Goal: Task Accomplishment & Management: Use online tool/utility

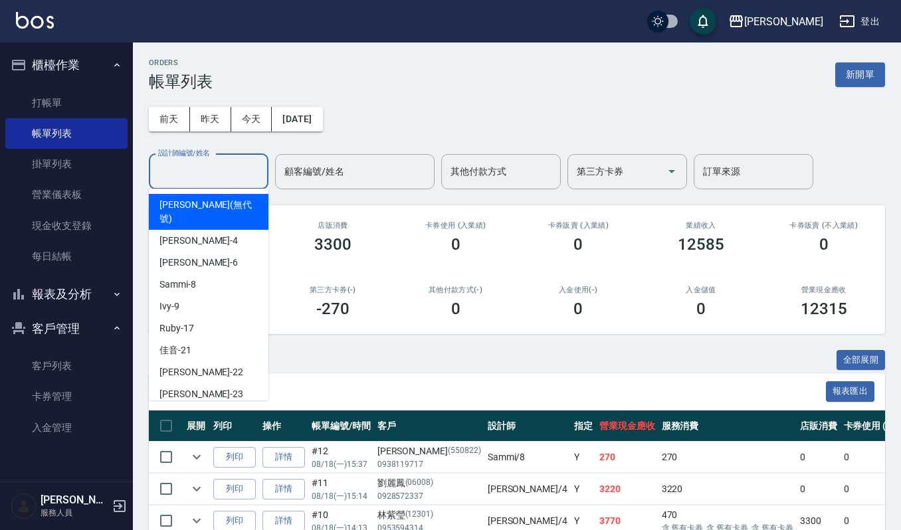
click at [205, 164] on input "設計師編號/姓名" at bounding box center [209, 171] width 108 height 23
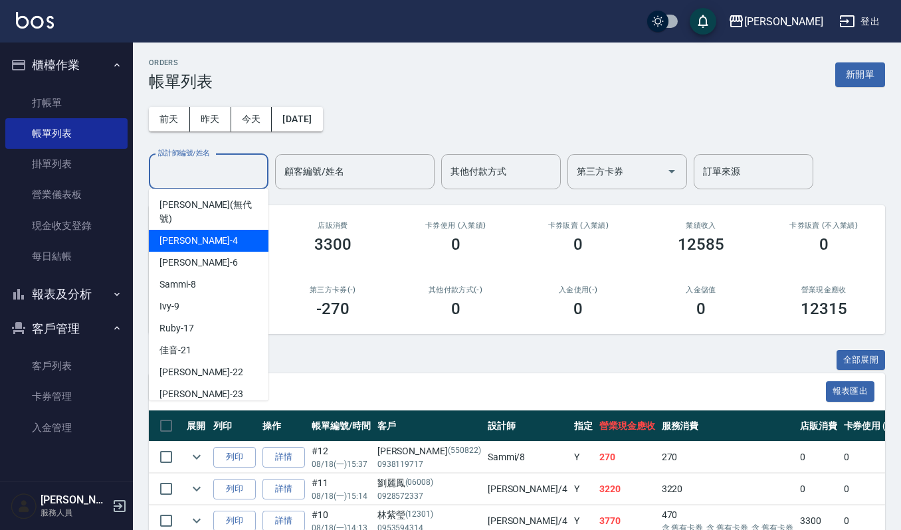
click at [192, 230] on div "吉兒 -4" at bounding box center [209, 241] width 120 height 22
type input "吉兒-4"
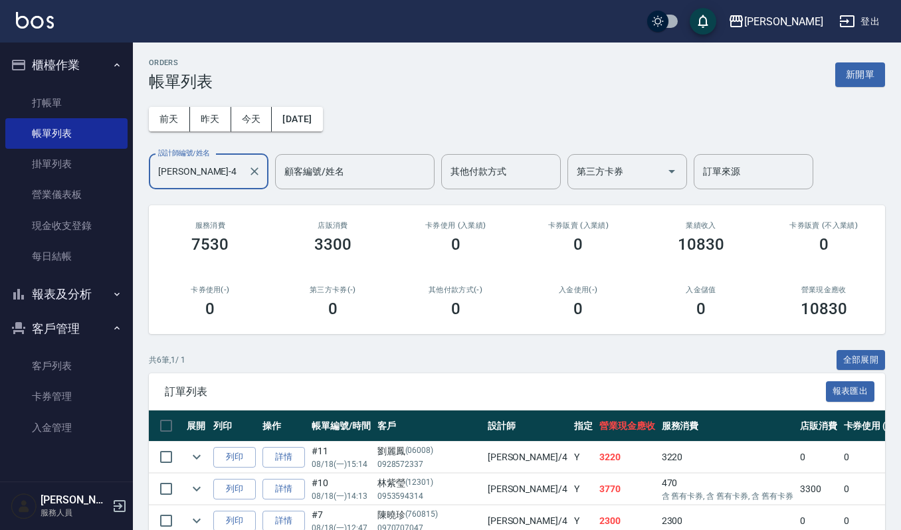
scroll to position [171, 0]
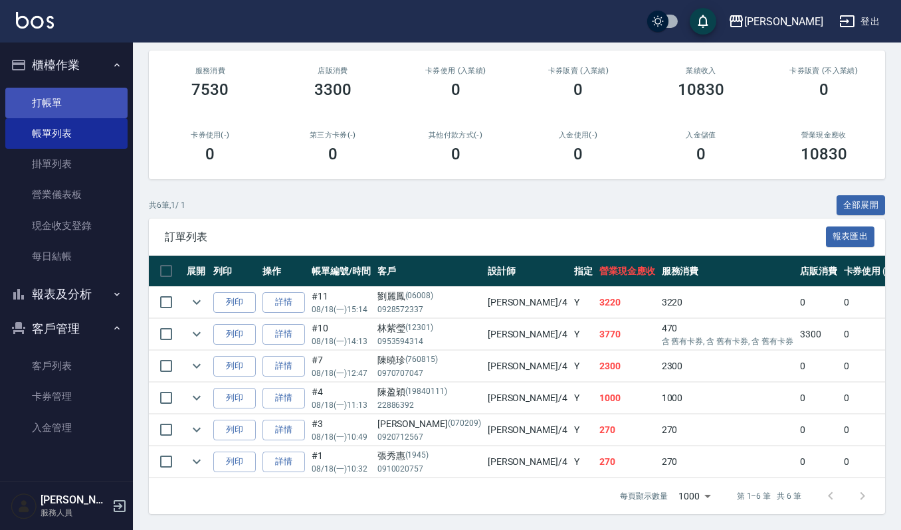
click at [46, 109] on link "打帳單" at bounding box center [66, 103] width 122 height 31
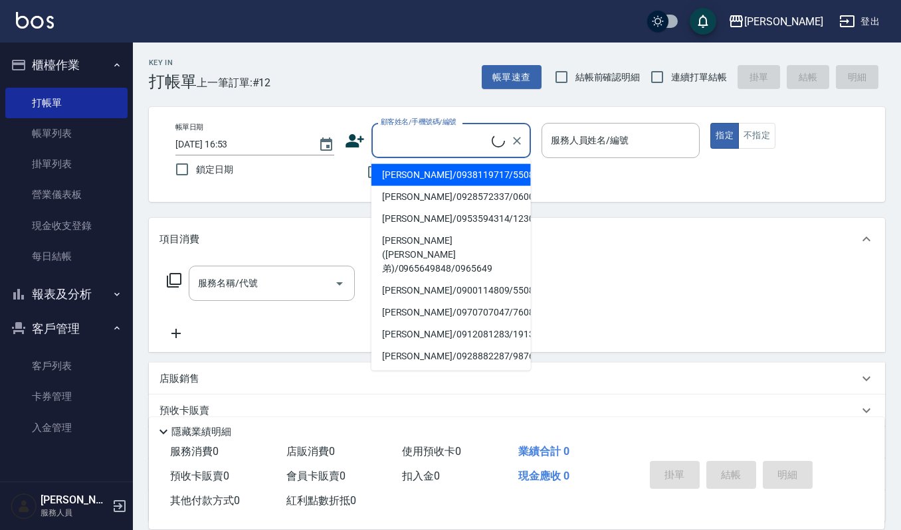
click at [413, 149] on input "顧客姓名/手機號碼/編號" at bounding box center [435, 140] width 114 height 23
drag, startPoint x: 62, startPoint y: 130, endPoint x: 312, endPoint y: 249, distance: 276.5
click at [62, 130] on link "帳單列表" at bounding box center [66, 133] width 122 height 31
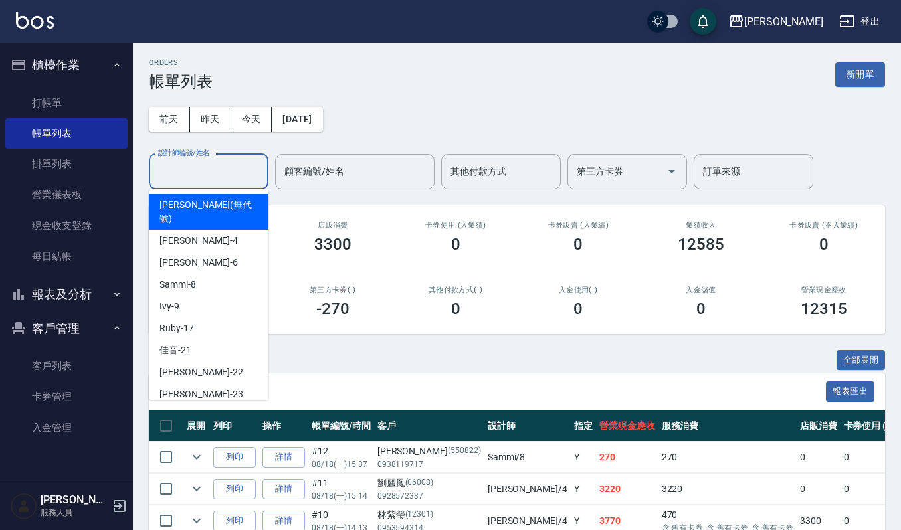
click at [213, 172] on input "設計師編號/姓名" at bounding box center [209, 171] width 108 height 23
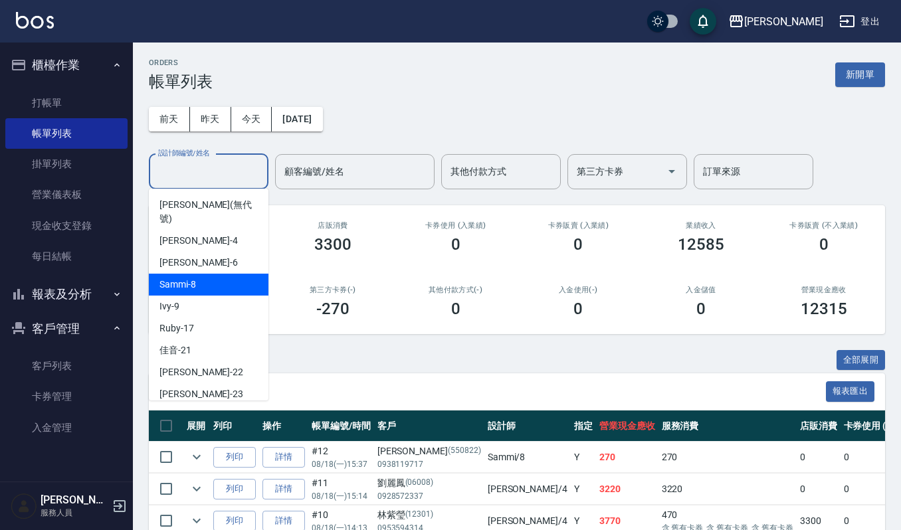
click at [206, 274] on div "Sammi -8" at bounding box center [209, 285] width 120 height 22
type input "Sammi-8"
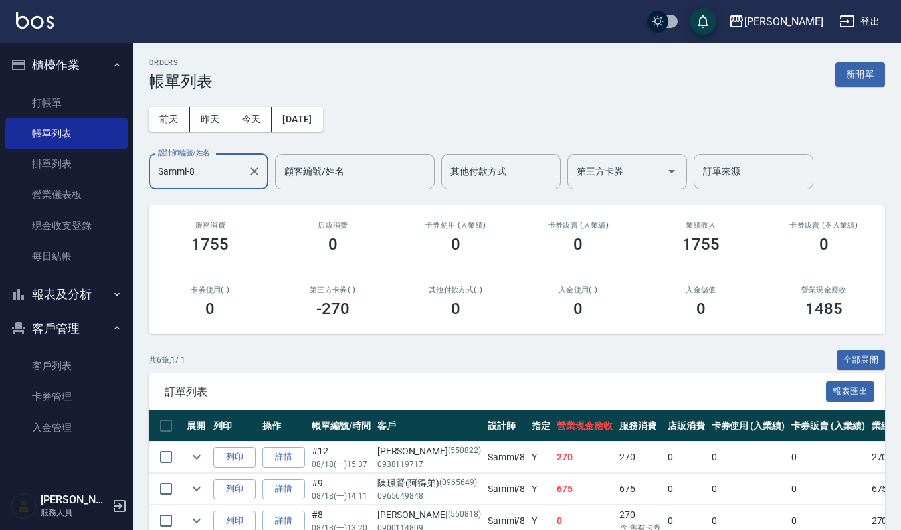
scroll to position [88, 0]
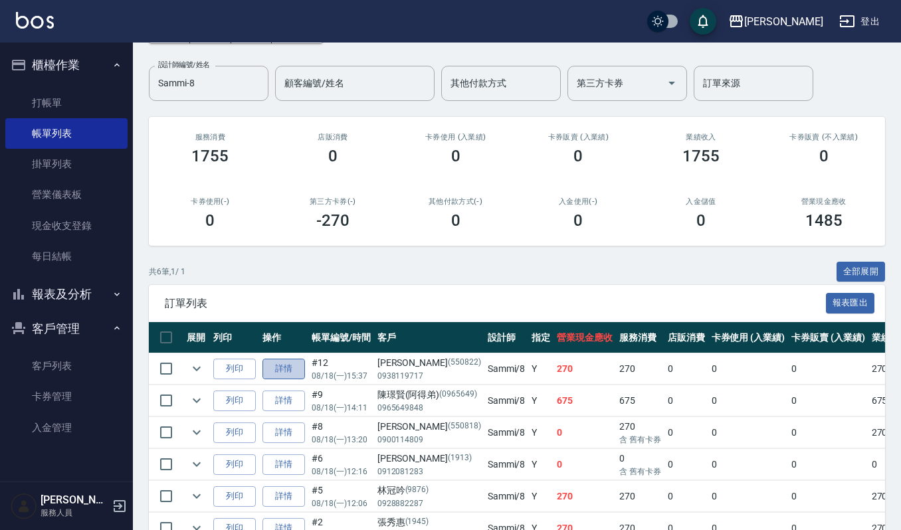
click at [277, 370] on link "詳情" at bounding box center [284, 369] width 43 height 21
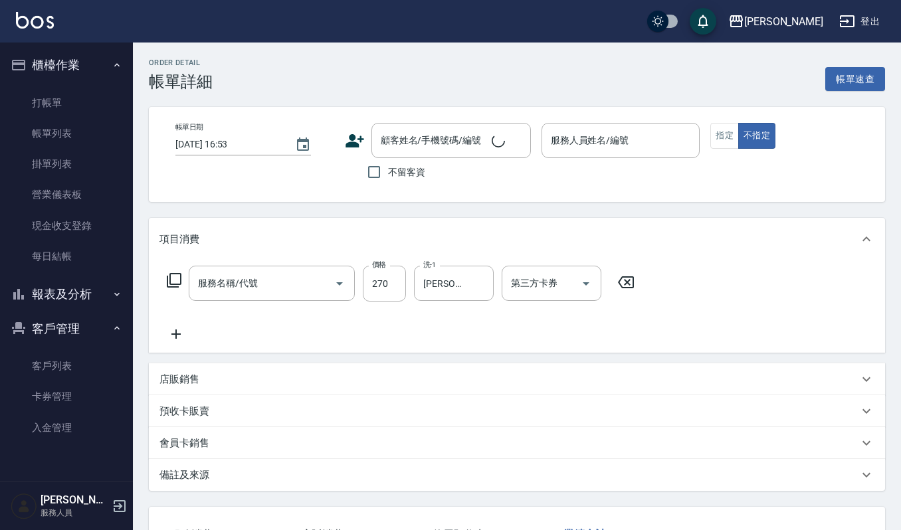
type input "一般洗髮(101)"
type input "2025/08/18 15:37"
type input "Sammi-8"
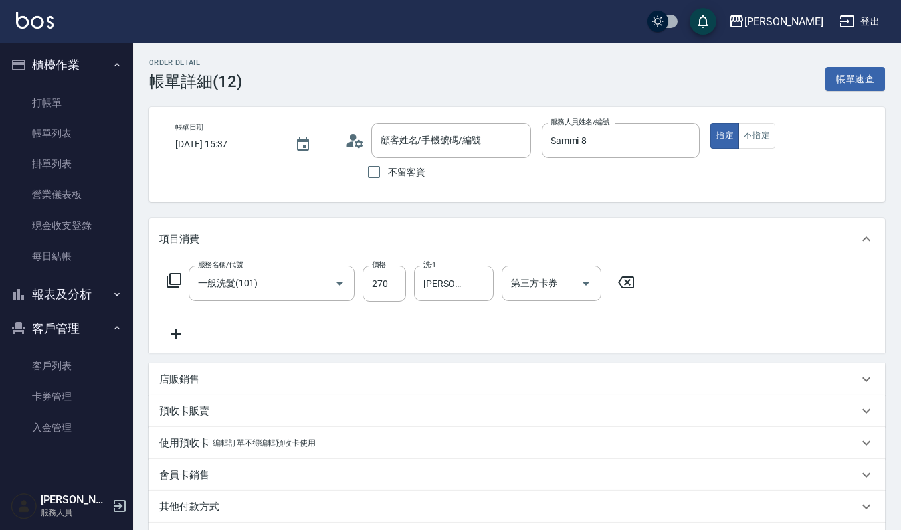
type input "劉淑真/0938119717/550822"
click at [176, 336] on icon at bounding box center [176, 334] width 9 height 9
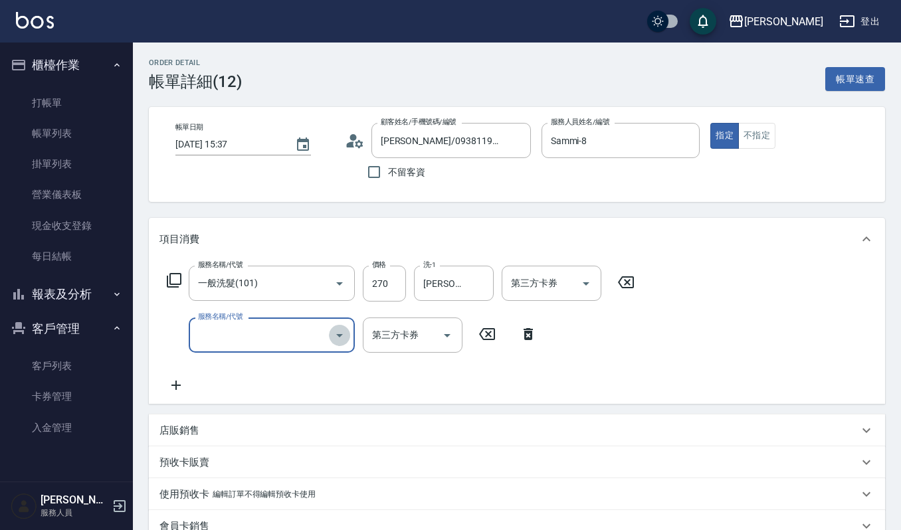
click at [343, 334] on icon "Open" at bounding box center [340, 336] width 16 height 16
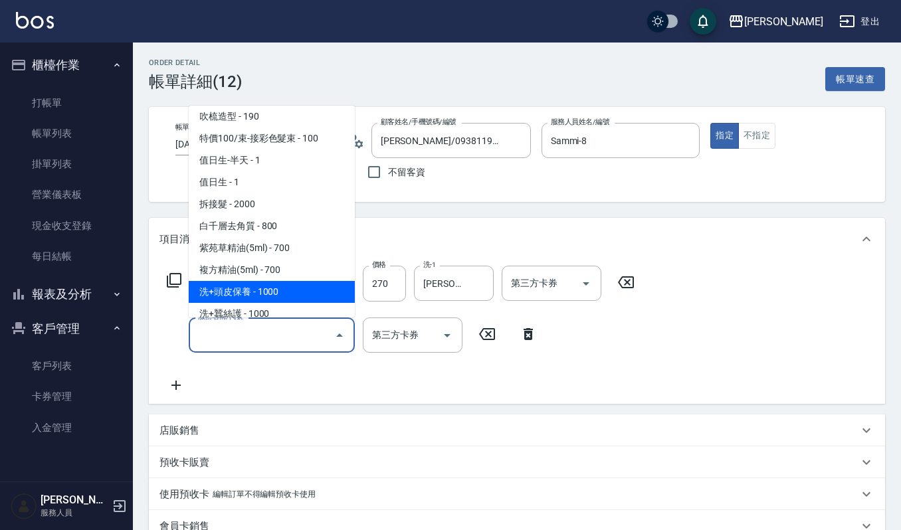
scroll to position [2216, 0]
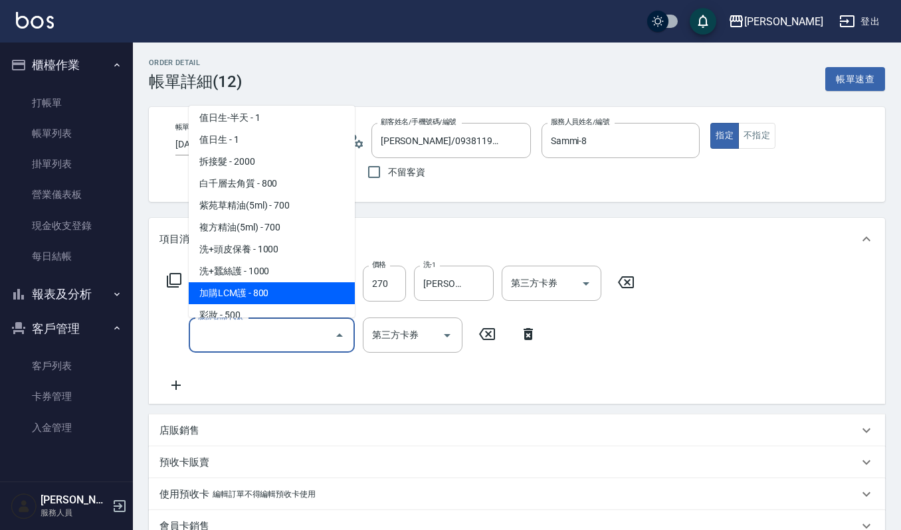
click at [277, 283] on span "加購LCM護 - 800" at bounding box center [272, 294] width 166 height 22
type input "加購LCM護(699)"
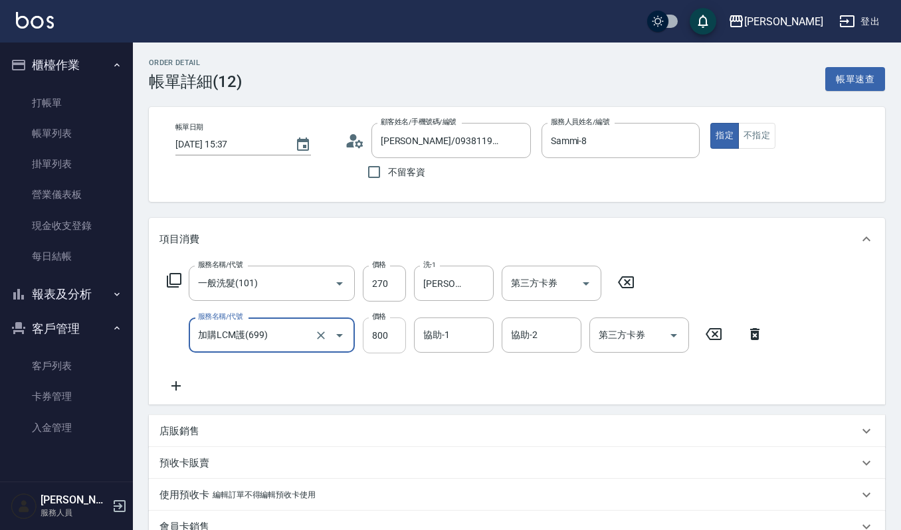
click at [391, 333] on input "800" at bounding box center [384, 336] width 43 height 36
type input "0"
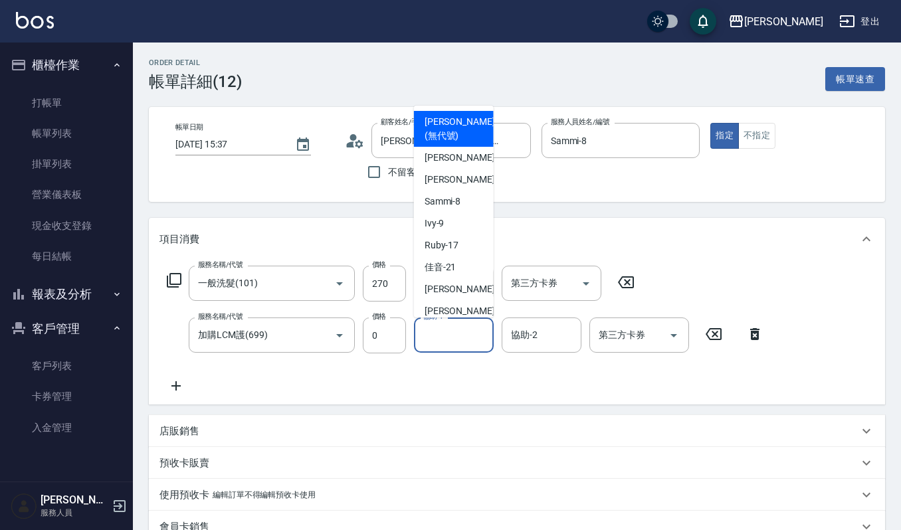
click at [451, 333] on input "協助-1" at bounding box center [454, 335] width 68 height 23
click at [455, 310] on span "郁涵 -23" at bounding box center [467, 311] width 84 height 14
type input "郁涵-23"
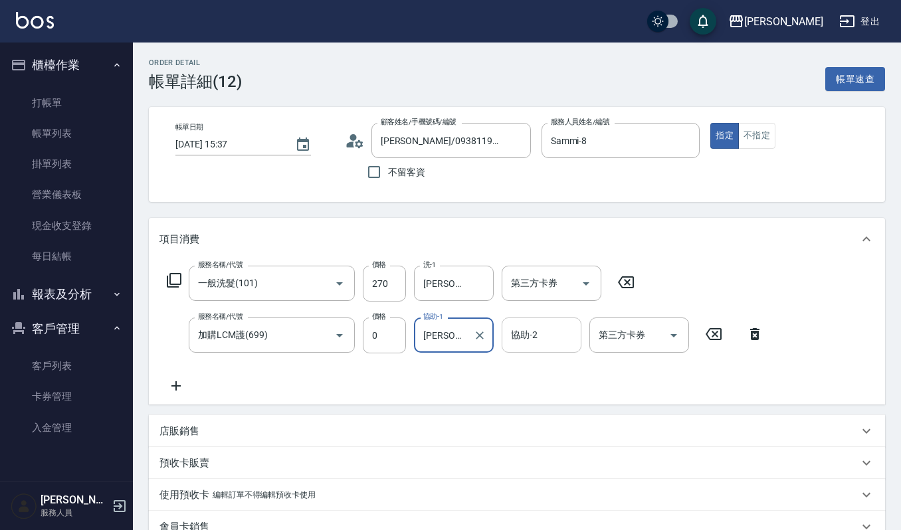
click at [540, 336] on input "協助-2" at bounding box center [542, 335] width 68 height 23
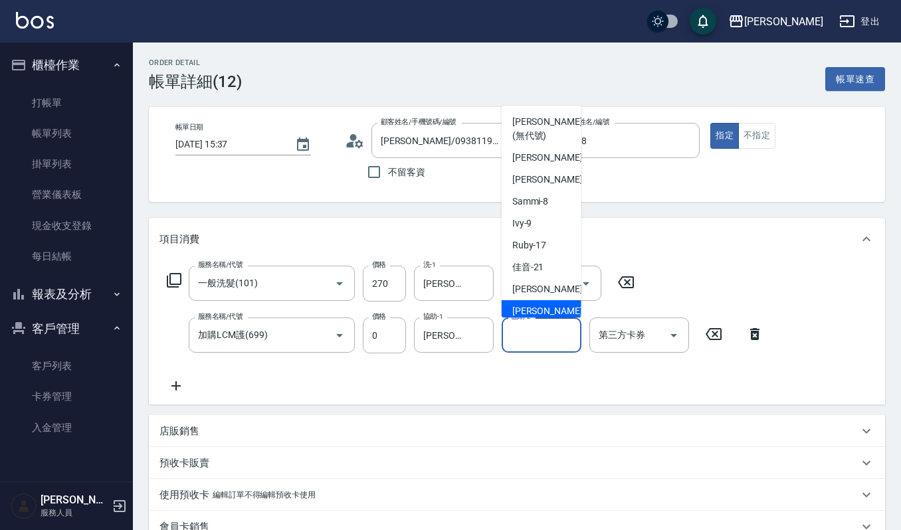
click at [546, 302] on div "郁涵 -23" at bounding box center [542, 311] width 80 height 22
type input "郁涵-23"
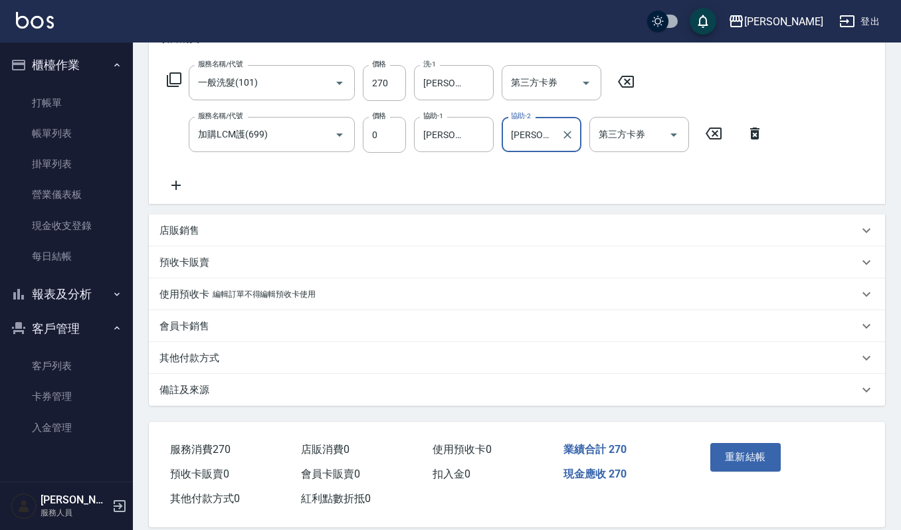
scroll to position [217, 0]
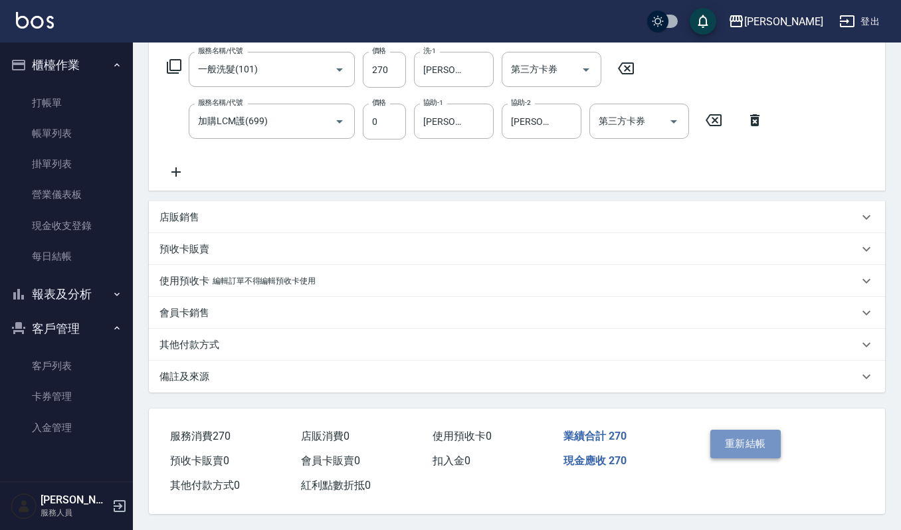
click at [750, 442] on button "重新結帳" at bounding box center [746, 444] width 70 height 28
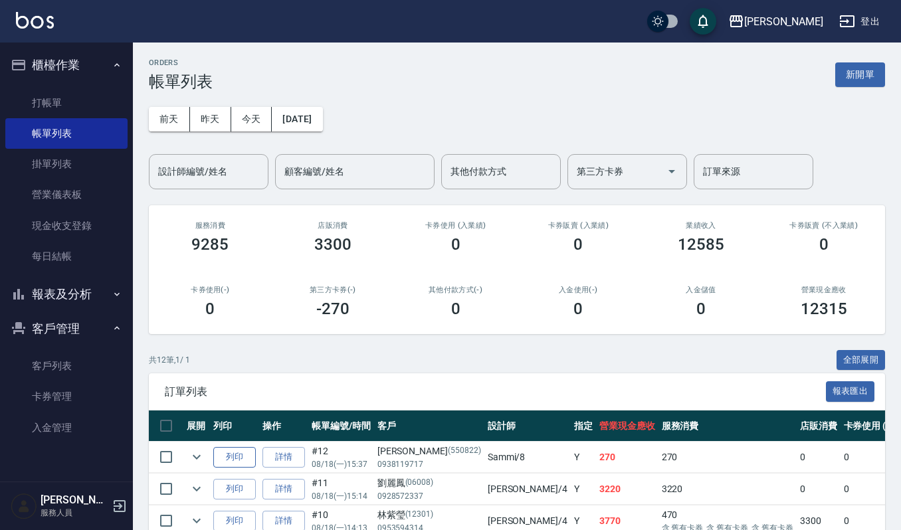
click at [230, 460] on button "列印" at bounding box center [234, 457] width 43 height 21
click at [27, 104] on link "打帳單" at bounding box center [66, 103] width 122 height 31
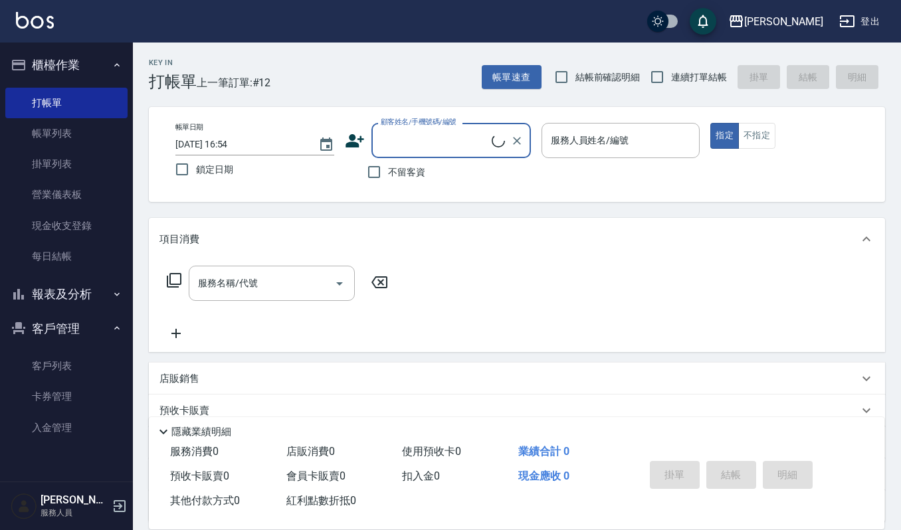
click at [439, 139] on input "顧客姓名/手機號碼/編號" at bounding box center [435, 140] width 114 height 23
type input "書"
type input "數"
type input "淑"
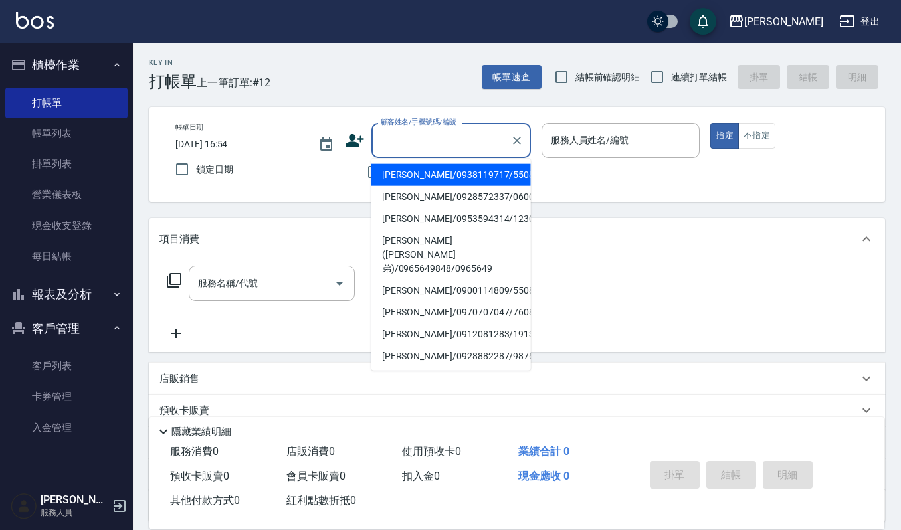
type input "ㄕ"
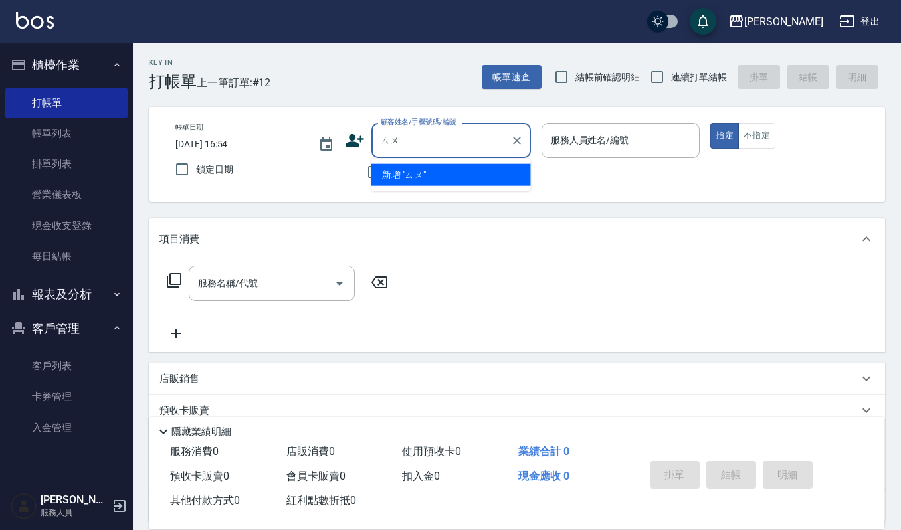
type input "俗"
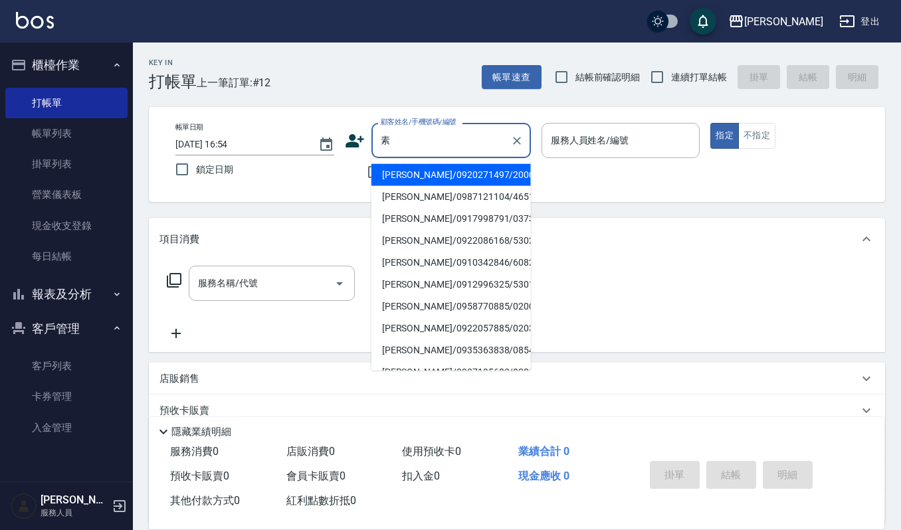
click at [402, 217] on li "劉素月/0917998791/03736" at bounding box center [452, 219] width 160 height 22
type input "劉素月/0917998791/03736"
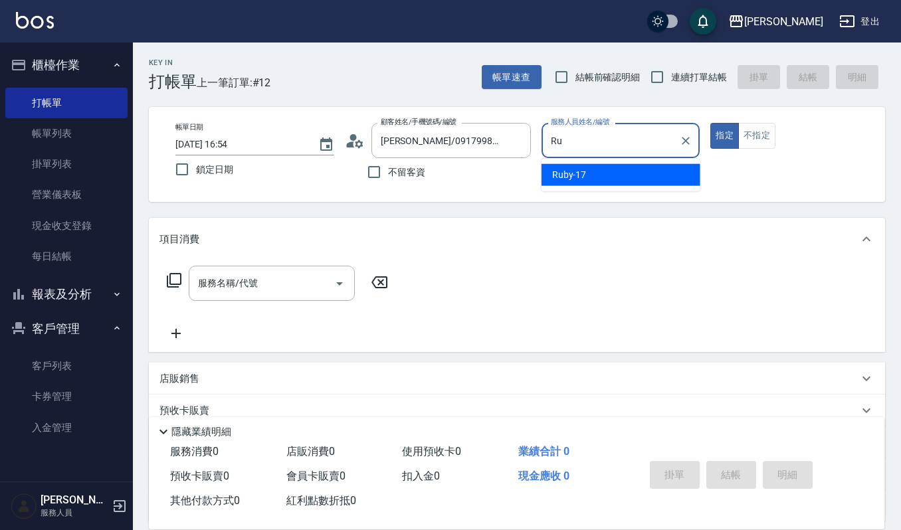
type input "R"
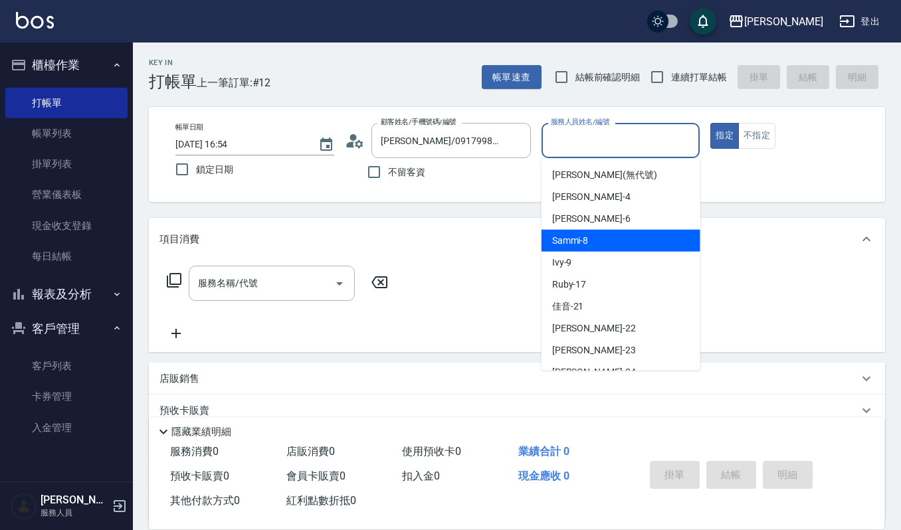
click at [573, 237] on span "Sammi -8" at bounding box center [570, 241] width 37 height 14
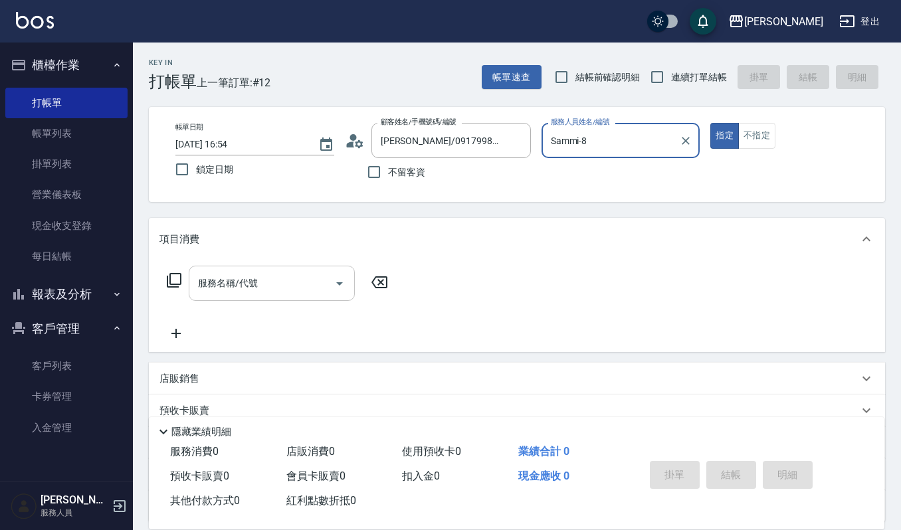
click at [336, 283] on icon "Open" at bounding box center [340, 284] width 16 height 16
type input "Sammi-8"
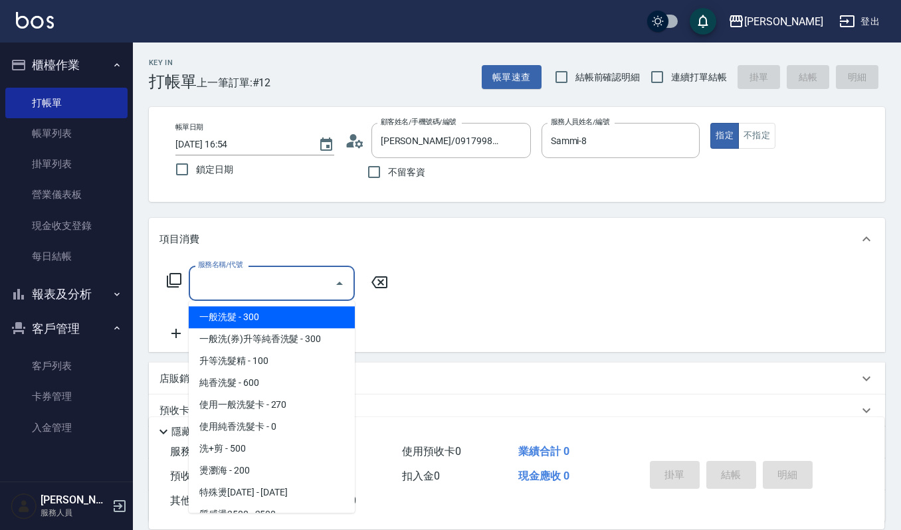
click at [221, 315] on span "一般洗髮 - 300" at bounding box center [272, 317] width 166 height 22
type input "一般洗髮(101)"
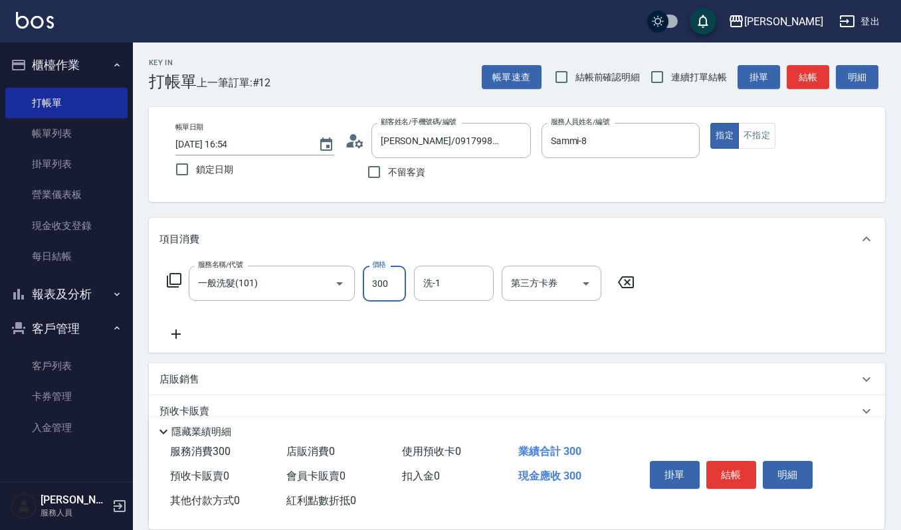
click at [392, 283] on input "300" at bounding box center [384, 284] width 43 height 36
type input "270"
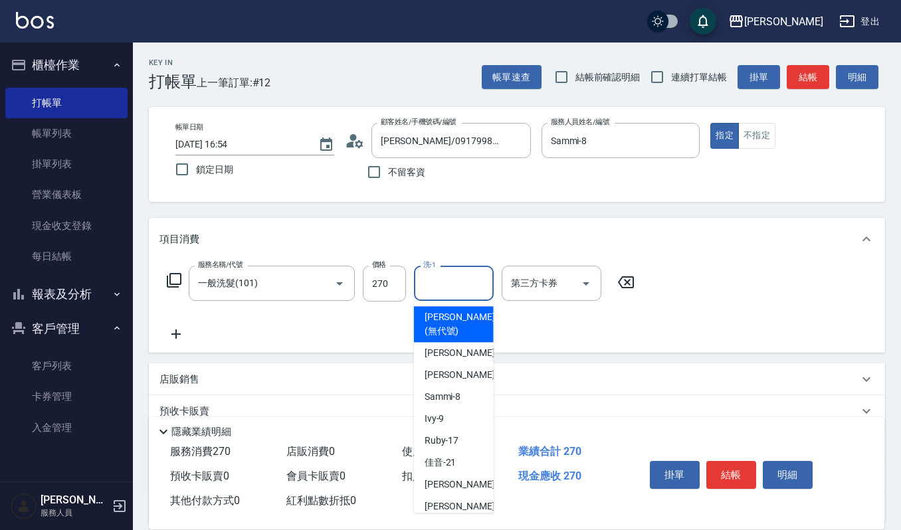
click at [431, 273] on div "洗-1 洗-1" at bounding box center [454, 283] width 80 height 35
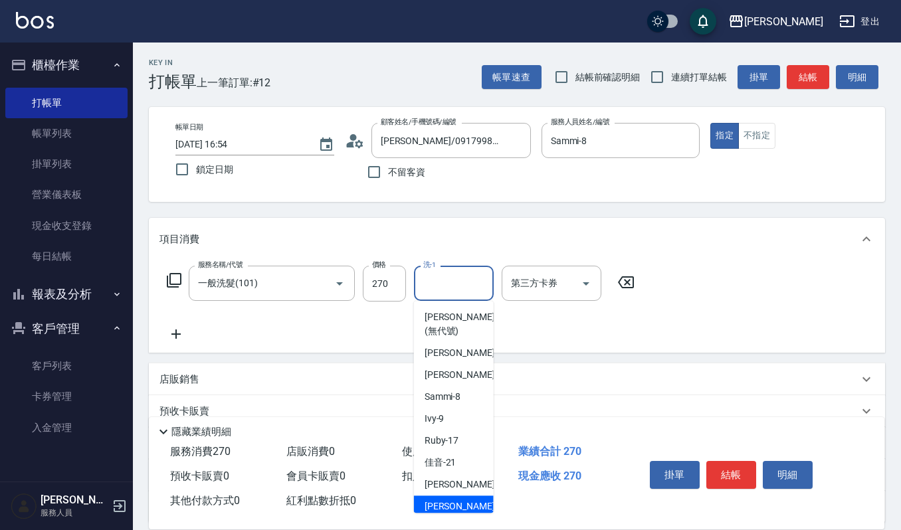
click at [449, 496] on div "郁涵 -23" at bounding box center [454, 507] width 80 height 22
type input "郁涵-23"
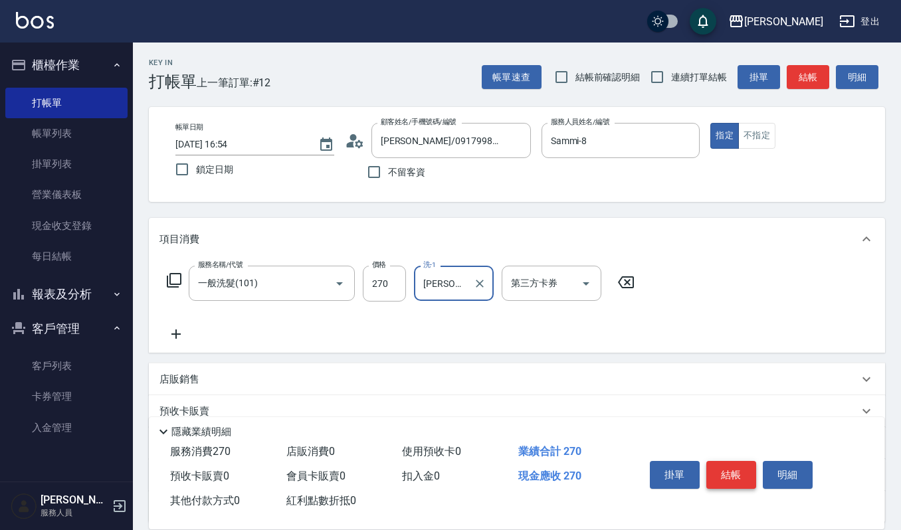
click at [724, 474] on button "結帳" at bounding box center [732, 475] width 50 height 28
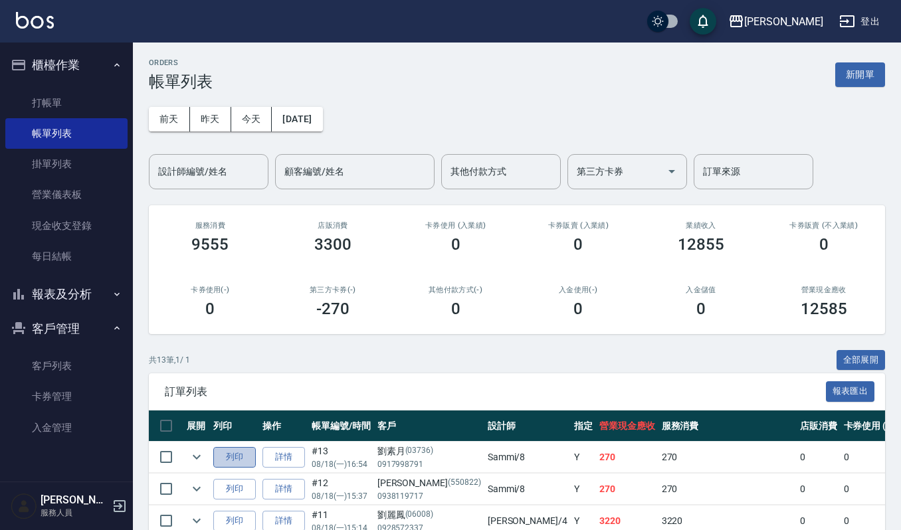
click at [230, 463] on button "列印" at bounding box center [234, 457] width 43 height 21
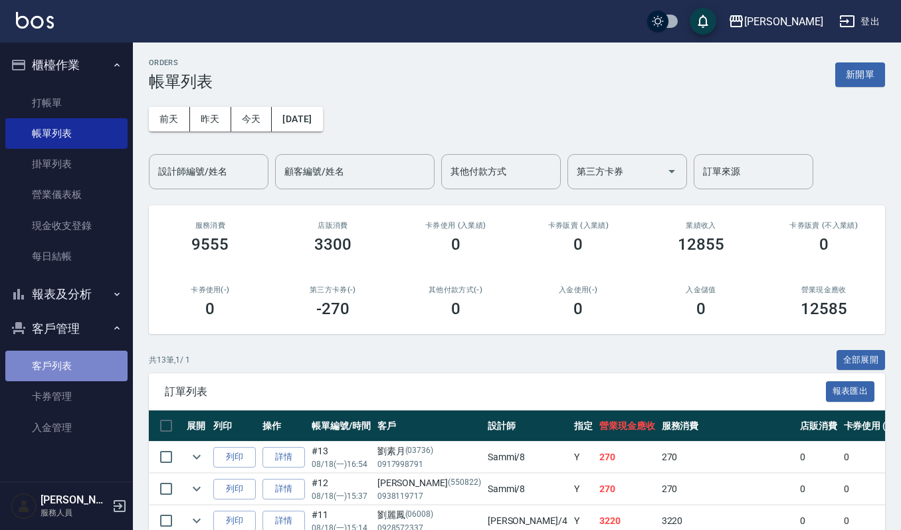
click at [35, 366] on link "客戶列表" at bounding box center [66, 366] width 122 height 31
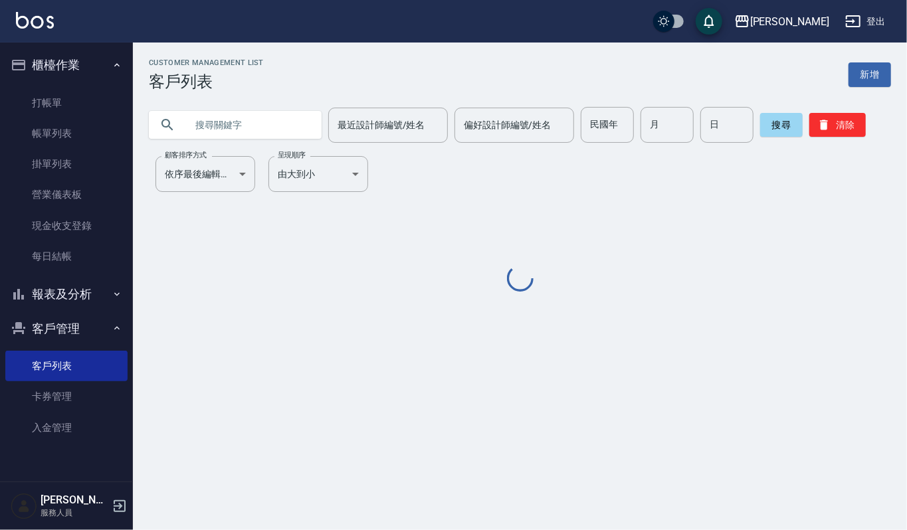
click at [240, 124] on input "text" at bounding box center [248, 125] width 125 height 36
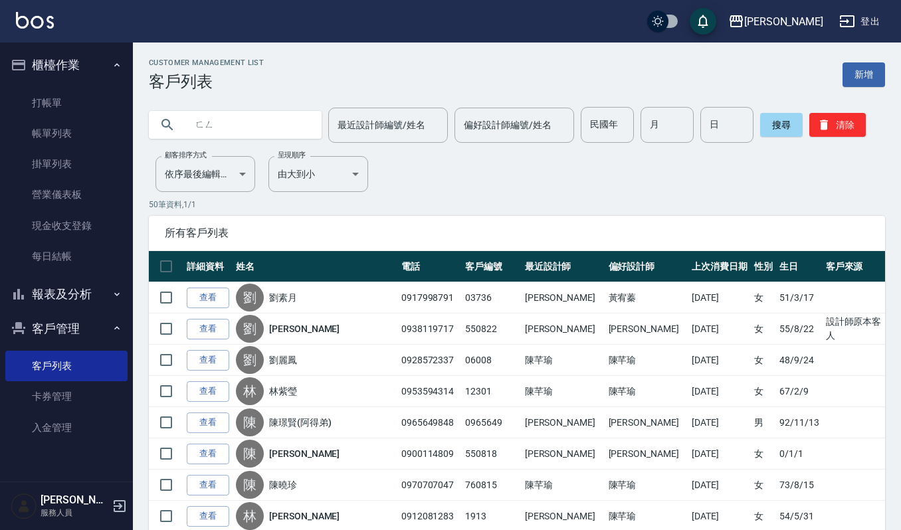
type input "風"
type input "分"
type input "冯"
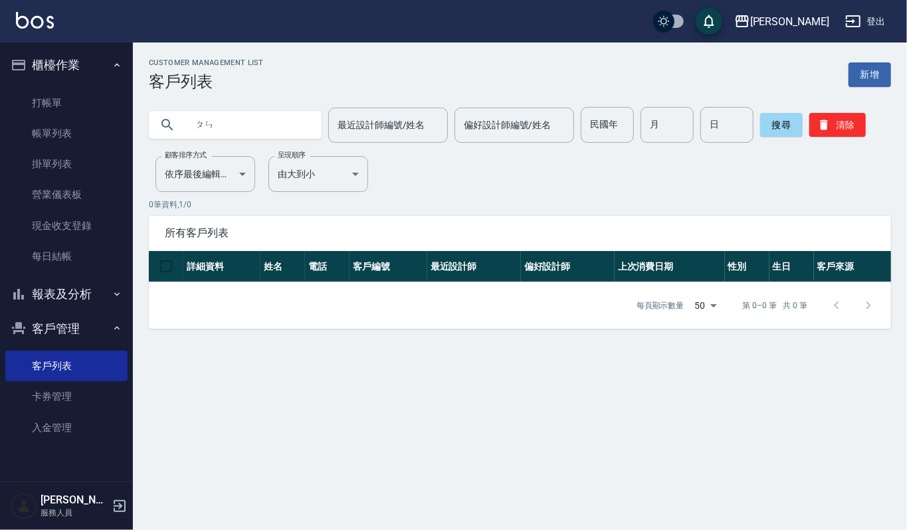
type input "噴"
type input "碰"
type input "捧"
type input "彭"
type input "風"
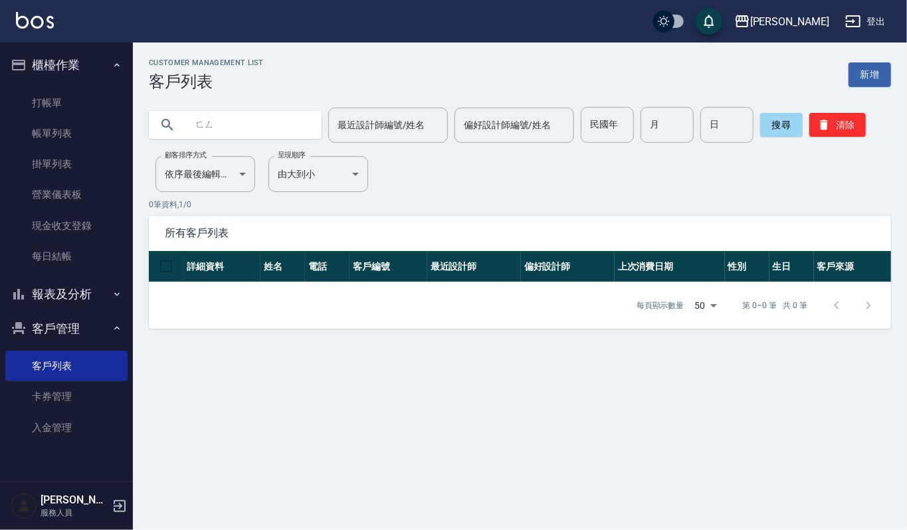
type input "鳳"
type input "唪"
type input "逢"
type input "砰"
type input "碰"
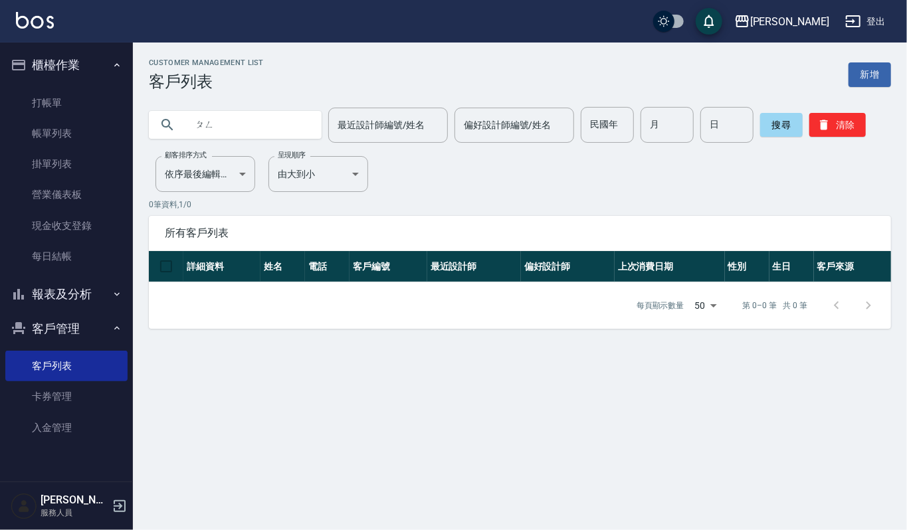
type input "捧"
type input "彭"
type input "砰"
type input "碰"
type input "埲"
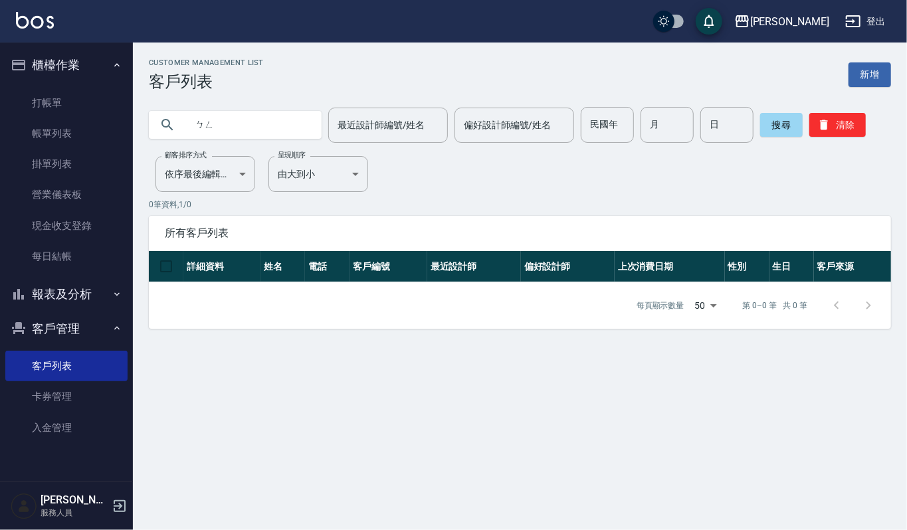
type input "埲"
type input "甭"
type input "砰"
type input "碰"
type input "ㄉ"
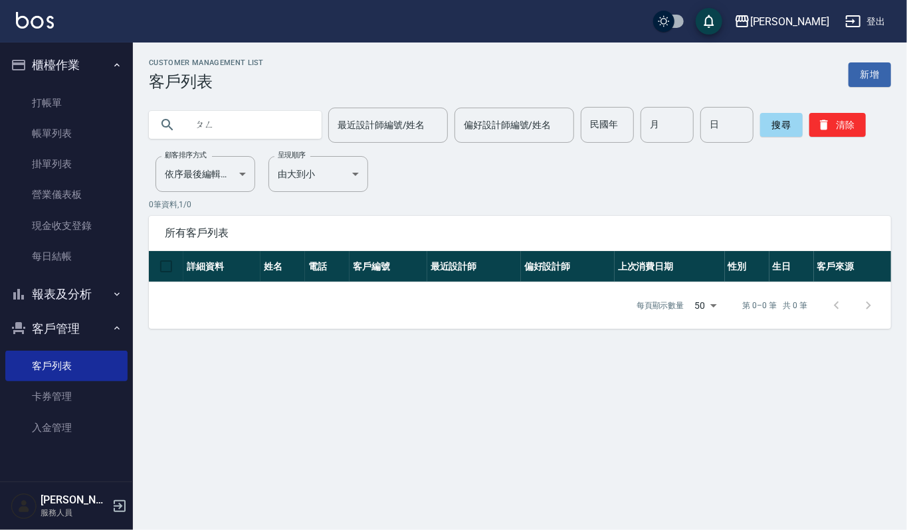
type input "彭"
type input "馮"
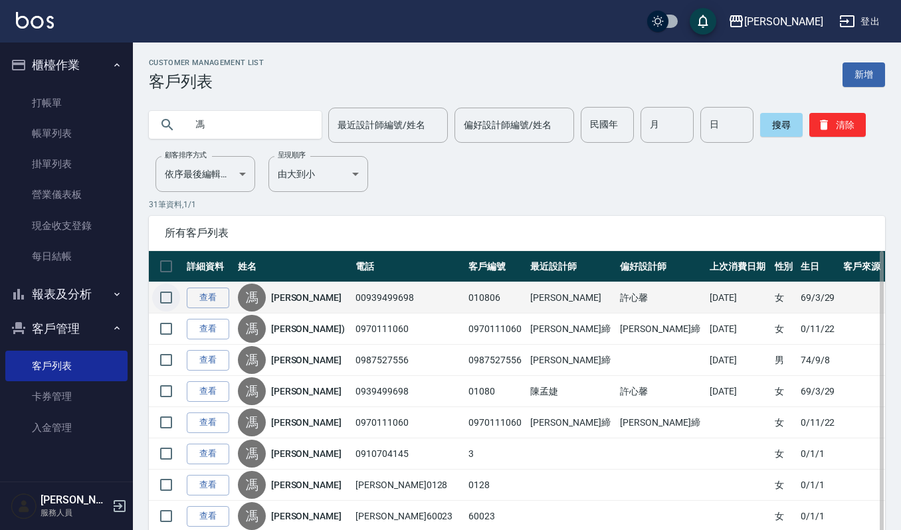
click at [174, 303] on input "checkbox" at bounding box center [166, 298] width 28 height 28
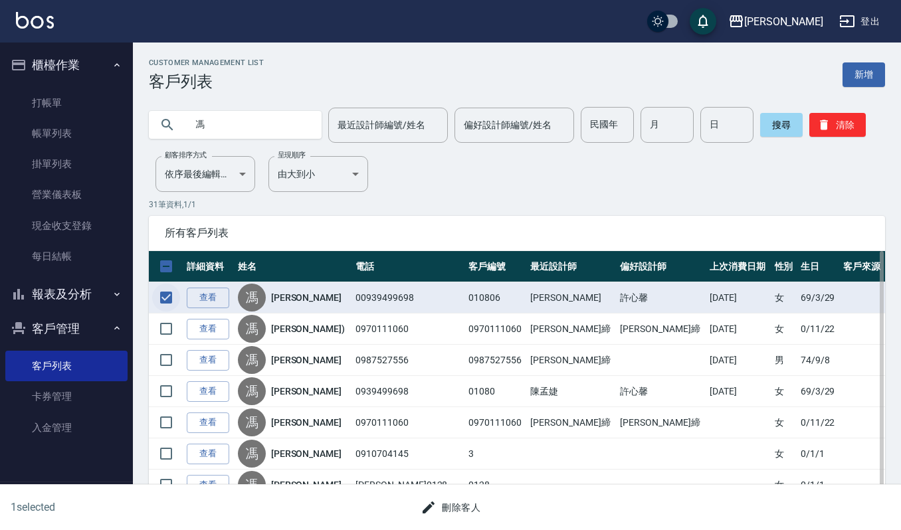
click at [173, 294] on input "checkbox" at bounding box center [166, 298] width 28 height 28
checkbox input "false"
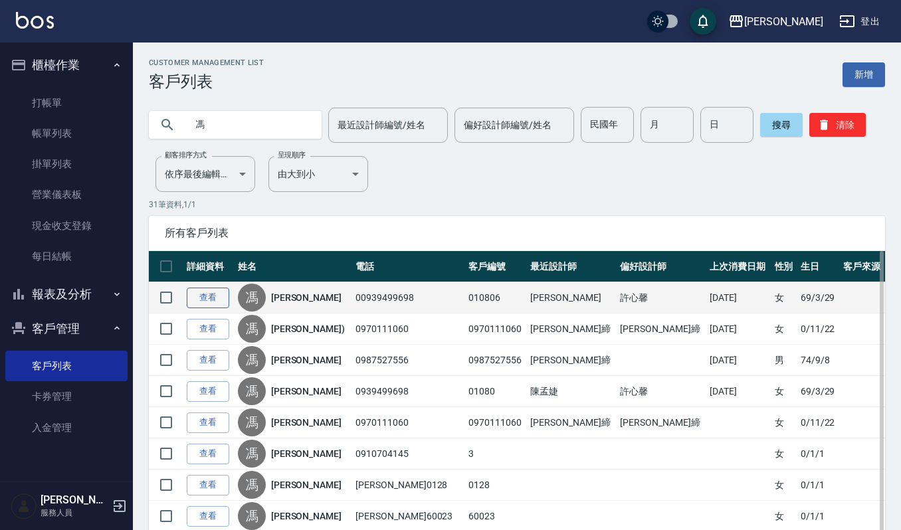
click at [217, 301] on link "查看" at bounding box center [208, 298] width 43 height 21
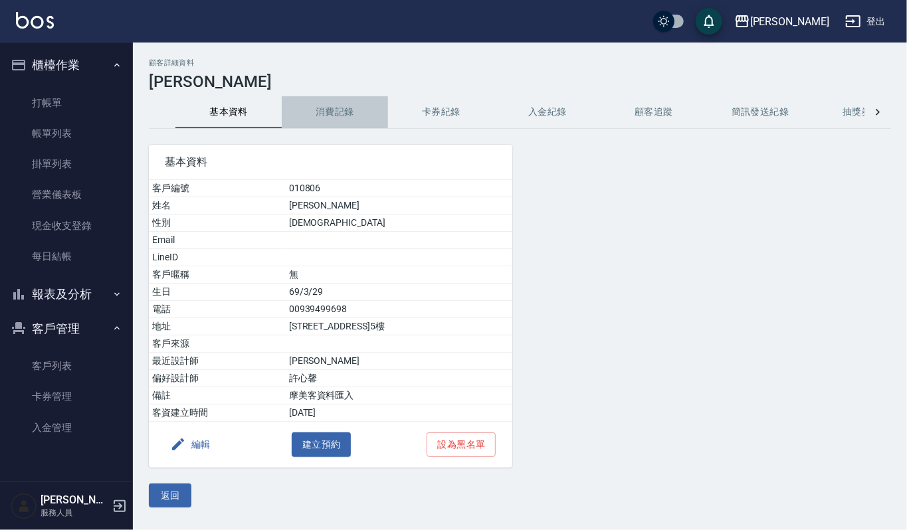
click at [348, 116] on button "消費記錄" at bounding box center [335, 112] width 106 height 32
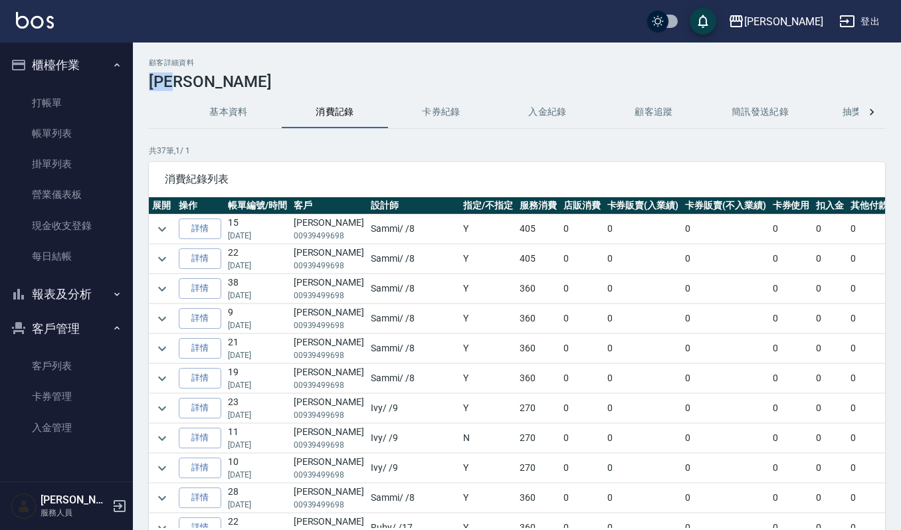
drag, startPoint x: 152, startPoint y: 78, endPoint x: 213, endPoint y: 82, distance: 62.0
click at [213, 82] on h3 "馮文思" at bounding box center [517, 81] width 737 height 19
copy h3 "馮文思"
click at [80, 99] on link "打帳單" at bounding box center [66, 103] width 122 height 31
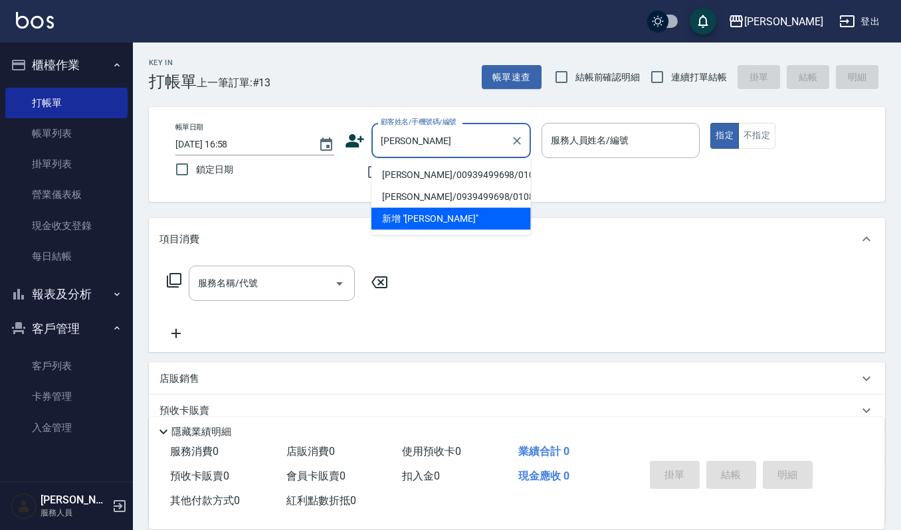
click at [413, 172] on li "馮文思/00939499698/010806" at bounding box center [452, 175] width 160 height 22
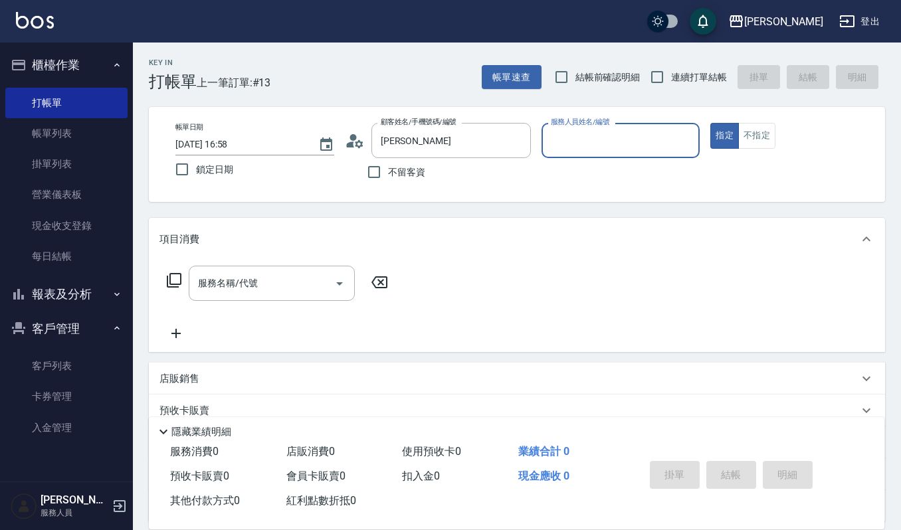
type input "馮文思/00939499698/010806"
click at [546, 139] on div "服務人員姓名/編號" at bounding box center [621, 140] width 159 height 35
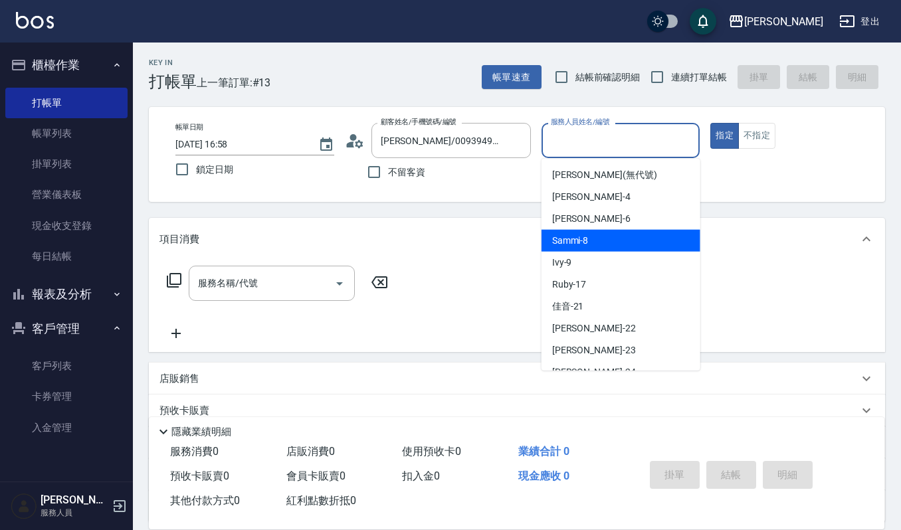
click at [564, 241] on span "Sammi -8" at bounding box center [570, 241] width 37 height 14
type input "Sammi-8"
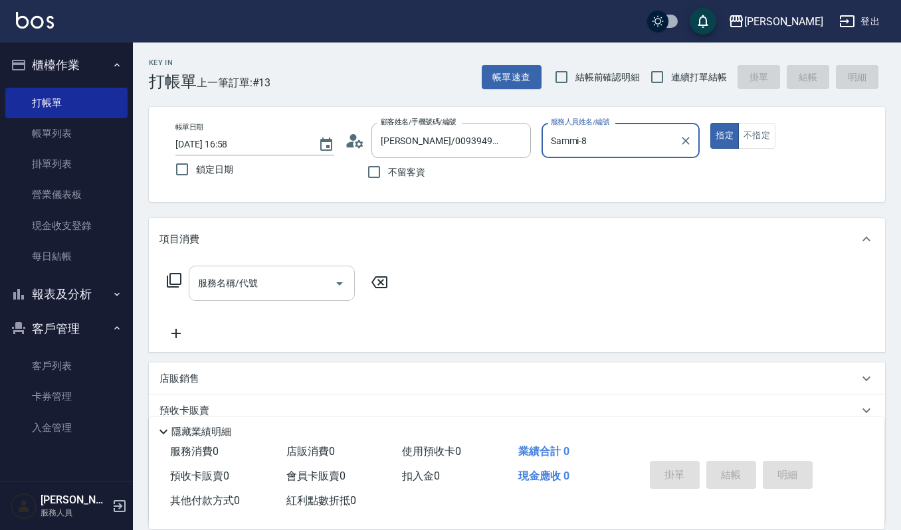
click at [341, 283] on icon "Open" at bounding box center [339, 284] width 7 height 3
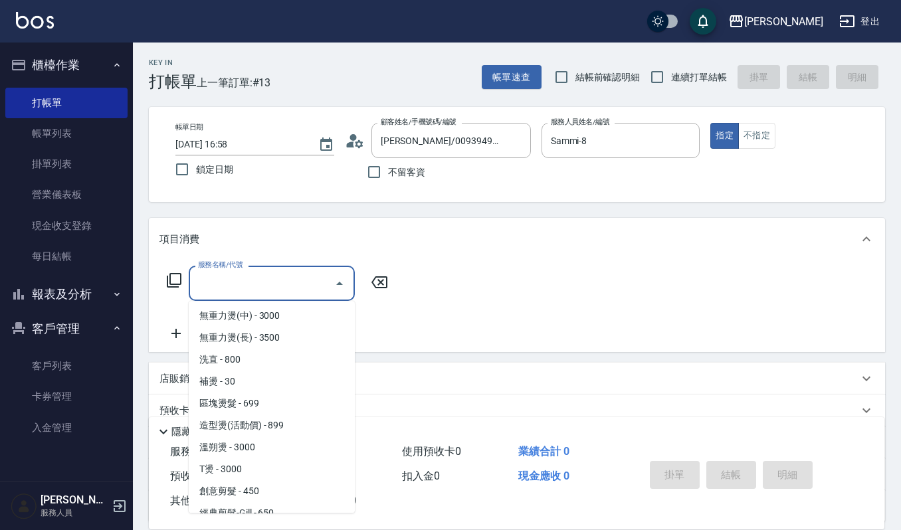
scroll to position [266, 0]
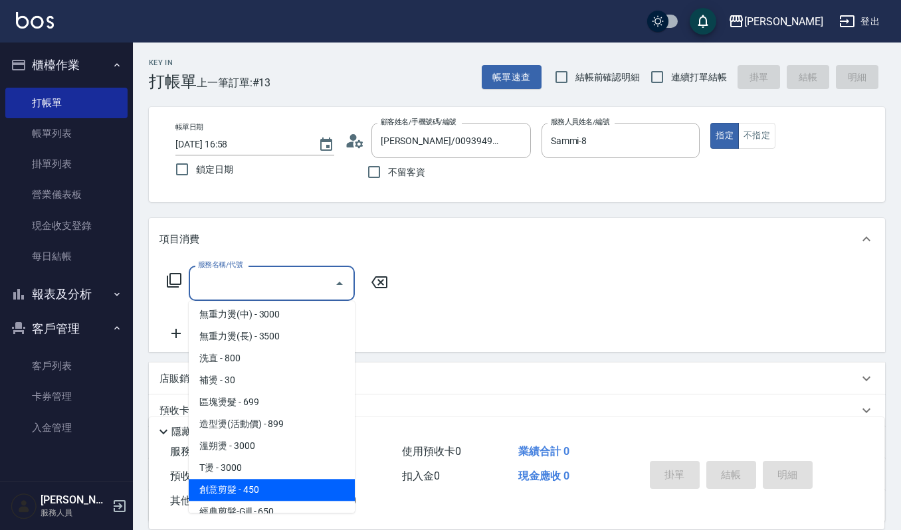
click at [250, 493] on span "創意剪髮 - 450" at bounding box center [272, 490] width 166 height 22
type input "創意剪髮(301)"
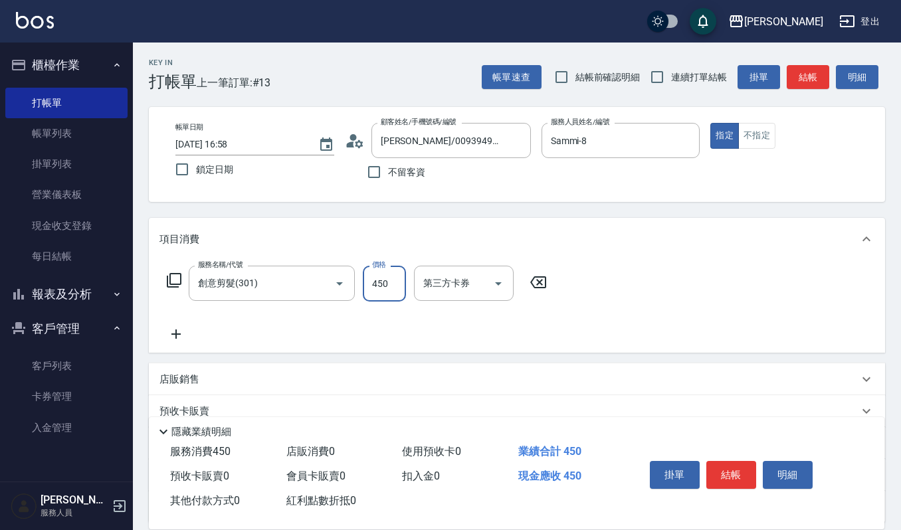
click at [395, 281] on input "450" at bounding box center [384, 284] width 43 height 36
type input "405"
click at [673, 481] on button "掛單" at bounding box center [675, 475] width 50 height 28
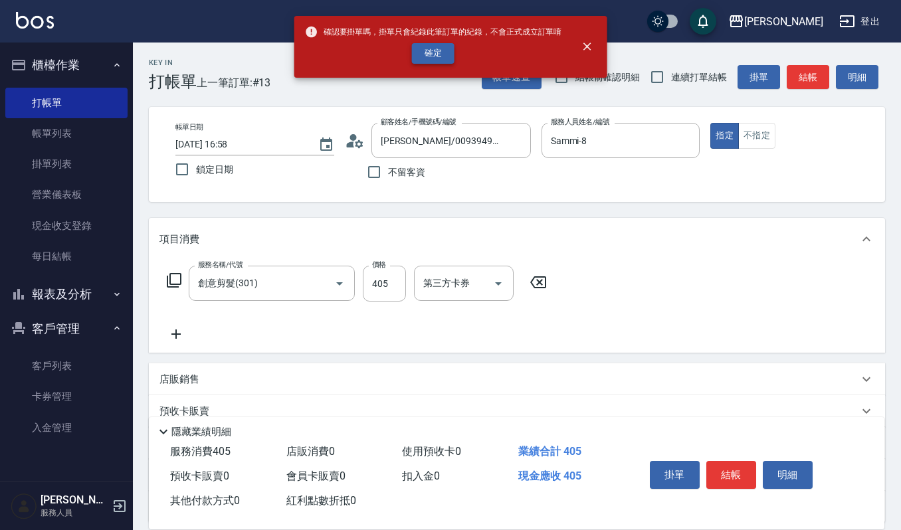
click at [421, 59] on button "確定" at bounding box center [433, 53] width 43 height 21
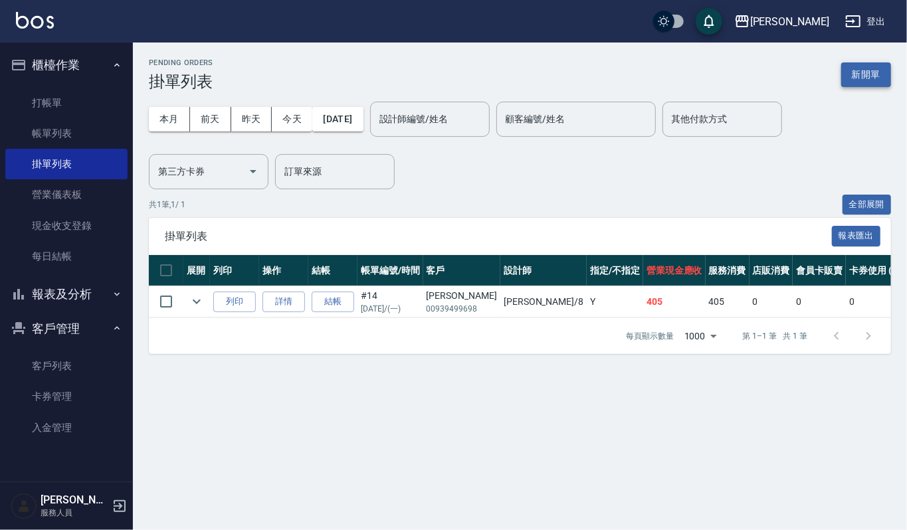
click at [864, 78] on button "新開單" at bounding box center [867, 74] width 50 height 25
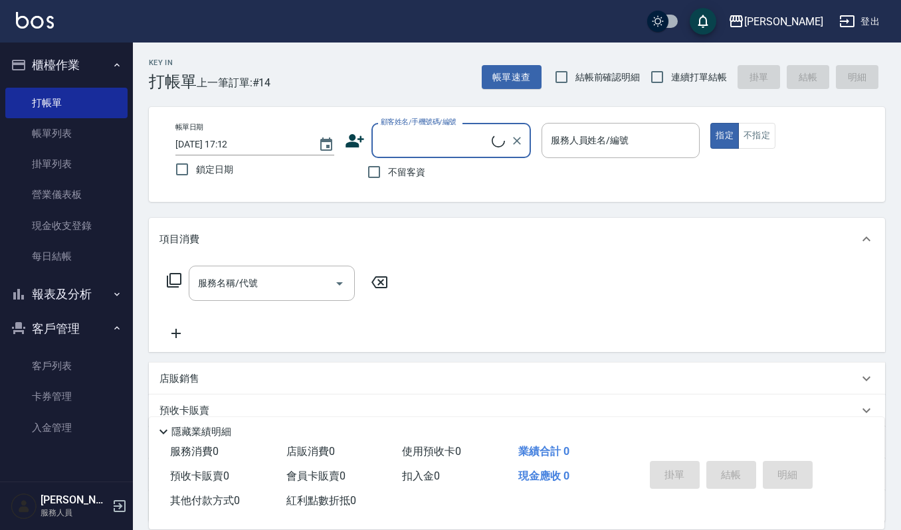
click at [426, 152] on div "顧客姓名/手機號碼/編號" at bounding box center [452, 140] width 160 height 35
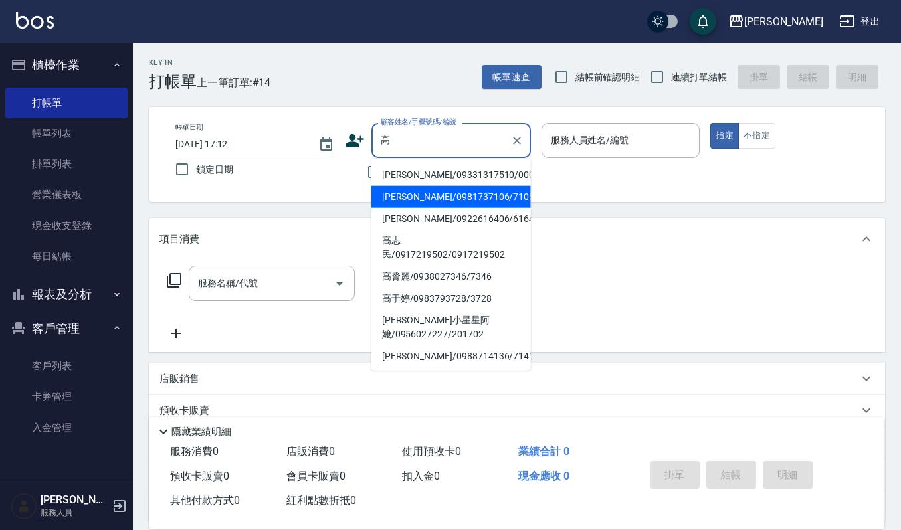
click at [419, 191] on li "高心蕙/0981737106/710527" at bounding box center [452, 197] width 160 height 22
type input "高心蕙/0981737106/710527"
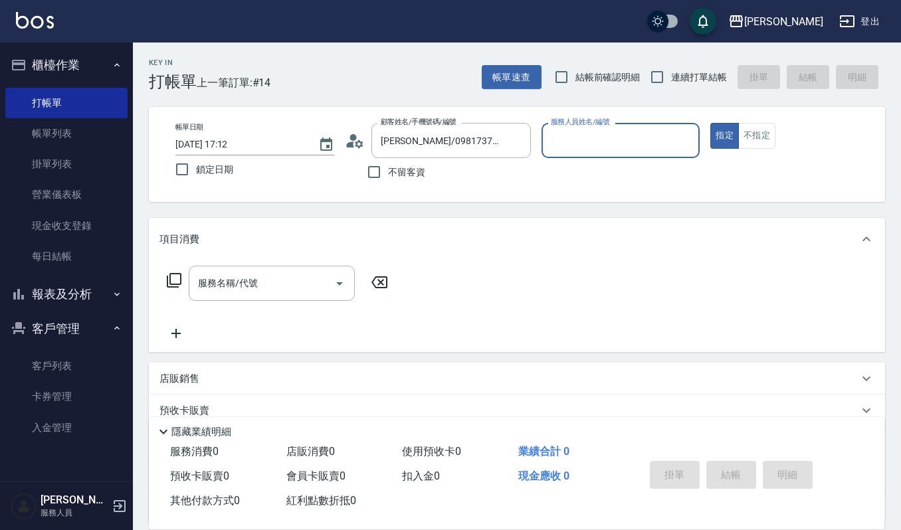
click at [594, 140] on input "服務人員姓名/編號" at bounding box center [621, 140] width 147 height 23
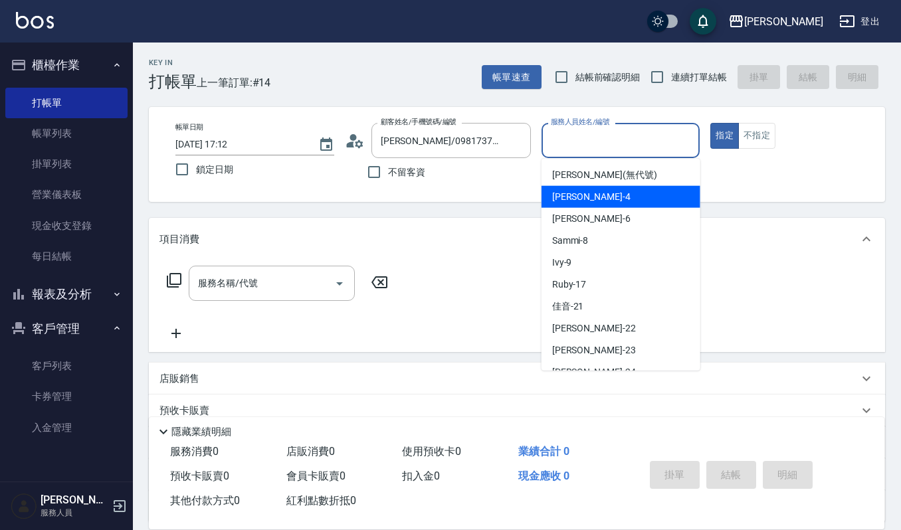
click at [586, 187] on div "吉兒 -4" at bounding box center [621, 197] width 159 height 22
type input "吉兒-4"
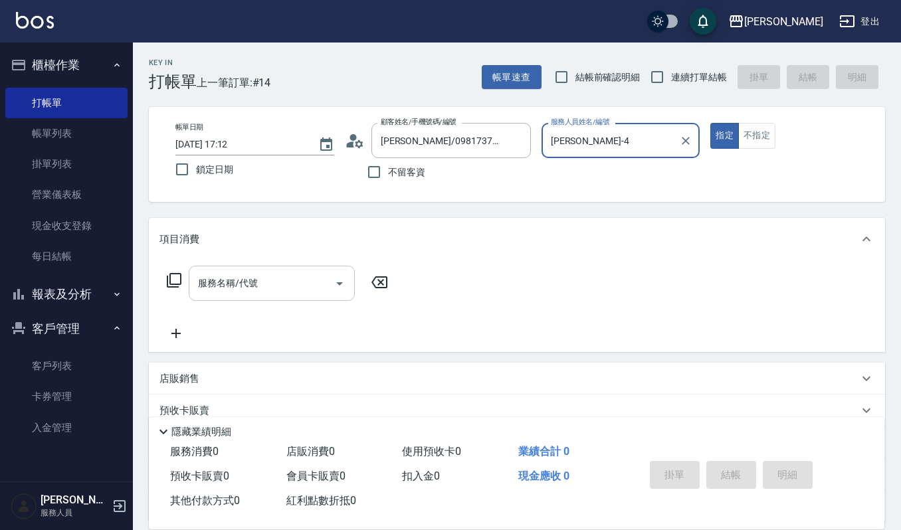
click at [233, 267] on div "服務名稱/代號" at bounding box center [272, 283] width 166 height 35
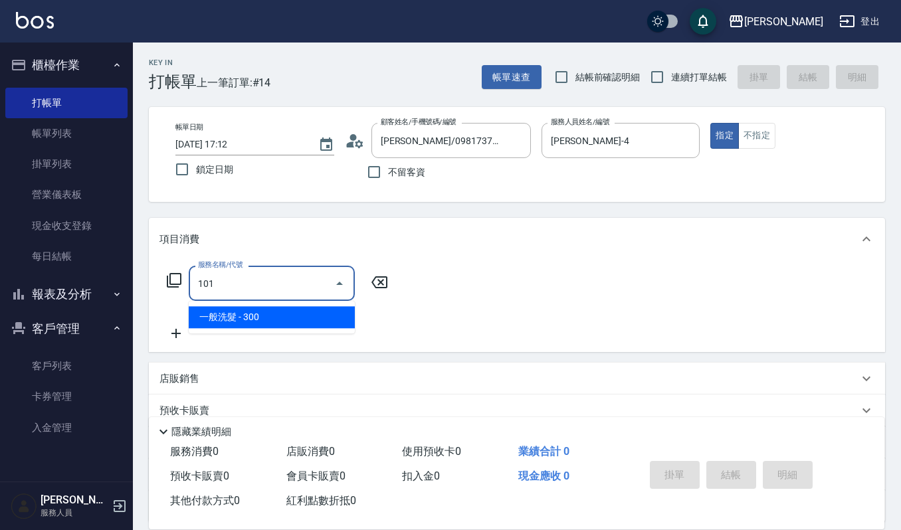
type input "一般洗髮(101)"
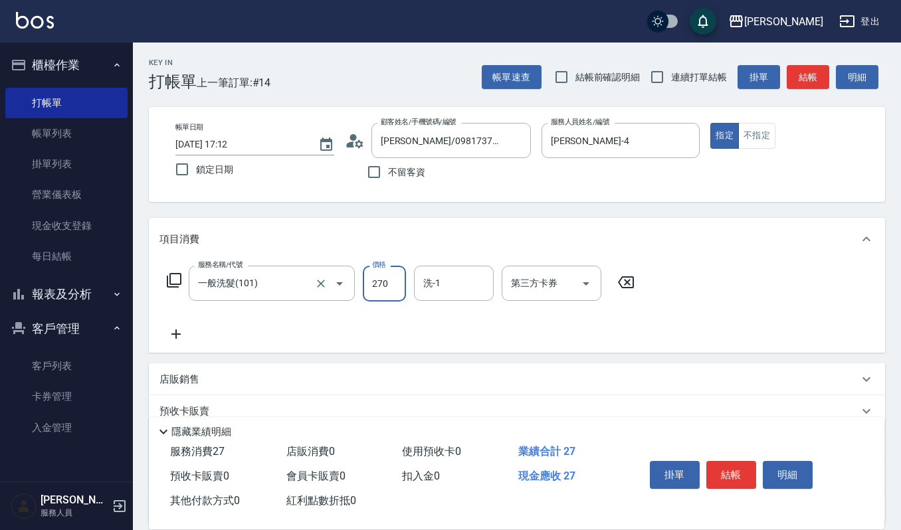
type input "270"
type input "2"
click at [453, 281] on input "洗-1" at bounding box center [454, 283] width 68 height 23
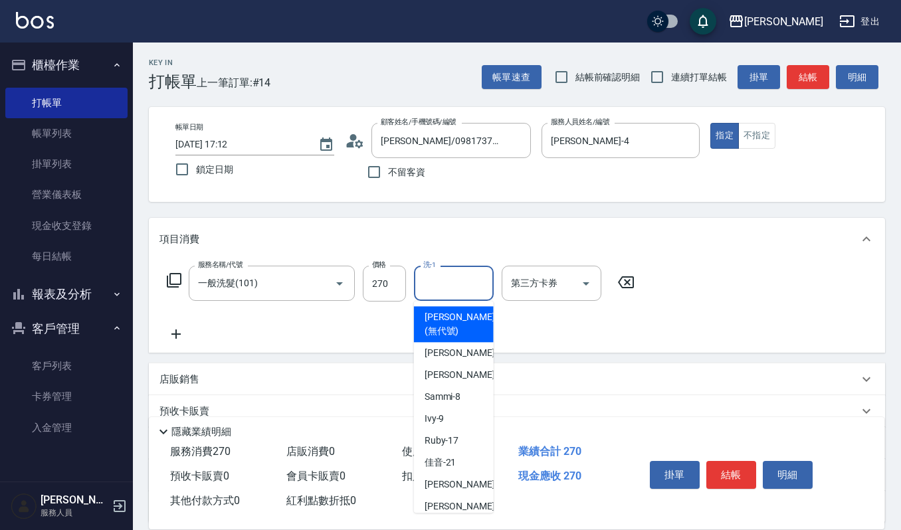
type input "1"
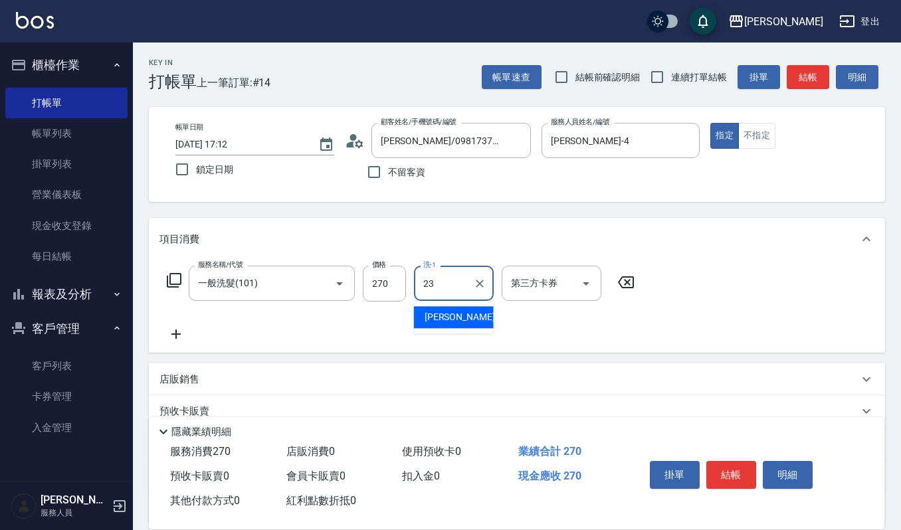
type input "郁涵-23"
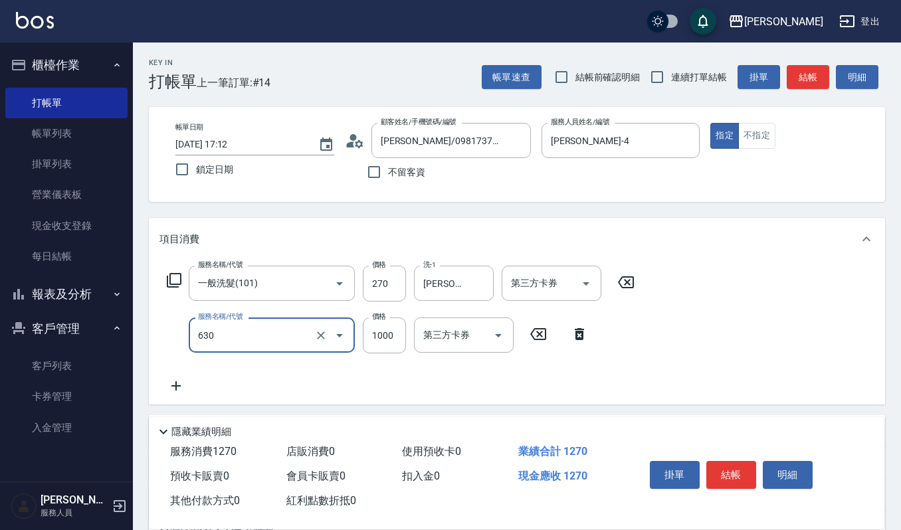
type input "洗+頭皮保養(630)"
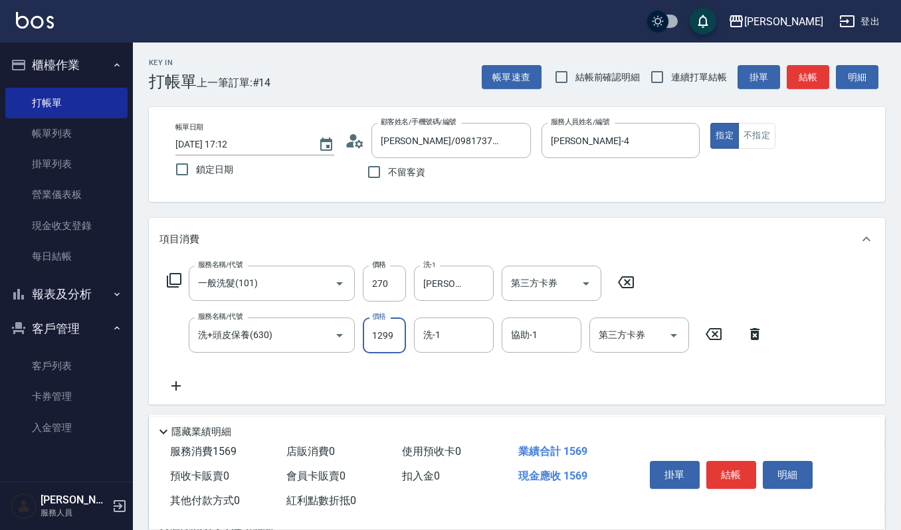
type input "1299"
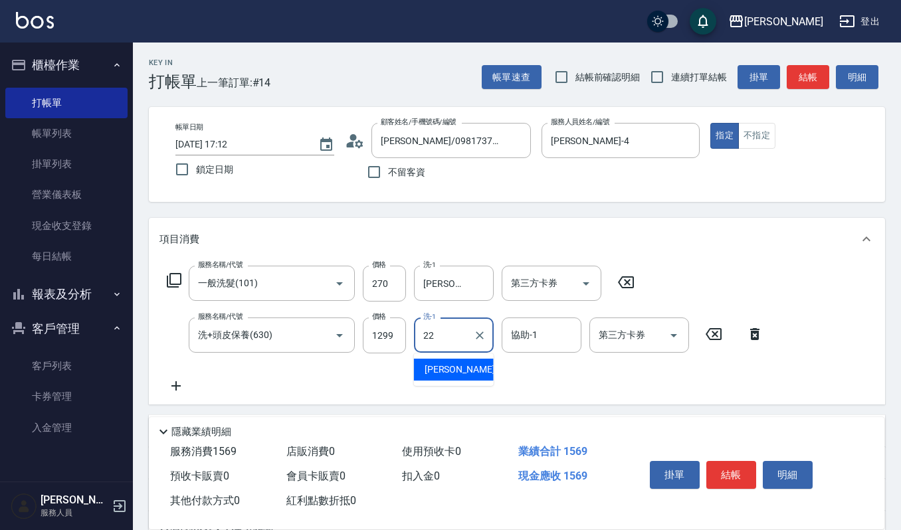
type input "宜芳-22"
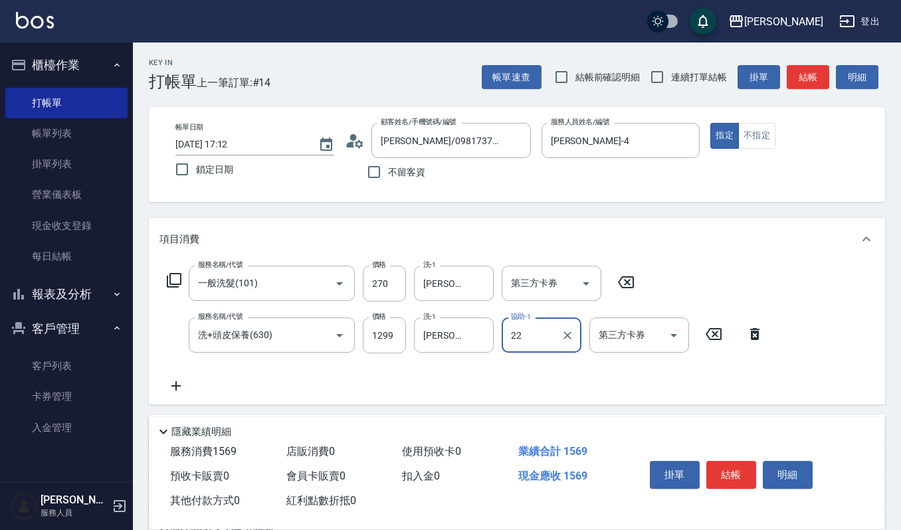
type input "宜芳-22"
click at [721, 475] on button "結帳" at bounding box center [732, 475] width 50 height 28
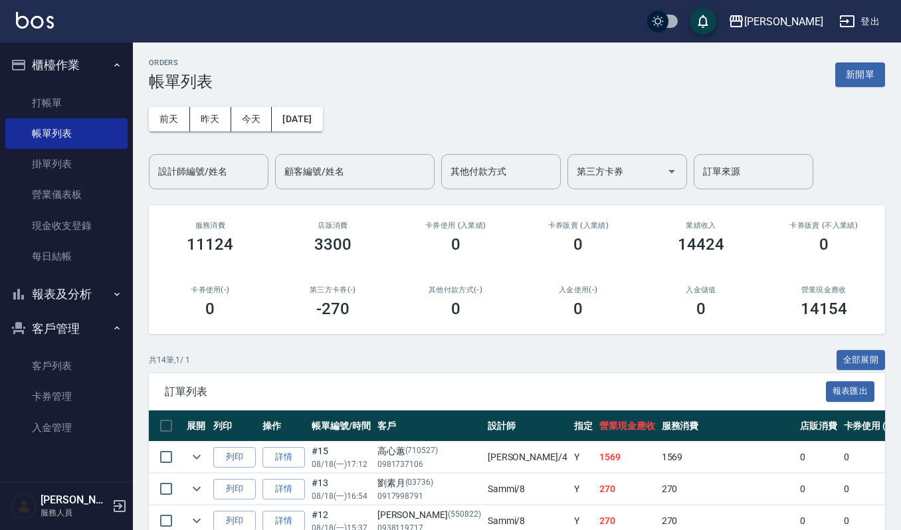
scroll to position [88, 0]
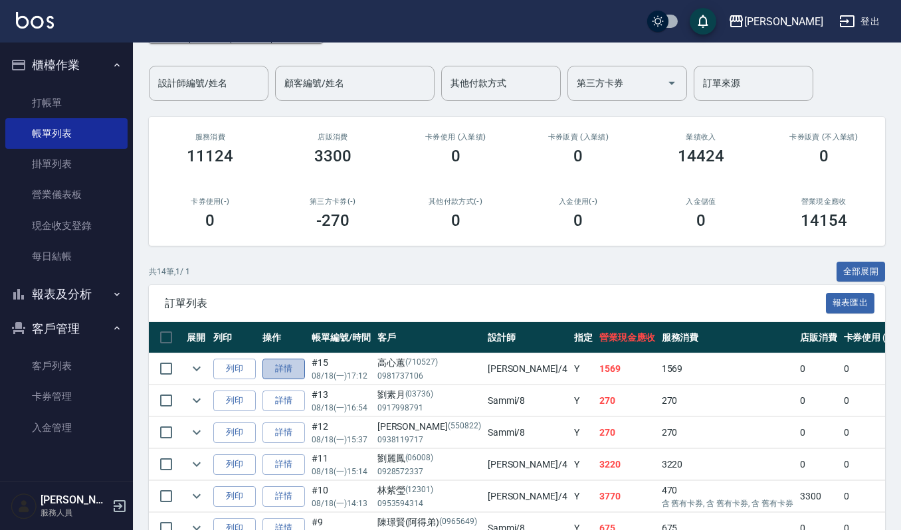
click at [293, 376] on link "詳情" at bounding box center [284, 369] width 43 height 21
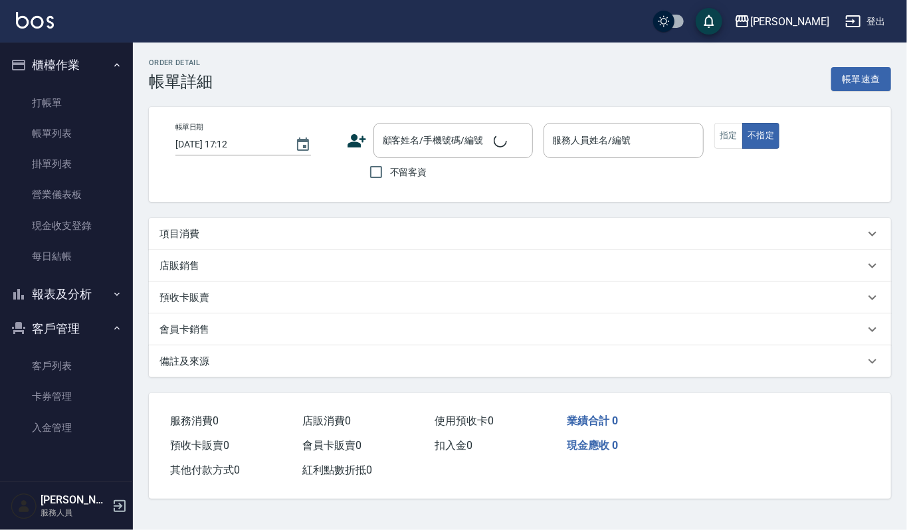
type input "吉兒-4"
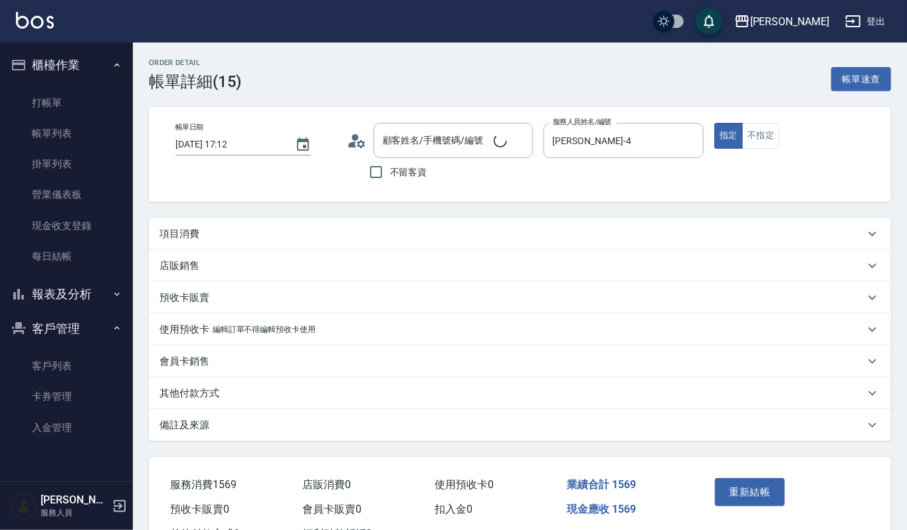
type input "高心蕙/0981737106/710527"
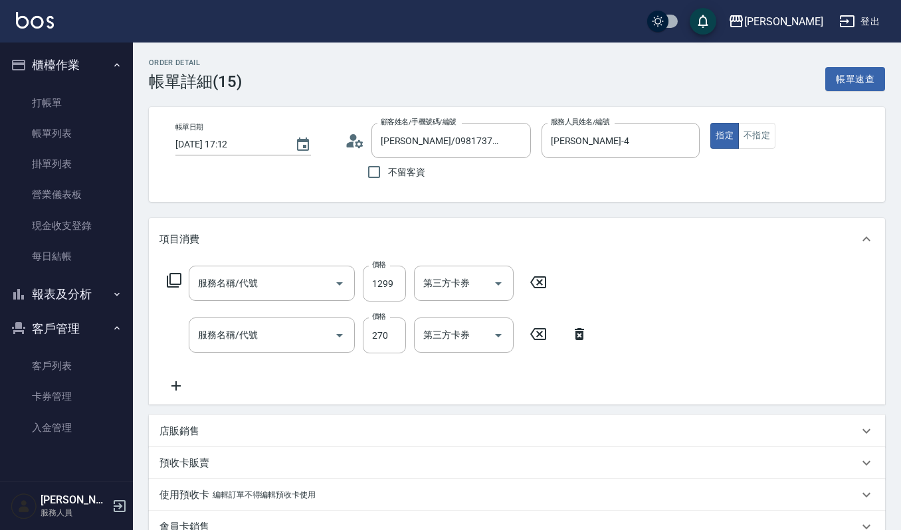
type input "洗+頭皮保養(630)"
type input "一般洗髮(101)"
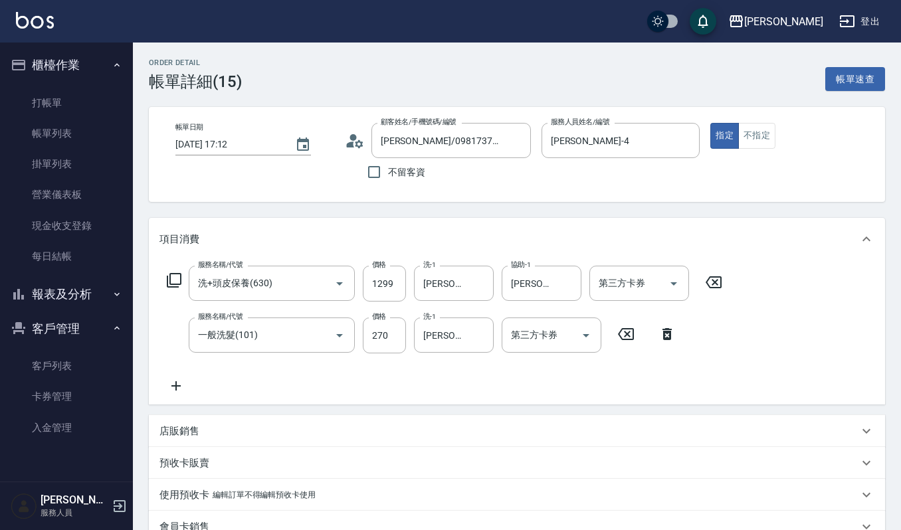
click at [176, 384] on icon at bounding box center [176, 386] width 9 height 9
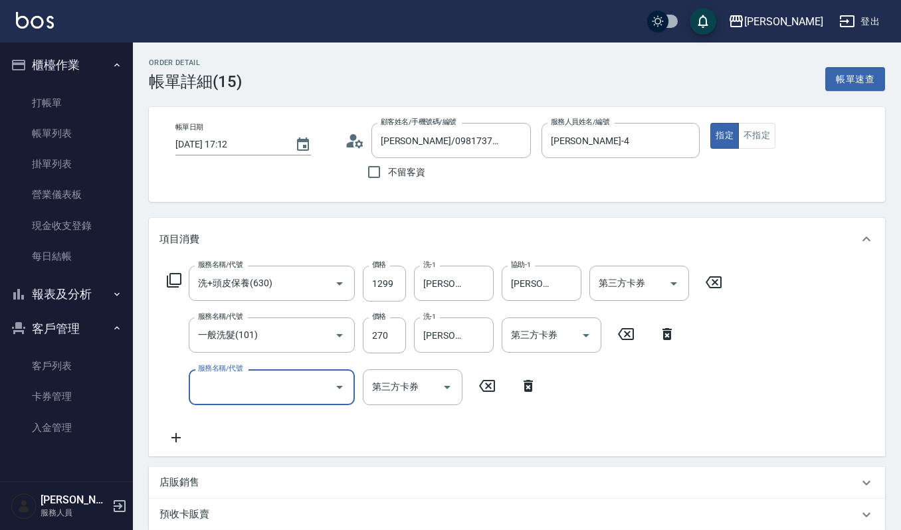
click at [223, 395] on input "服務名稱/代號" at bounding box center [262, 387] width 134 height 23
type input "經典剪髮-Gill(302)"
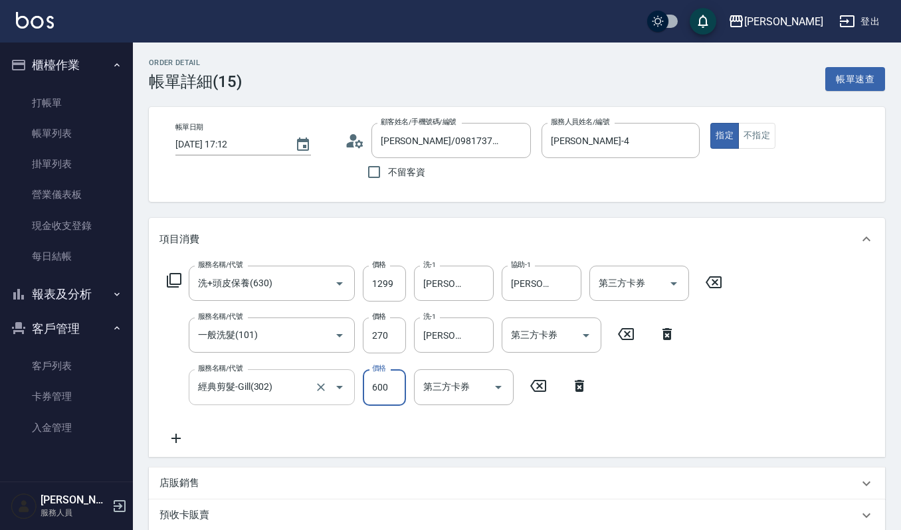
type input "600"
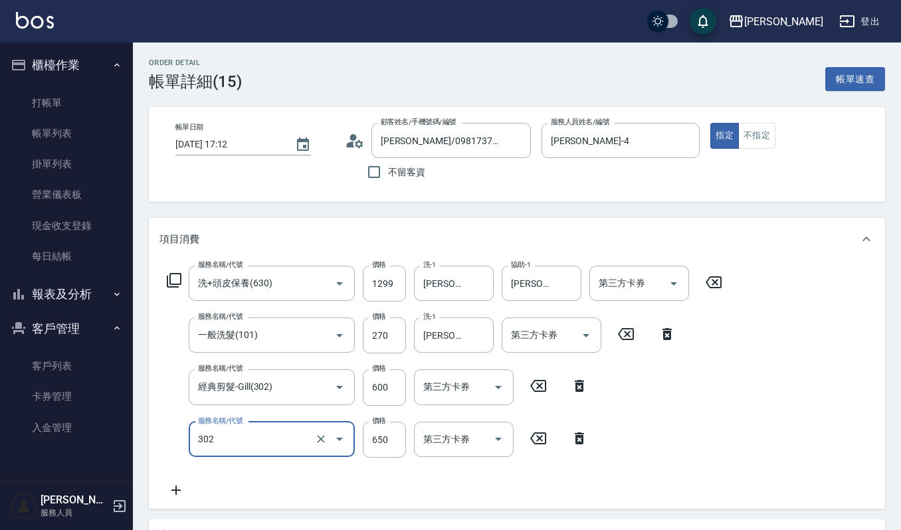
type input "經典剪髮-Gill(302)"
type input "520"
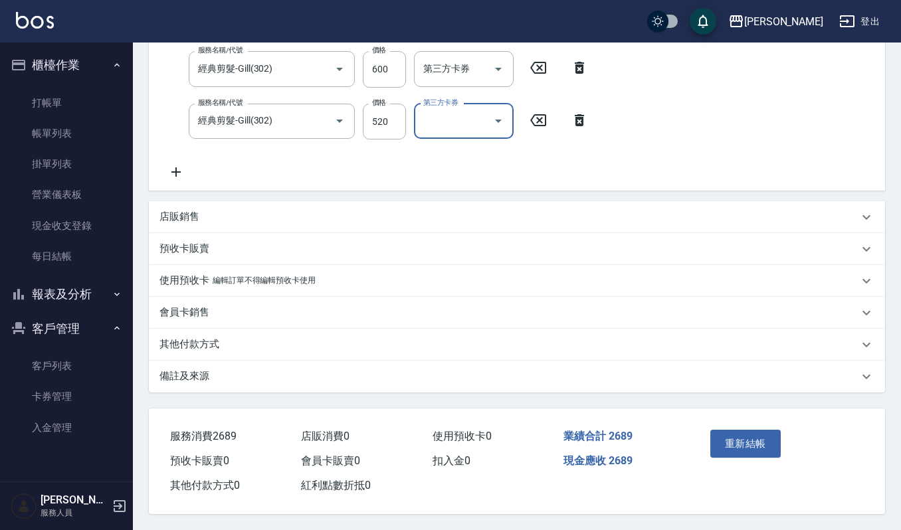
scroll to position [320, 0]
click at [745, 445] on button "重新結帳" at bounding box center [746, 444] width 70 height 28
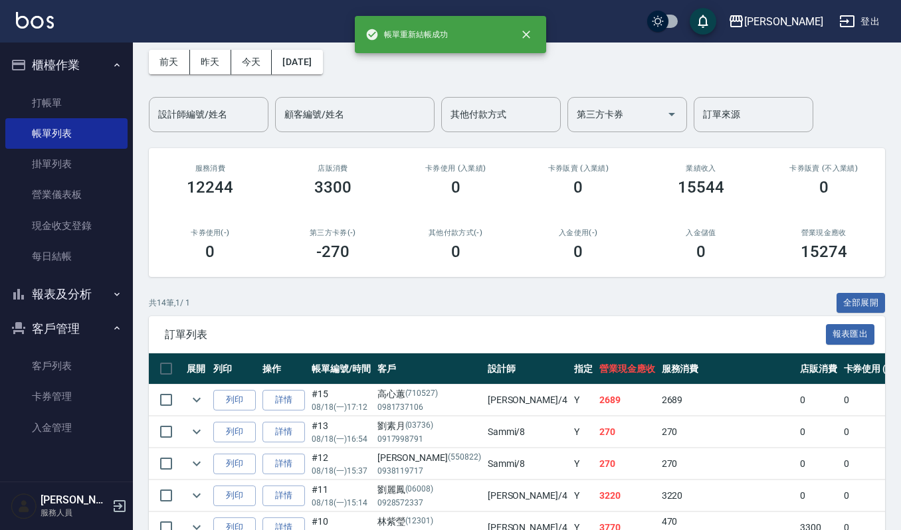
scroll to position [88, 0]
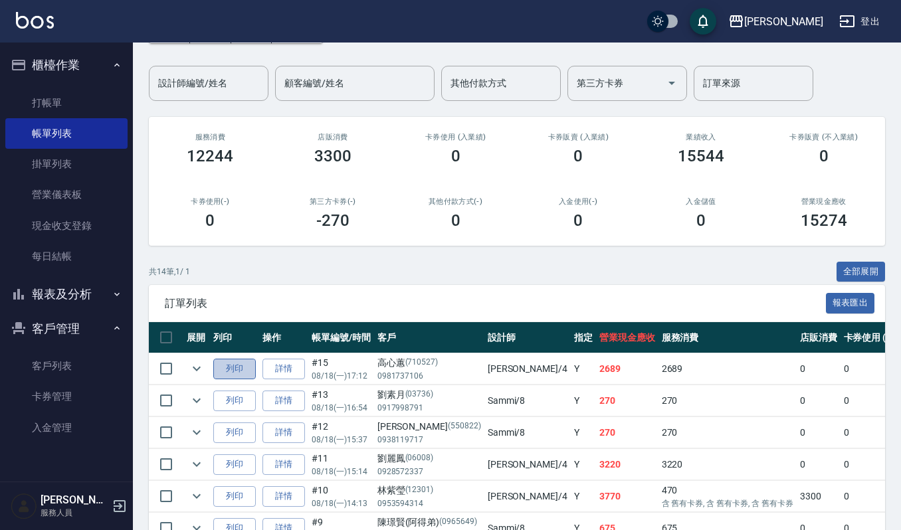
click at [241, 368] on button "列印" at bounding box center [234, 369] width 43 height 21
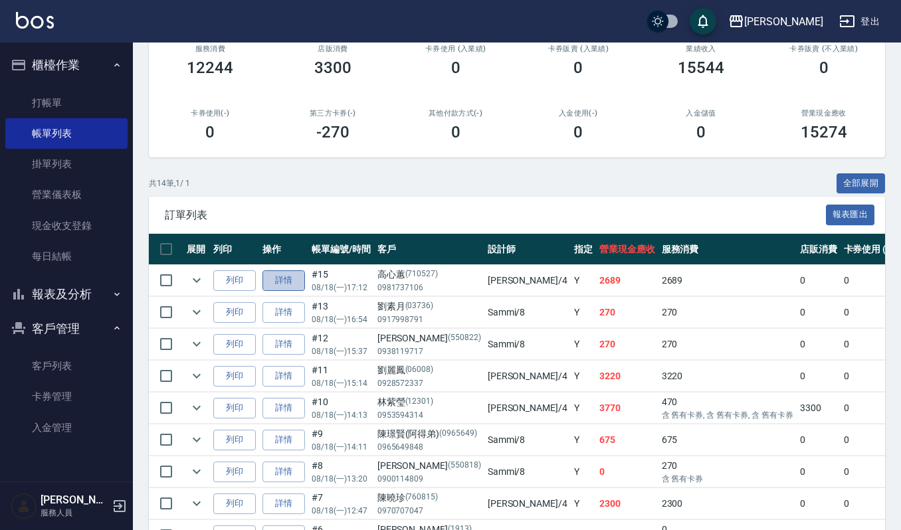
click at [286, 277] on link "詳情" at bounding box center [284, 281] width 43 height 21
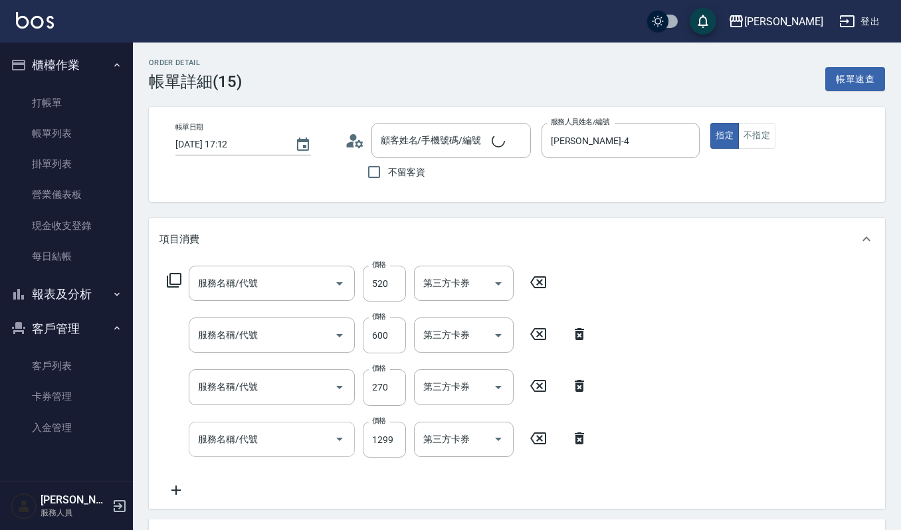
type input "2025/08/18 17:12"
type input "吉兒-4"
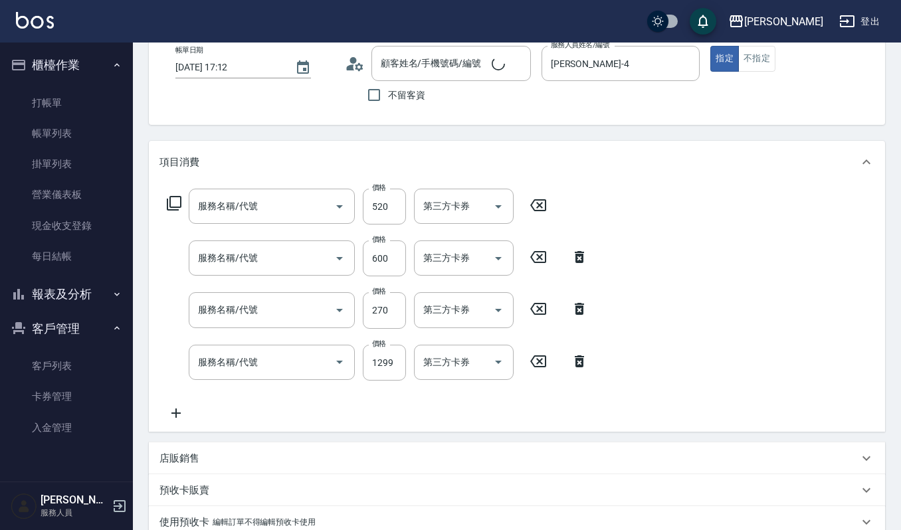
type input "經典剪髮-Gill(302)"
type input "一般洗髮(101)"
type input "洗+頭皮保養(630)"
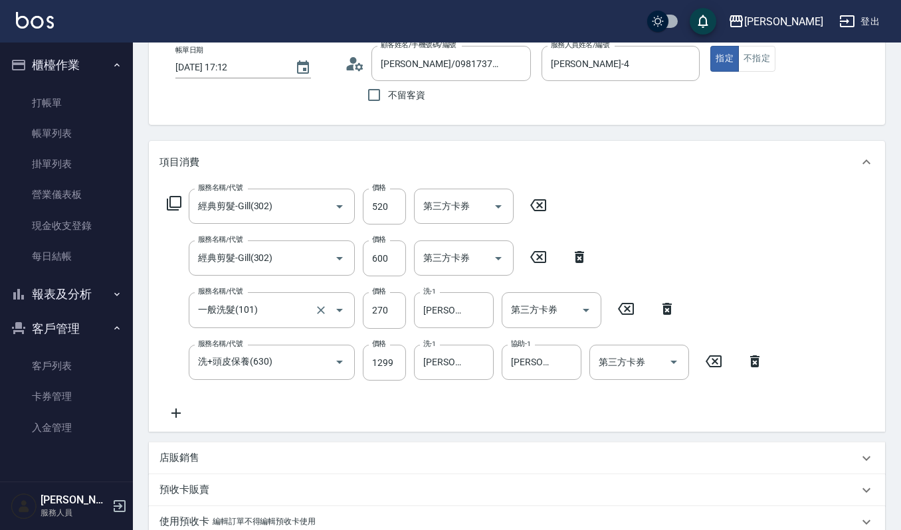
type input "高心蕙/0981737106/710527"
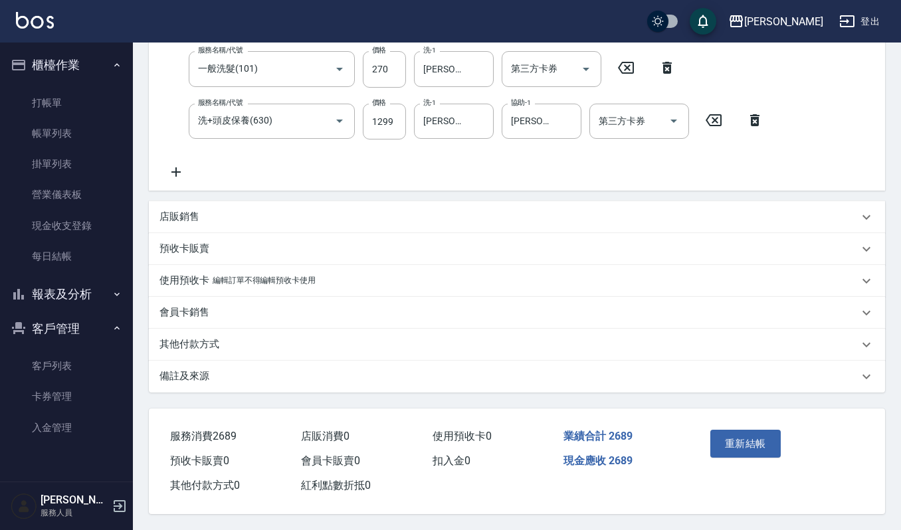
click at [177, 211] on p "店販銷售" at bounding box center [180, 217] width 40 height 14
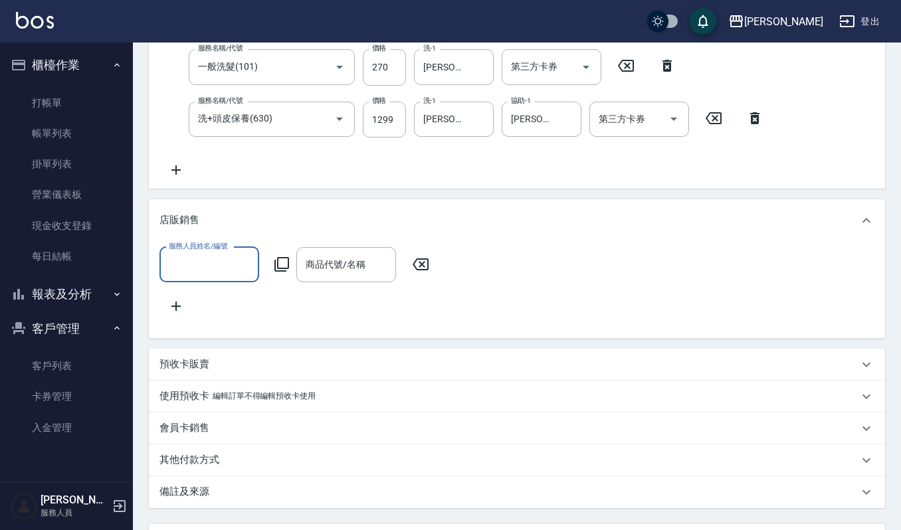
scroll to position [0, 0]
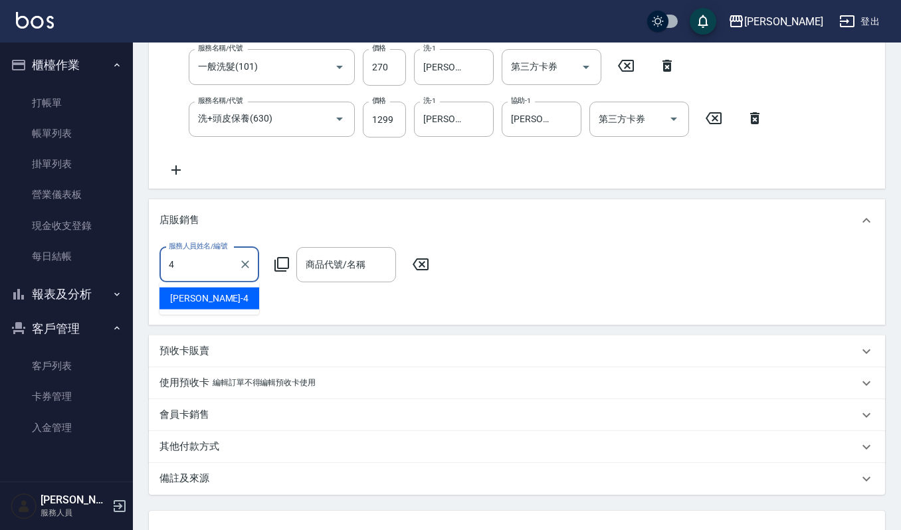
type input "吉兒-4"
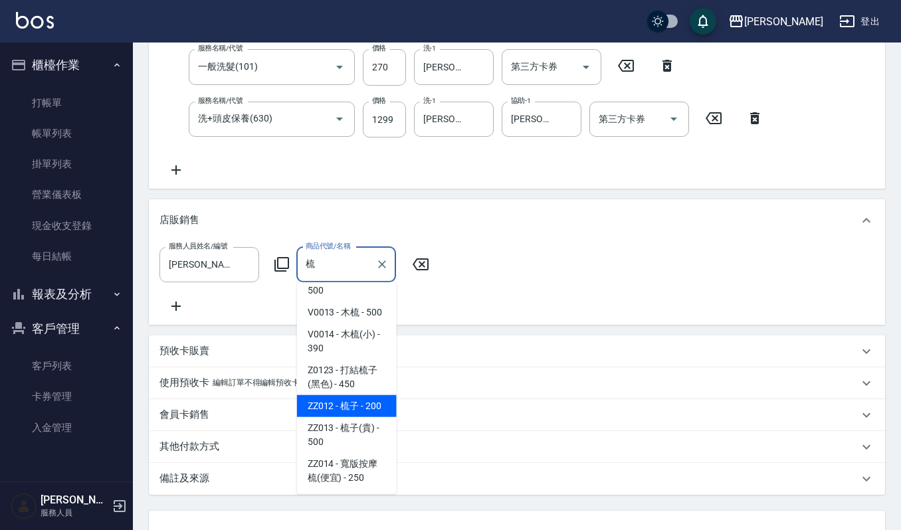
scroll to position [410, 0]
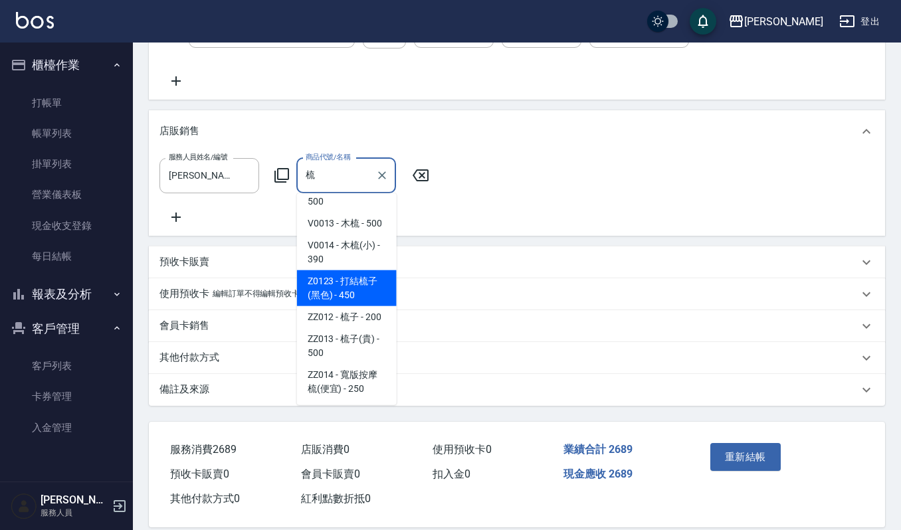
type input "複方五號精油(大)"
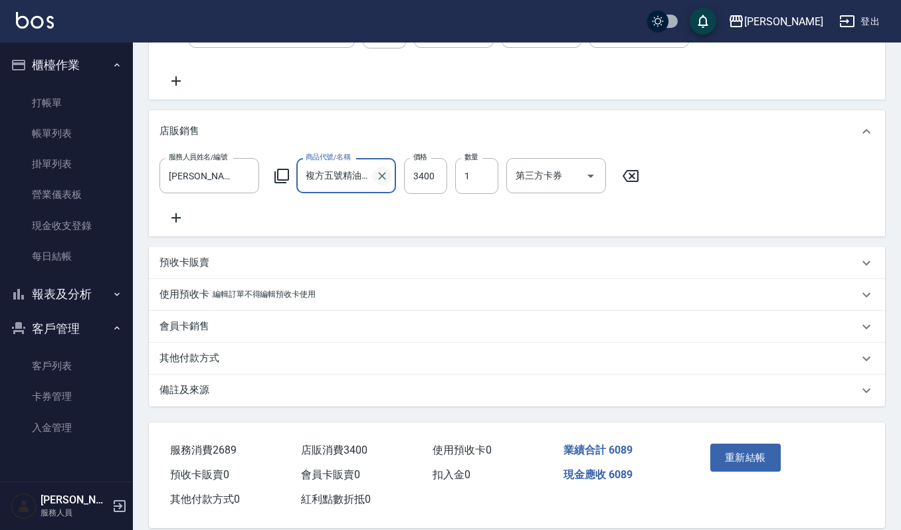
click at [378, 173] on icon "Clear" at bounding box center [382, 176] width 8 height 8
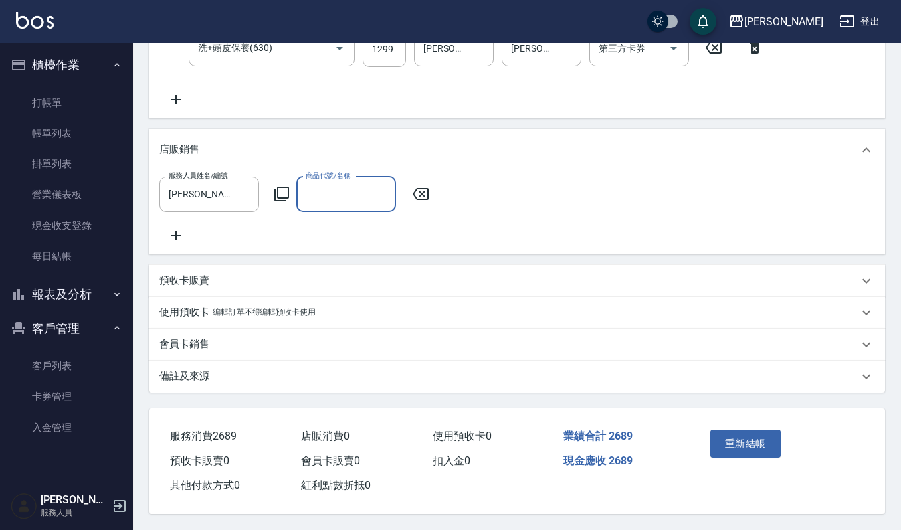
scroll to position [407, 0]
type input "打結梳子(黑色)"
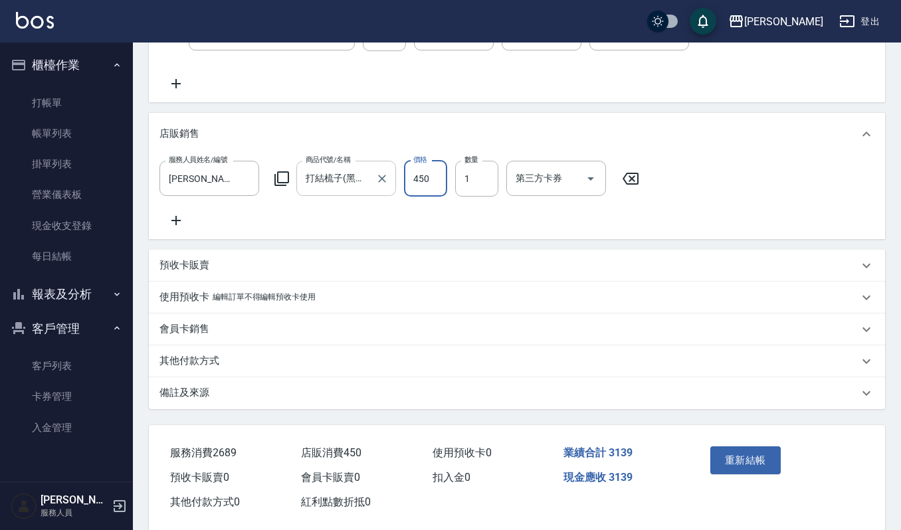
scroll to position [410, 0]
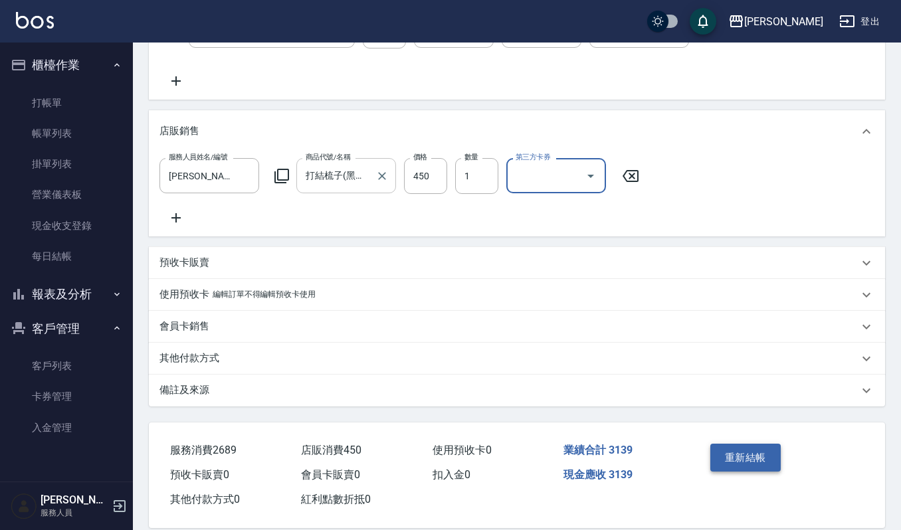
click at [742, 471] on button "重新結帳" at bounding box center [746, 458] width 70 height 28
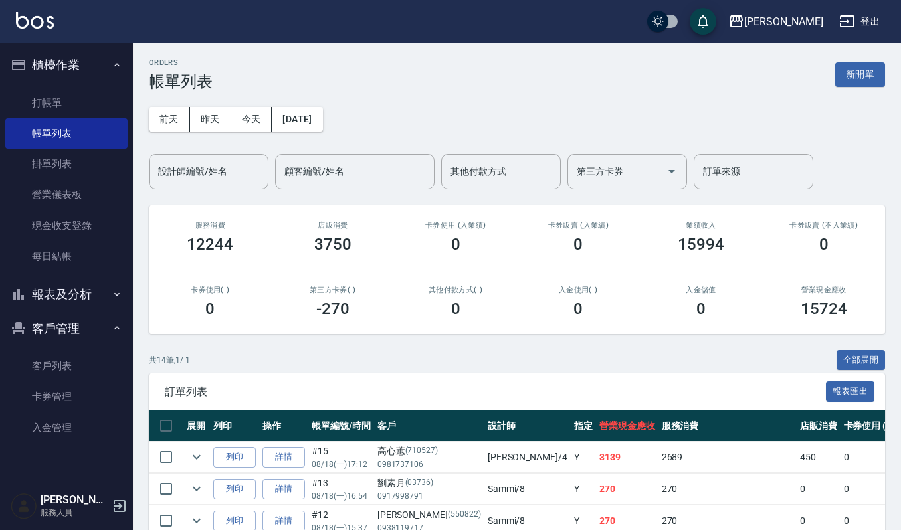
click at [866, 60] on div "ORDERS 帳單列表 新開單" at bounding box center [517, 75] width 737 height 33
click at [870, 70] on button "新開單" at bounding box center [861, 74] width 50 height 25
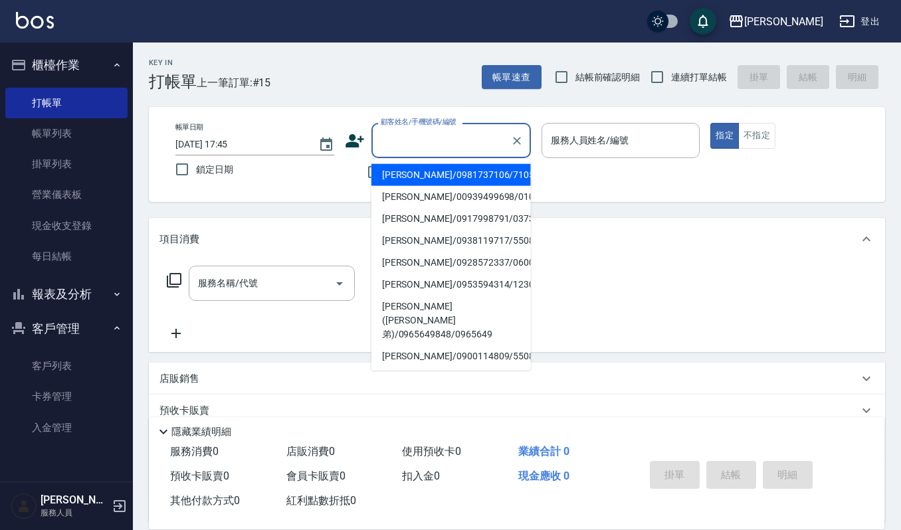
click at [435, 136] on input "顧客姓名/手機號碼/編號" at bounding box center [442, 140] width 128 height 23
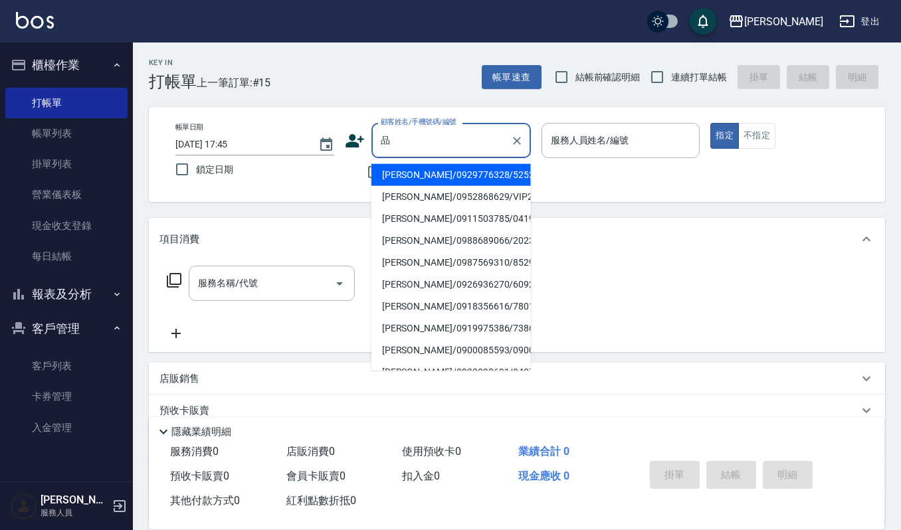
click at [423, 171] on li "沈品均/0929776328/525221" at bounding box center [452, 175] width 160 height 22
type input "沈品均/0929776328/525221"
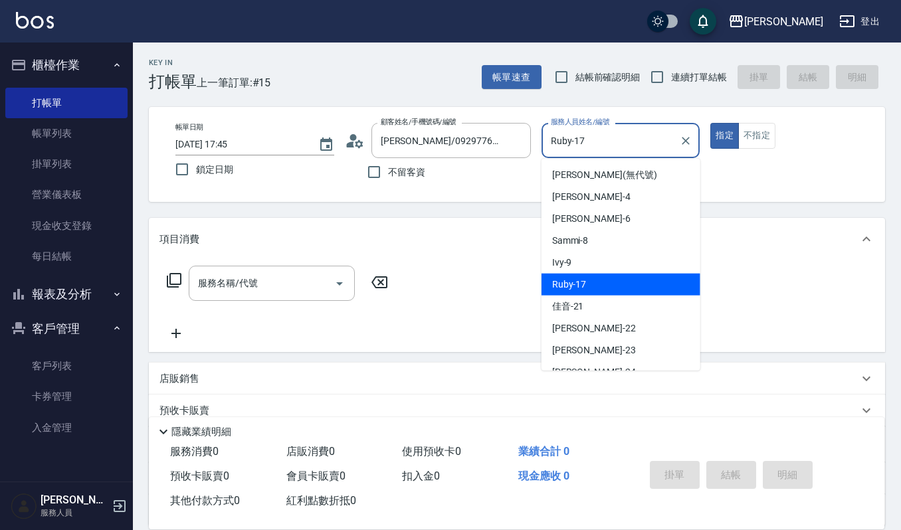
drag, startPoint x: 616, startPoint y: 138, endPoint x: 209, endPoint y: 164, distance: 407.6
click at [240, 144] on div "帳單日期 2025/08/18 17:45 鎖定日期 顧客姓名/手機號碼/編號 沈品均/0929776328/525221 顧客姓名/手機號碼/編號 不留客資…" at bounding box center [517, 154] width 705 height 63
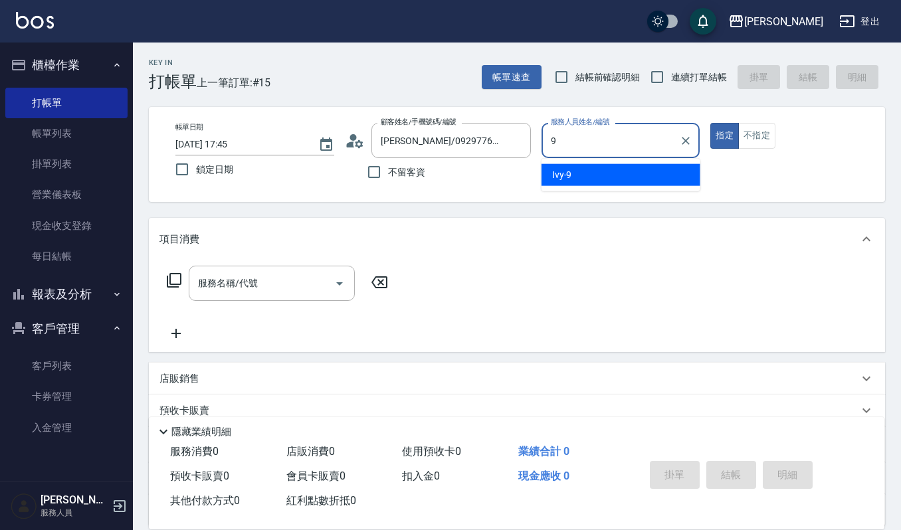
type input "Ivy-9"
type button "true"
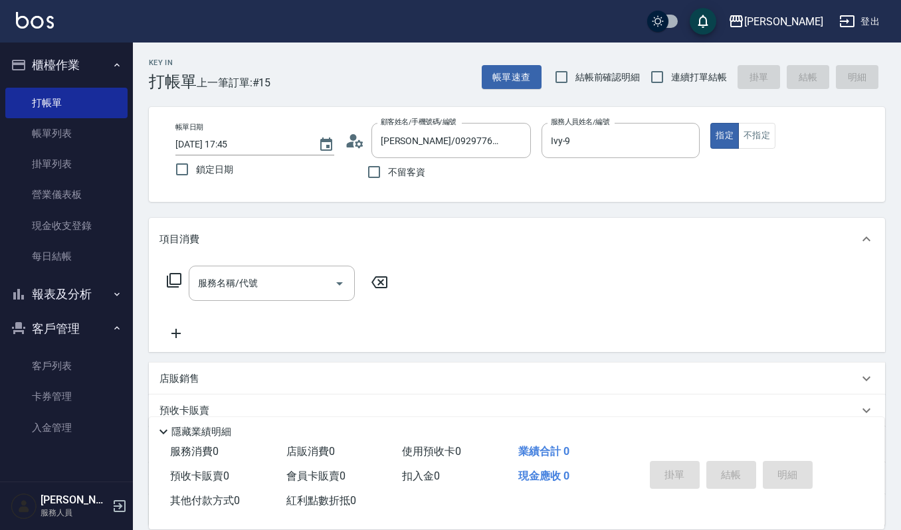
click at [349, 148] on icon at bounding box center [355, 141] width 20 height 20
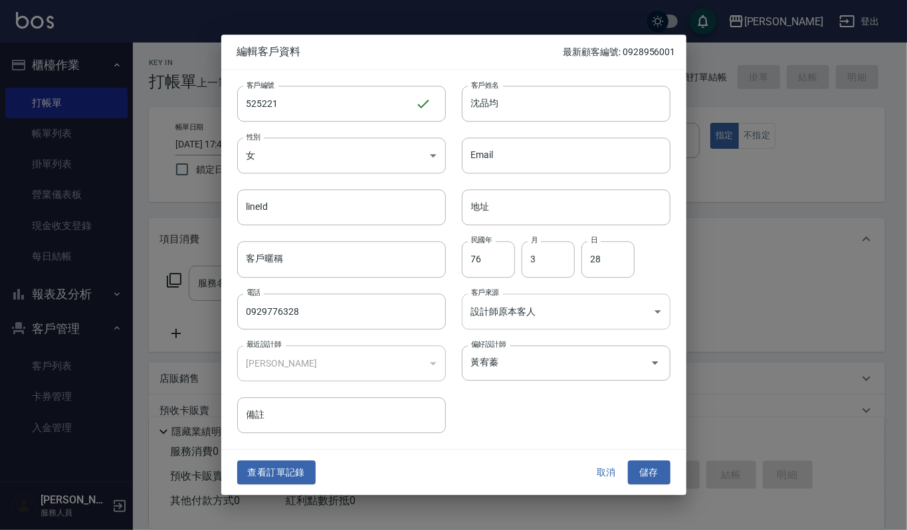
click at [562, 316] on body "上越傑森 登出 櫃檯作業 打帳單 帳單列表 掛單列表 營業儀表板 現金收支登錄 每日結帳 報表及分析 報表目錄 店家區間累計表 店家日報表 互助日報表 互助排…" at bounding box center [453, 325] width 907 height 651
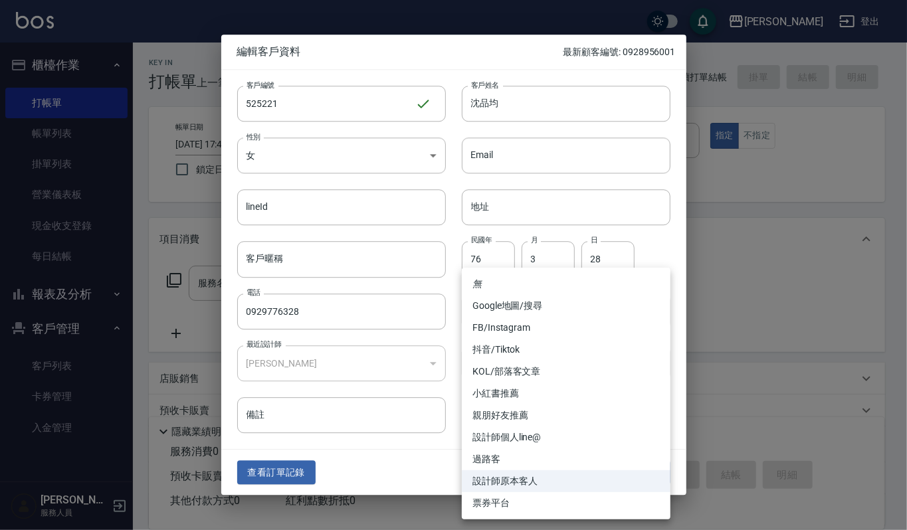
click at [439, 404] on div at bounding box center [453, 265] width 907 height 530
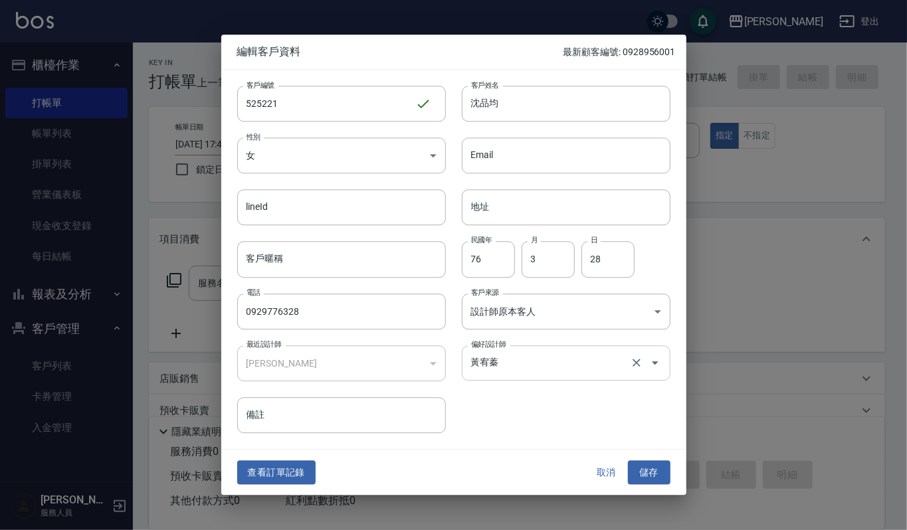
click at [507, 375] on input "黃宥蓁" at bounding box center [548, 363] width 160 height 23
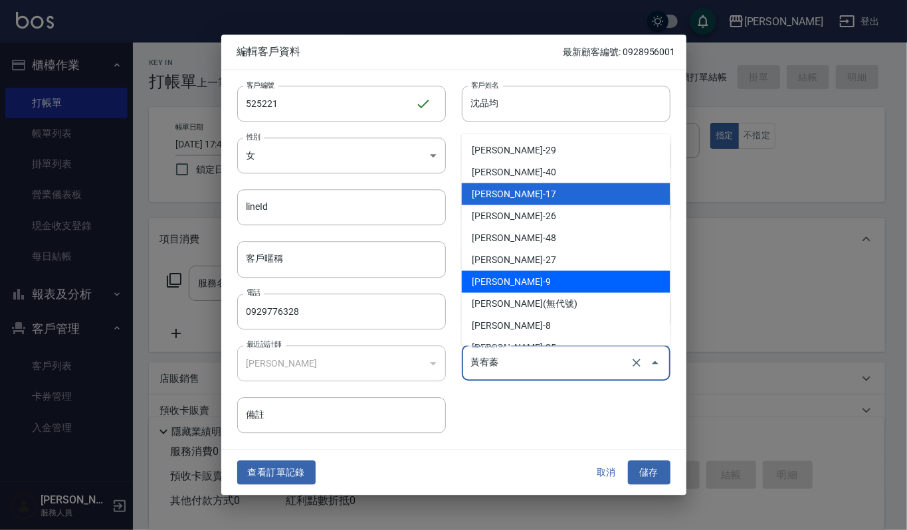
drag, startPoint x: 550, startPoint y: 253, endPoint x: 554, endPoint y: 278, distance: 24.8
click at [554, 278] on ul "陳薏仙-29 陳怡廷-40 黃宥蓁-17 嚴妤軒-26 陳孟婕-48 顏家安-27 蘇真儀-9 傑森上越(無代號) 李淑英-8 呂映杉-25 林艾締-6 謝佳…" at bounding box center [566, 240] width 209 height 212
click at [554, 278] on li "蘇真儀-9" at bounding box center [566, 282] width 209 height 22
type input "[PERSON_NAME]"
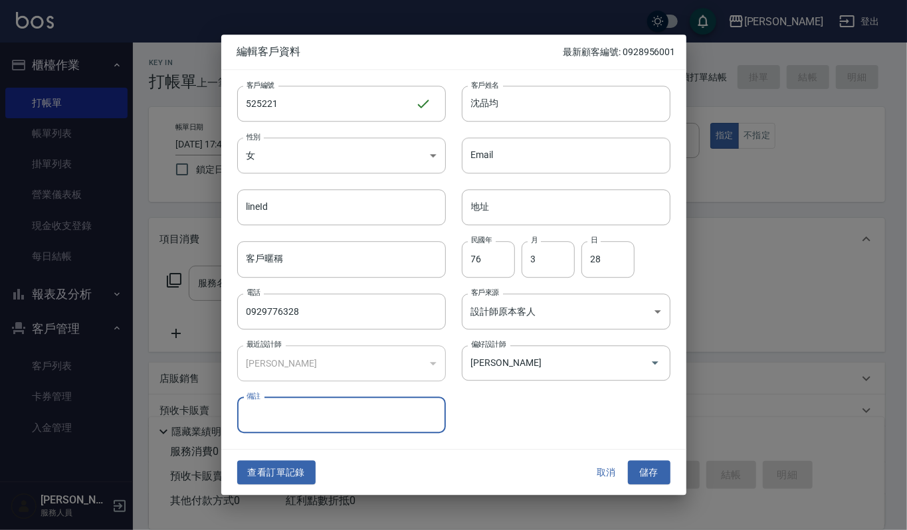
click at [604, 413] on div "客戶編號 525221 ​ 客戶編號 客戶姓名 沈品均 客戶姓名 性別 女 FEMALE 性別 Email Email lineId lineId 地址 地址…" at bounding box center [445, 252] width 449 height 364
click at [652, 465] on button "儲存" at bounding box center [649, 473] width 43 height 25
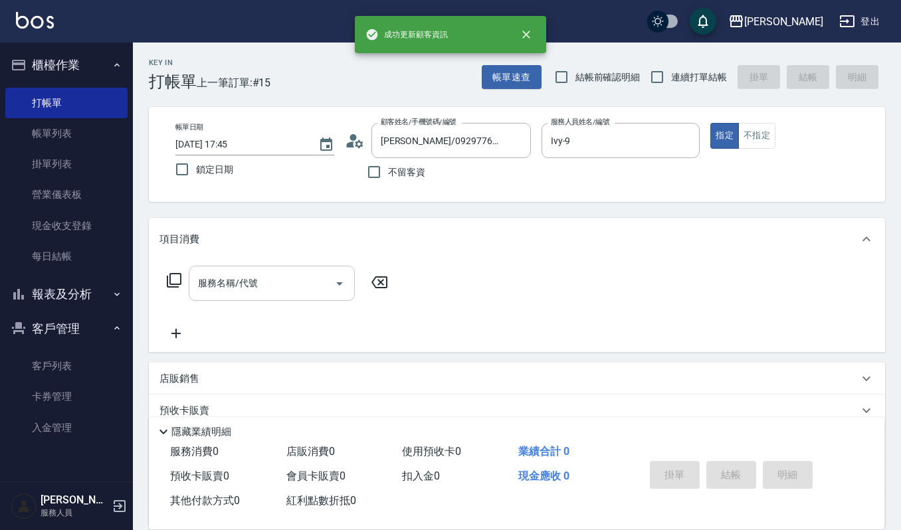
click at [266, 291] on input "服務名稱/代號" at bounding box center [262, 283] width 134 height 23
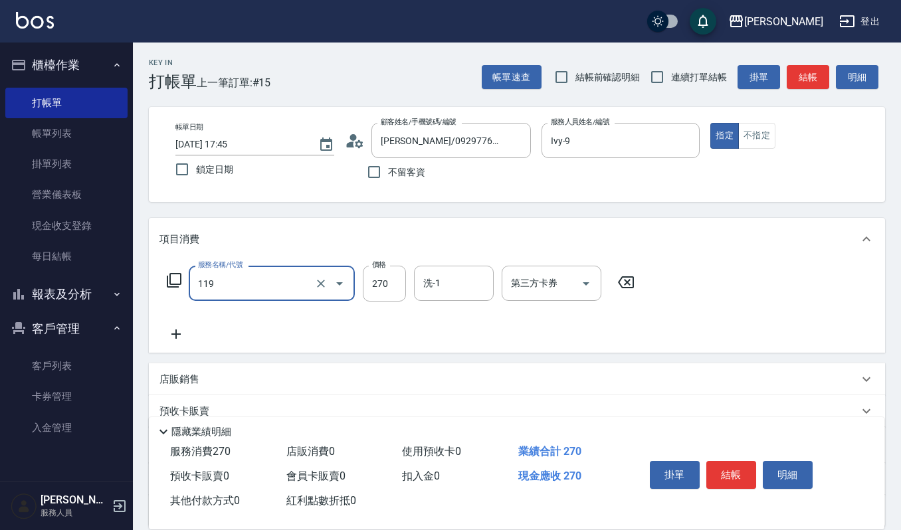
type input "使用一般洗髮卡(119)"
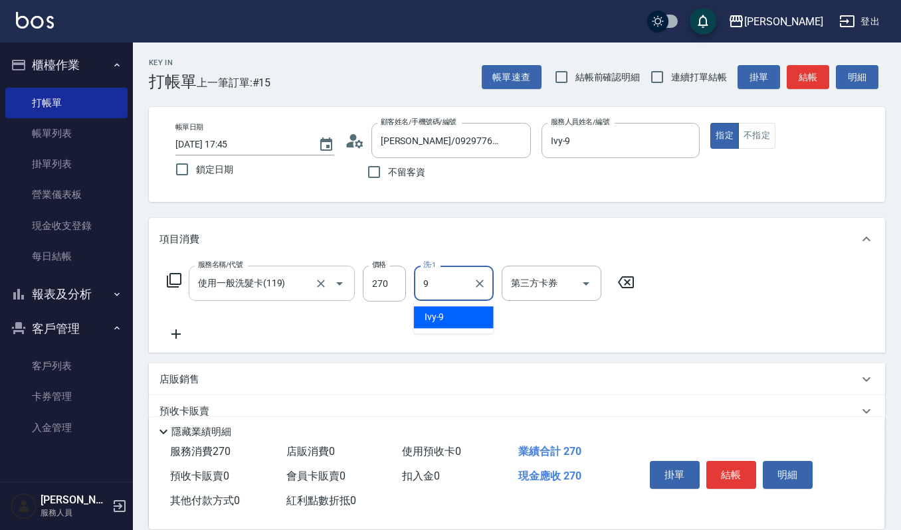
type input "Ivy-9"
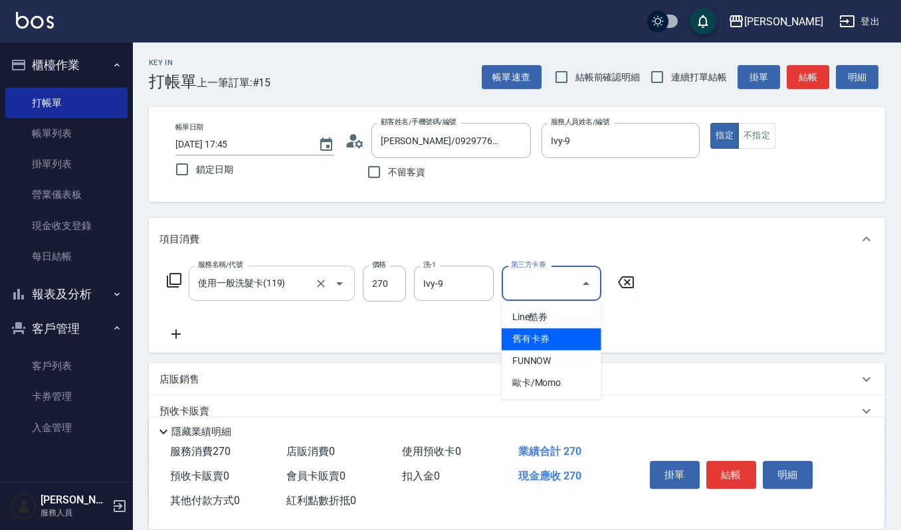
type input "舊有卡券"
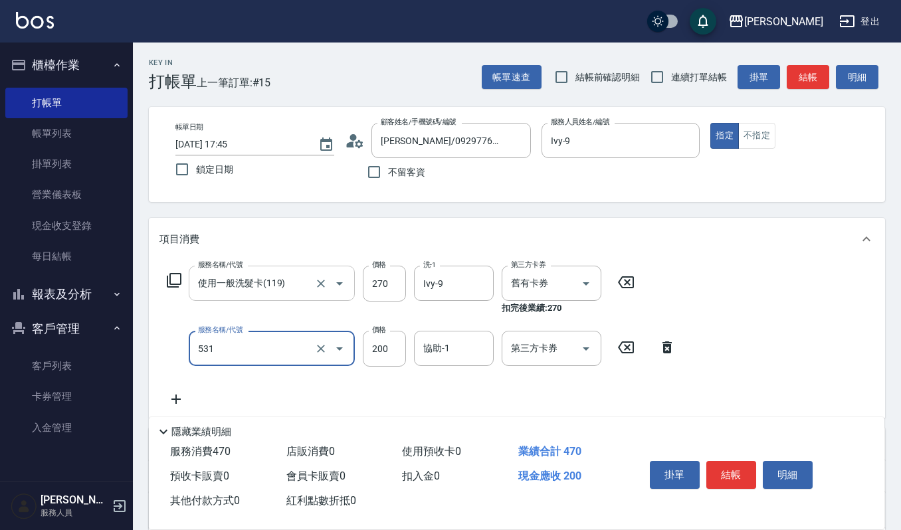
type input "自備絲露(531)"
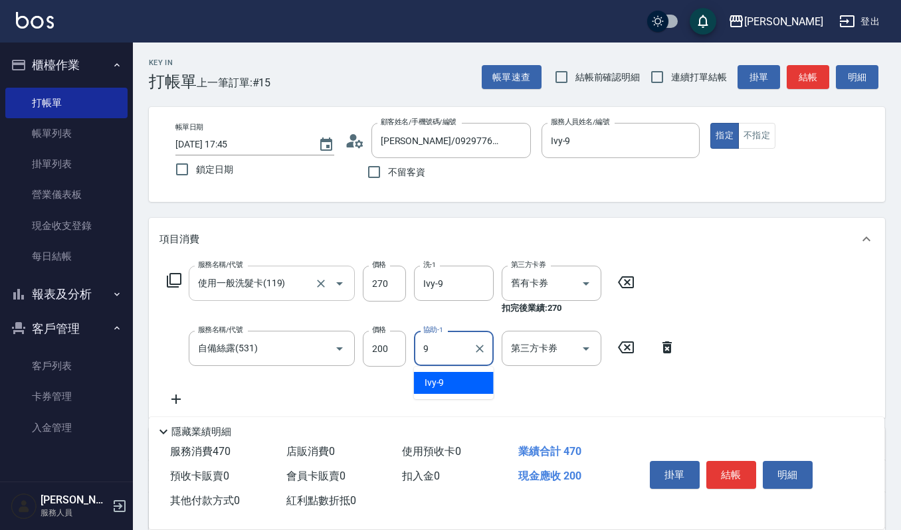
type input "Ivy-9"
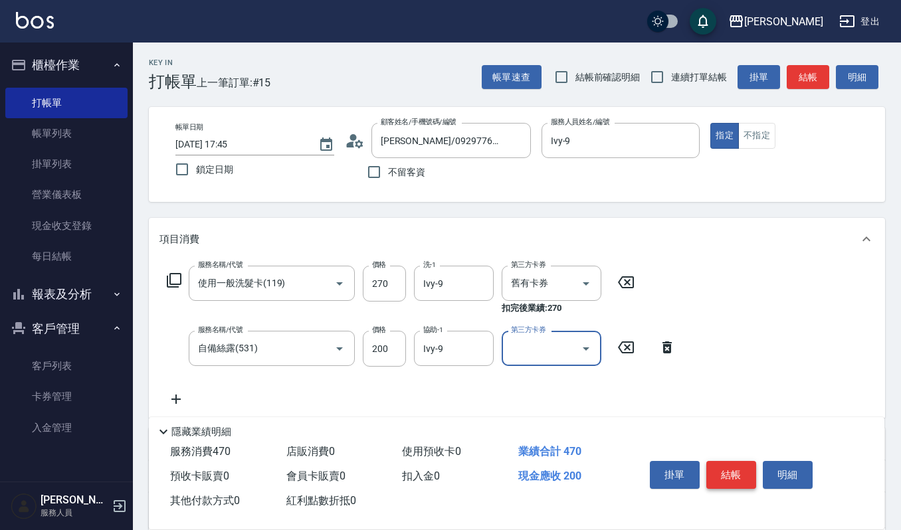
click at [755, 485] on button "結帳" at bounding box center [732, 475] width 50 height 28
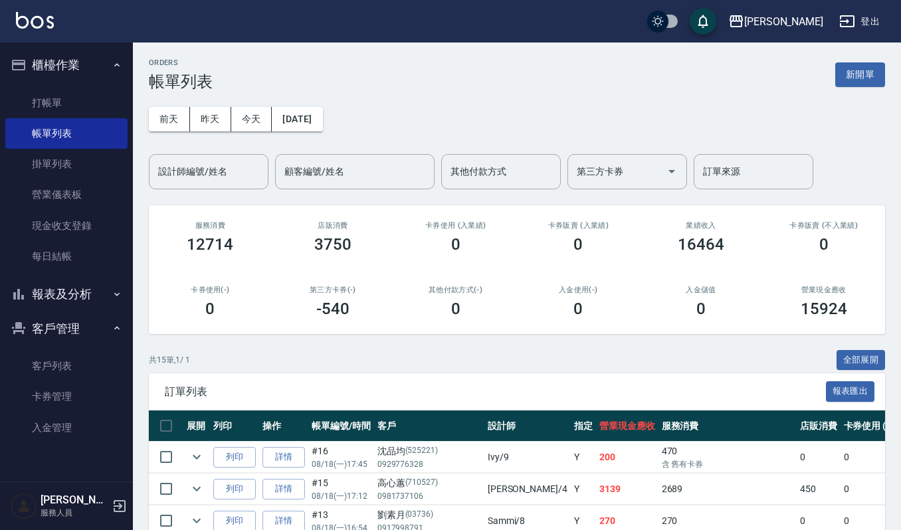
click at [527, 89] on div "ORDERS 帳單列表 新開單" at bounding box center [517, 75] width 737 height 33
click at [879, 74] on button "新開單" at bounding box center [861, 74] width 50 height 25
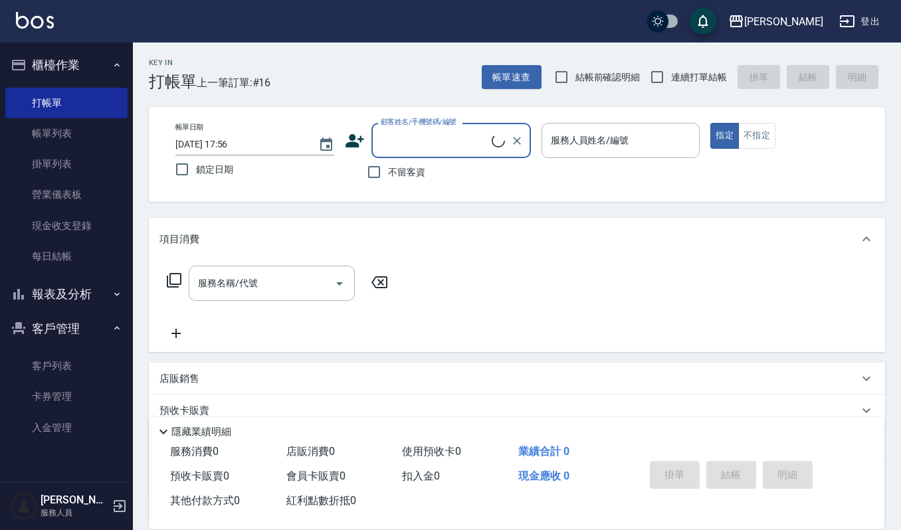
click at [415, 136] on input "顧客姓名/手機號碼/編號" at bounding box center [435, 140] width 114 height 23
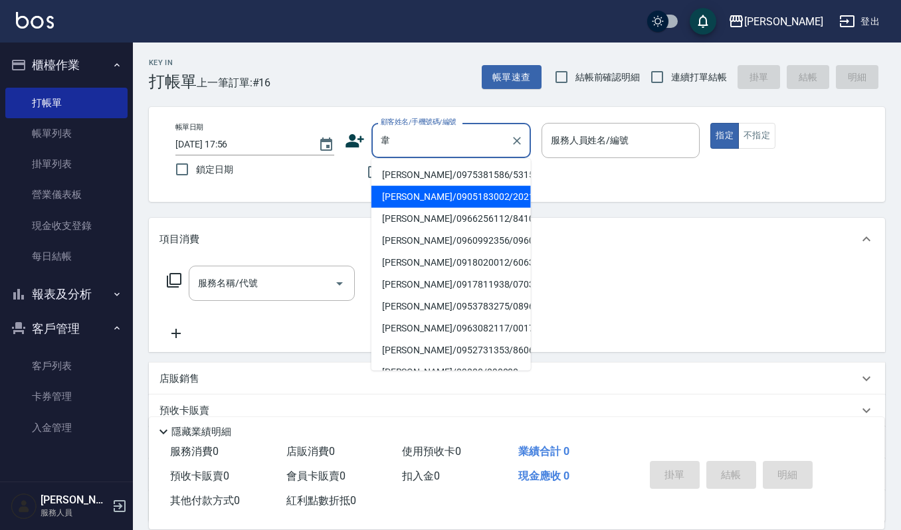
click at [451, 197] on li "陳韋蓉/0905183002/20210927" at bounding box center [452, 197] width 160 height 22
type input "陳韋蓉/0905183002/20210927"
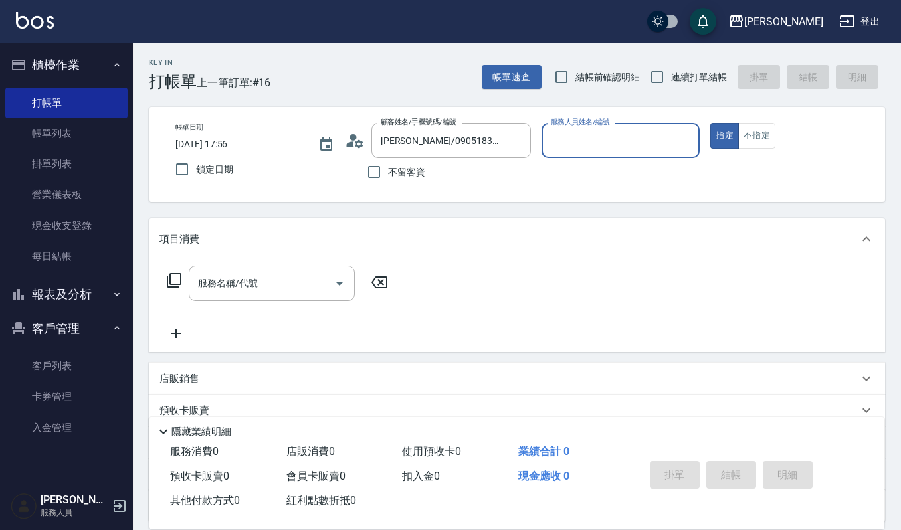
type input "吉兒-4"
click at [270, 277] on input "服務名稱/代號" at bounding box center [262, 283] width 134 height 23
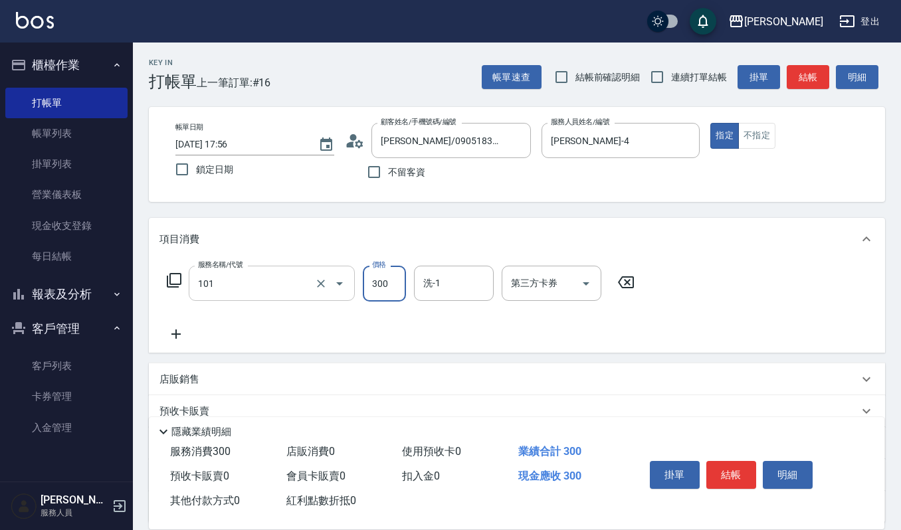
type input "一般洗髮(101)"
click at [455, 277] on input "洗-1" at bounding box center [454, 283] width 68 height 23
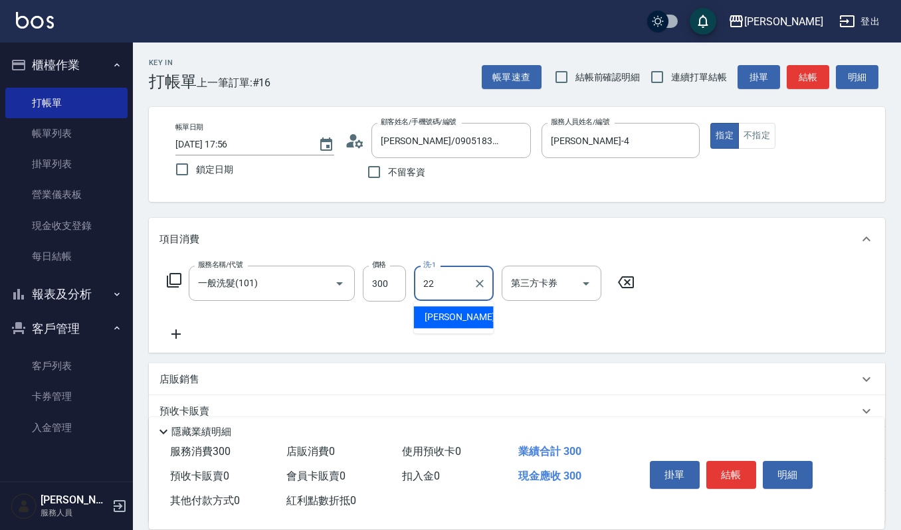
type input "宜芳-22"
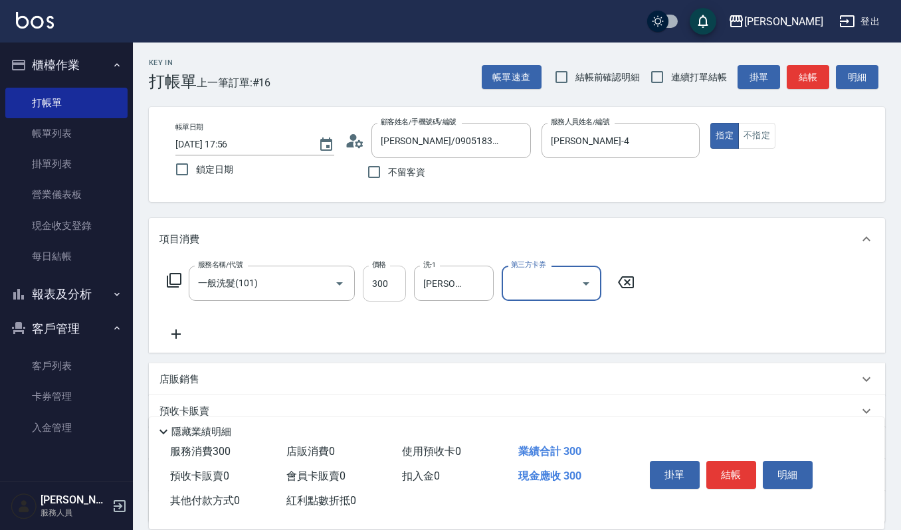
click at [390, 291] on input "300" at bounding box center [384, 284] width 43 height 36
type input "270"
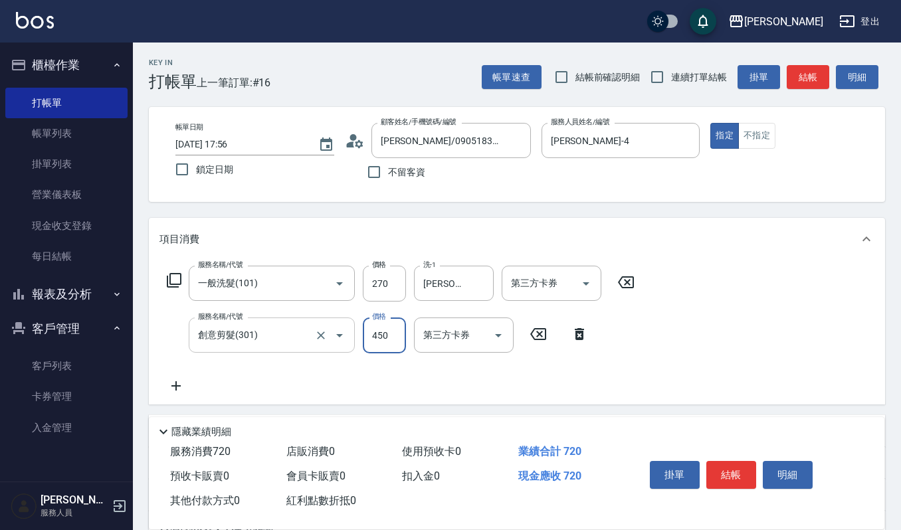
click at [293, 338] on input "創意剪髮(301)" at bounding box center [253, 335] width 117 height 23
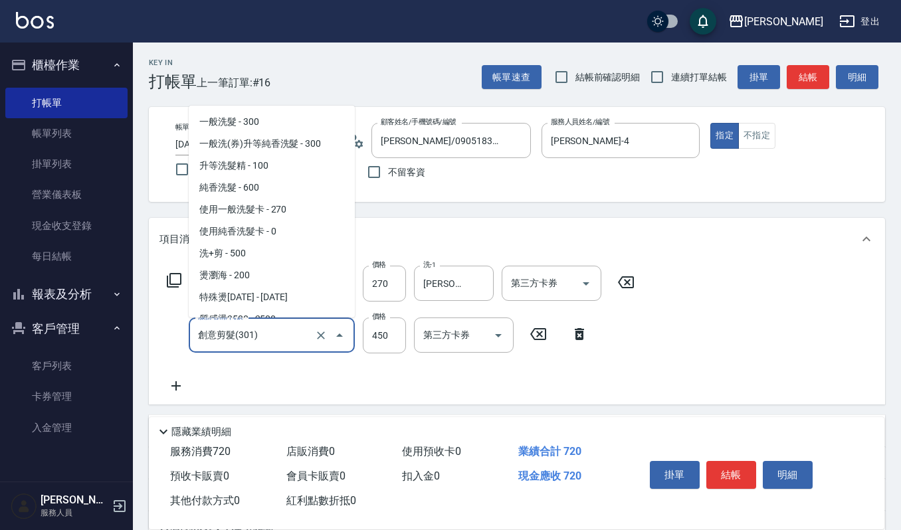
click at [293, 338] on input "創意剪髮(301)" at bounding box center [253, 335] width 117 height 23
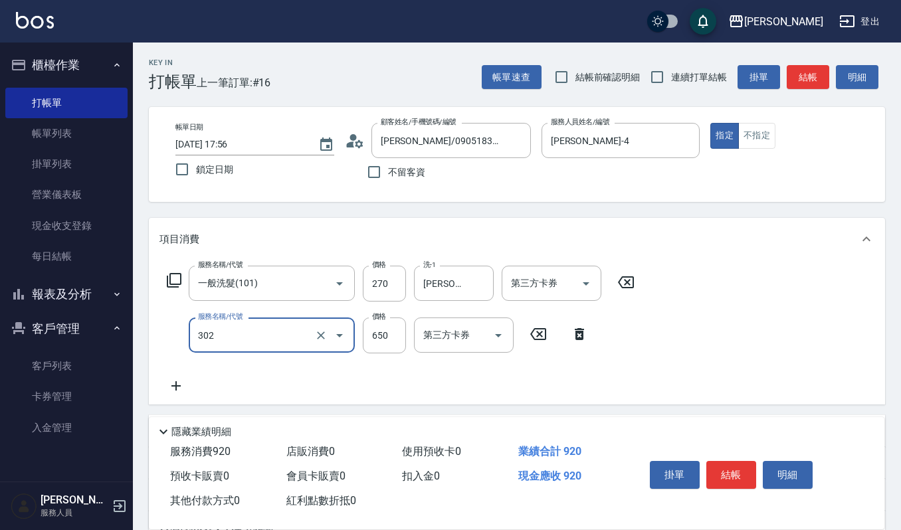
type input "經典剪髮-Gill(302)"
type input "600"
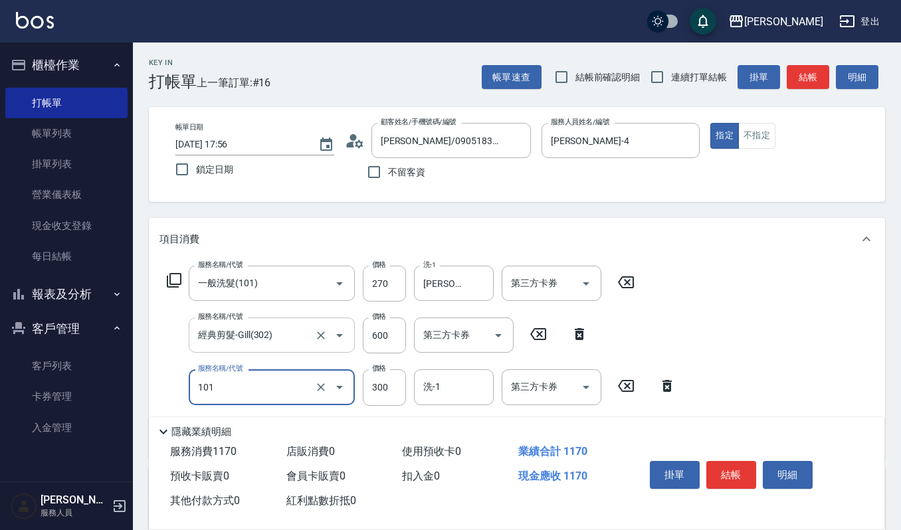
type input "一般洗髮(101)"
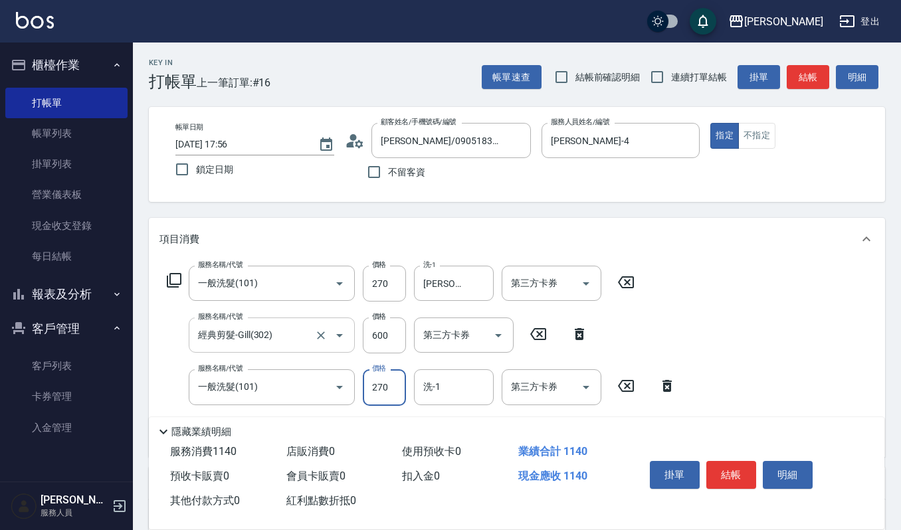
type input "270"
type input "郁涵-23"
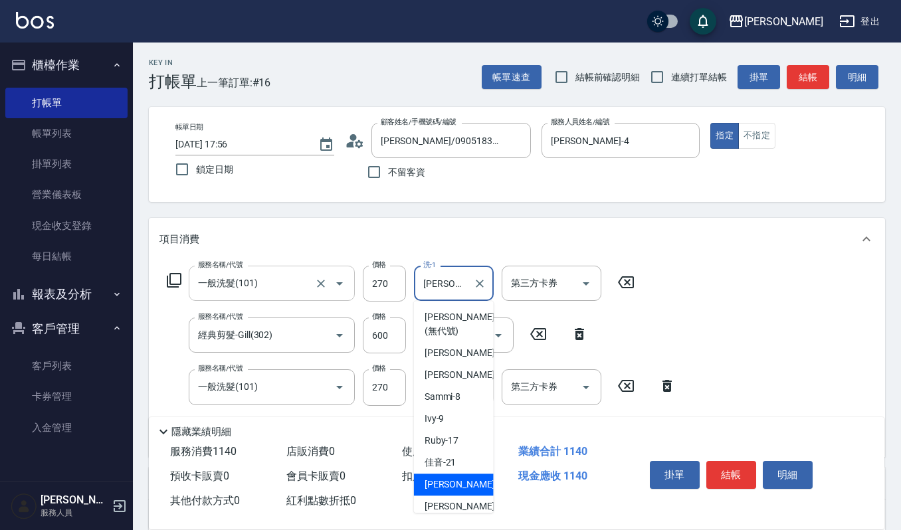
drag, startPoint x: 464, startPoint y: 289, endPoint x: 354, endPoint y: 283, distance: 110.5
click at [354, 283] on div "服務名稱/代號 一般洗髮(101) 服務名稱/代號 價格 270 價格 洗-1 宜芳-22 洗-1 第三方卡券 第三方卡券" at bounding box center [401, 284] width 483 height 36
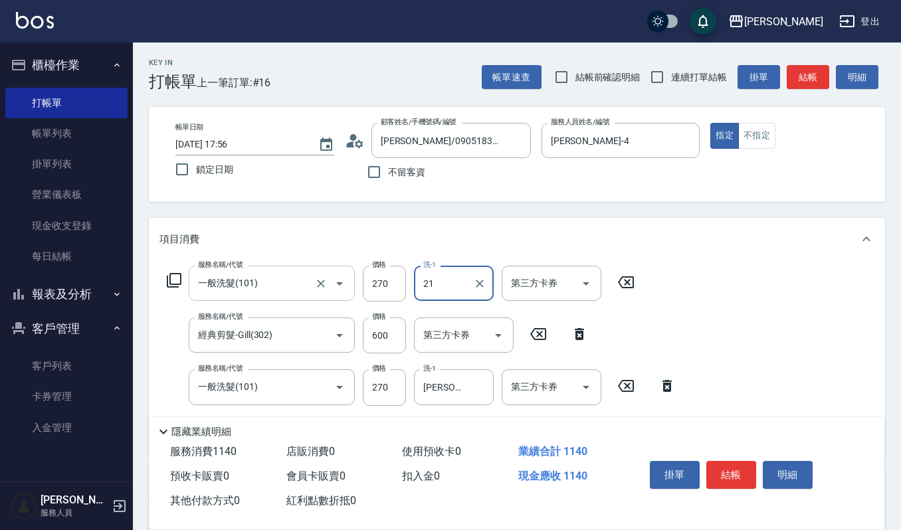
type input "佳音-21"
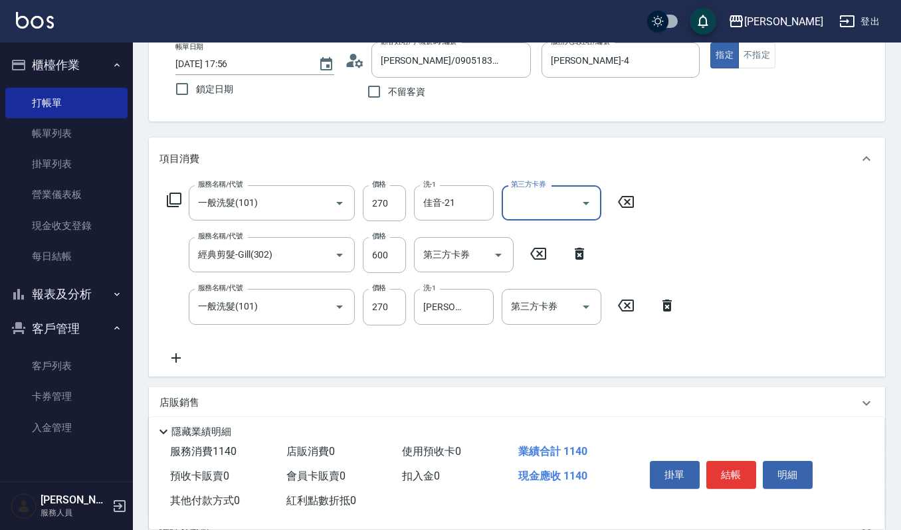
scroll to position [221, 0]
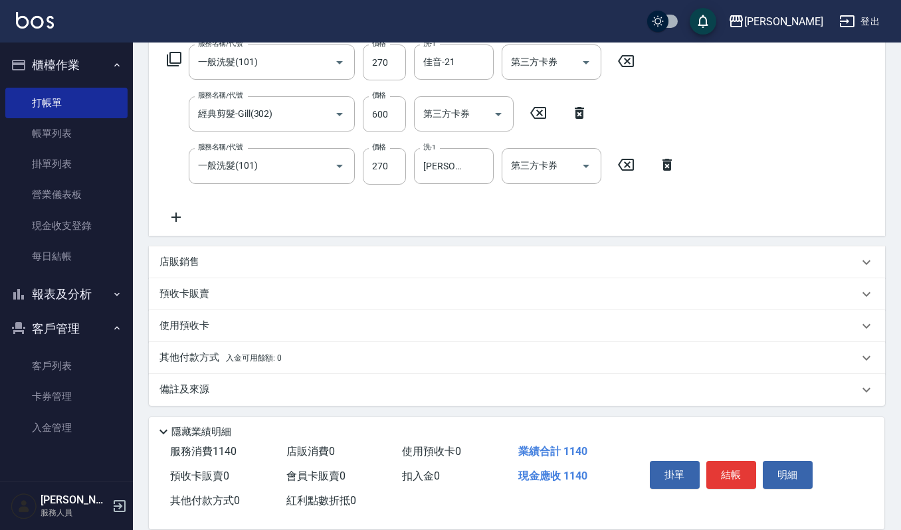
click at [174, 211] on icon at bounding box center [176, 217] width 33 height 16
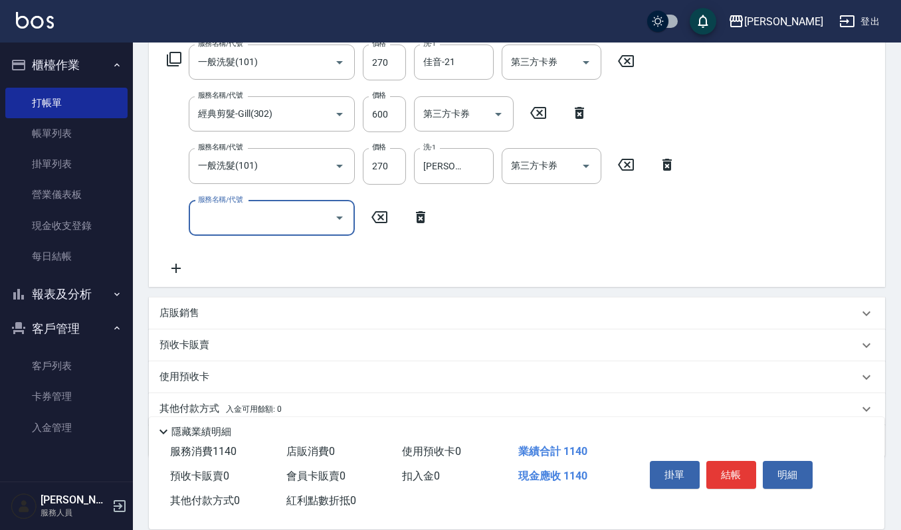
click at [213, 207] on input "服務名稱/代號" at bounding box center [262, 218] width 134 height 23
type input "經典剪髮-Gill(302)"
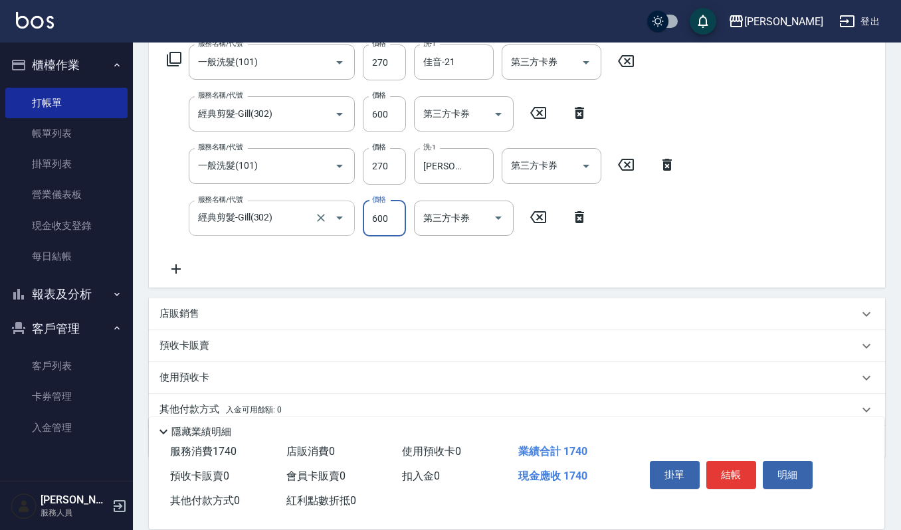
type input "600"
click at [723, 479] on button "結帳" at bounding box center [732, 475] width 50 height 28
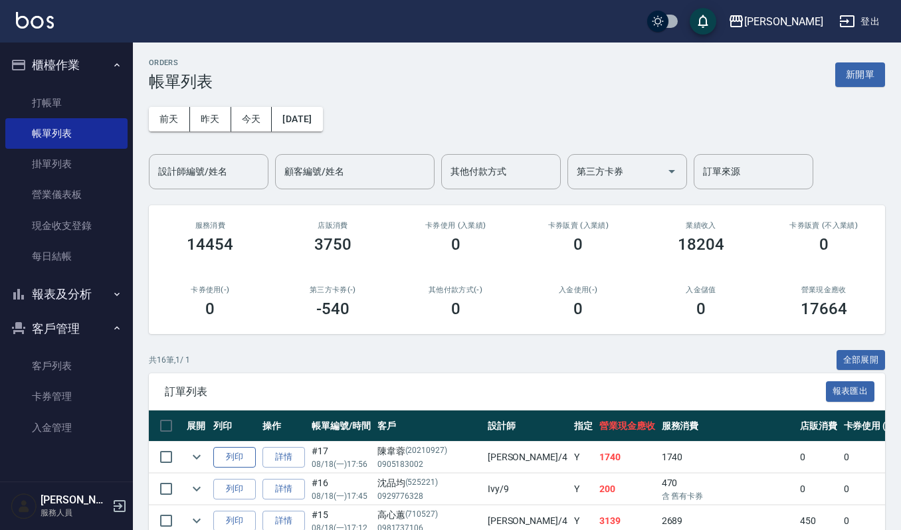
click at [240, 455] on button "列印" at bounding box center [234, 457] width 43 height 21
click at [881, 91] on div "前天 昨天 今天 2025/08/18 設計師編號/姓名 設計師編號/姓名 顧客編號/姓名 顧客編號/姓名 其他付款方式 其他付款方式 第三方卡券 第三方卡券…" at bounding box center [517, 140] width 737 height 98
click at [879, 78] on button "新開單" at bounding box center [861, 74] width 50 height 25
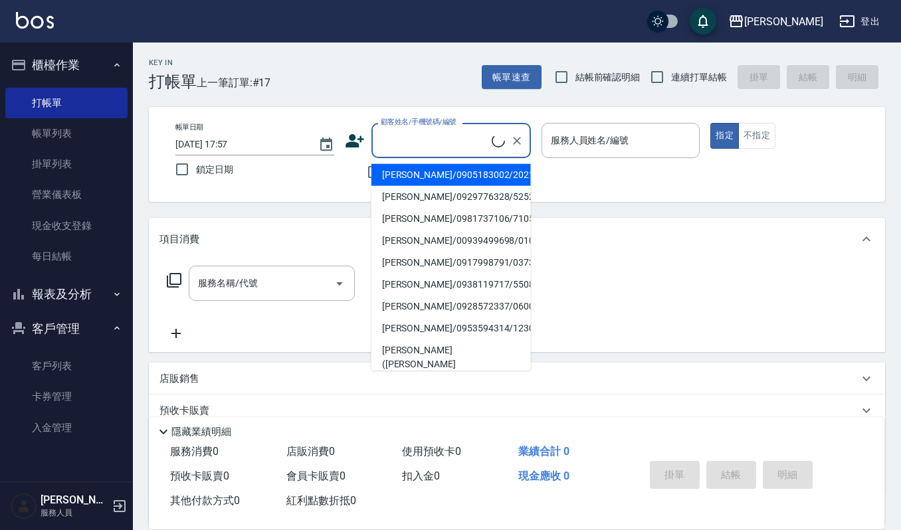
click at [425, 142] on input "顧客姓名/手機號碼/編號" at bounding box center [435, 140] width 114 height 23
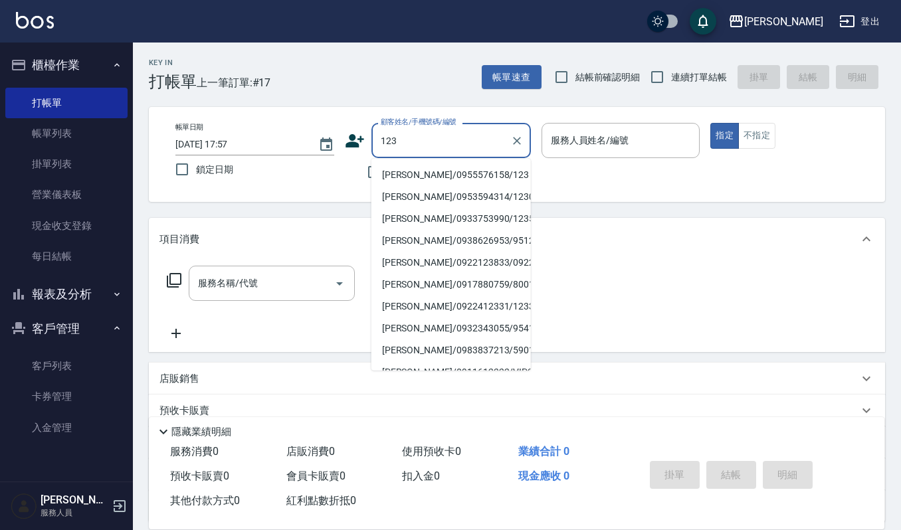
click at [413, 176] on li "吳麗卿/0955576158/123" at bounding box center [452, 175] width 160 height 22
type input "吳麗卿/0955576158/123"
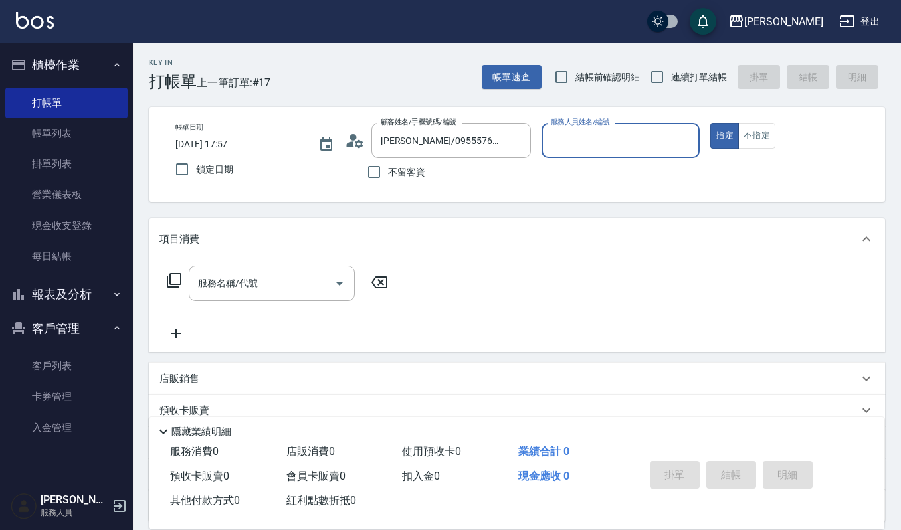
type input "吉兒-4"
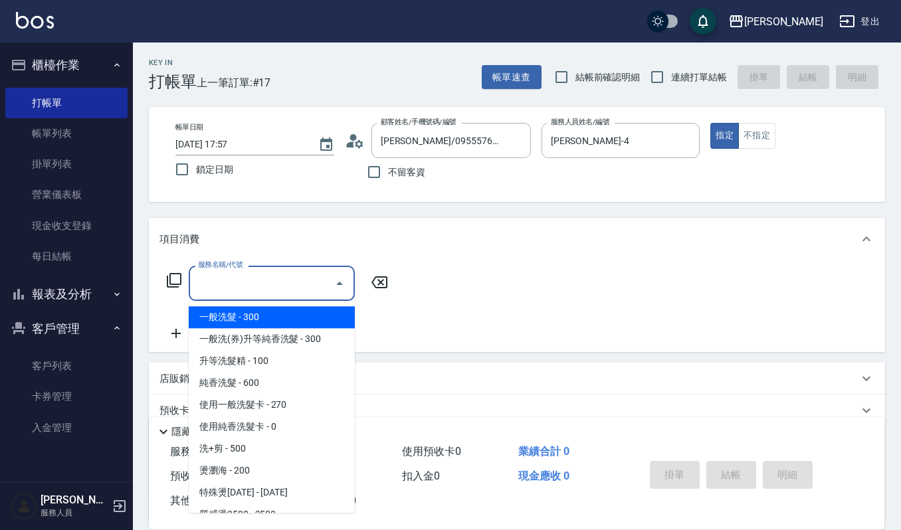
click at [251, 282] on input "服務名稱/代號" at bounding box center [262, 283] width 134 height 23
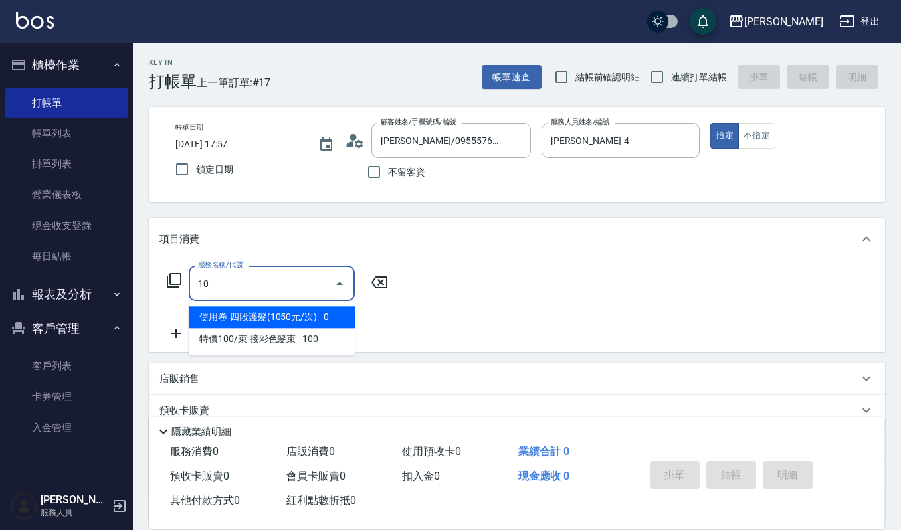
type input "使用卷-四段護髮(1050元/次)(557)"
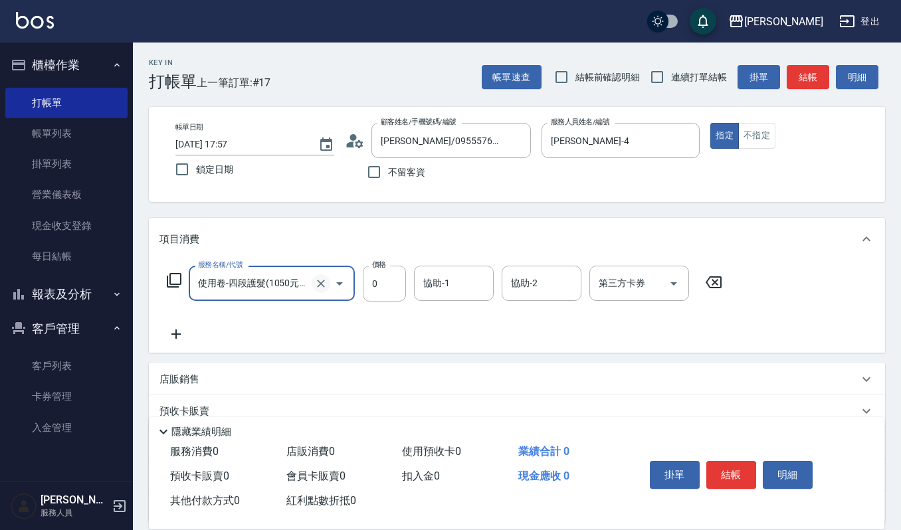
click at [325, 275] on div at bounding box center [330, 283] width 37 height 35
click at [325, 279] on icon "Clear" at bounding box center [320, 283] width 13 height 13
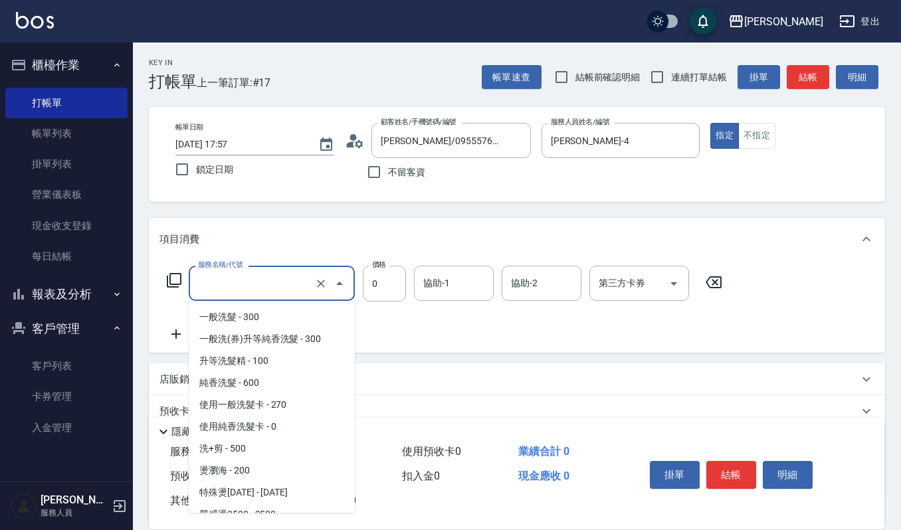
click at [216, 288] on input "服務名稱/代號" at bounding box center [253, 283] width 117 height 23
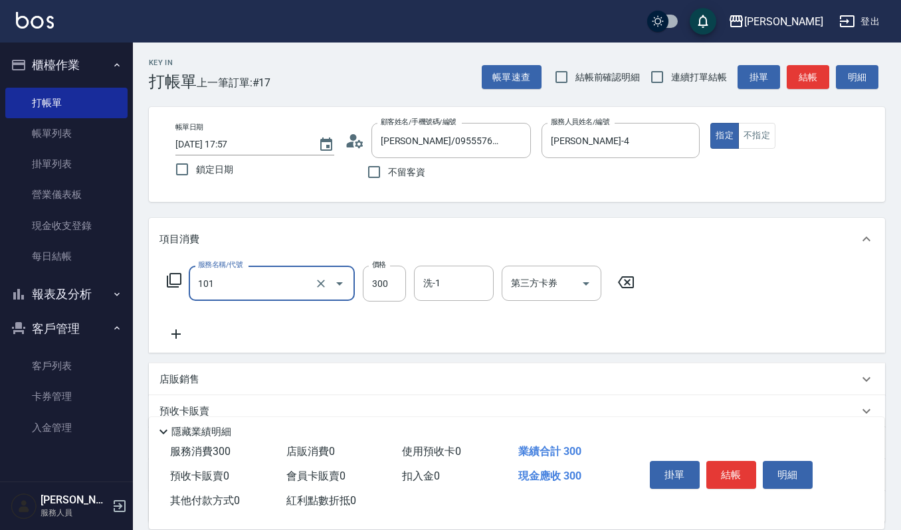
type input "一般洗髮(101)"
type input "270"
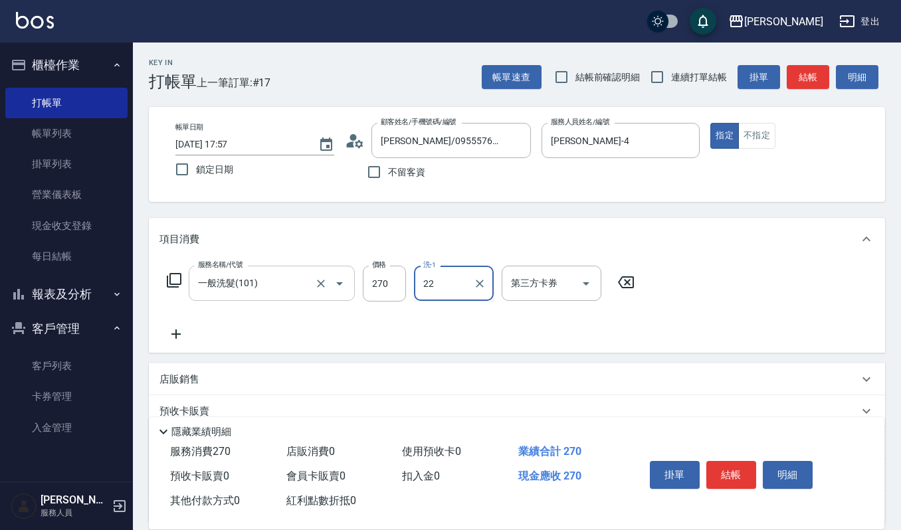
type input "宜芳-22"
click at [757, 477] on div "掛單 結帳 明細" at bounding box center [732, 477] width 174 height 42
click at [745, 473] on button "結帳" at bounding box center [732, 475] width 50 height 28
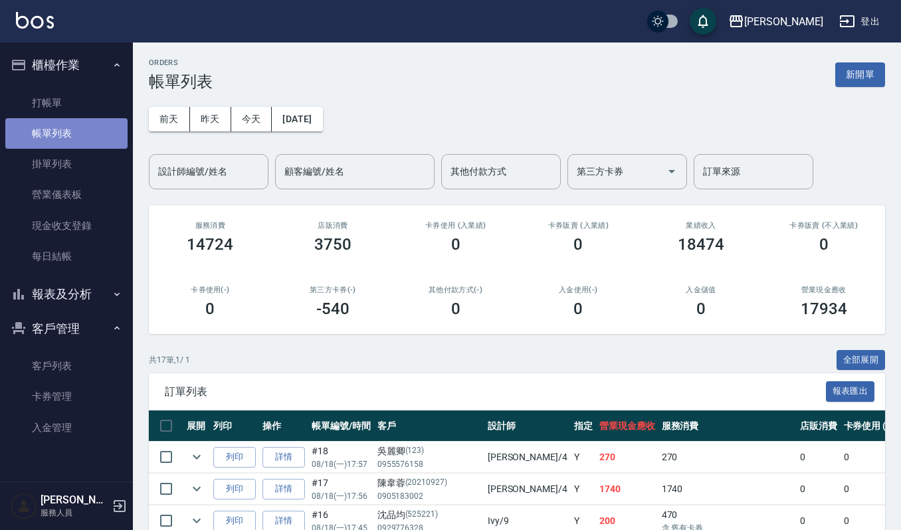
click at [68, 131] on link "帳單列表" at bounding box center [66, 133] width 122 height 31
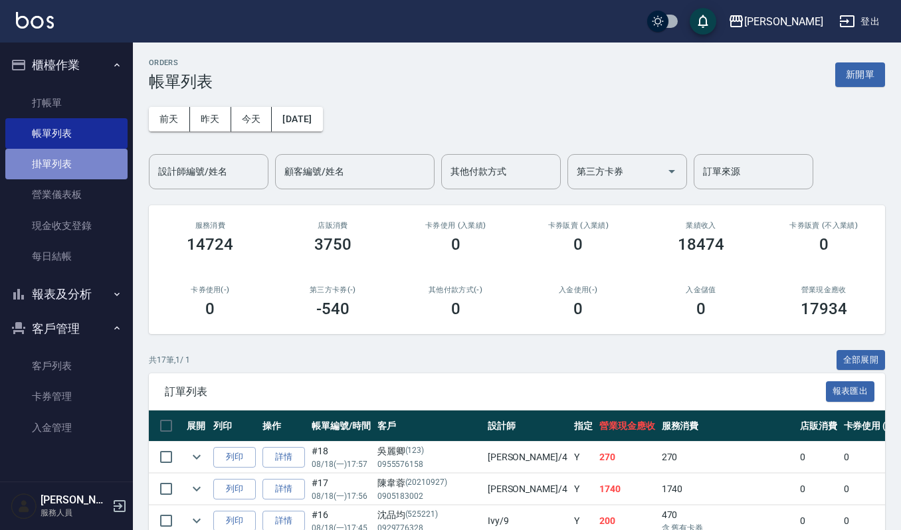
click at [65, 170] on link "掛單列表" at bounding box center [66, 164] width 122 height 31
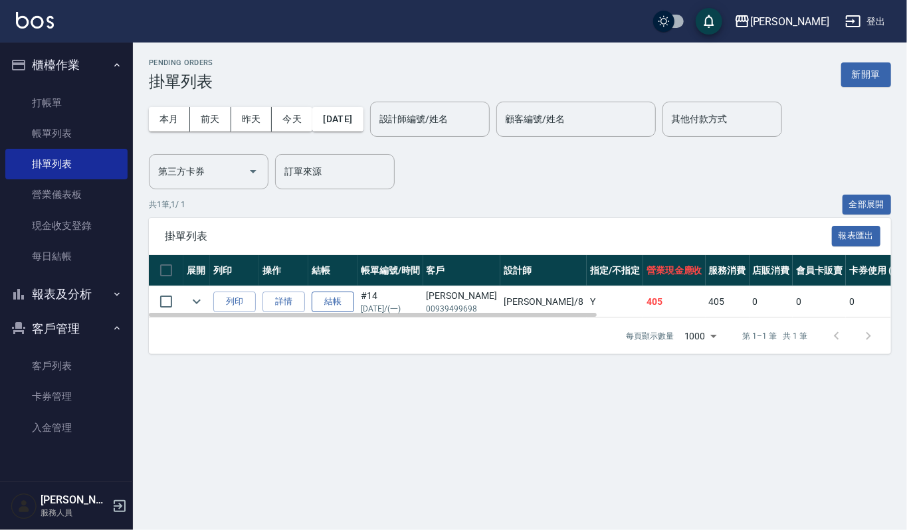
click at [327, 301] on button "結帳" at bounding box center [333, 302] width 43 height 21
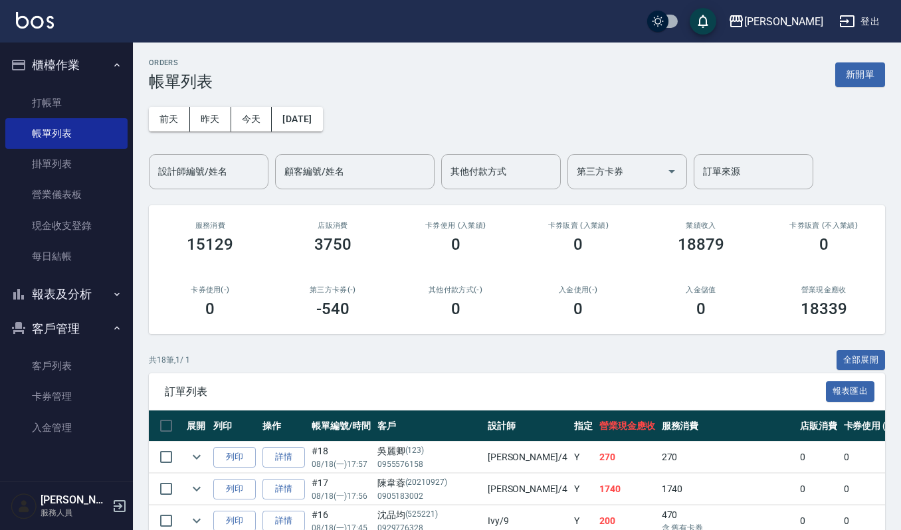
drag, startPoint x: 243, startPoint y: 452, endPoint x: 320, endPoint y: 397, distance: 95.4
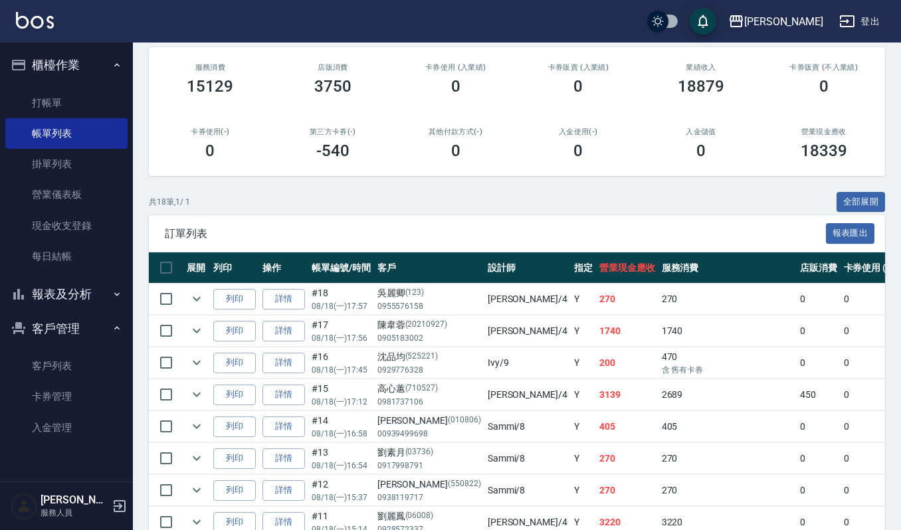
scroll to position [177, 0]
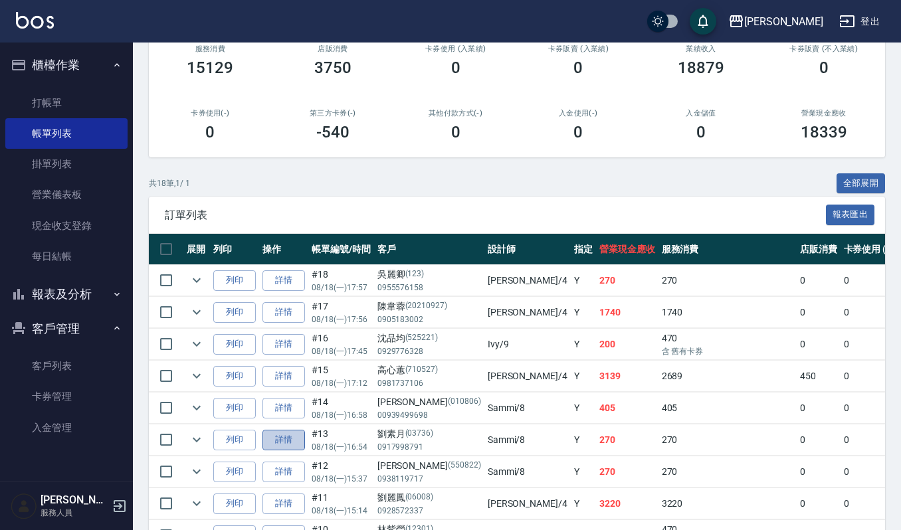
click at [283, 444] on link "詳情" at bounding box center [284, 440] width 43 height 21
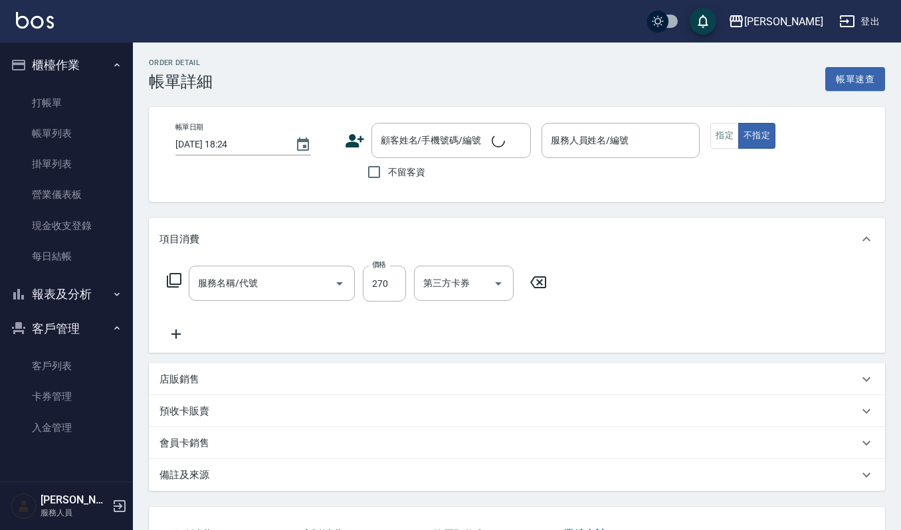
type input "2025/08/18 16:54"
type input "Sammi-8"
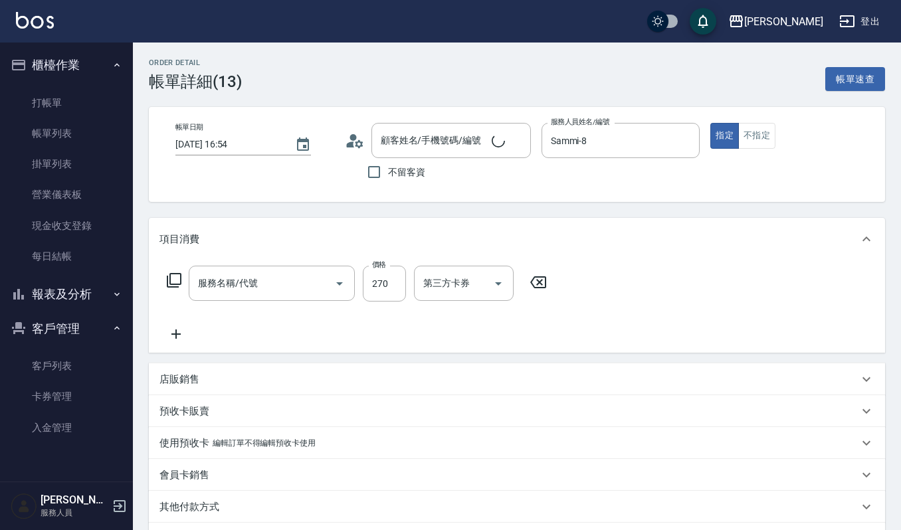
type input "一般洗髮(101)"
type input "劉素月/0917998791/03736"
click at [350, 145] on icon at bounding box center [350, 145] width 8 height 6
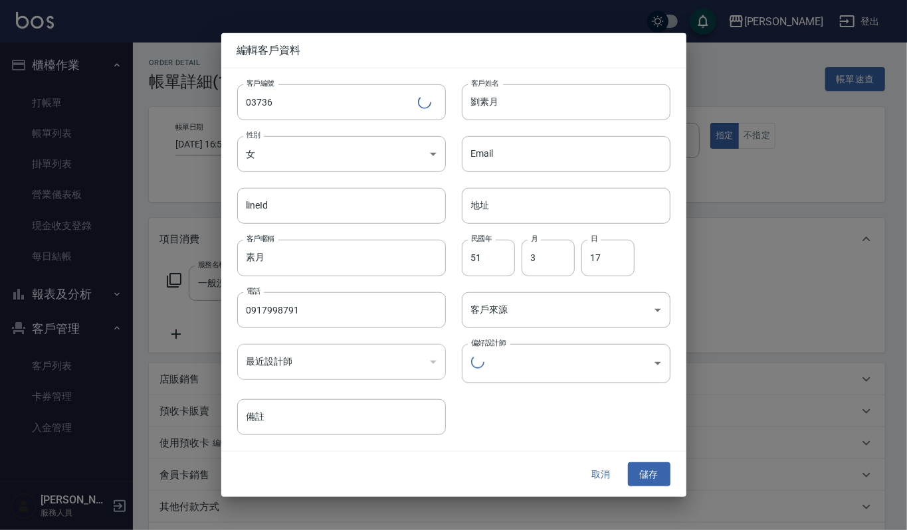
type input "de5d58c7-bf0d-4fd4-8882-3febd87144cb"
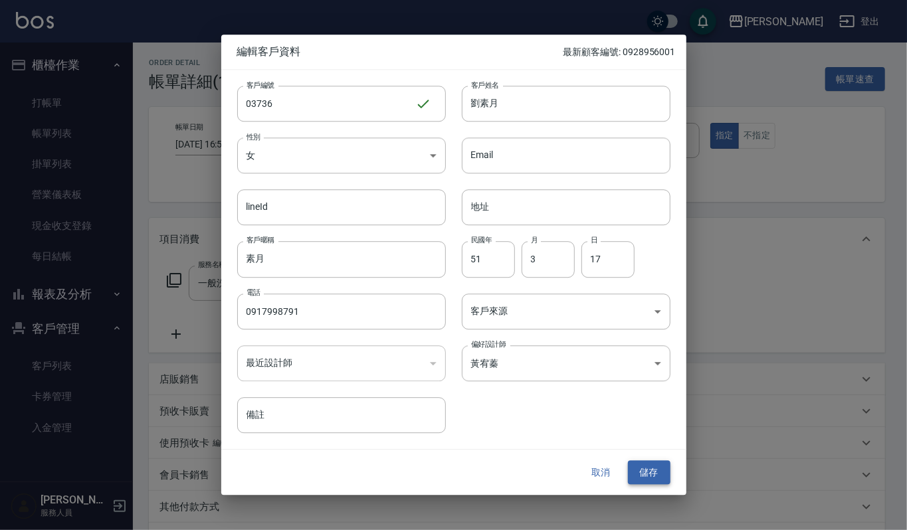
click at [646, 477] on button "儲存" at bounding box center [649, 473] width 43 height 25
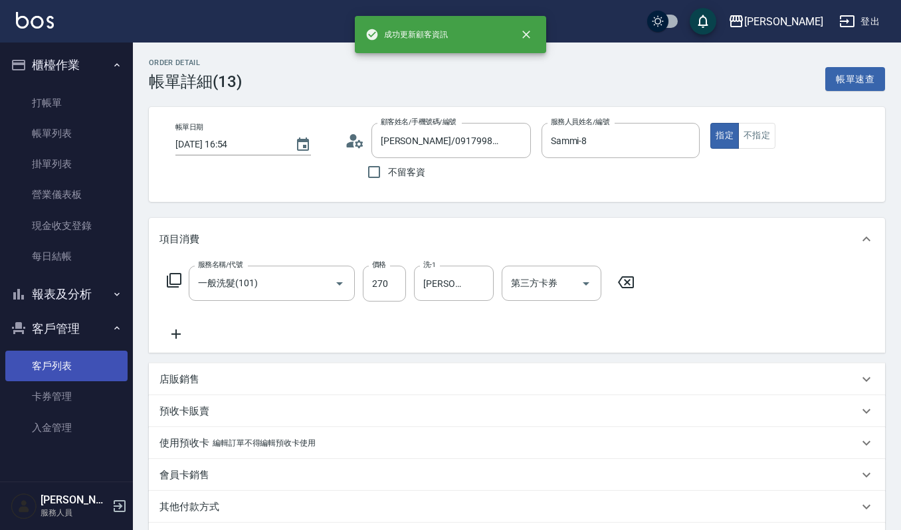
click at [53, 367] on link "客戶列表" at bounding box center [66, 366] width 122 height 31
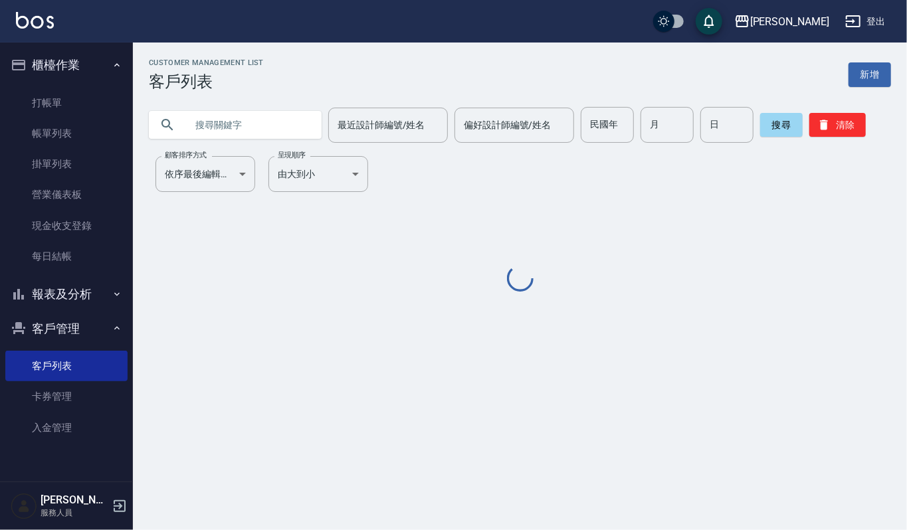
click at [277, 128] on input "text" at bounding box center [248, 125] width 125 height 36
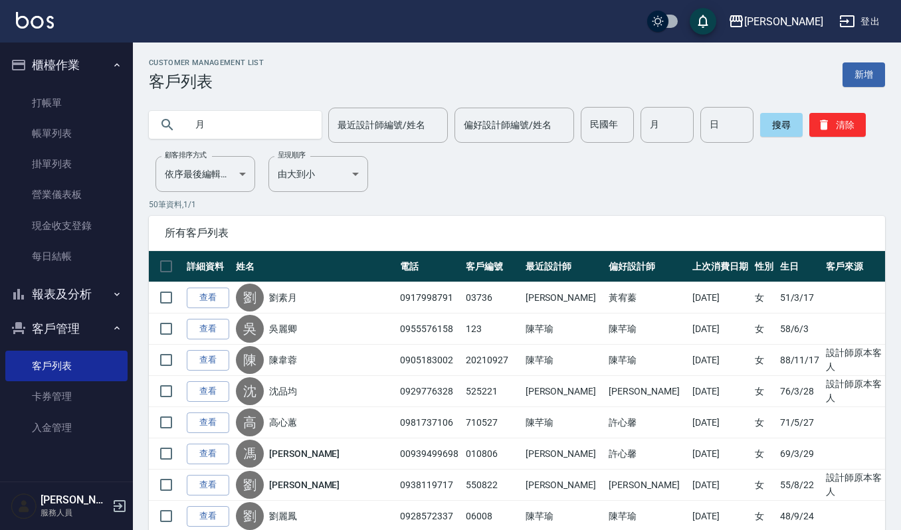
type input "月"
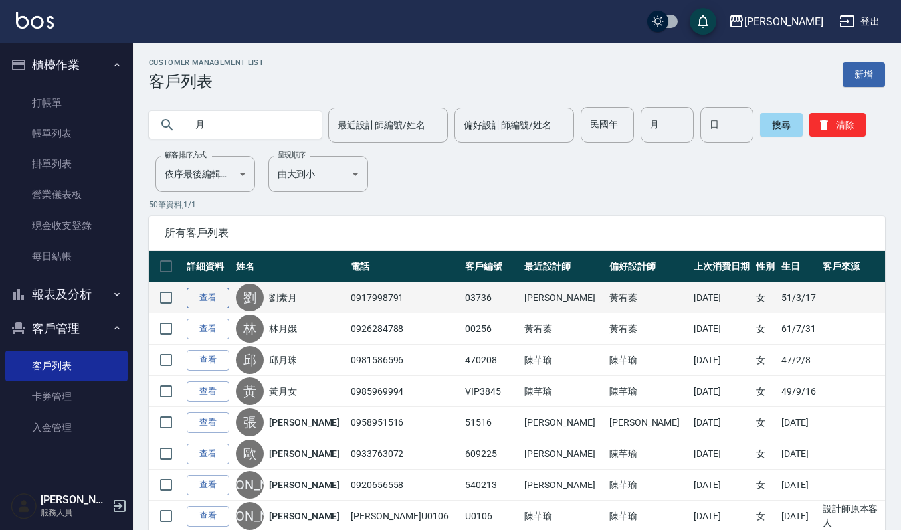
click at [202, 296] on link "查看" at bounding box center [208, 298] width 43 height 21
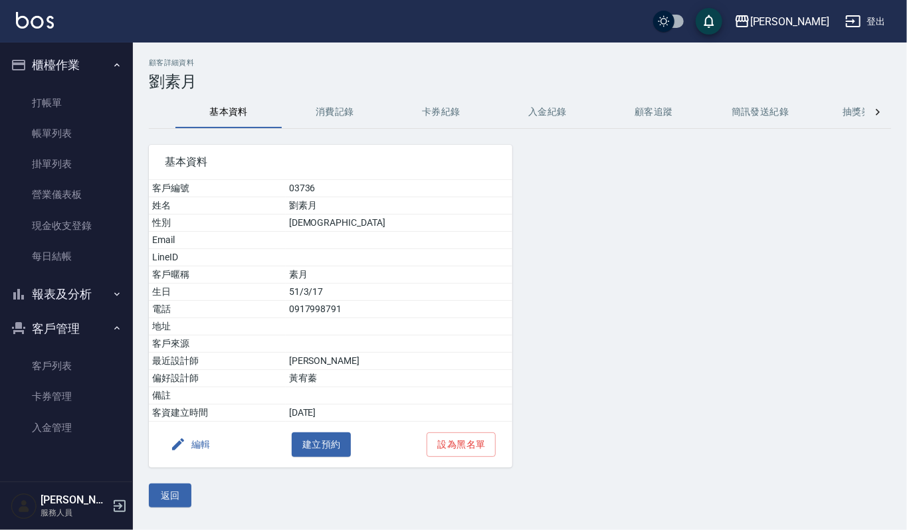
click at [330, 110] on button "消費記錄" at bounding box center [335, 112] width 106 height 32
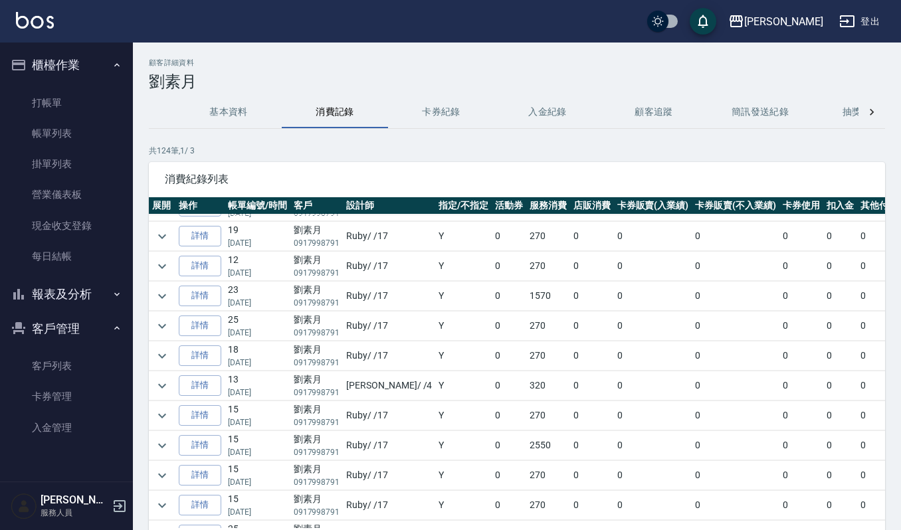
scroll to position [443, 0]
click at [201, 395] on link "詳情" at bounding box center [200, 384] width 43 height 21
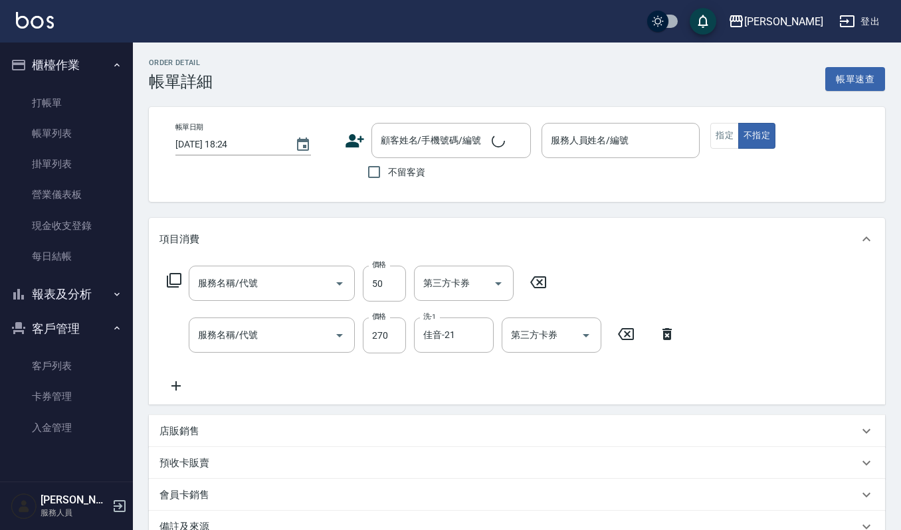
type input "上捲子(601)"
type input "一般洗髮(101)"
type input "2024/06/11 15:48"
type input "吉兒-4"
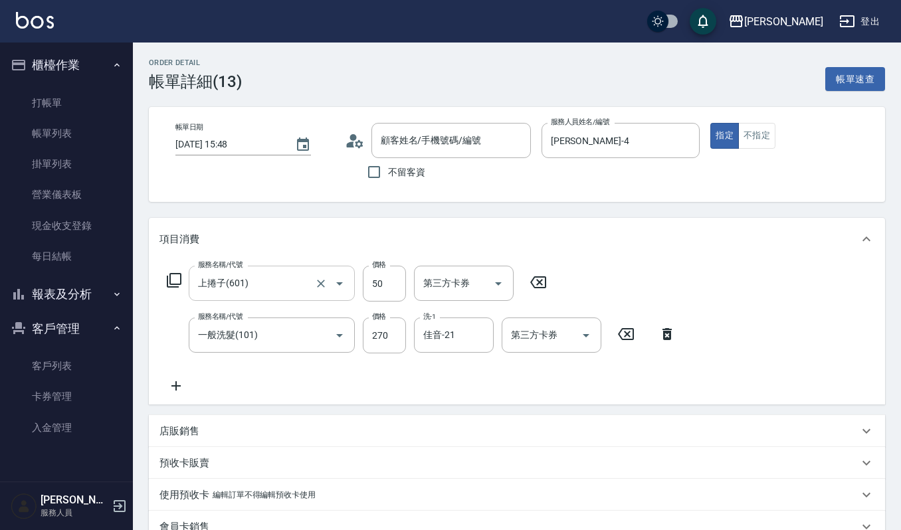
type input "劉素月/0917998791/03736"
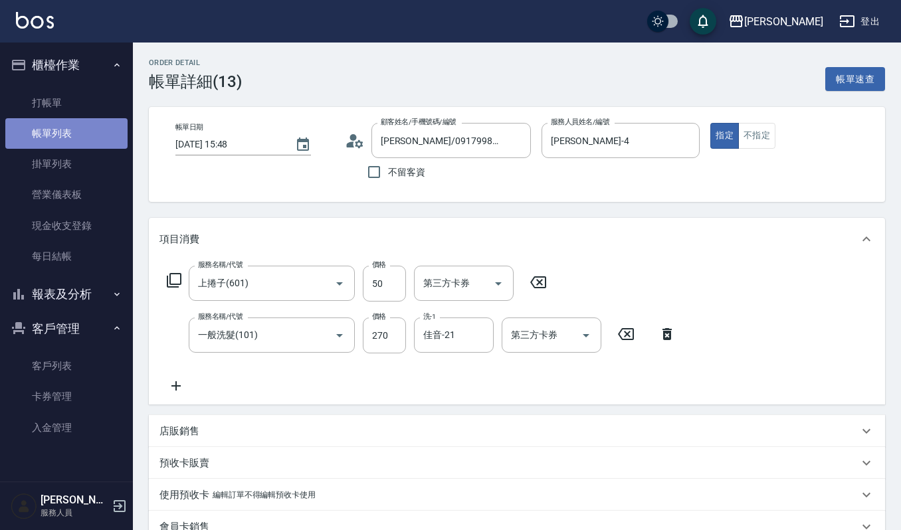
click at [83, 126] on link "帳單列表" at bounding box center [66, 133] width 122 height 31
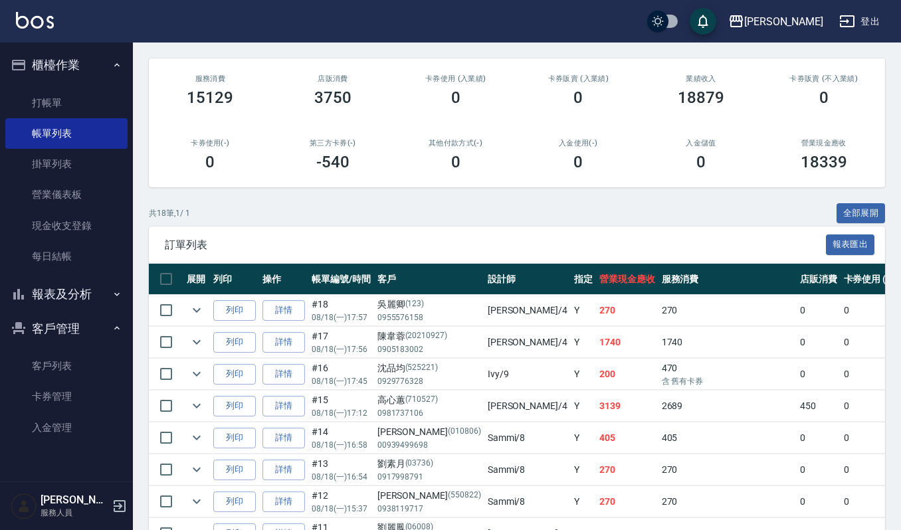
scroll to position [177, 0]
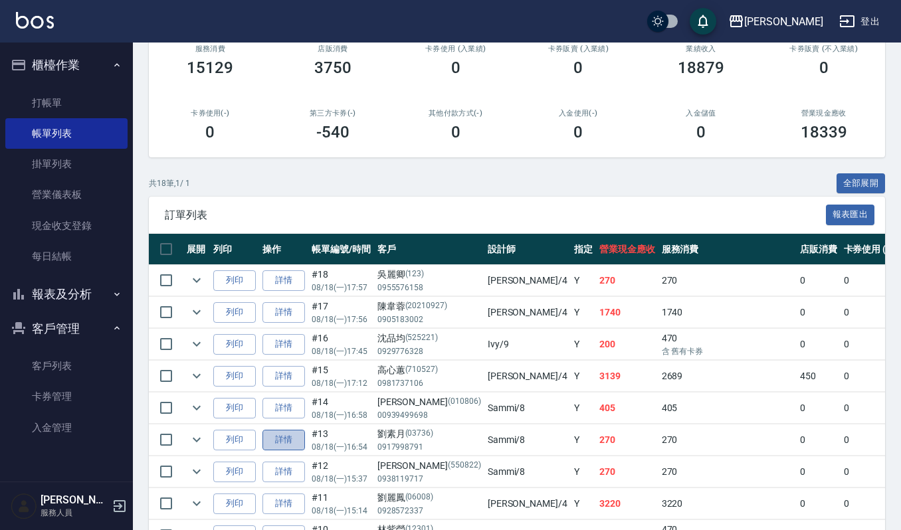
click at [282, 439] on link "詳情" at bounding box center [284, 440] width 43 height 21
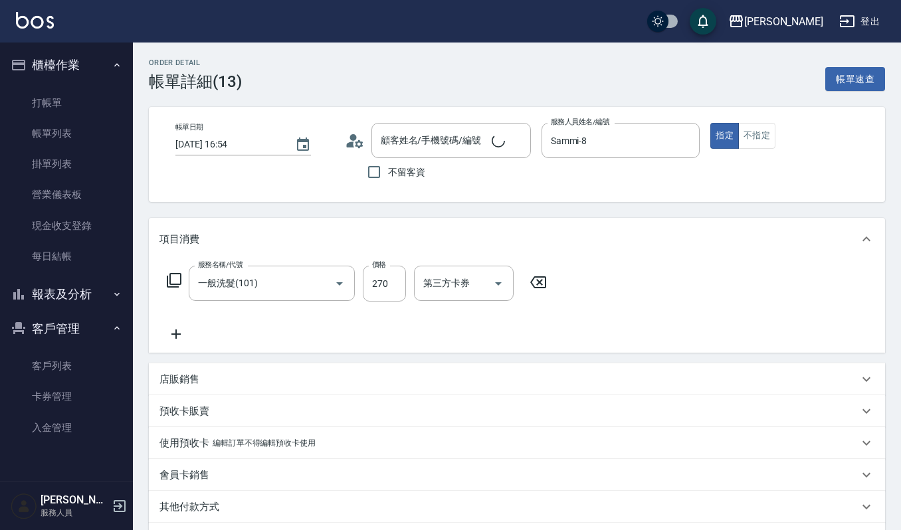
type input "劉素月/0917998791/03736"
click at [176, 332] on icon at bounding box center [176, 334] width 9 height 9
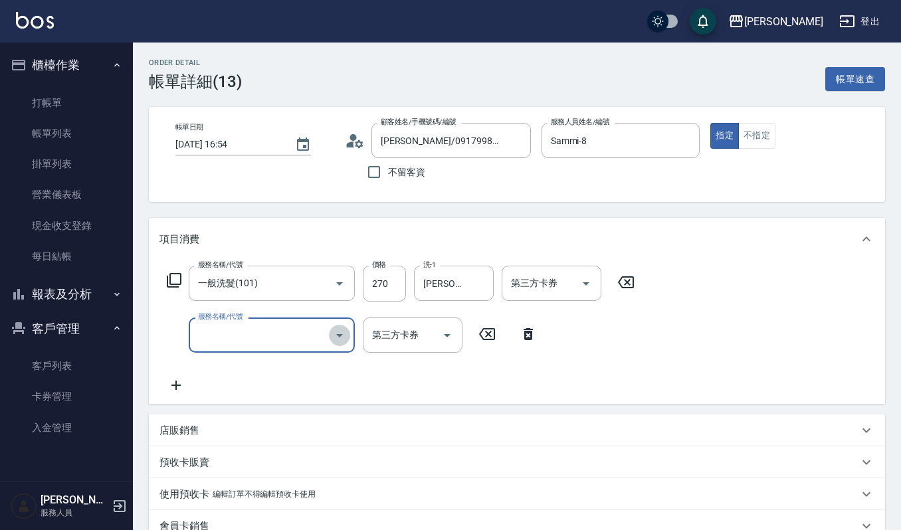
click at [336, 338] on icon "Open" at bounding box center [340, 336] width 16 height 16
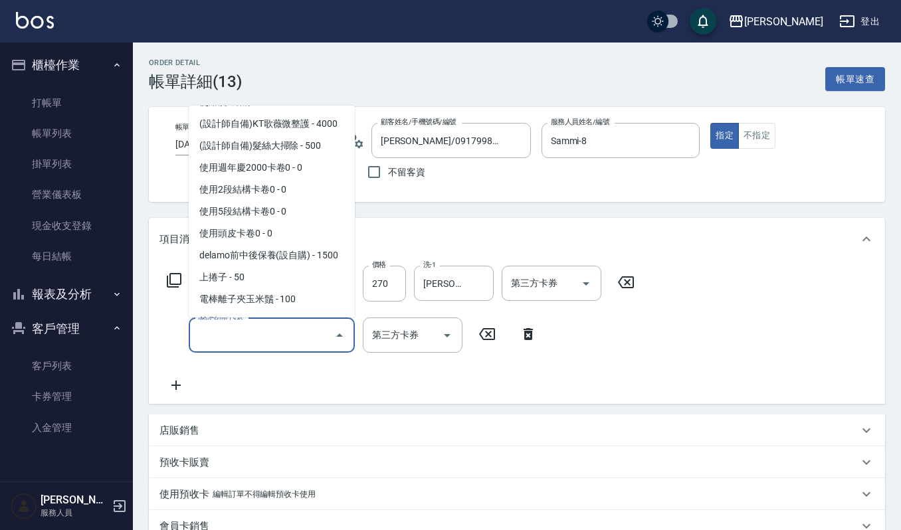
scroll to position [1950, 0]
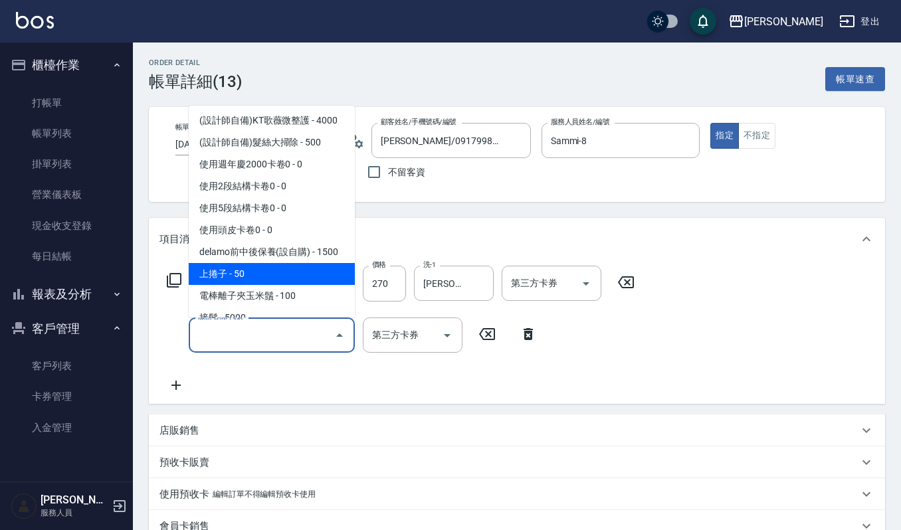
click at [270, 263] on span "上捲子 - 50" at bounding box center [272, 274] width 166 height 22
type input "上捲子(601)"
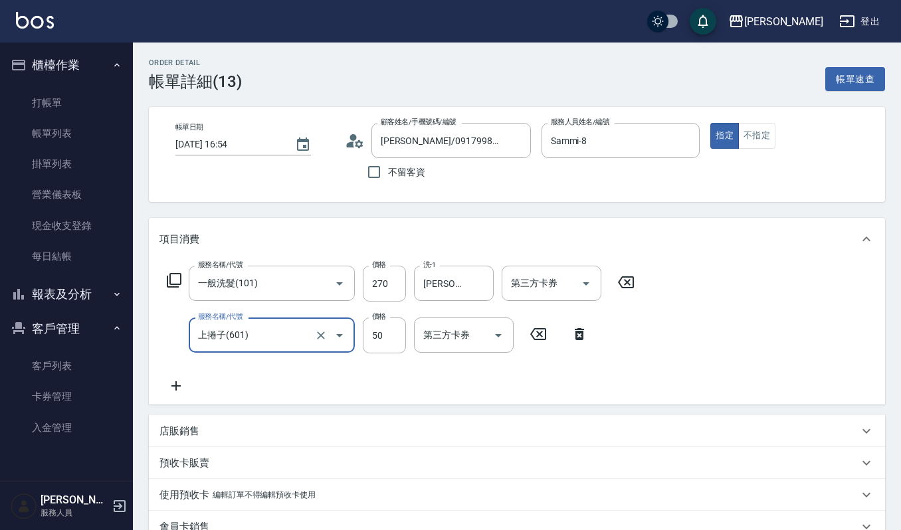
scroll to position [217, 0]
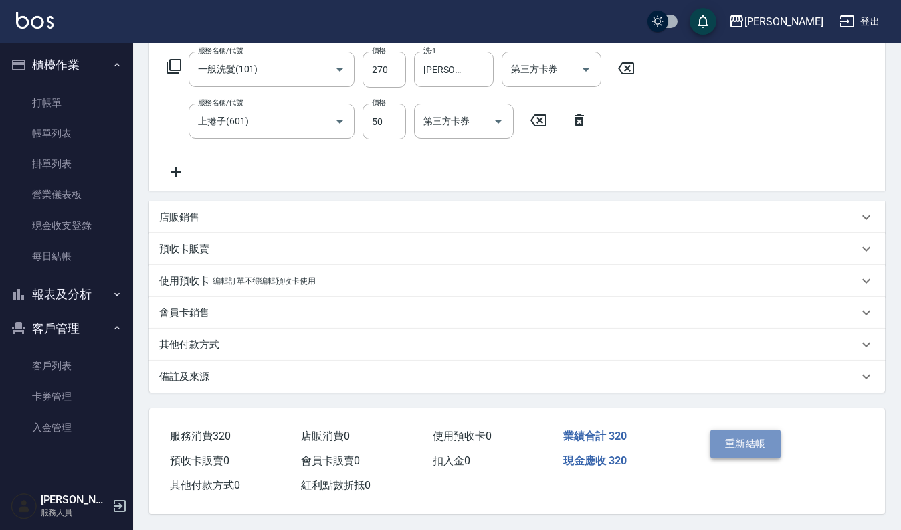
click at [750, 434] on button "重新結帳" at bounding box center [746, 444] width 70 height 28
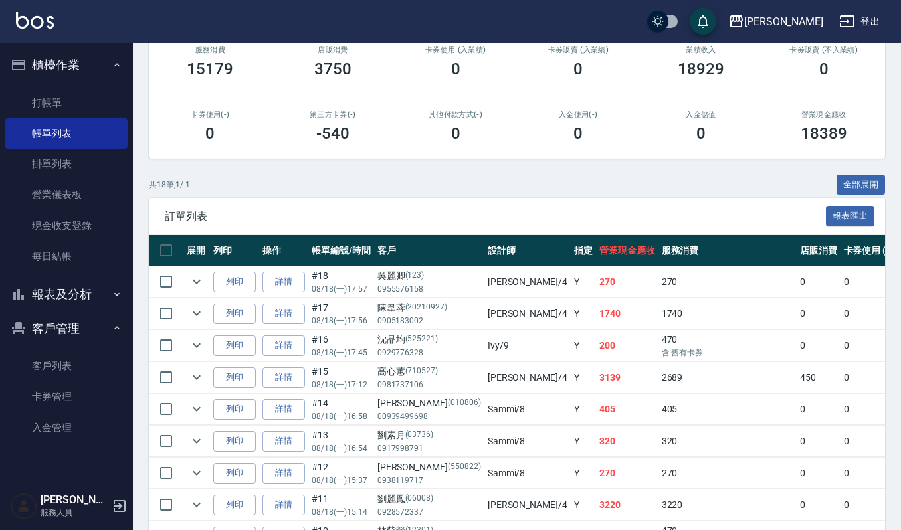
scroll to position [177, 0]
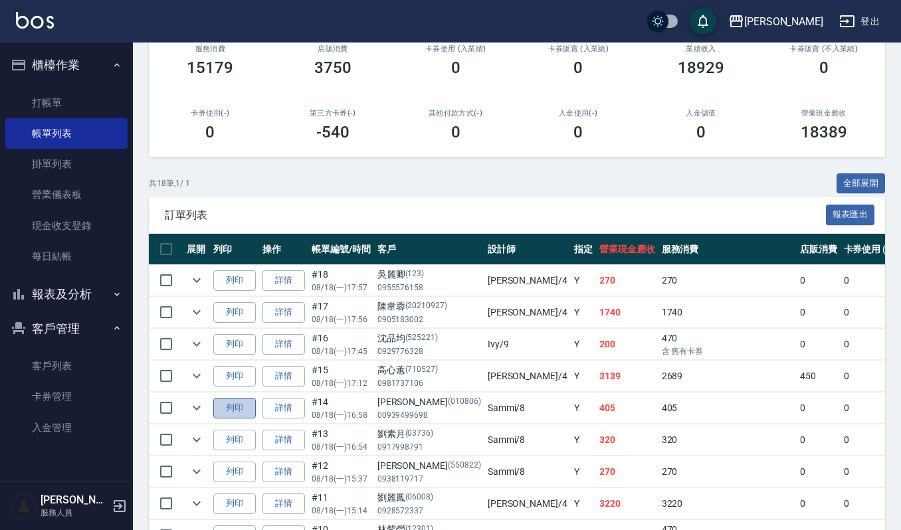
click at [243, 403] on button "列印" at bounding box center [234, 408] width 43 height 21
click at [239, 445] on button "列印" at bounding box center [234, 440] width 43 height 21
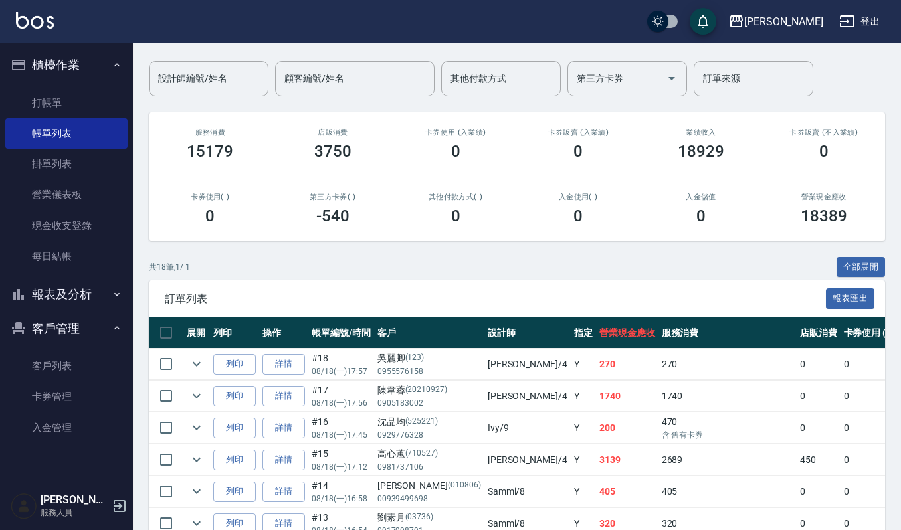
scroll to position [0, 0]
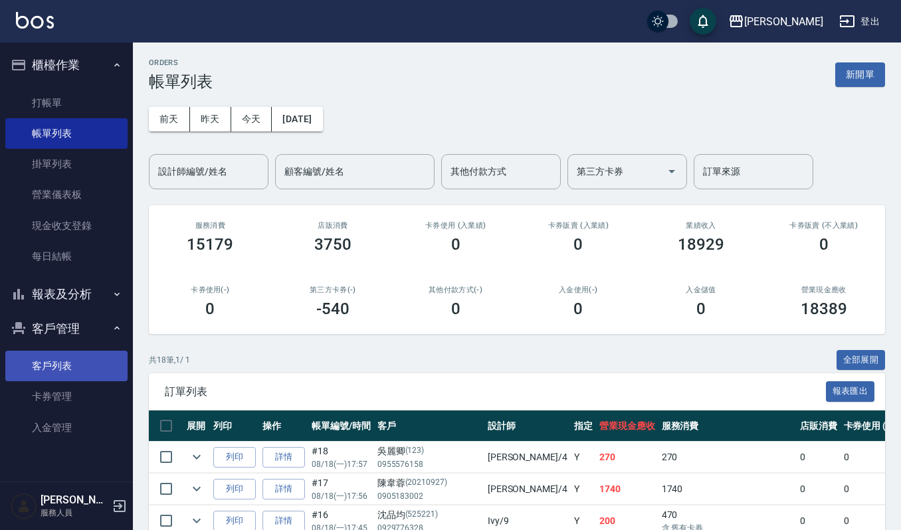
drag, startPoint x: 51, startPoint y: 366, endPoint x: 62, endPoint y: 351, distance: 18.5
click at [51, 366] on link "客戶列表" at bounding box center [66, 366] width 122 height 31
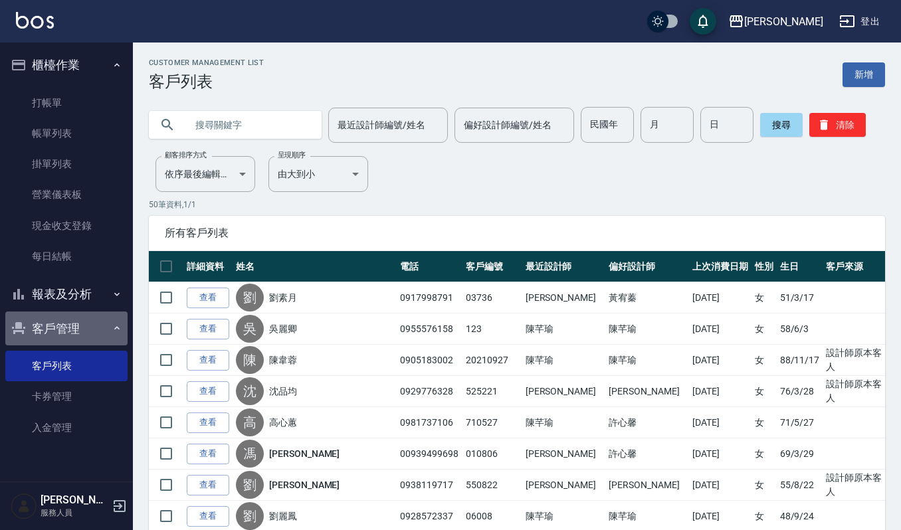
click at [74, 326] on button "客戶管理" at bounding box center [66, 329] width 122 height 35
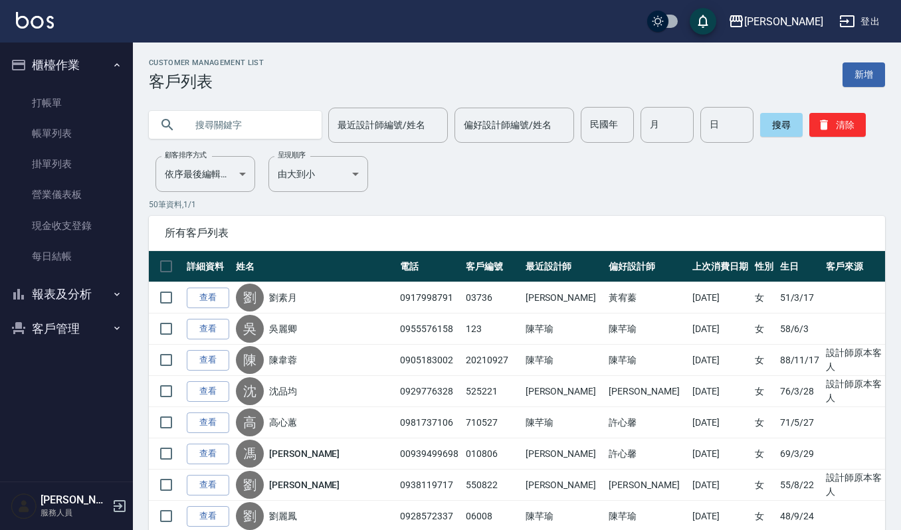
click at [37, 326] on button "客戶管理" at bounding box center [66, 329] width 122 height 35
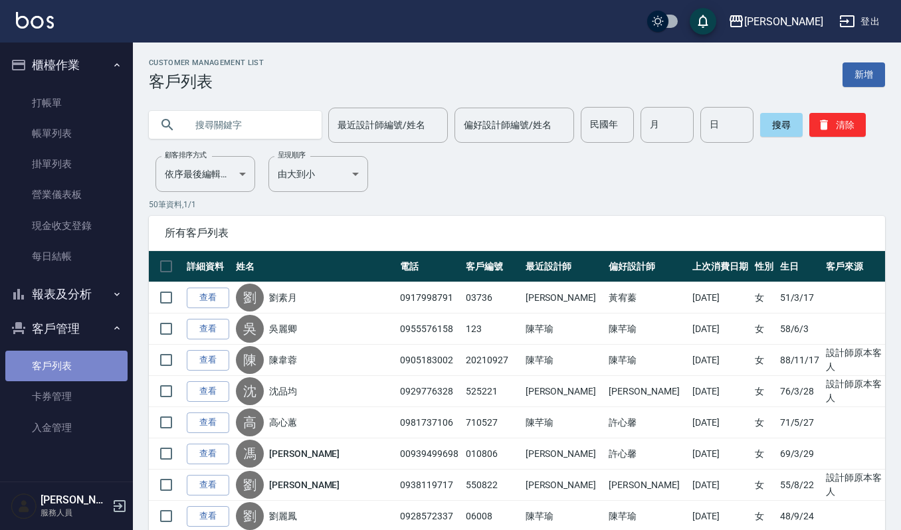
click at [57, 378] on link "客戶列表" at bounding box center [66, 366] width 122 height 31
click at [69, 356] on link "客戶列表" at bounding box center [66, 366] width 122 height 31
click at [229, 123] on input "text" at bounding box center [248, 125] width 125 height 36
type input "月"
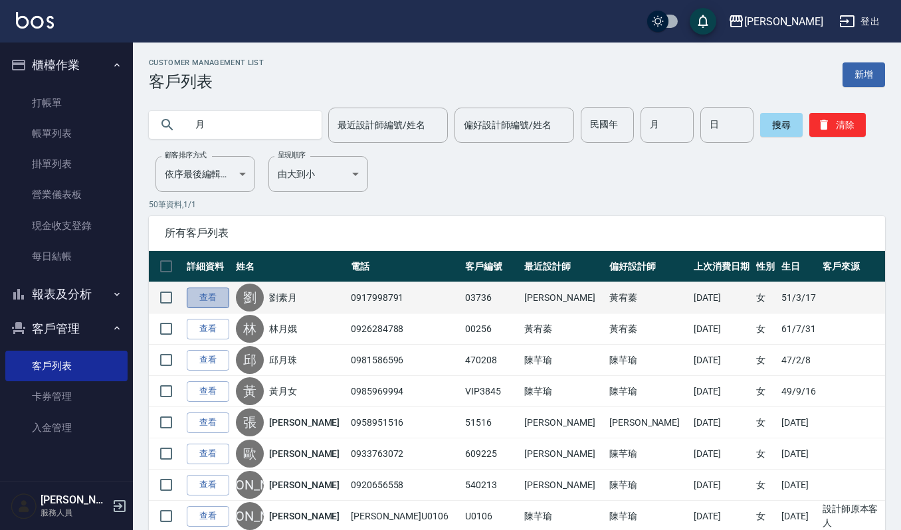
click at [213, 298] on link "查看" at bounding box center [208, 298] width 43 height 21
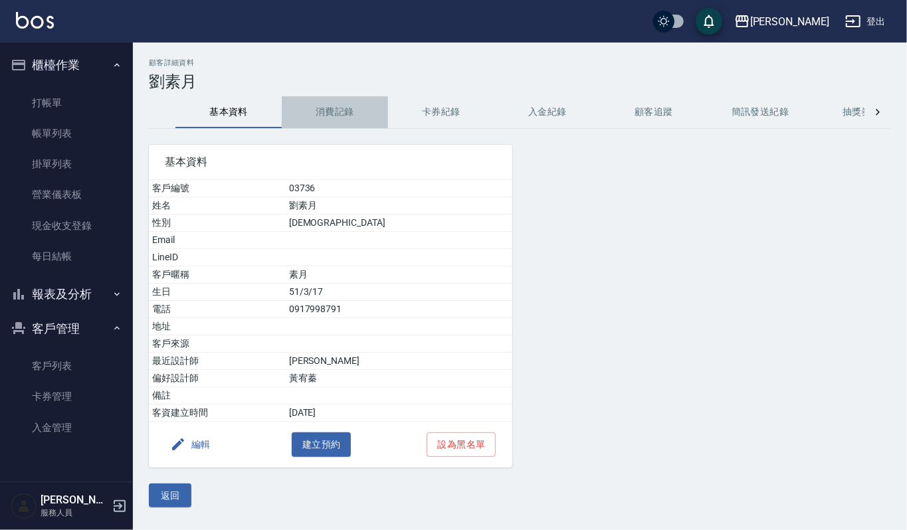
click at [352, 110] on button "消費記錄" at bounding box center [335, 112] width 106 height 32
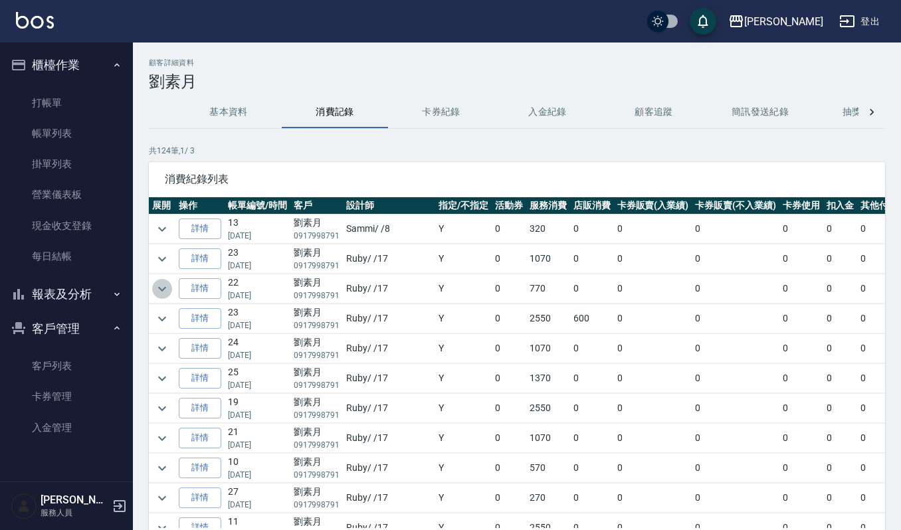
click at [154, 283] on icon "expand row" at bounding box center [162, 289] width 16 height 16
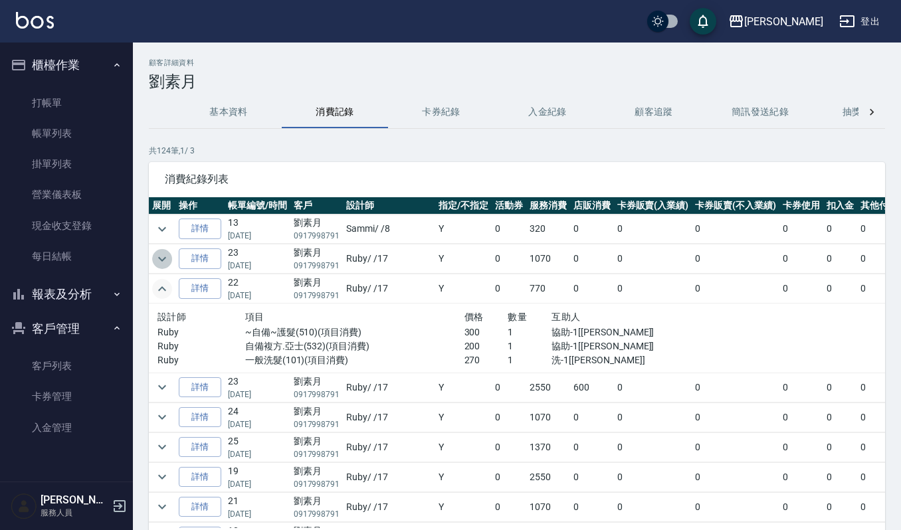
click at [158, 263] on icon "expand row" at bounding box center [162, 259] width 16 height 16
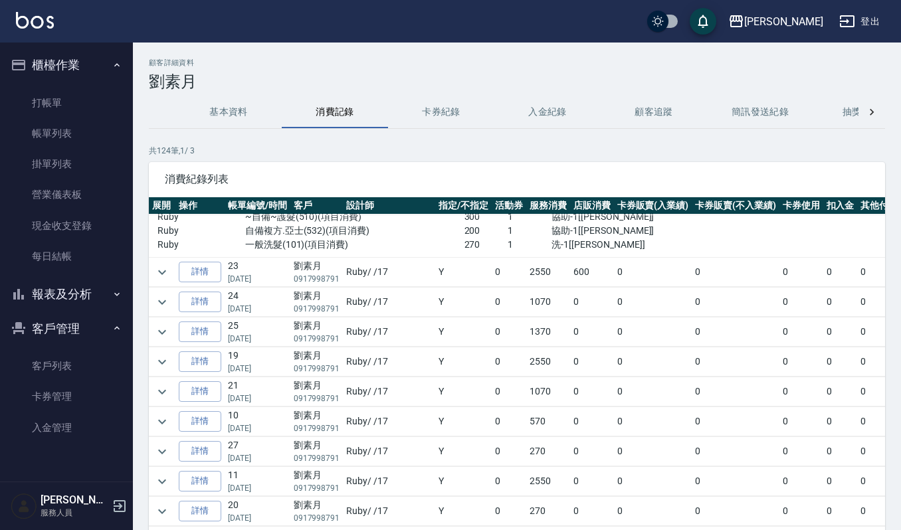
scroll to position [177, 0]
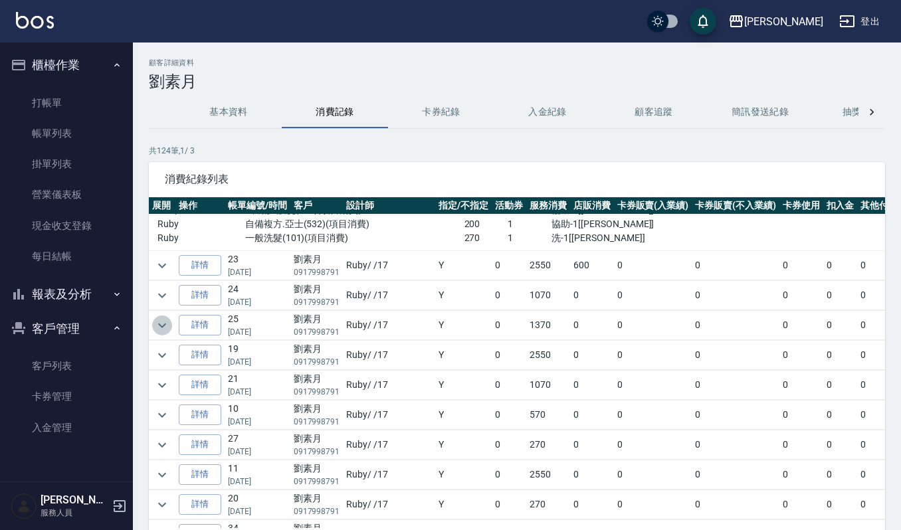
click at [161, 330] on icon "expand row" at bounding box center [162, 326] width 16 height 16
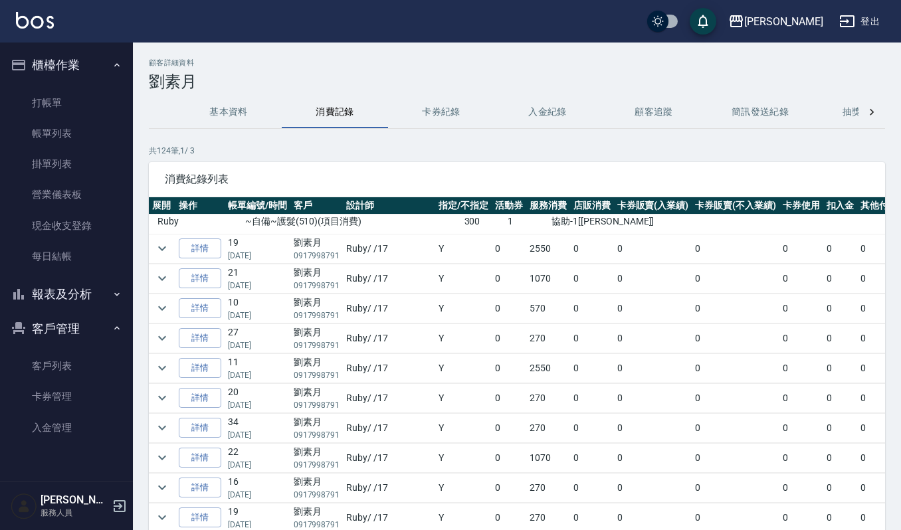
scroll to position [354, 0]
click at [162, 311] on icon "expand row" at bounding box center [162, 306] width 16 height 16
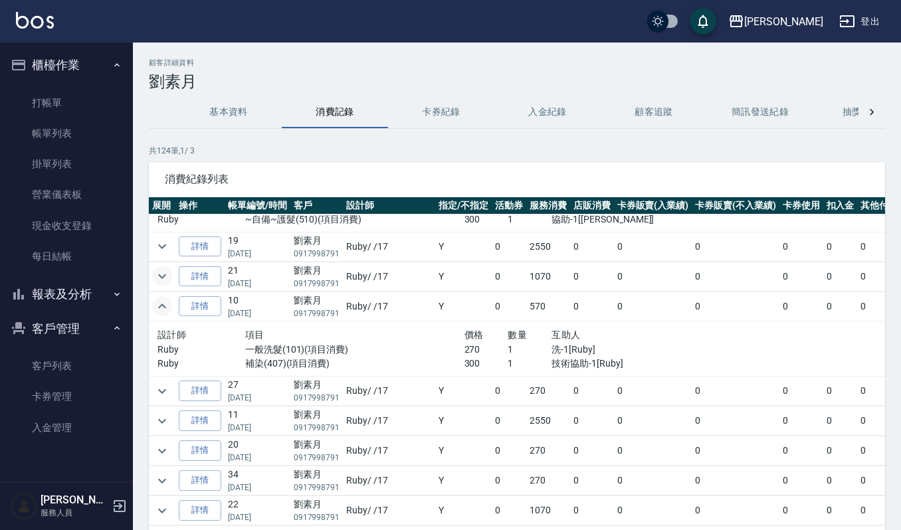
click at [166, 281] on icon "expand row" at bounding box center [162, 277] width 16 height 16
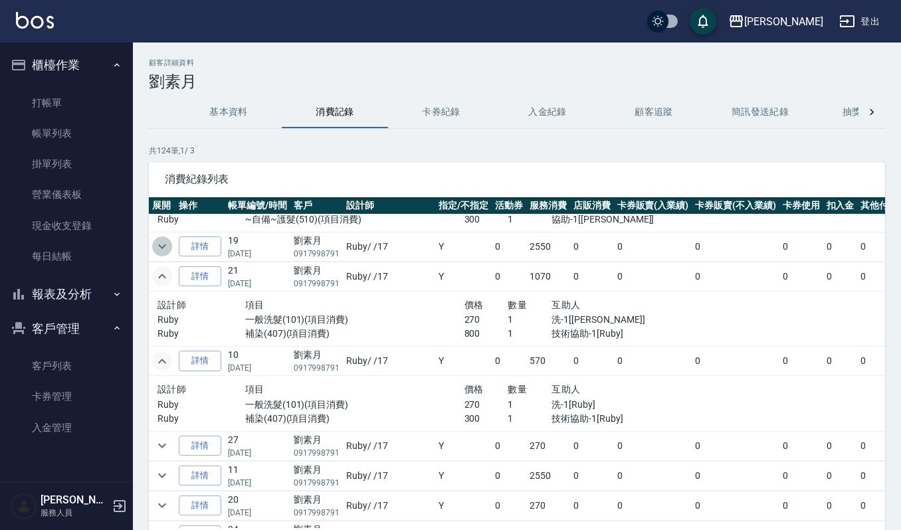
click at [165, 251] on icon "expand row" at bounding box center [162, 247] width 16 height 16
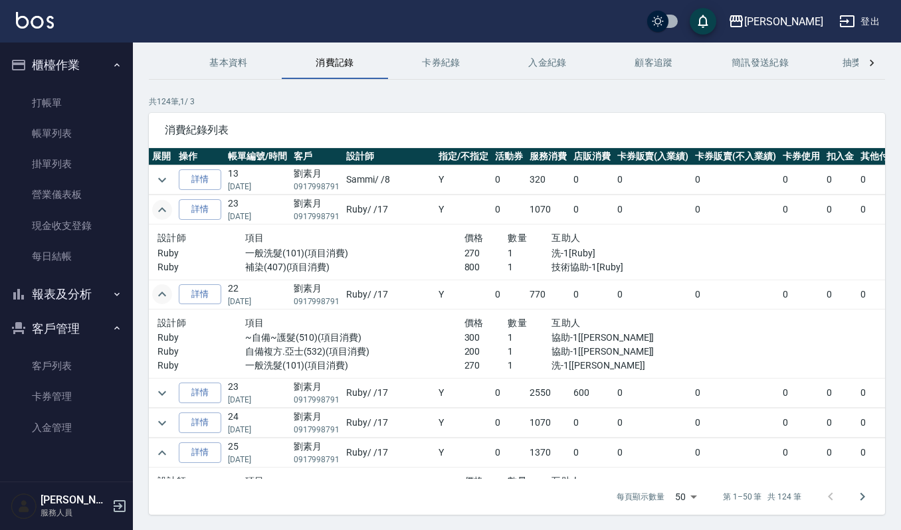
scroll to position [0, 0]
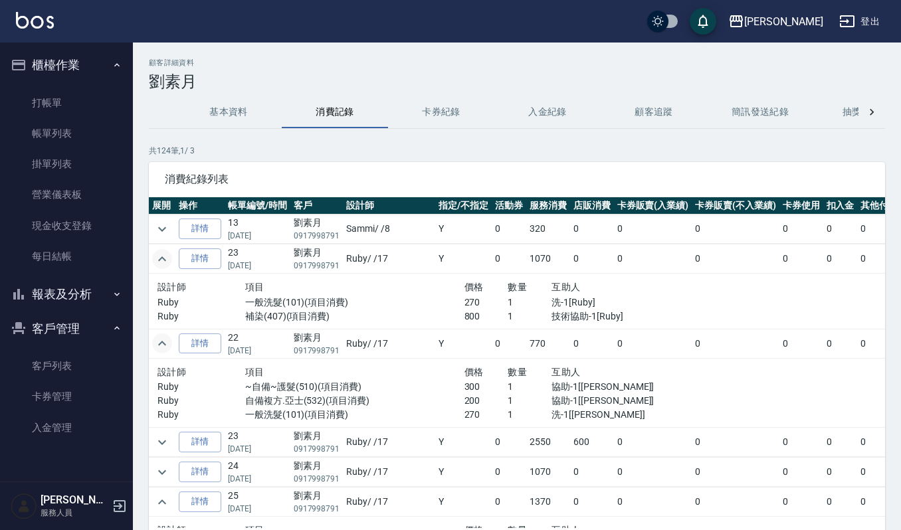
drag, startPoint x: 55, startPoint y: 134, endPoint x: 302, endPoint y: 219, distance: 261.7
click at [55, 134] on link "帳單列表" at bounding box center [66, 133] width 122 height 31
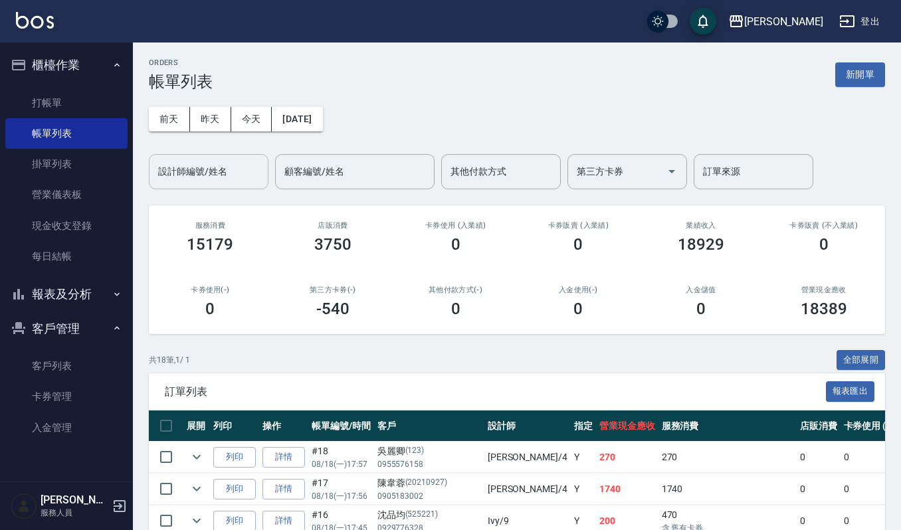
click at [195, 168] on input "設計師編號/姓名" at bounding box center [209, 171] width 108 height 23
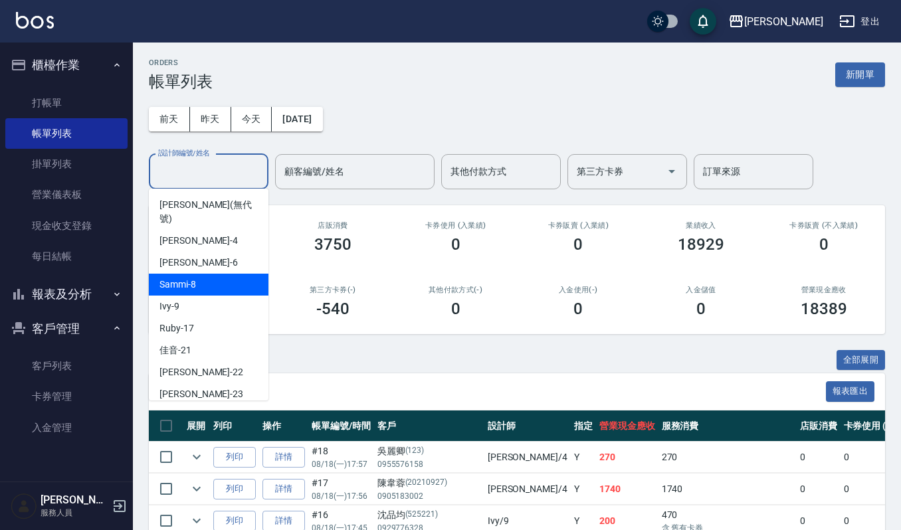
click at [205, 274] on div "Sammi -8" at bounding box center [209, 285] width 120 height 22
type input "Sammi-8"
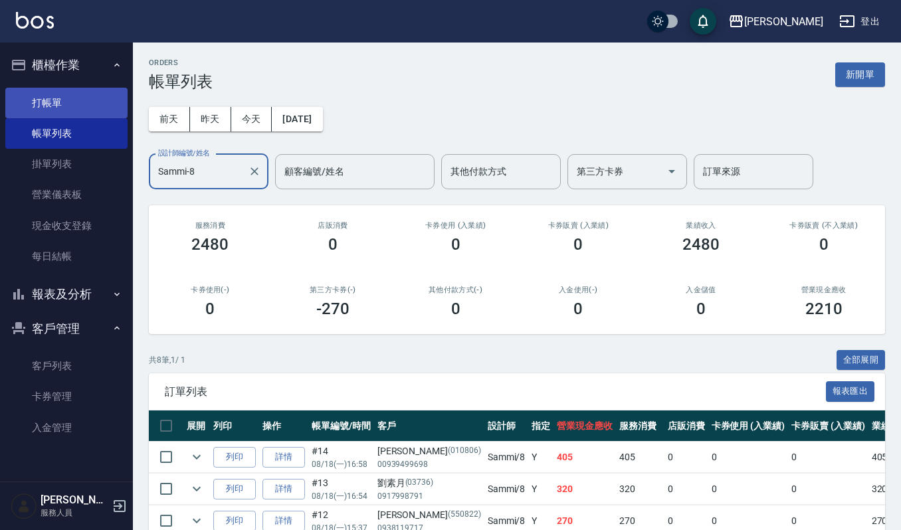
click at [70, 113] on link "打帳單" at bounding box center [66, 103] width 122 height 31
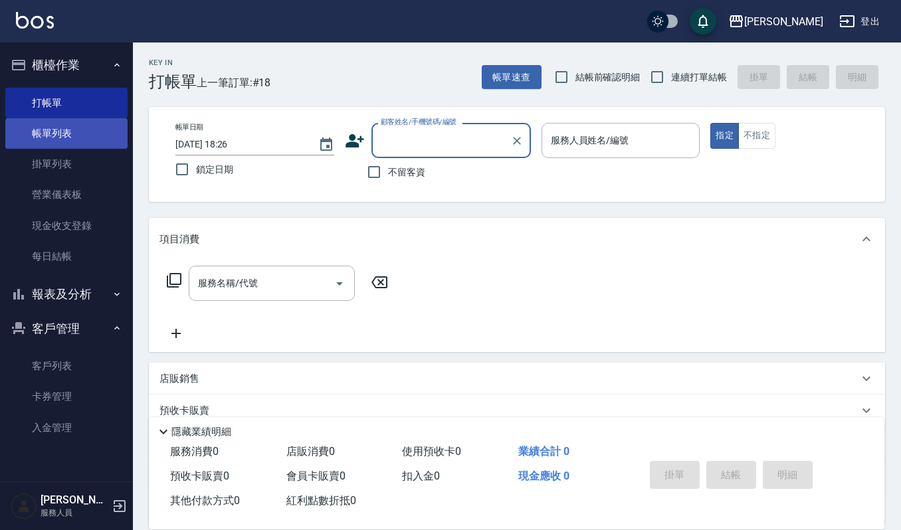
click at [82, 129] on link "帳單列表" at bounding box center [66, 133] width 122 height 31
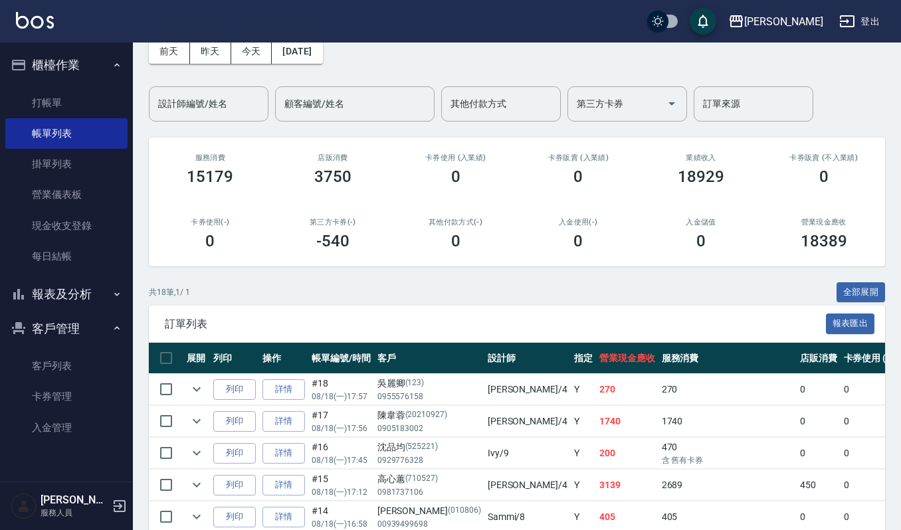
scroll to position [177, 0]
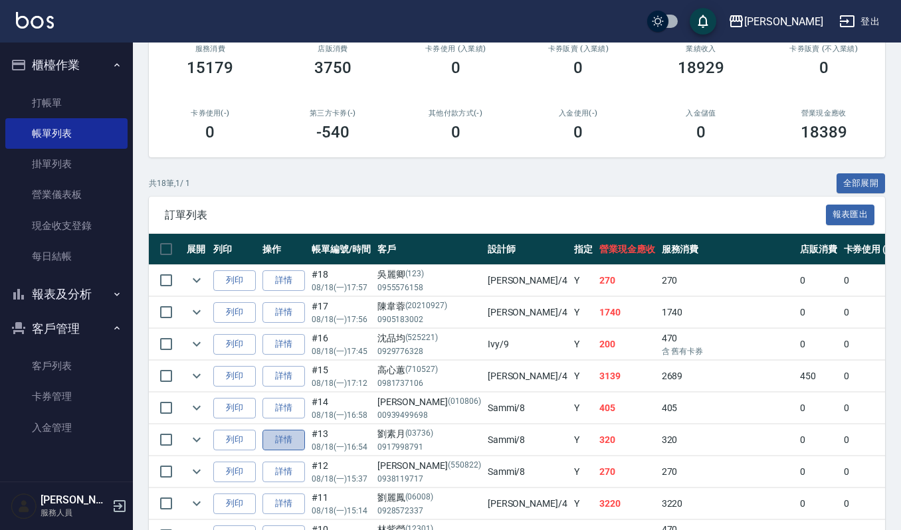
click at [272, 440] on link "詳情" at bounding box center [284, 440] width 43 height 21
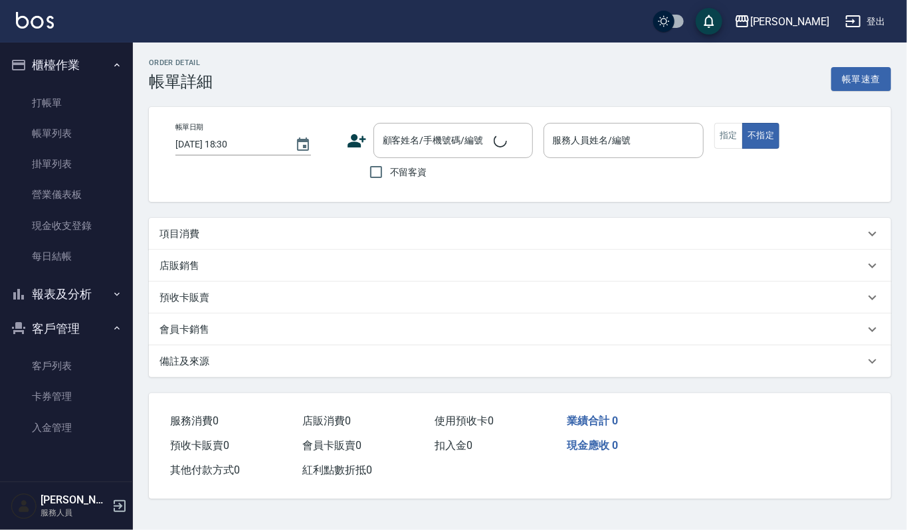
type input "2025/08/18 16:54"
type input "Sammi-8"
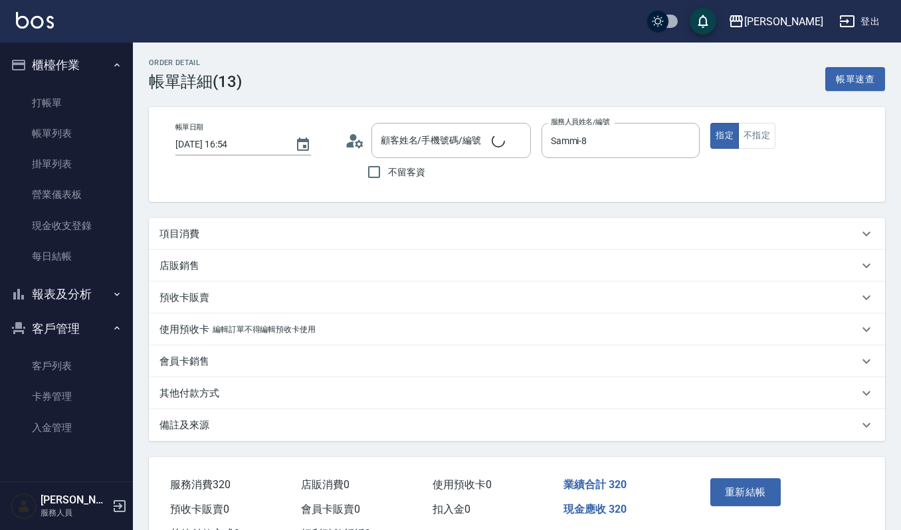
type input "劉素月/0917998791/03736"
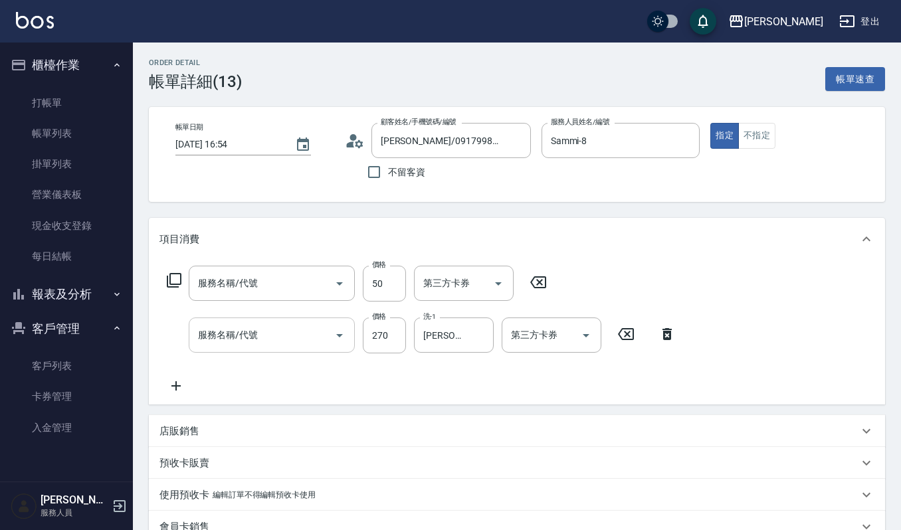
type input "上捲子(601)"
type input "一般洗髮(101)"
click at [323, 281] on icon "Clear" at bounding box center [321, 284] width 8 height 8
type input "上捲子(601)"
click at [395, 282] on input "50" at bounding box center [384, 284] width 43 height 36
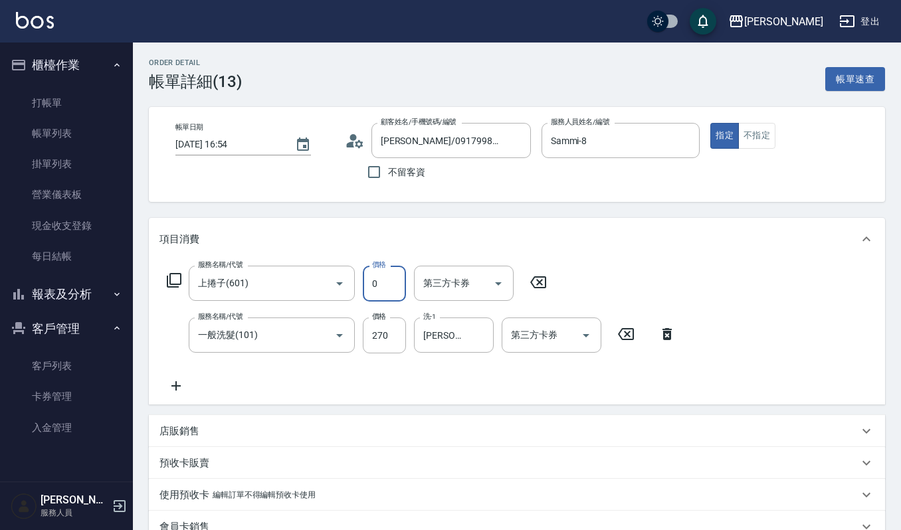
type input "0"
click at [536, 282] on icon at bounding box center [538, 283] width 33 height 16
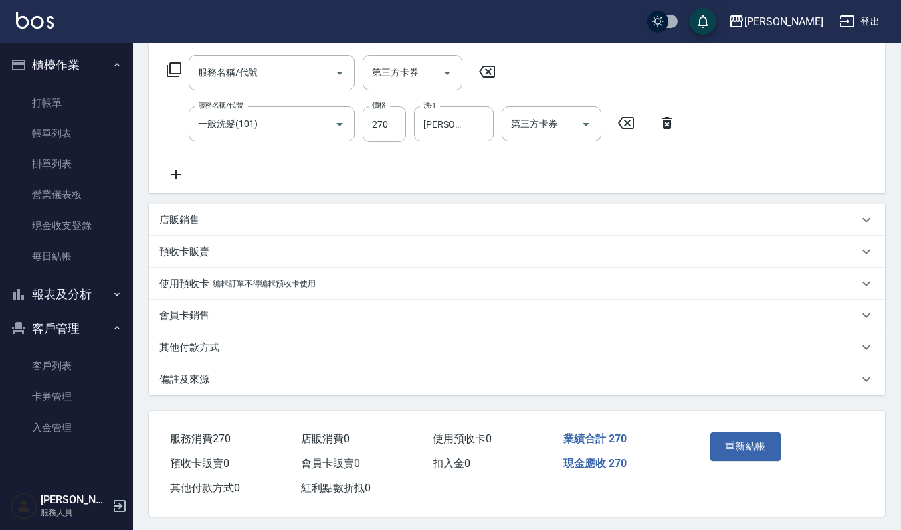
scroll to position [213, 0]
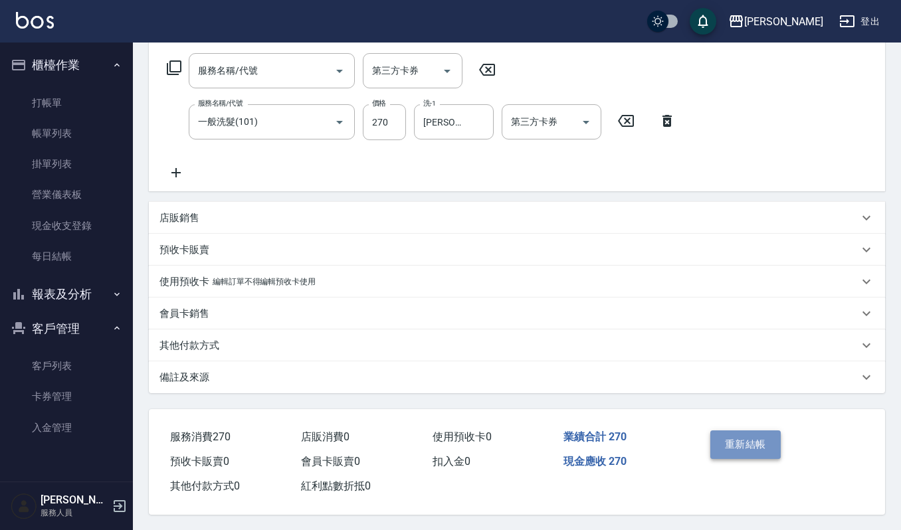
click at [731, 445] on button "重新結帳" at bounding box center [746, 445] width 70 height 28
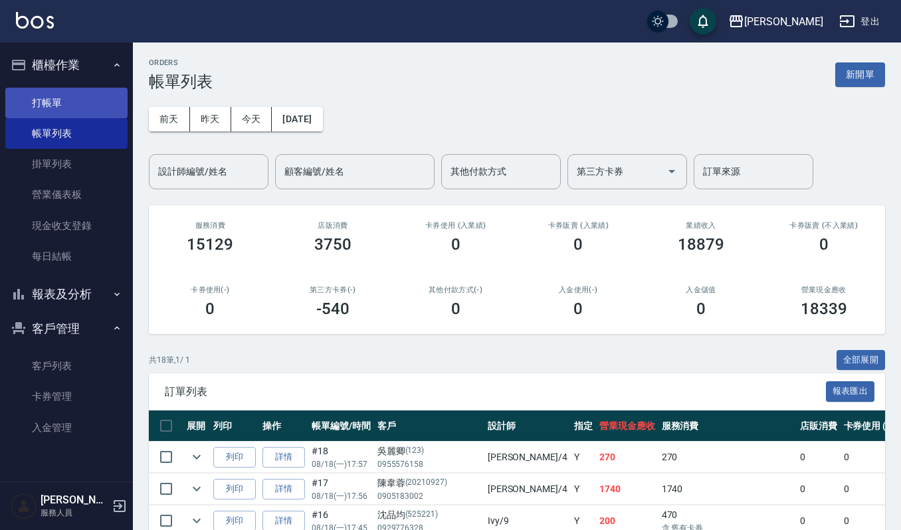
click at [43, 108] on link "打帳單" at bounding box center [66, 103] width 122 height 31
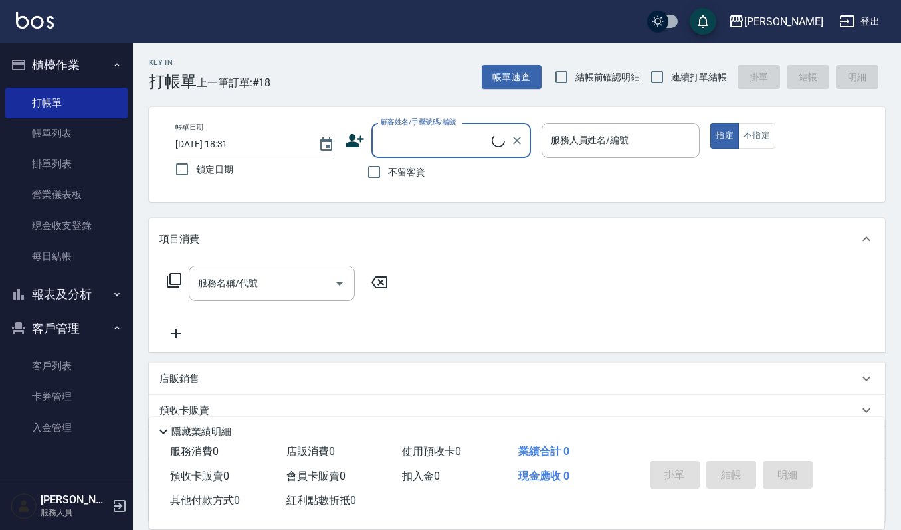
click at [442, 141] on input "顧客姓名/手機號碼/編號" at bounding box center [435, 140] width 114 height 23
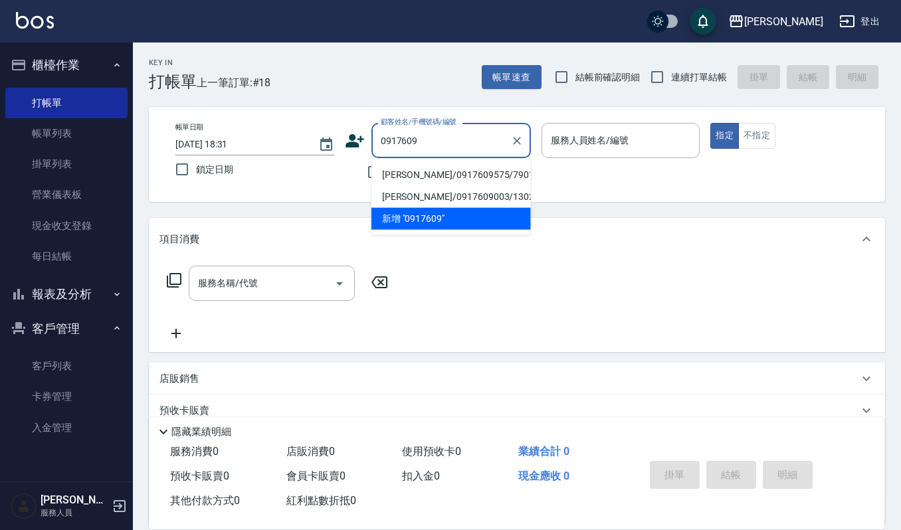
type input "0917609"
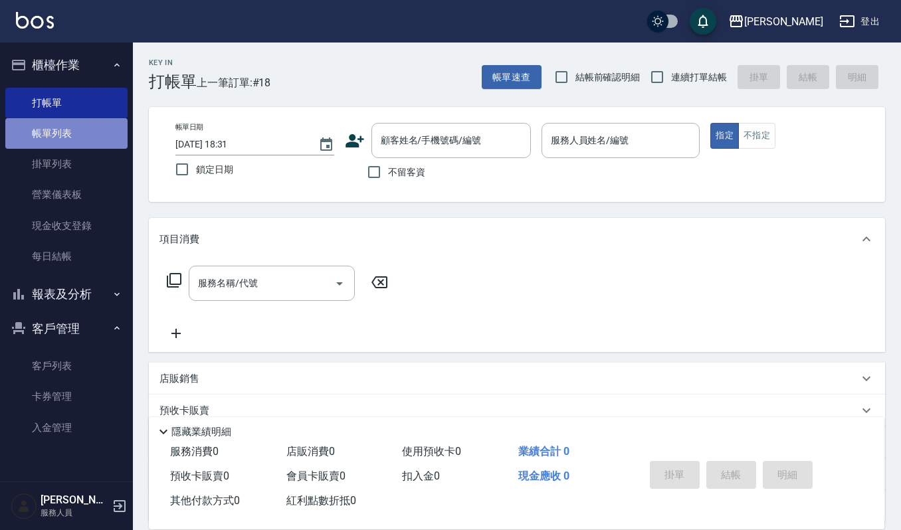
click at [96, 126] on link "帳單列表" at bounding box center [66, 133] width 122 height 31
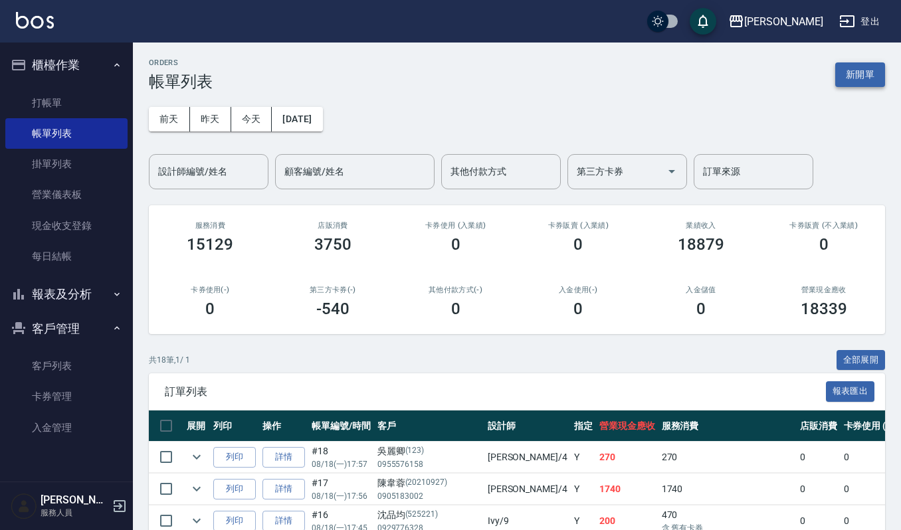
click at [838, 64] on button "新開單" at bounding box center [861, 74] width 50 height 25
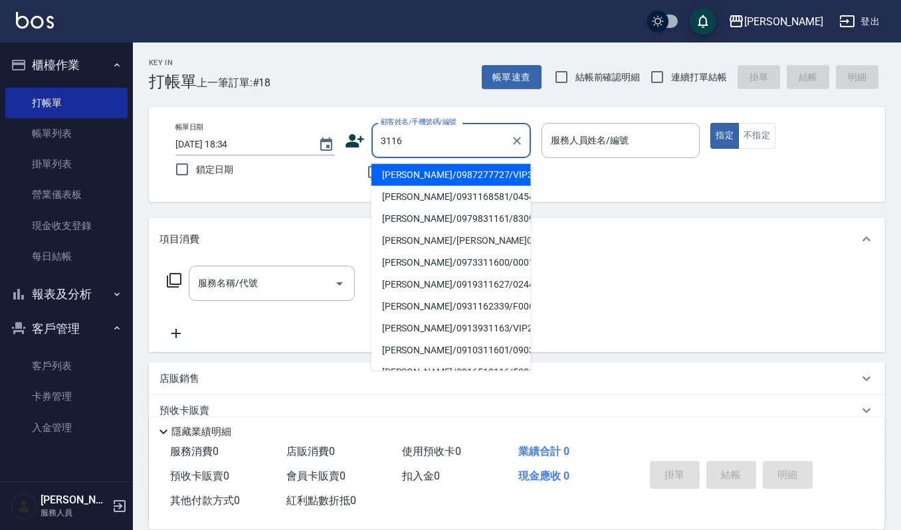
click at [489, 176] on li "林倩芸/0987277727/VIP3116" at bounding box center [452, 175] width 160 height 22
type input "林倩芸/0987277727/VIP3116"
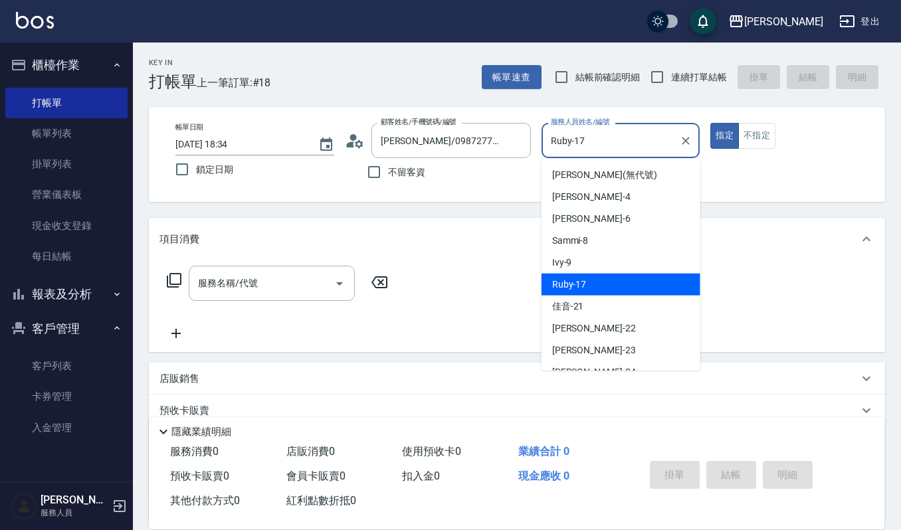
click at [637, 152] on input "Ruby-17" at bounding box center [611, 140] width 127 height 23
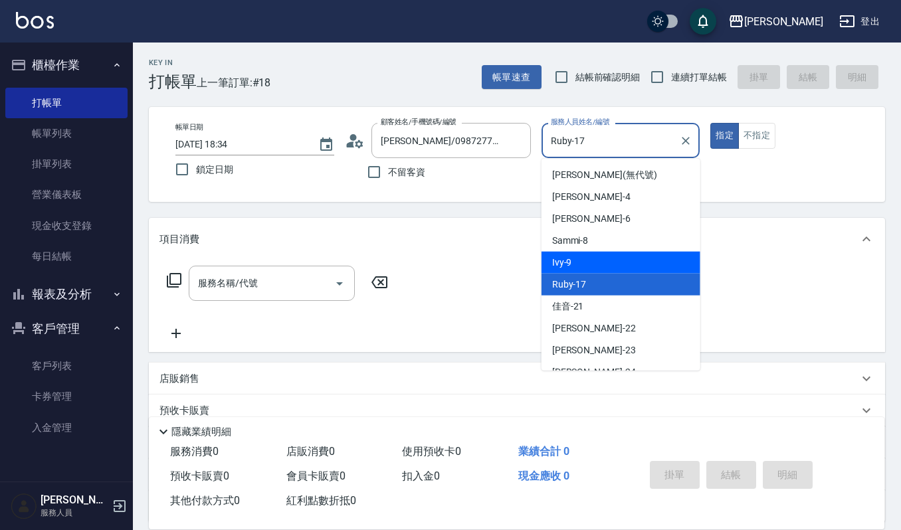
click at [593, 263] on div "Ivy -9" at bounding box center [621, 263] width 159 height 22
type input "Ivy-9"
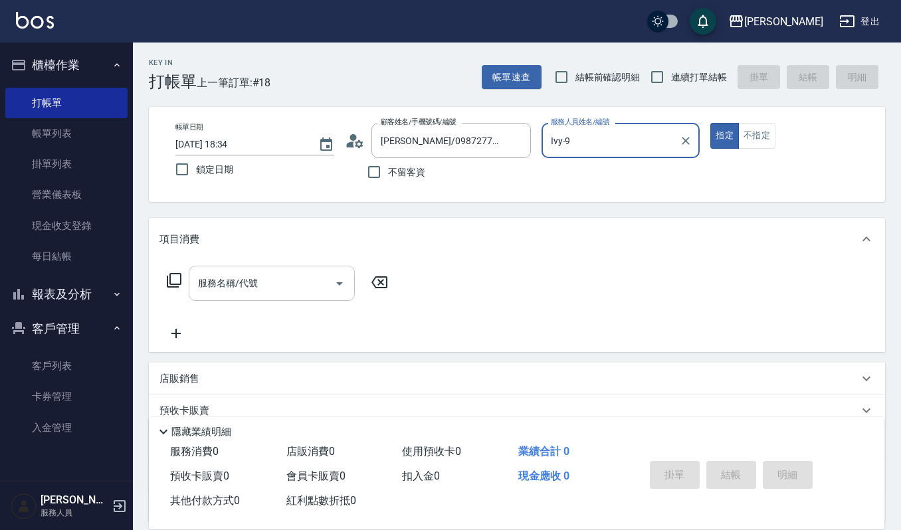
click at [289, 286] on input "服務名稱/代號" at bounding box center [262, 283] width 134 height 23
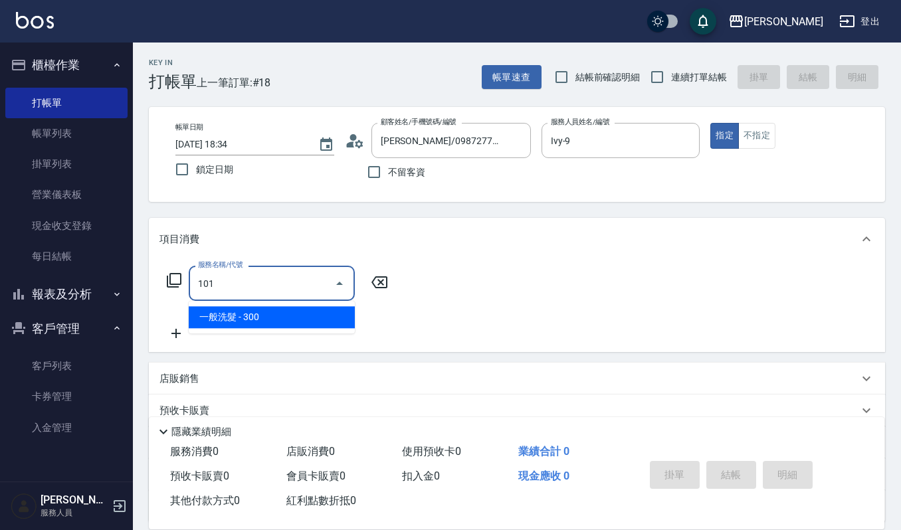
type input "一般洗髮(101)"
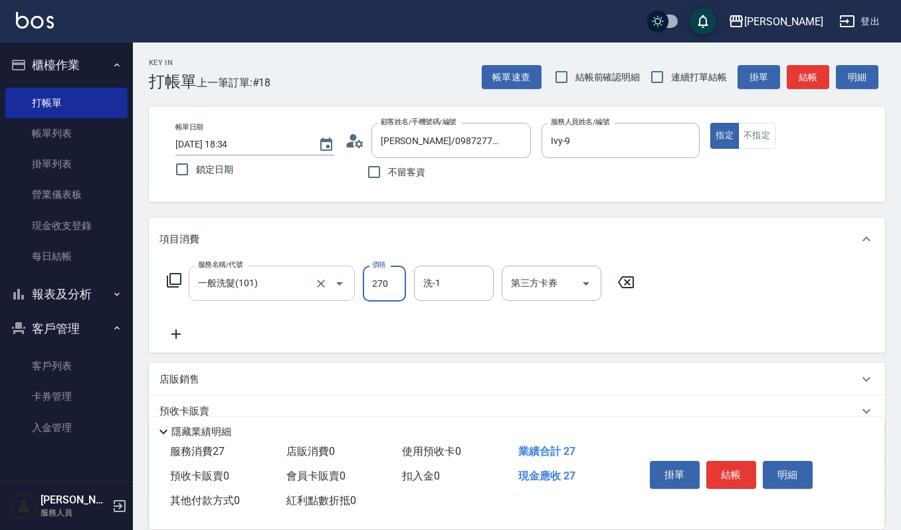
type input "270"
type input "宜芳-22"
click at [727, 461] on button "結帳" at bounding box center [732, 475] width 50 height 28
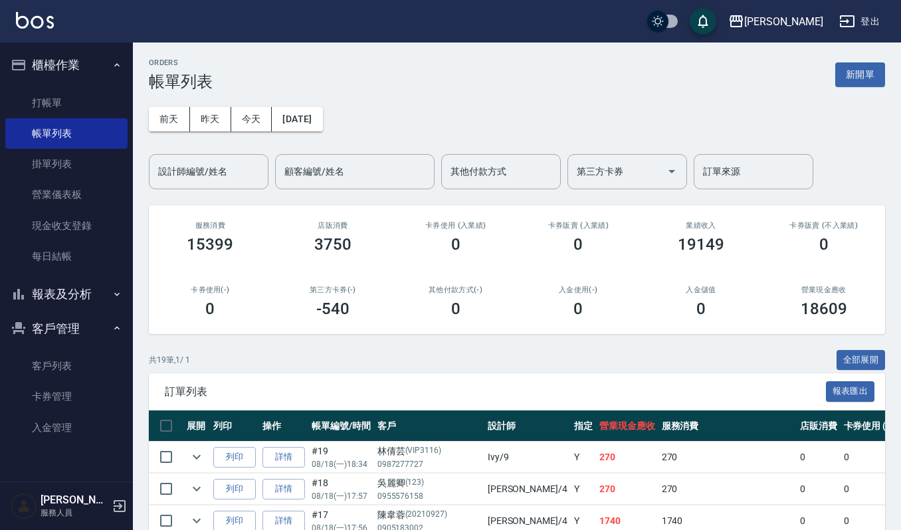
click at [450, 300] on div "0" at bounding box center [455, 309] width 91 height 19
click at [838, 61] on div "ORDERS 帳單列表 新開單" at bounding box center [517, 75] width 737 height 33
click at [848, 70] on button "新開單" at bounding box center [861, 74] width 50 height 25
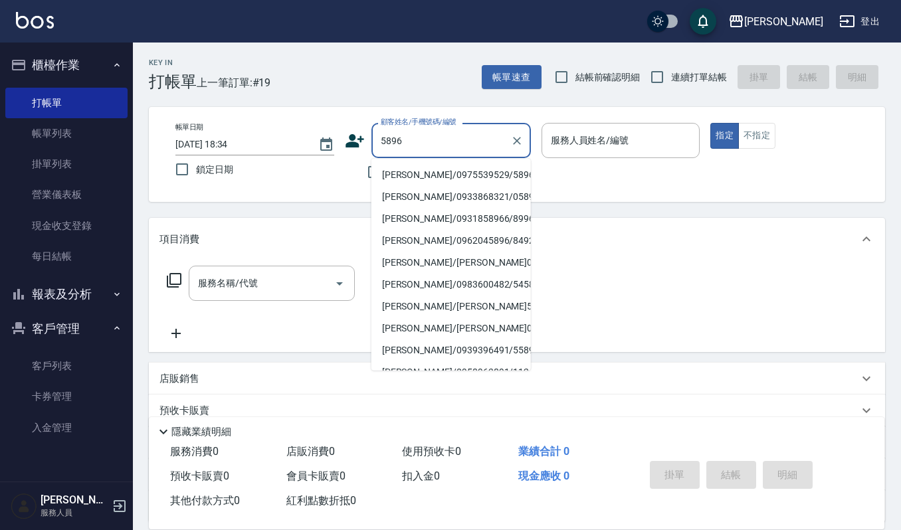
click at [439, 168] on li "盧千惠/0975539529/5896" at bounding box center [452, 175] width 160 height 22
type input "盧千惠/0975539529/5896"
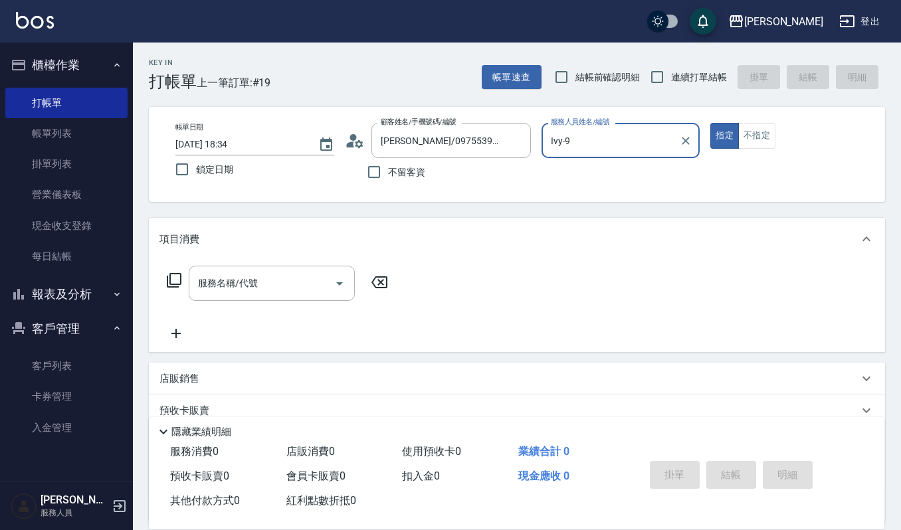
type input "Ivy-9"
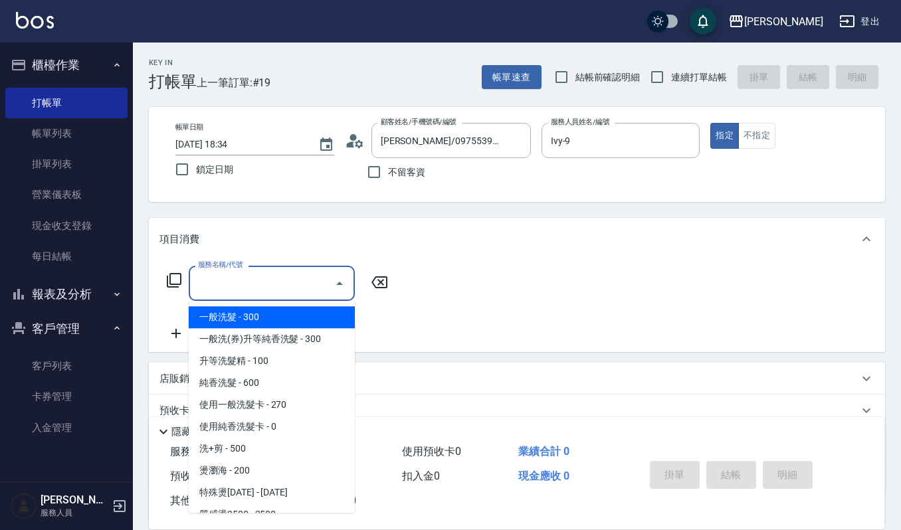
click at [235, 280] on input "服務名稱/代號" at bounding box center [262, 283] width 134 height 23
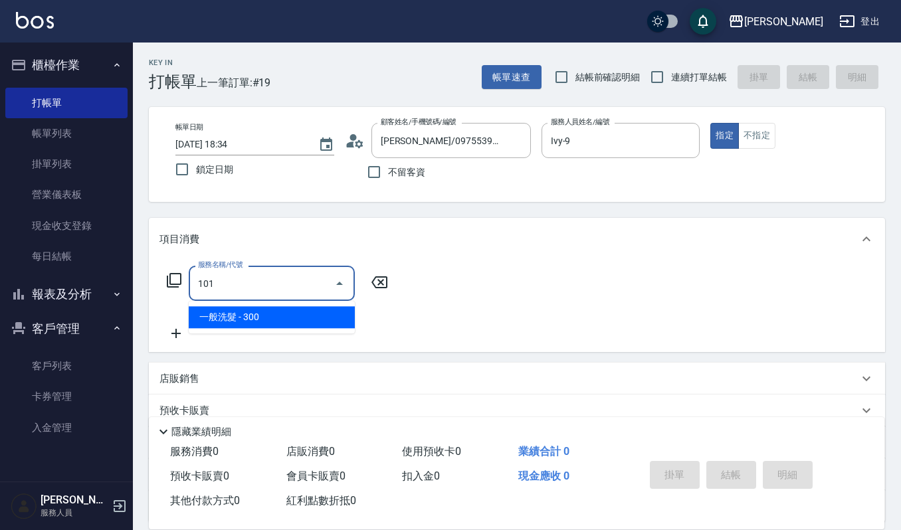
type input "一般洗髮(101)"
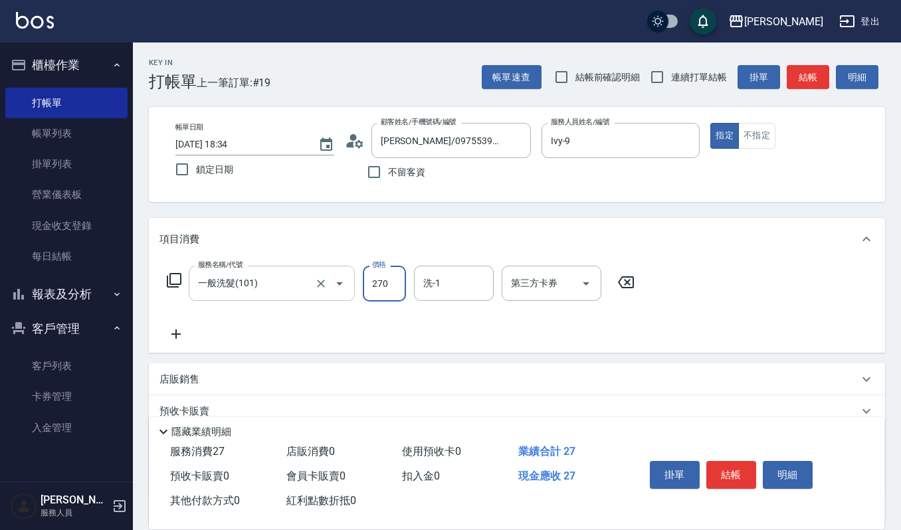
type input "270"
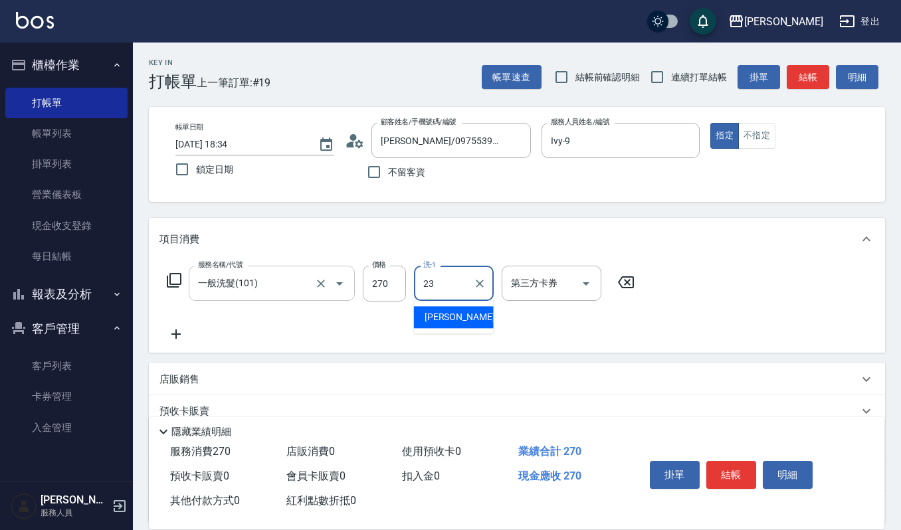
type input "郁涵-23"
click at [730, 487] on div "掛單 結帳 明細" at bounding box center [732, 477] width 174 height 42
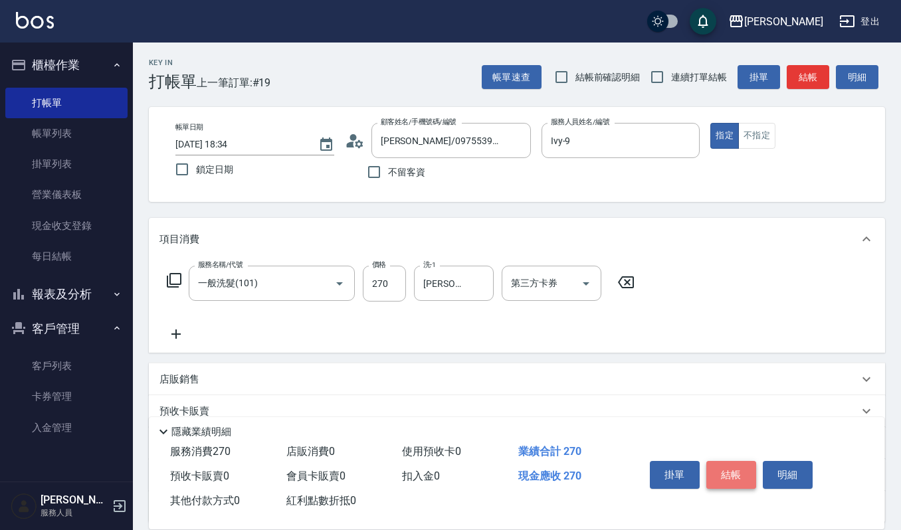
click at [737, 484] on button "結帳" at bounding box center [732, 475] width 50 height 28
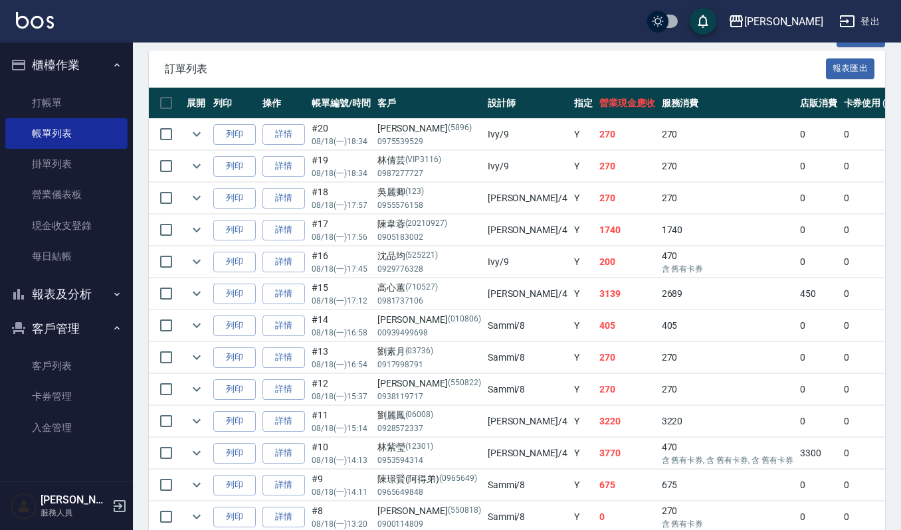
scroll to position [354, 0]
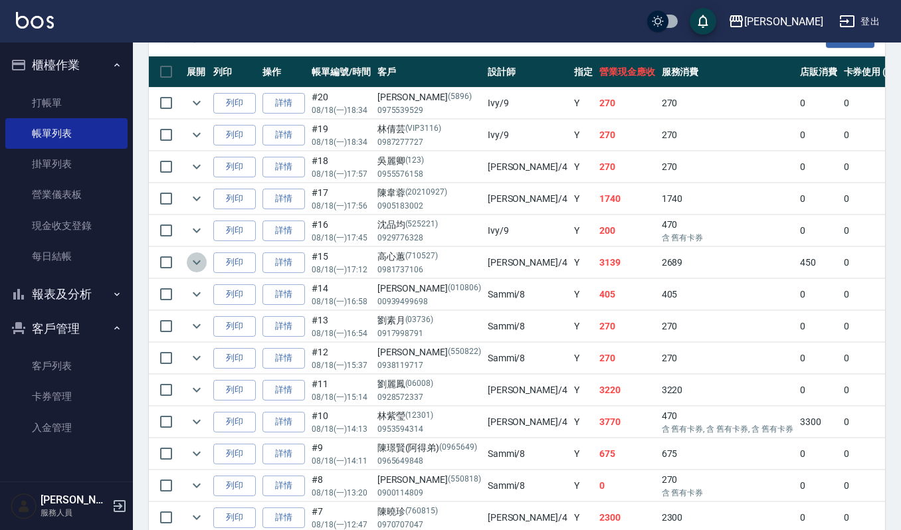
click at [189, 267] on icon "expand row" at bounding box center [197, 263] width 16 height 16
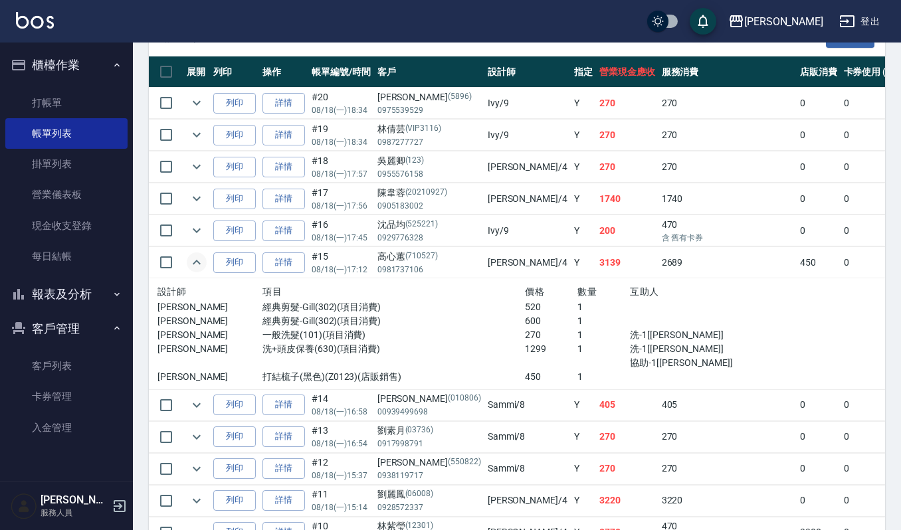
click at [199, 269] on icon "expand row" at bounding box center [197, 263] width 16 height 16
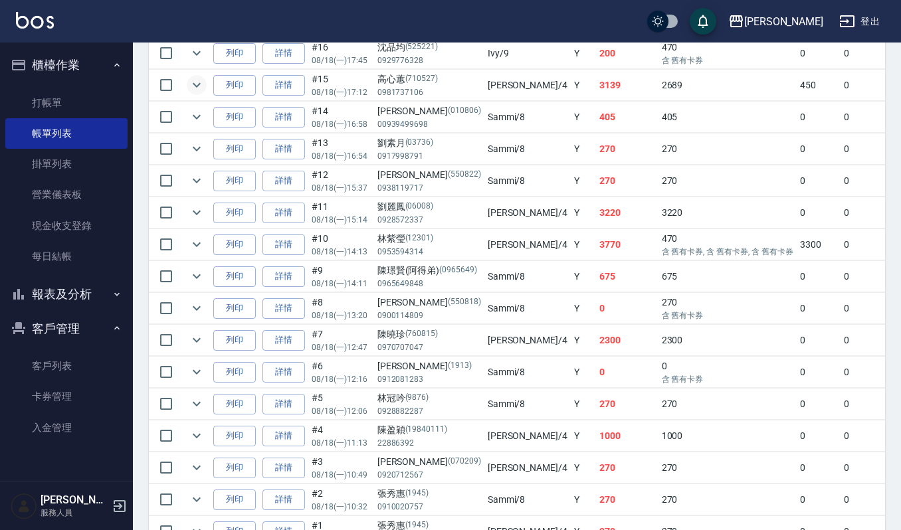
scroll to position [177, 0]
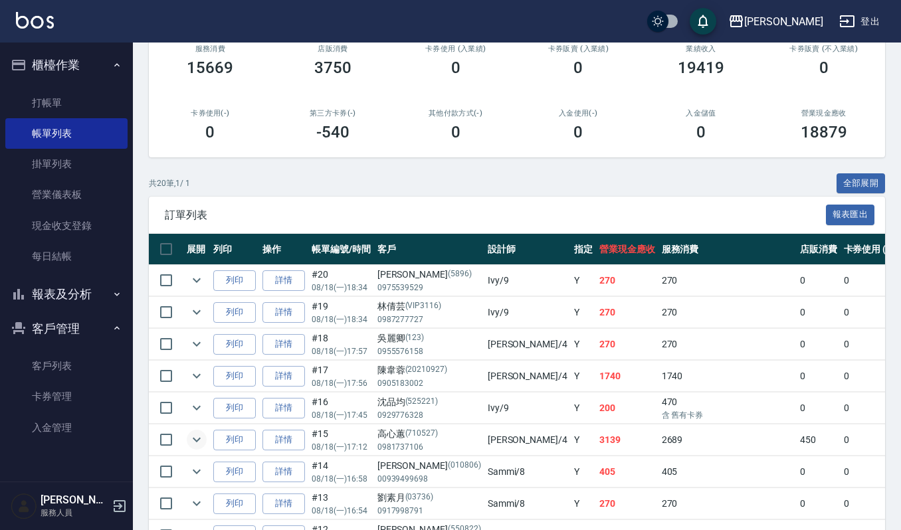
click at [20, 19] on img at bounding box center [35, 20] width 38 height 17
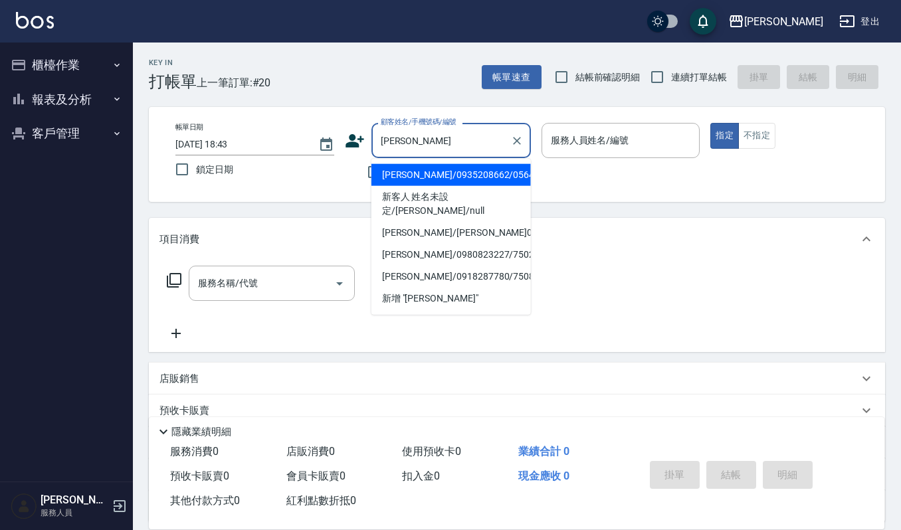
click at [501, 178] on li "吳依瑩/0935208662/0564" at bounding box center [452, 175] width 160 height 22
type input "吳依瑩/0935208662/0564"
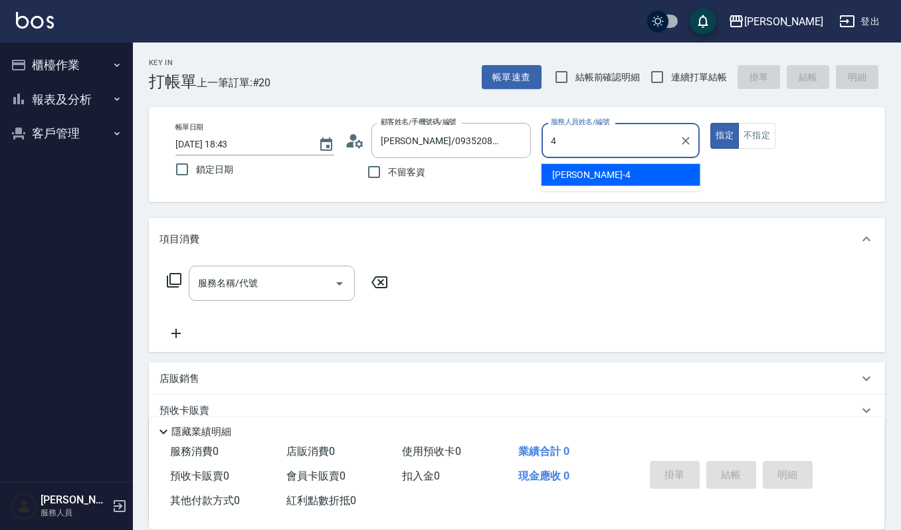
type input "吉兒-4"
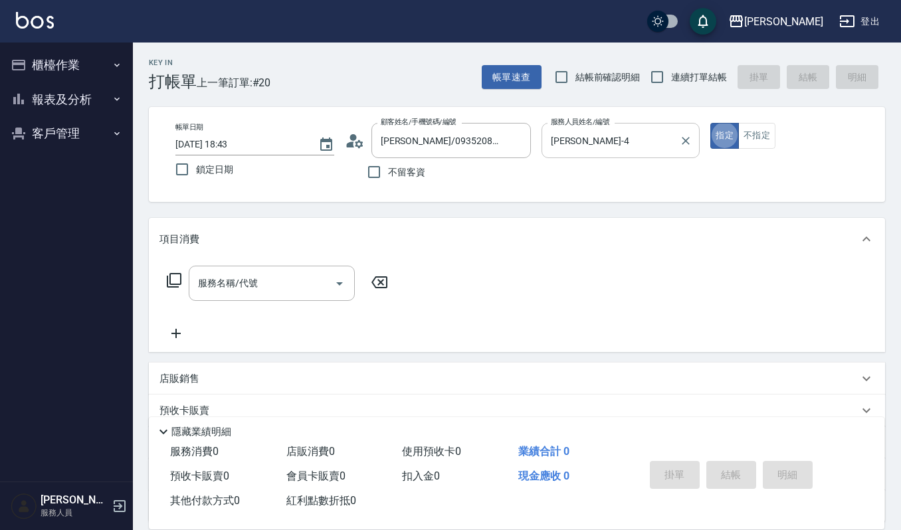
type button "true"
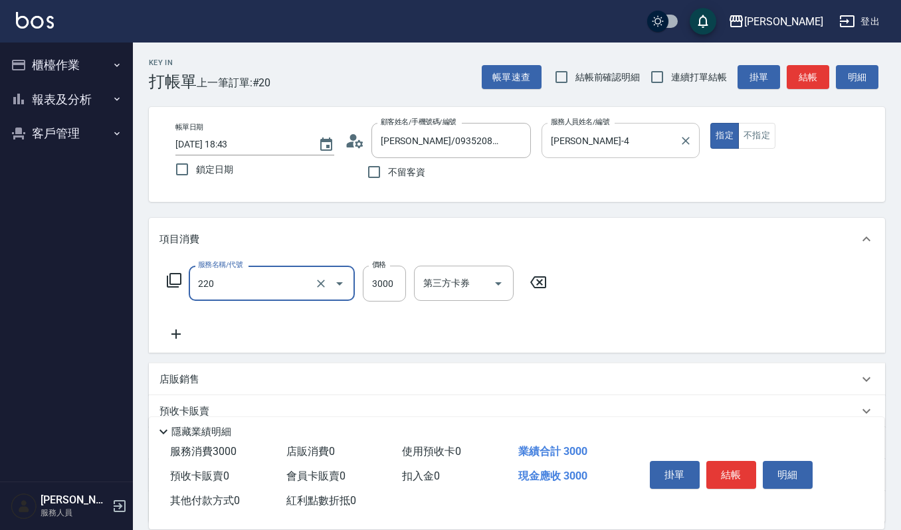
type input "溫朔燙(220)"
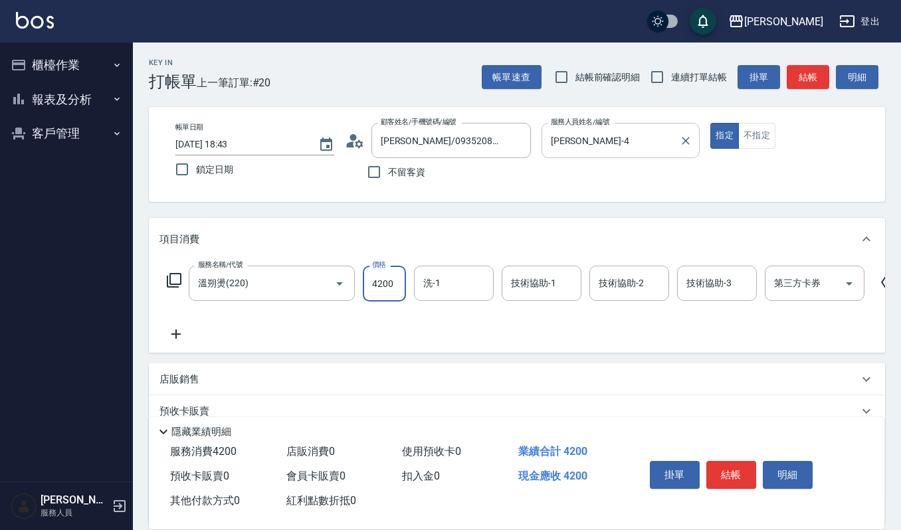
type input "4200"
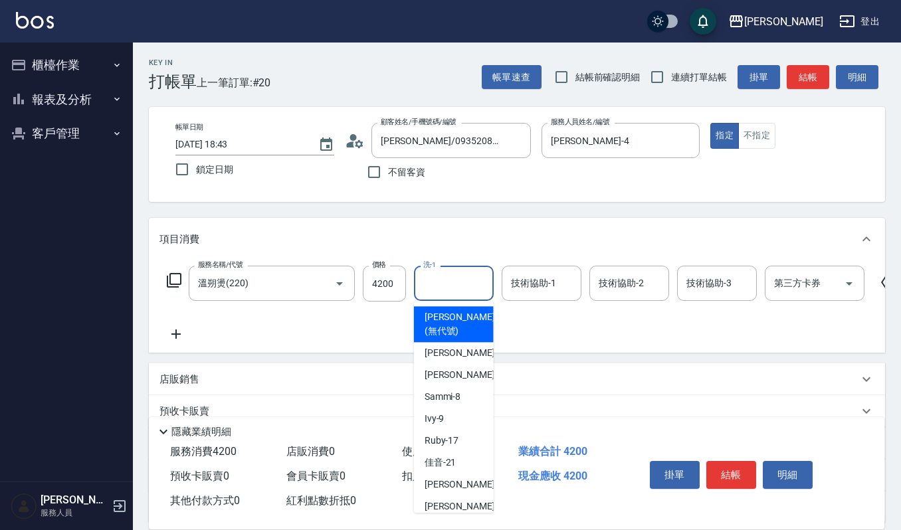
drag, startPoint x: 458, startPoint y: 273, endPoint x: 463, endPoint y: 267, distance: 7.5
click at [460, 272] on input "洗-1" at bounding box center [454, 283] width 68 height 23
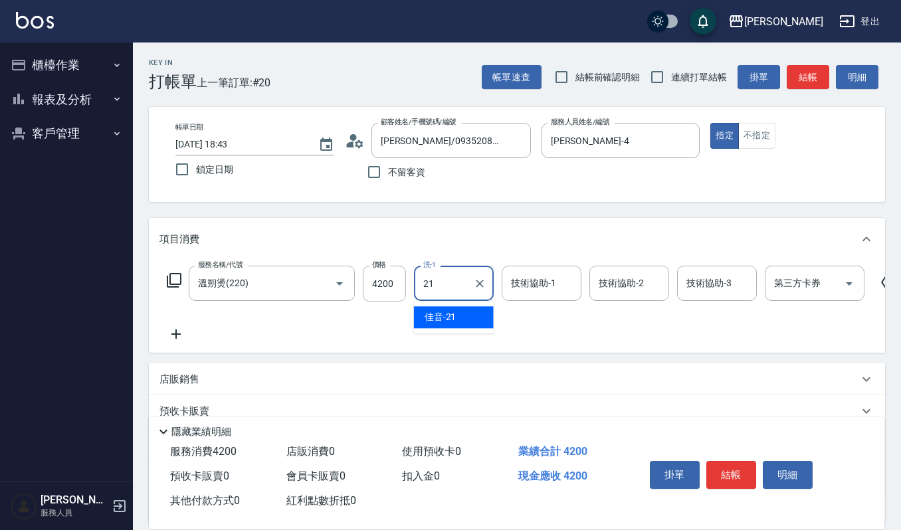
type input "佳音-21"
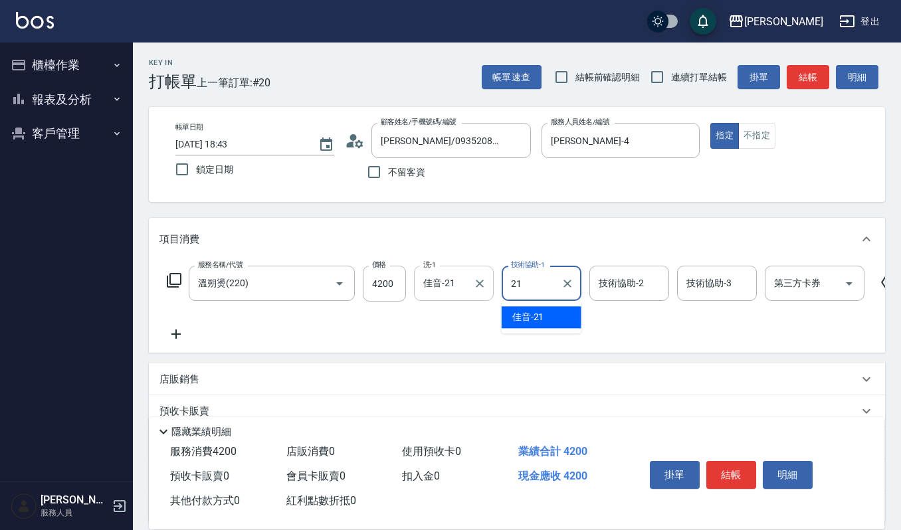
type input "佳音-21"
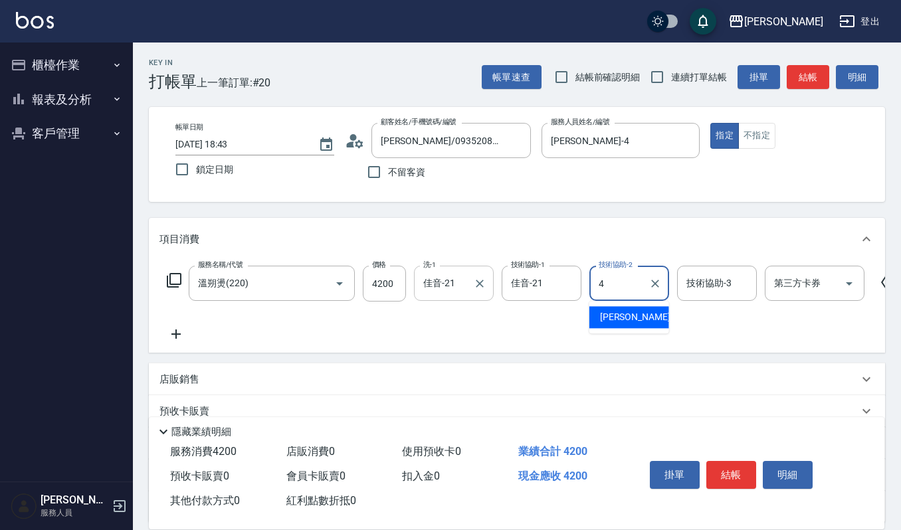
type input "吉兒-4"
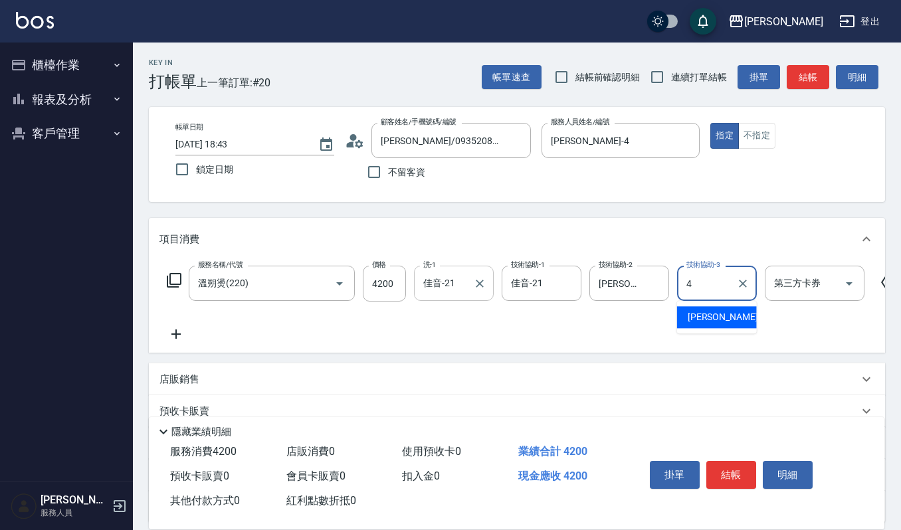
type input "吉兒-4"
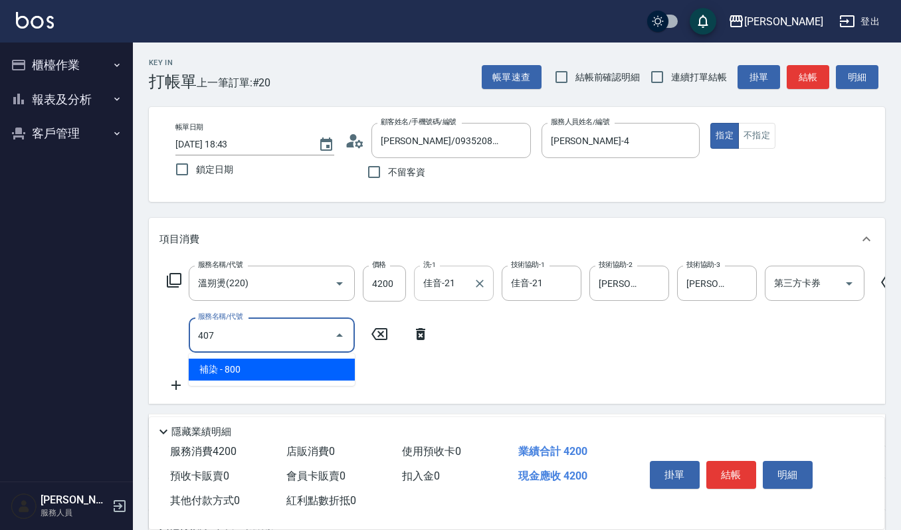
type input "補染(407)"
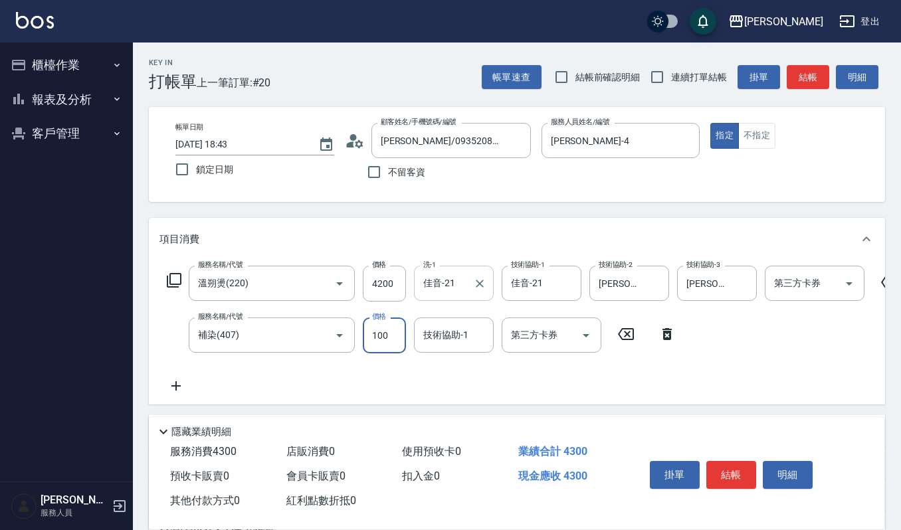
type input "100"
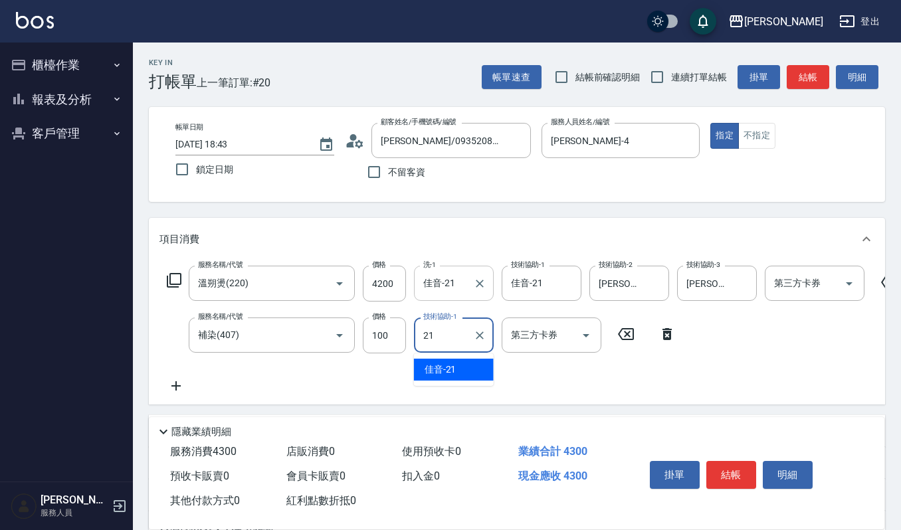
type input "佳音-21"
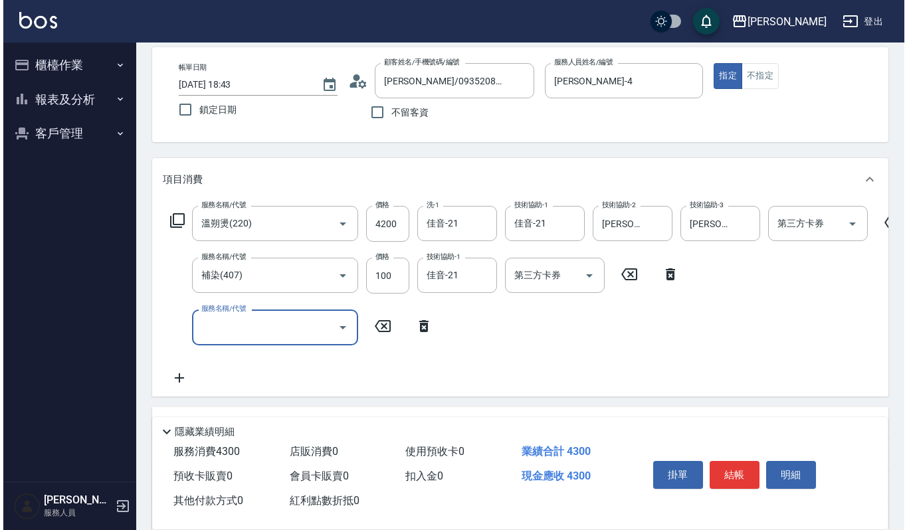
scroll to position [88, 0]
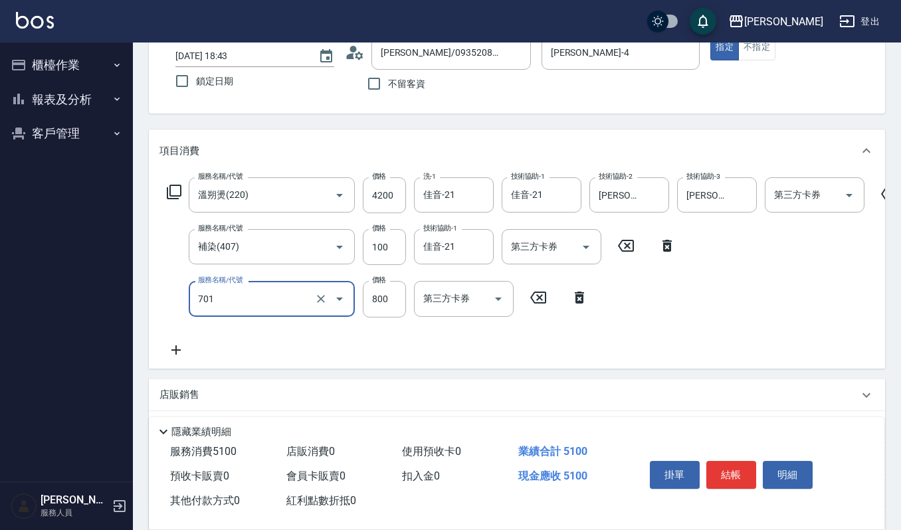
type input "CMC加購護(701)"
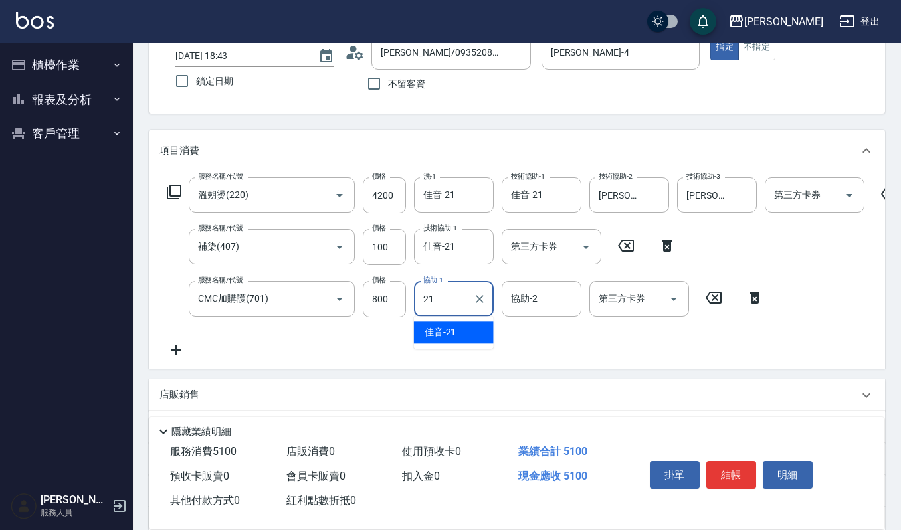
type input "佳音-21"
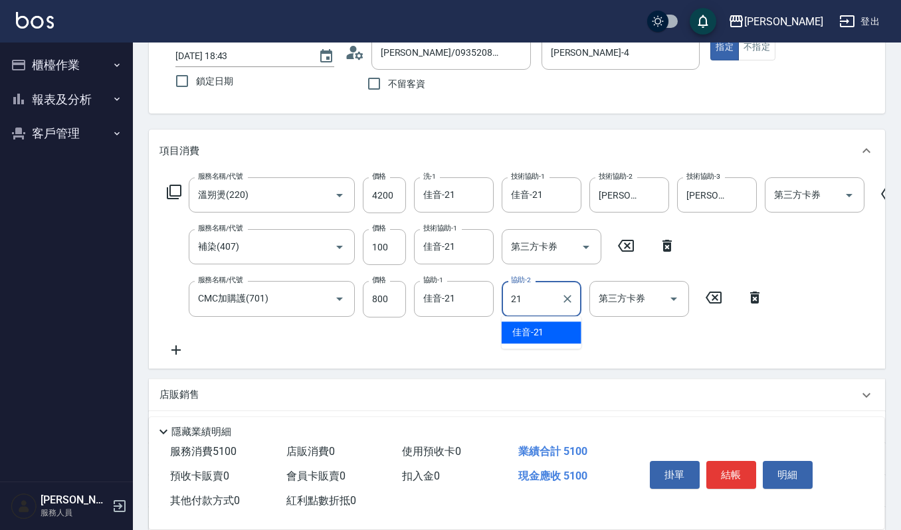
type input "佳音-21"
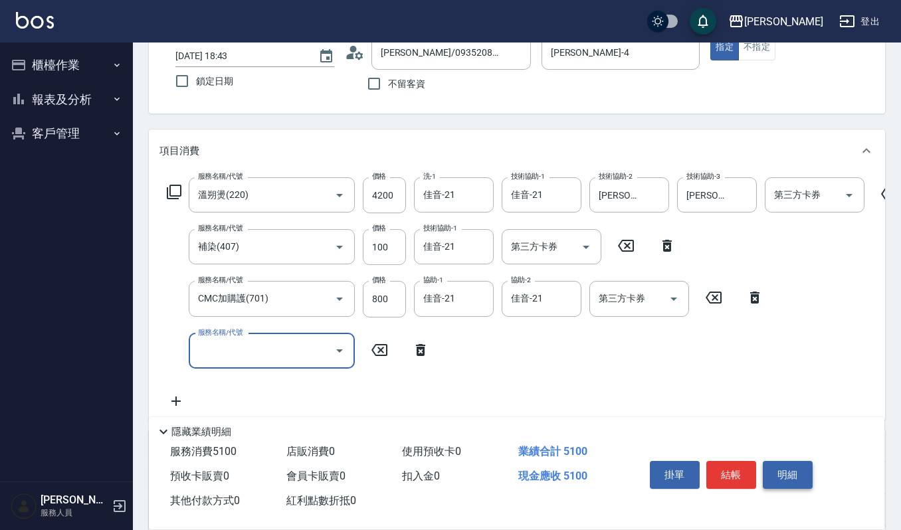
click at [800, 469] on button "明細" at bounding box center [788, 475] width 50 height 28
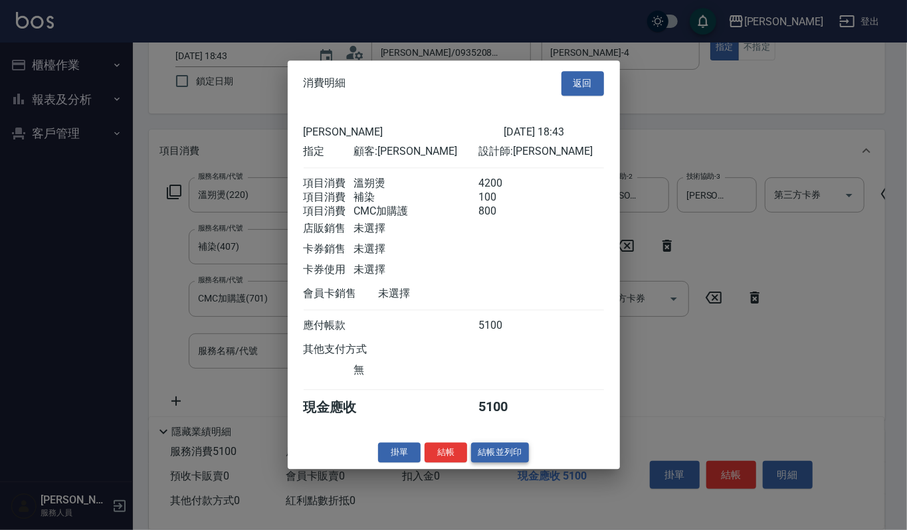
click at [508, 455] on button "結帳並列印" at bounding box center [500, 453] width 58 height 21
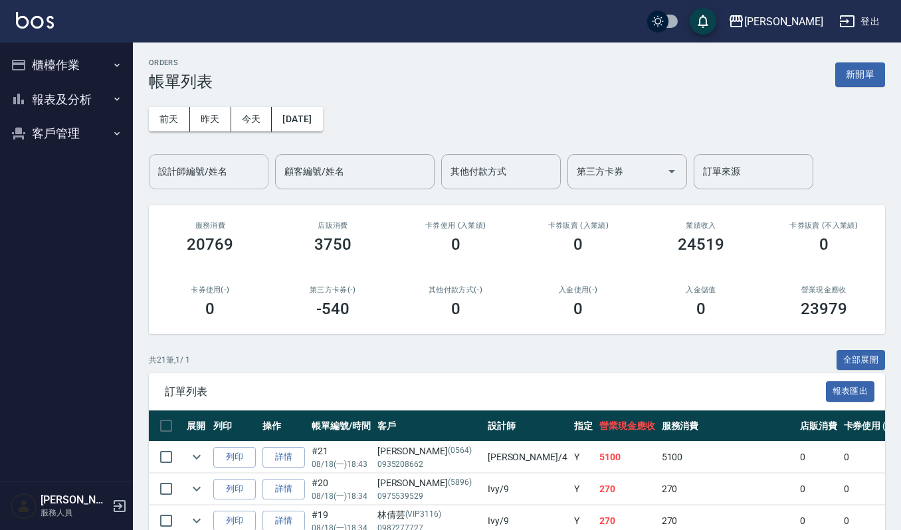
click at [223, 163] on input "設計師編號/姓名" at bounding box center [209, 171] width 108 height 23
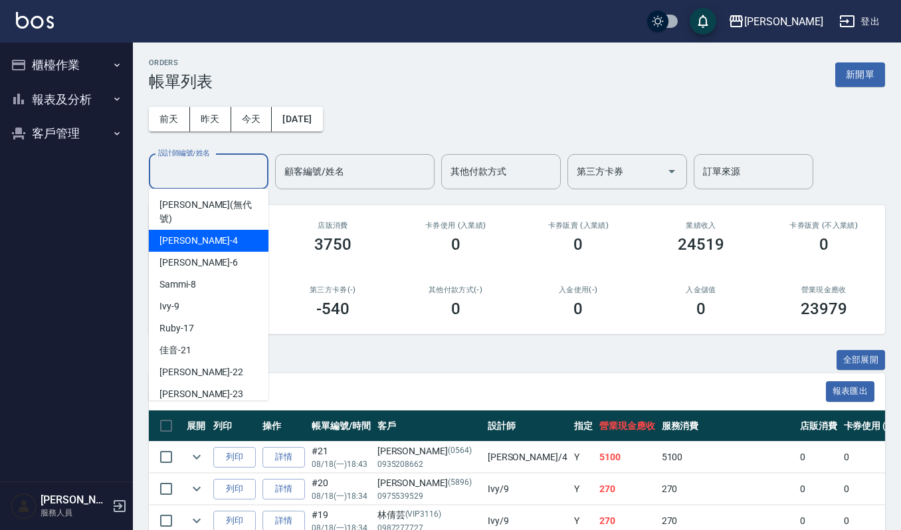
click at [184, 230] on div "吉兒 -4" at bounding box center [209, 241] width 120 height 22
type input "吉兒-4"
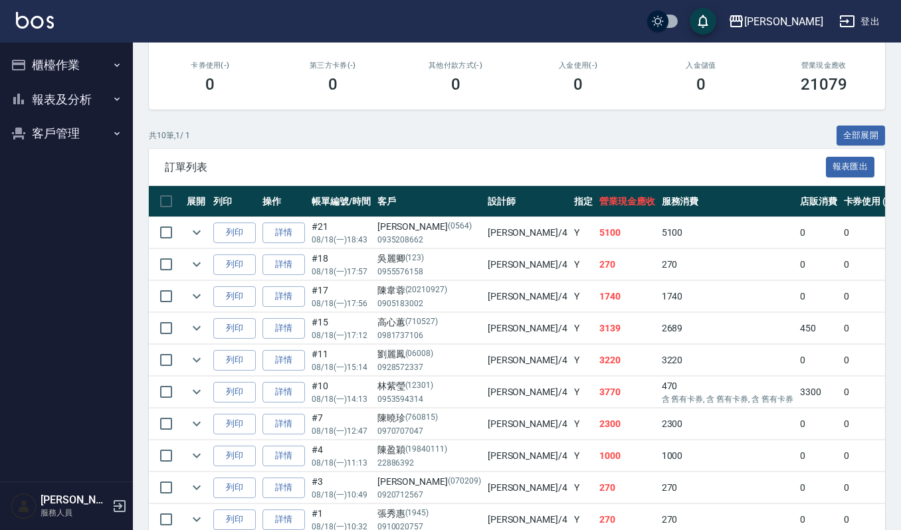
scroll to position [266, 0]
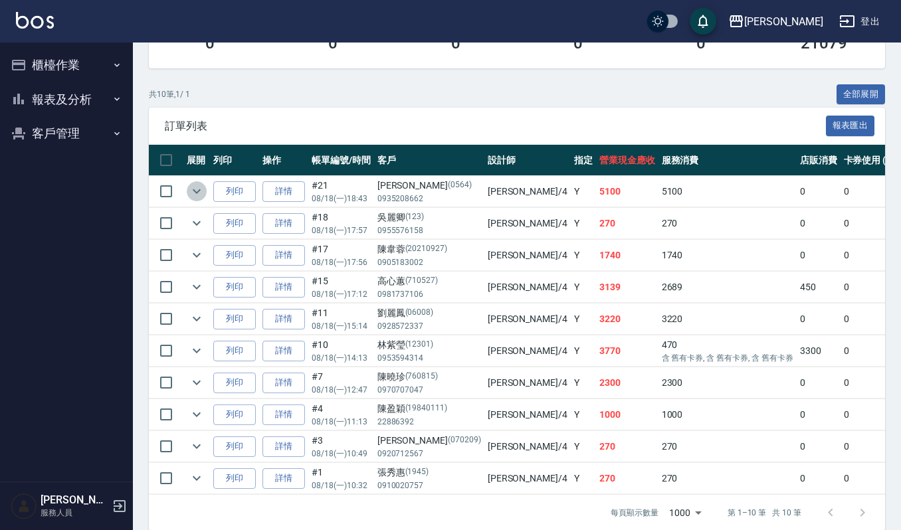
click at [198, 192] on icon "expand row" at bounding box center [197, 191] width 8 height 5
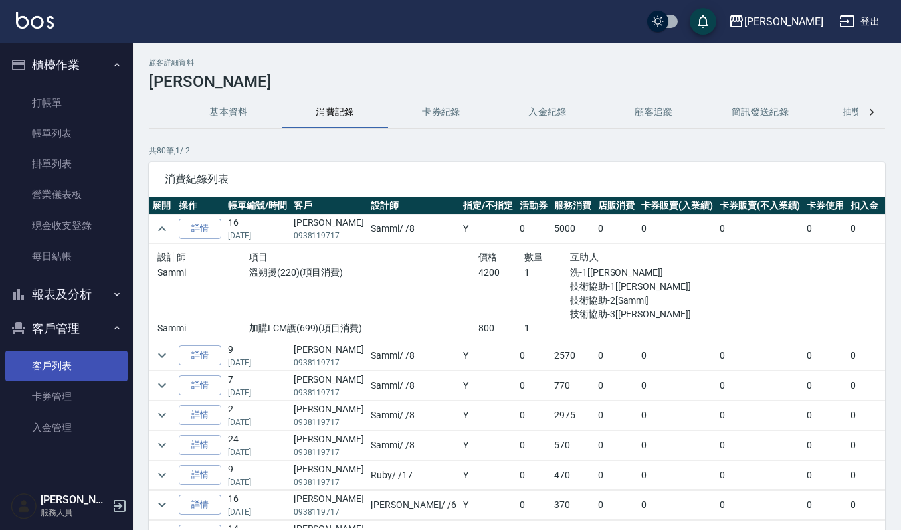
drag, startPoint x: 0, startPoint y: 0, endPoint x: 93, endPoint y: 365, distance: 376.6
click at [93, 365] on link "客戶列表" at bounding box center [66, 366] width 122 height 31
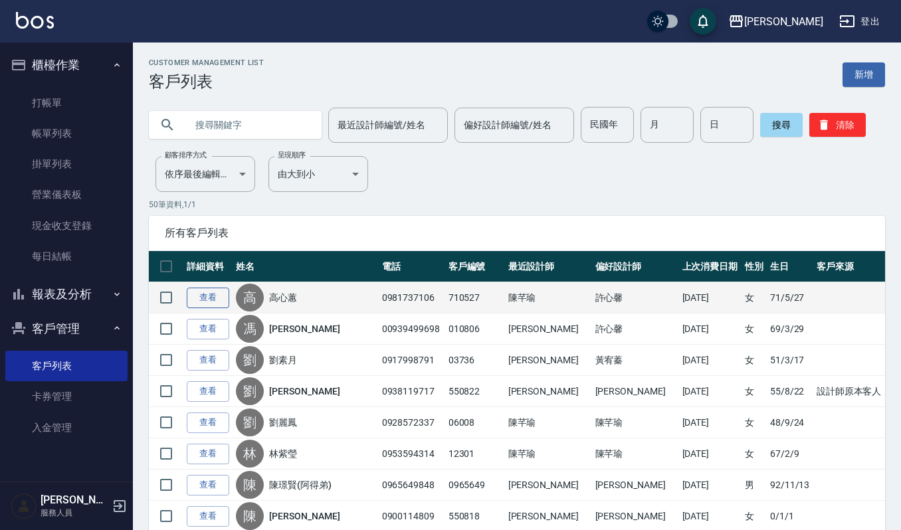
click at [199, 293] on link "查看" at bounding box center [208, 298] width 43 height 21
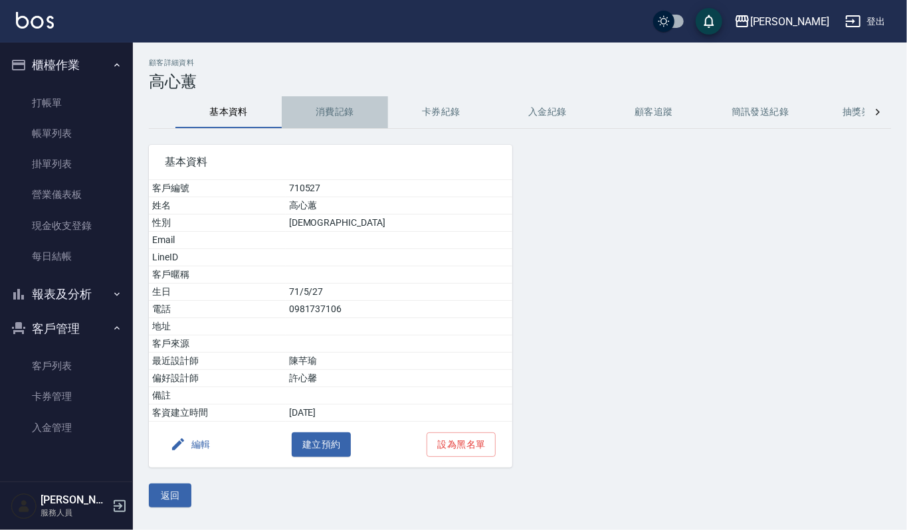
click at [346, 117] on button "消費記錄" at bounding box center [335, 112] width 106 height 32
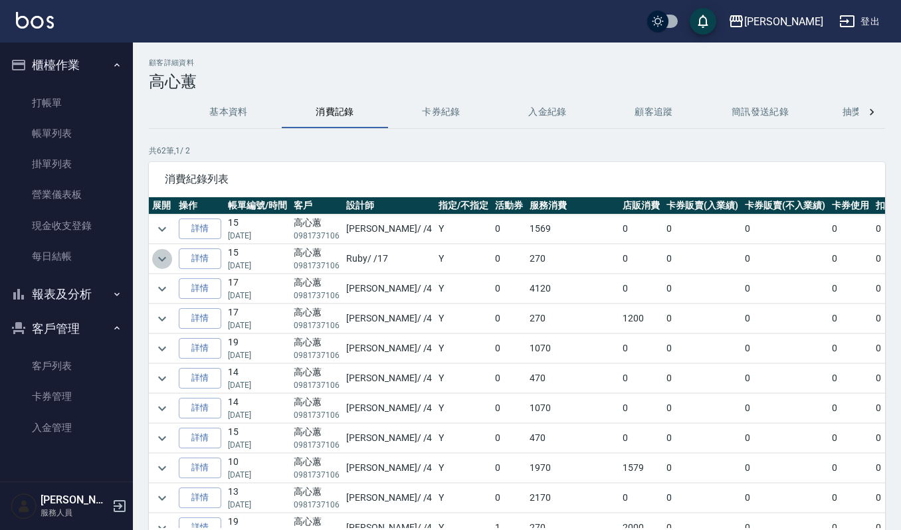
click at [169, 259] on icon "expand row" at bounding box center [162, 259] width 16 height 16
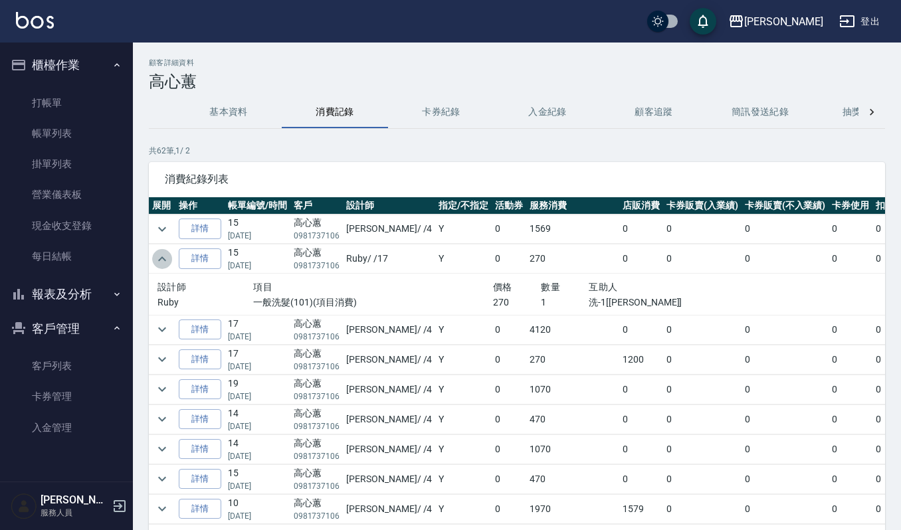
click at [169, 259] on icon "expand row" at bounding box center [162, 259] width 16 height 16
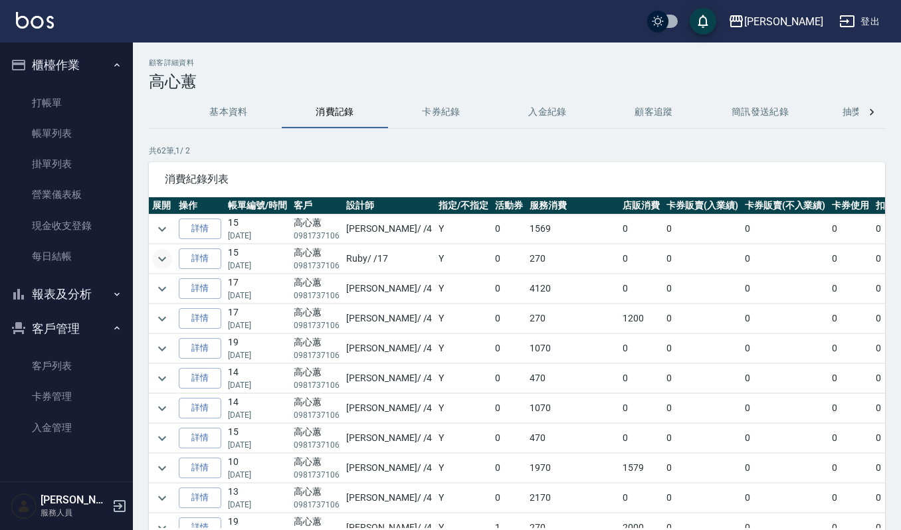
click at [172, 283] on td at bounding box center [162, 289] width 27 height 29
click at [162, 289] on icon "expand row" at bounding box center [162, 289] width 16 height 16
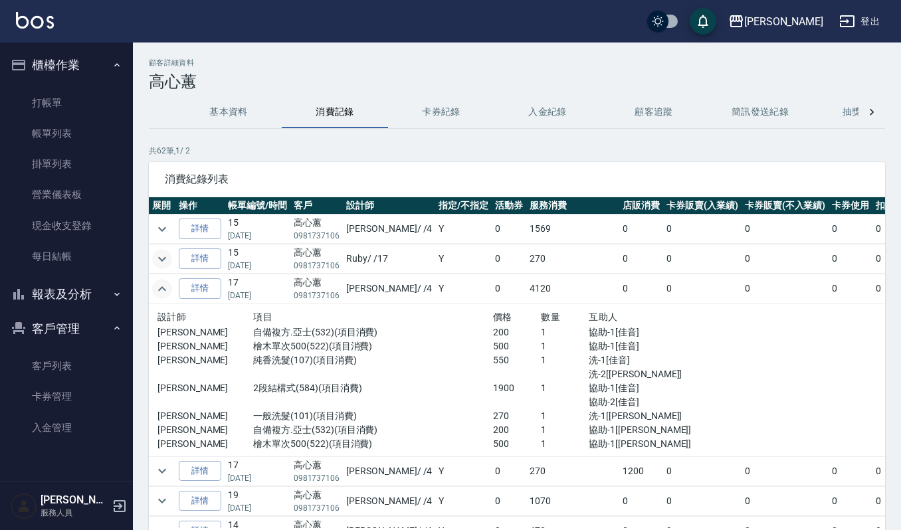
click at [294, 328] on p "自備複方.亞士(532)(項目消費)" at bounding box center [373, 333] width 240 height 14
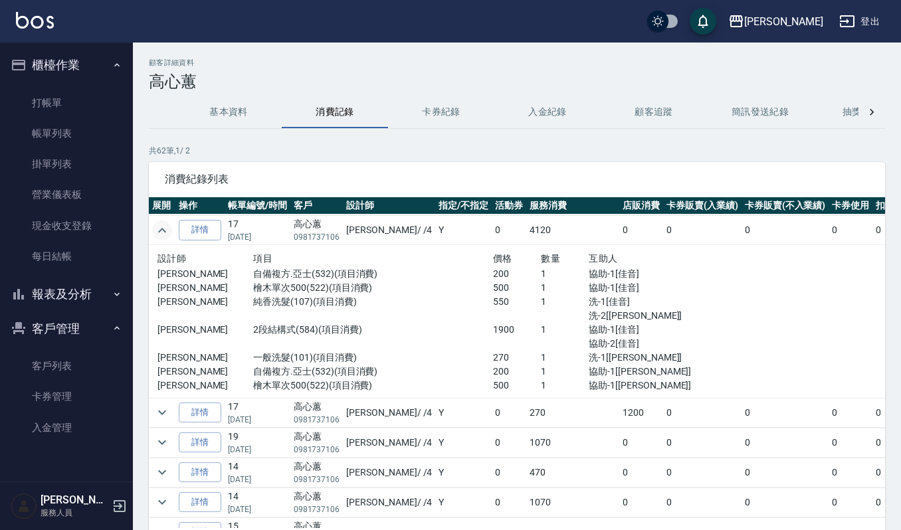
scroll to position [88, 0]
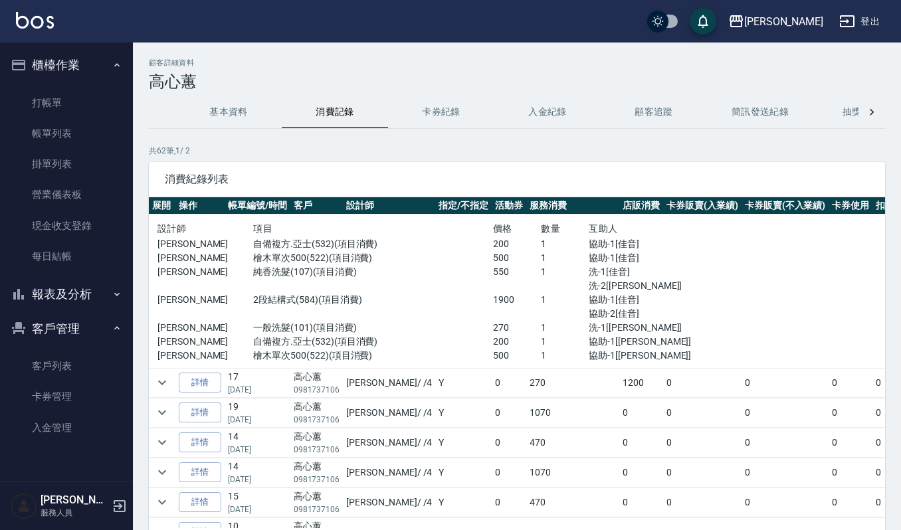
click at [145, 384] on div "顧客詳細資料 高心蕙 基本資料 消費記錄 卡券紀錄 入金紀錄 顧客追蹤 簡訊發送紀錄 抽獎券紀錄 共 62 筆, 1 / 2 消費紀錄列表 展開 操作 帳單編…" at bounding box center [517, 332] width 768 height 546
click at [160, 386] on icon "expand row" at bounding box center [162, 383] width 16 height 16
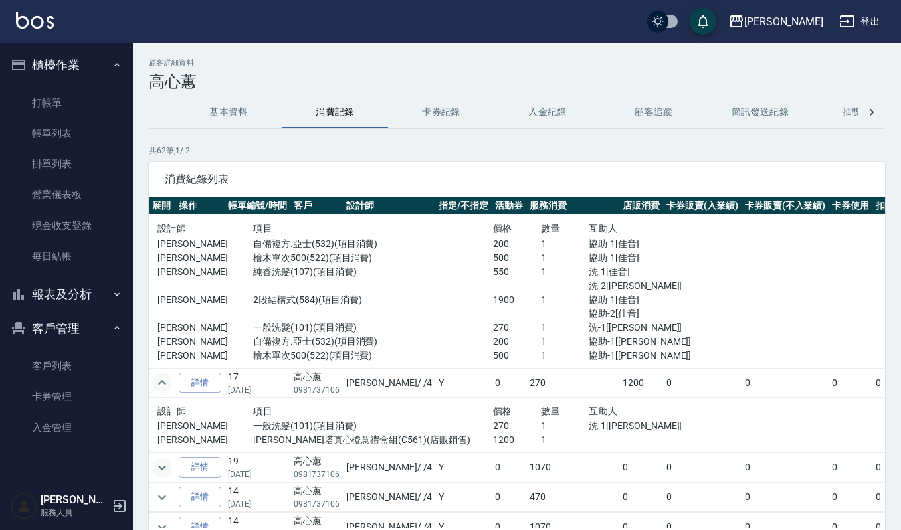
click at [153, 467] on button "expand row" at bounding box center [162, 468] width 20 height 20
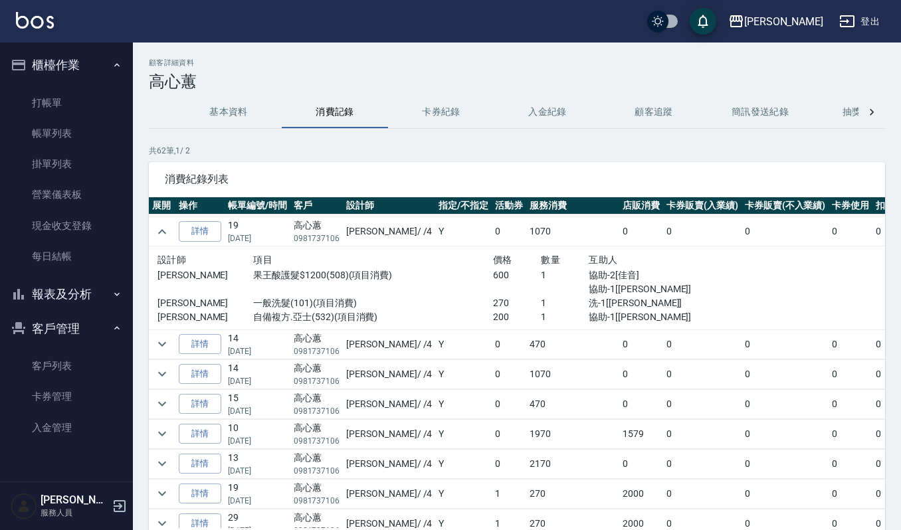
scroll to position [354, 0]
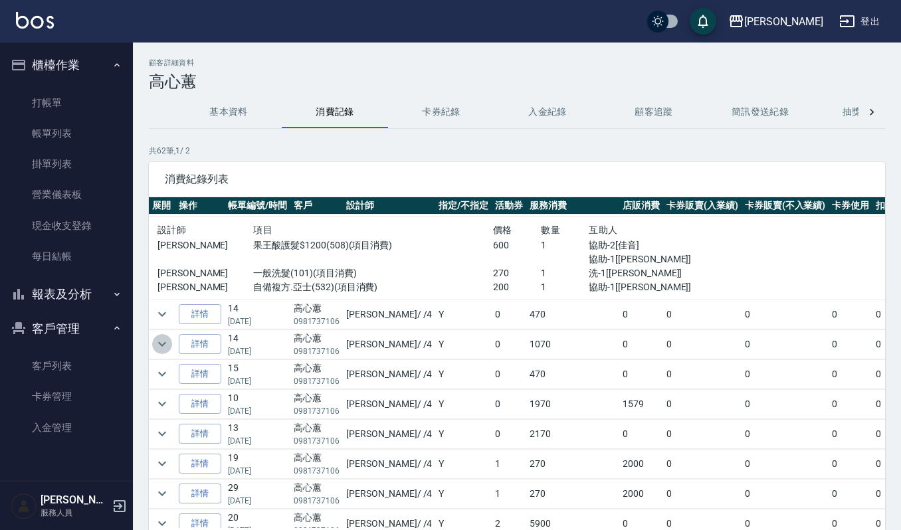
click at [164, 339] on icon "expand row" at bounding box center [162, 344] width 16 height 16
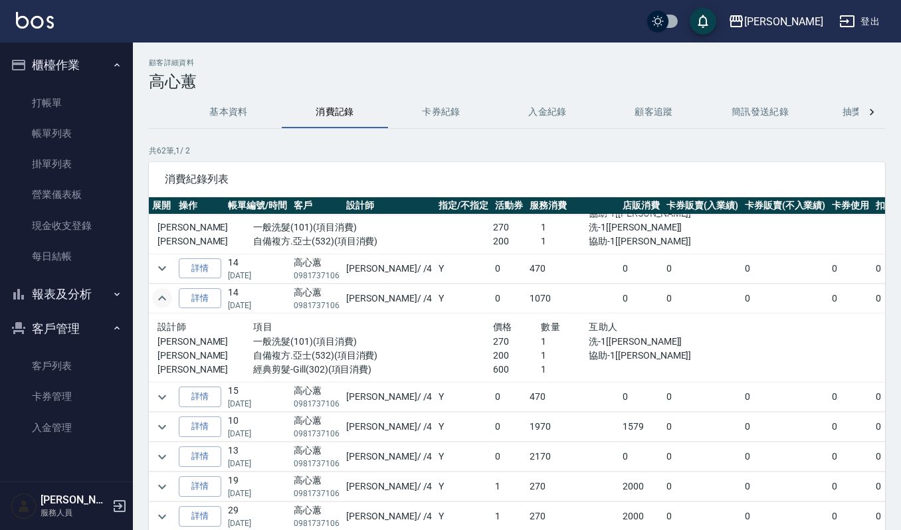
scroll to position [443, 0]
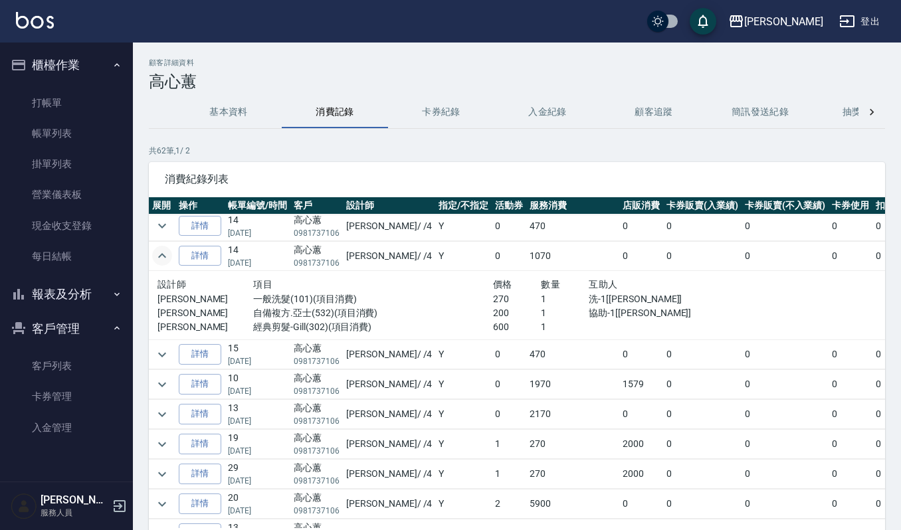
drag, startPoint x: 166, startPoint y: 386, endPoint x: 173, endPoint y: 386, distance: 7.3
click at [166, 386] on icon "expand row" at bounding box center [162, 385] width 16 height 16
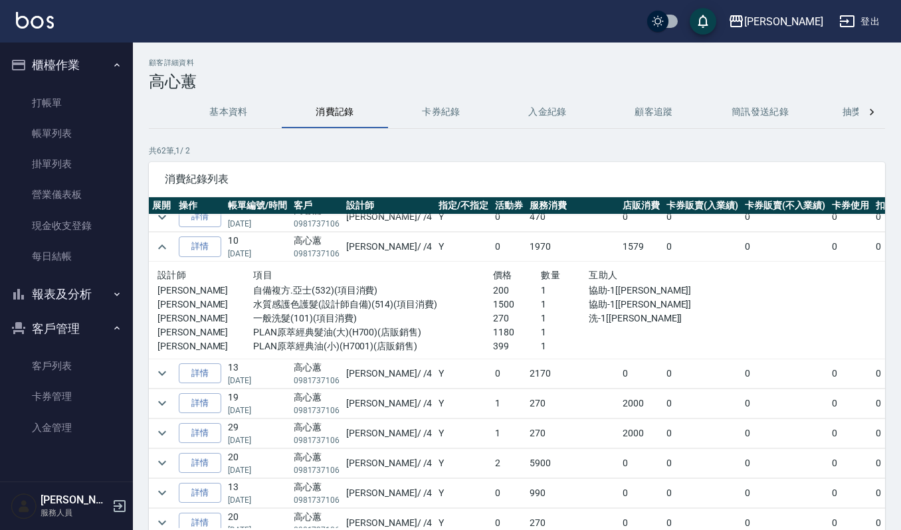
scroll to position [620, 0]
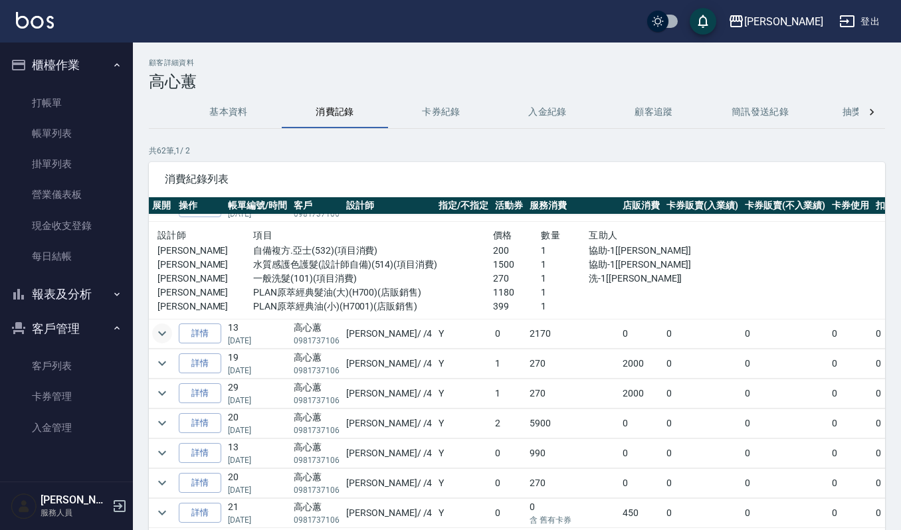
click at [153, 333] on button "expand row" at bounding box center [162, 334] width 20 height 20
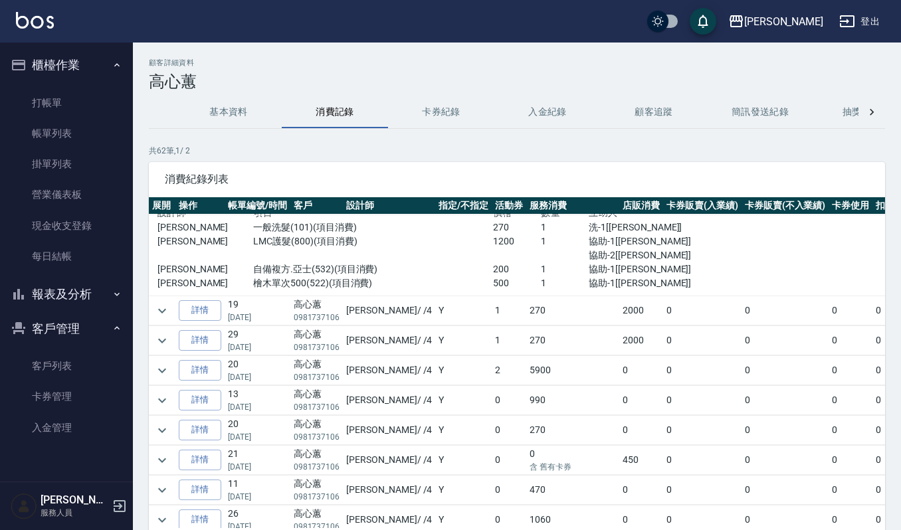
scroll to position [798, 0]
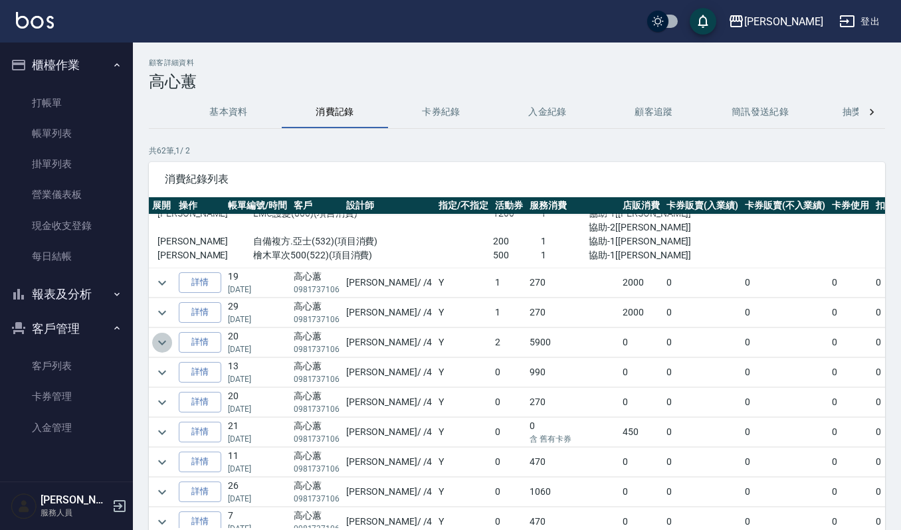
click at [166, 348] on icon "expand row" at bounding box center [162, 343] width 16 height 16
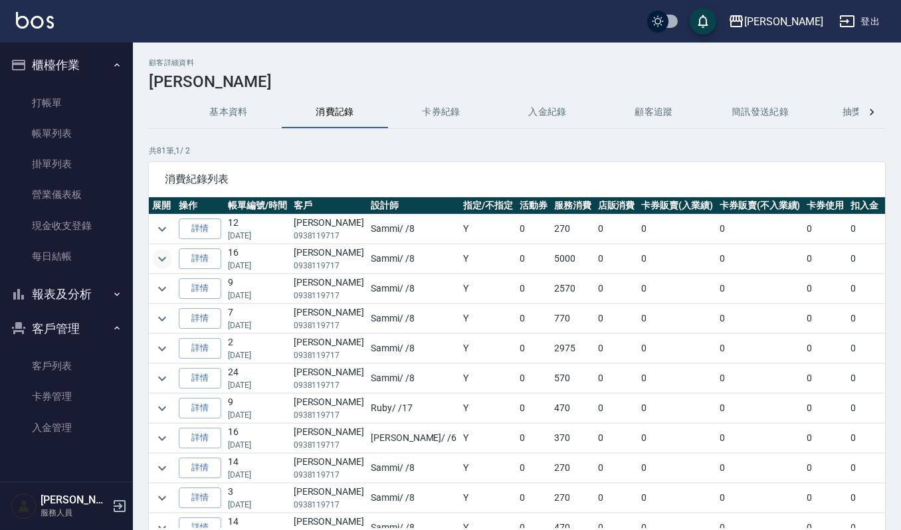
click at [157, 263] on icon "expand row" at bounding box center [162, 259] width 16 height 16
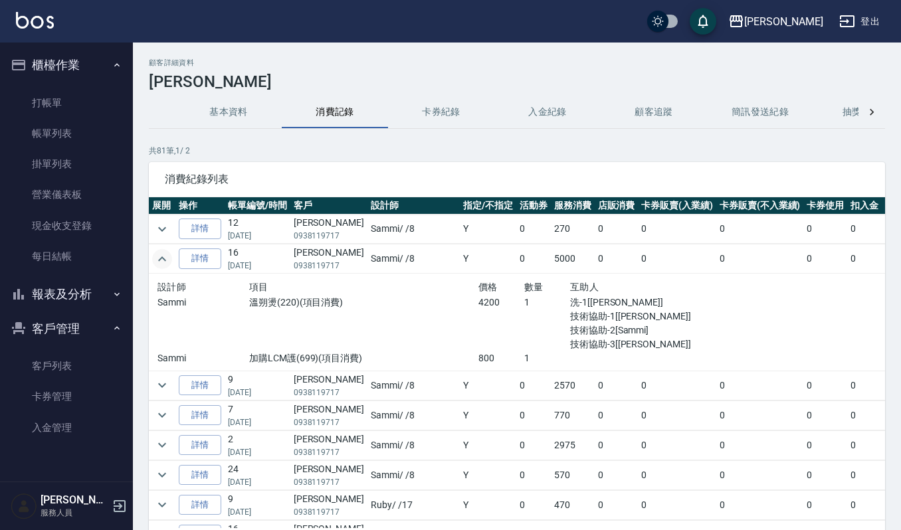
click at [157, 263] on icon "expand row" at bounding box center [162, 259] width 16 height 16
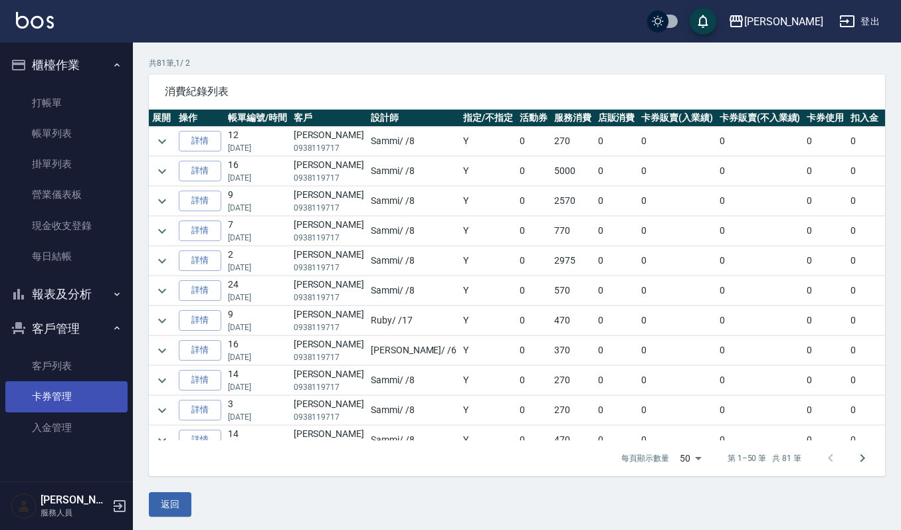
scroll to position [90, 0]
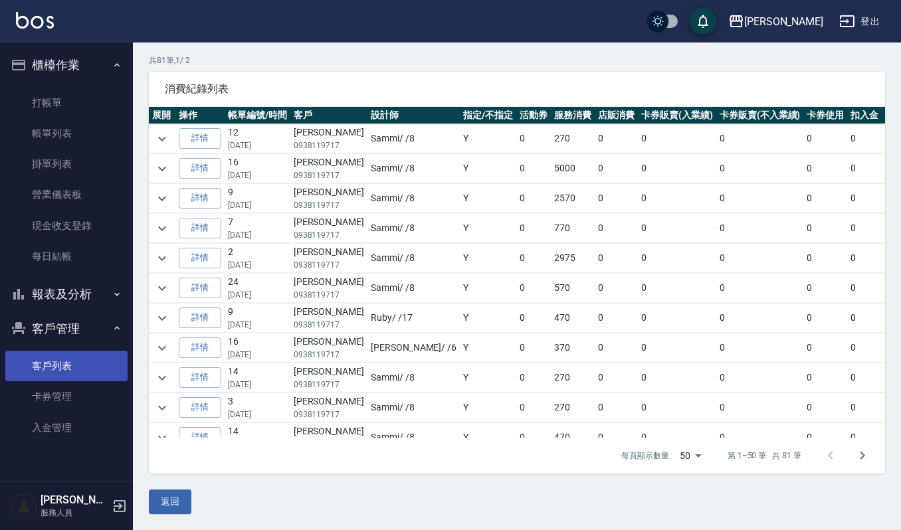
click at [76, 366] on link "客戶列表" at bounding box center [66, 366] width 122 height 31
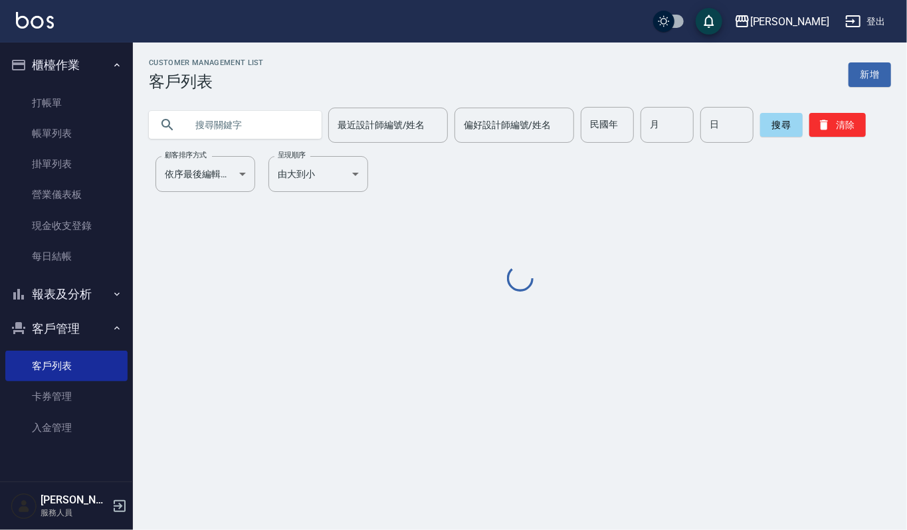
drag, startPoint x: 275, startPoint y: 125, endPoint x: 301, endPoint y: 137, distance: 28.6
click at [283, 129] on input "text" at bounding box center [248, 125] width 125 height 36
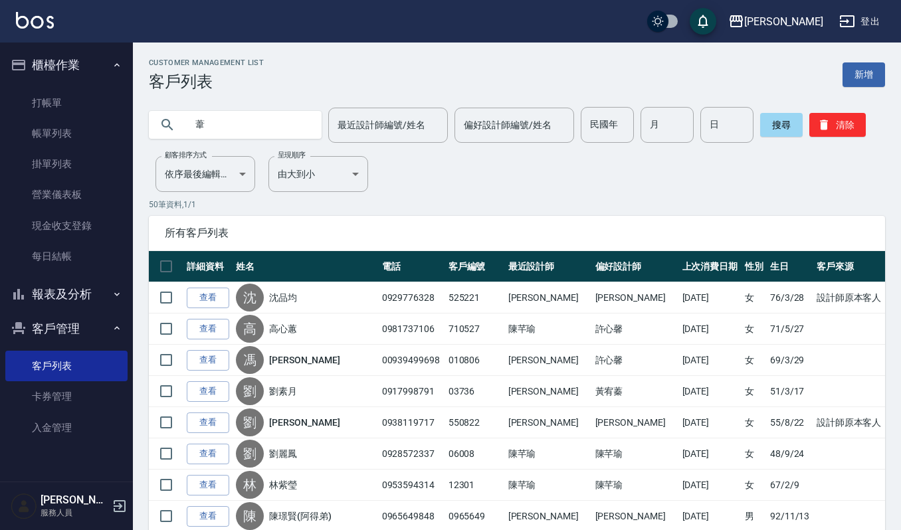
type input "葦"
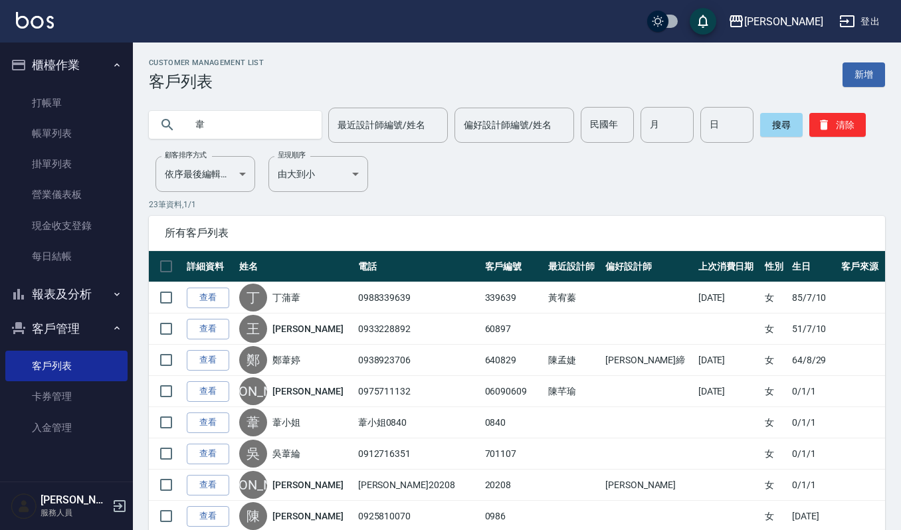
type input "韋"
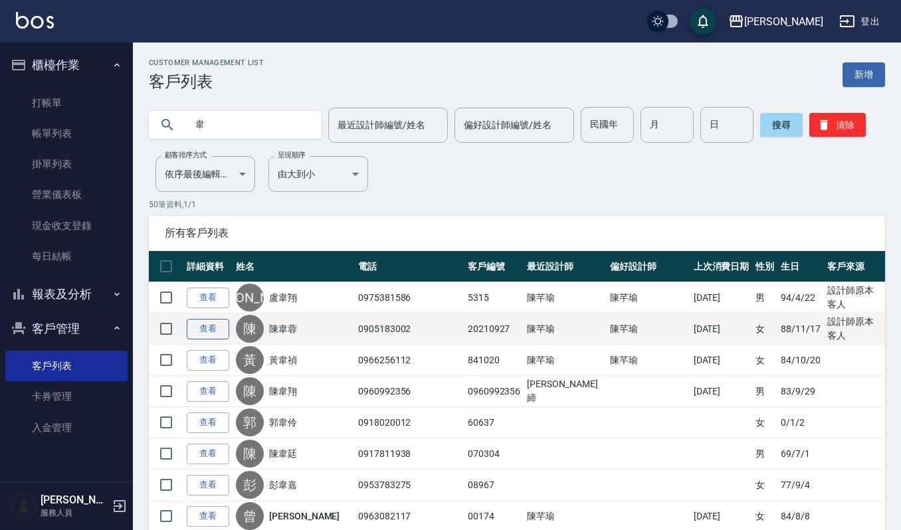
click at [221, 324] on link "查看" at bounding box center [208, 329] width 43 height 21
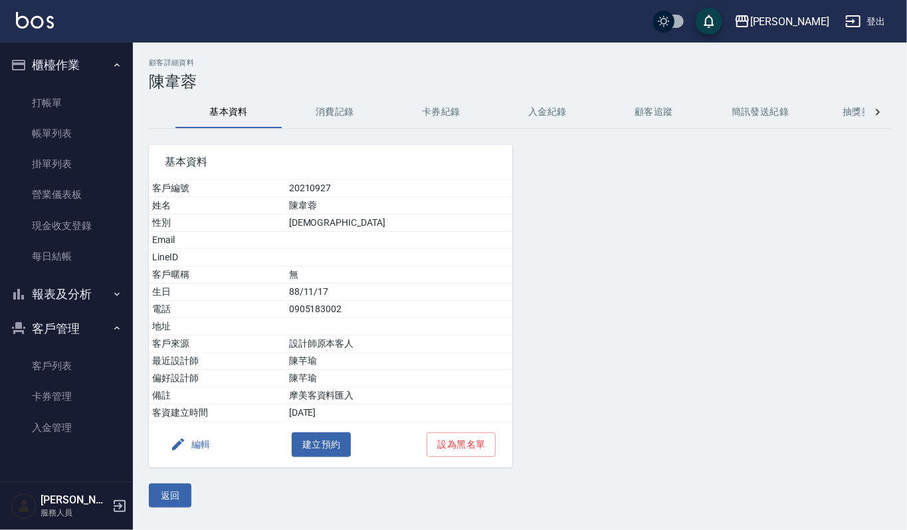
click at [344, 82] on h3 "陳韋蓉" at bounding box center [520, 81] width 743 height 19
click at [340, 112] on button "消費記錄" at bounding box center [335, 112] width 106 height 32
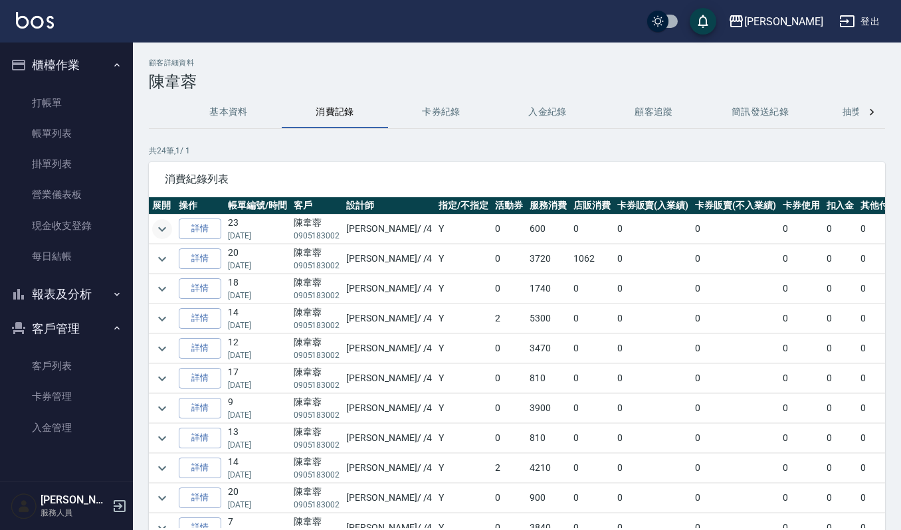
click at [165, 227] on icon "expand row" at bounding box center [162, 229] width 16 height 16
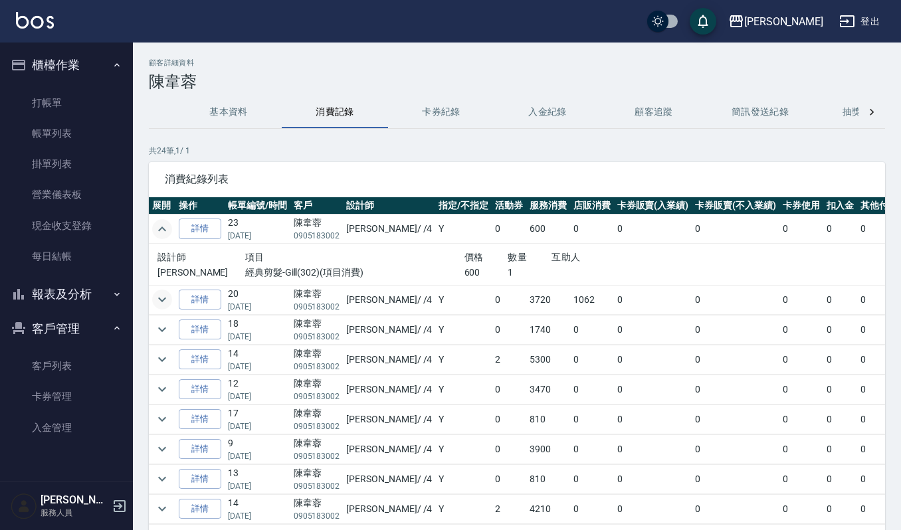
click at [158, 301] on icon "expand row" at bounding box center [162, 300] width 16 height 16
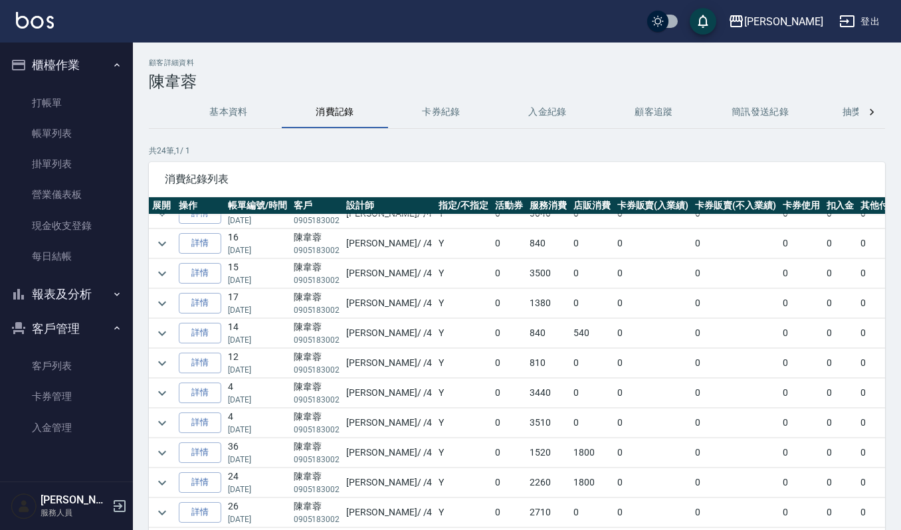
scroll to position [90, 0]
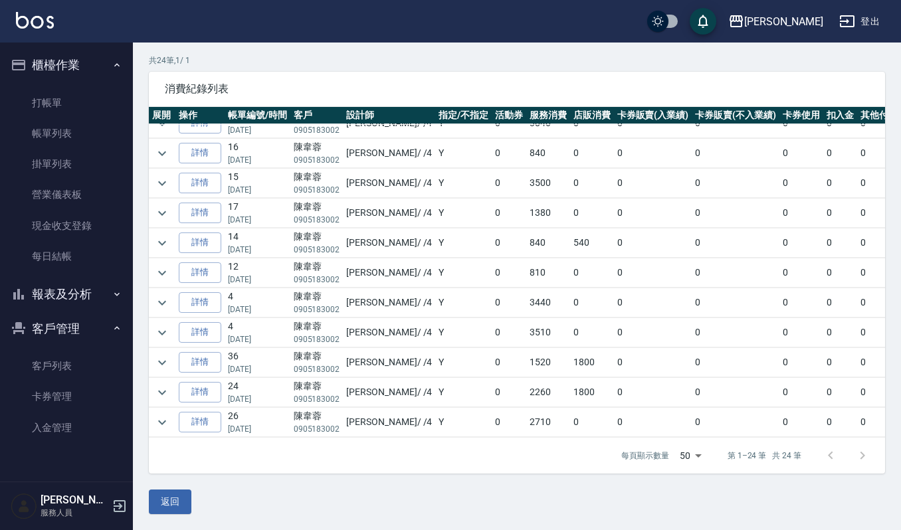
drag, startPoint x: 155, startPoint y: 503, endPoint x: 168, endPoint y: 489, distance: 18.8
click at [156, 506] on button "返回" at bounding box center [170, 502] width 43 height 25
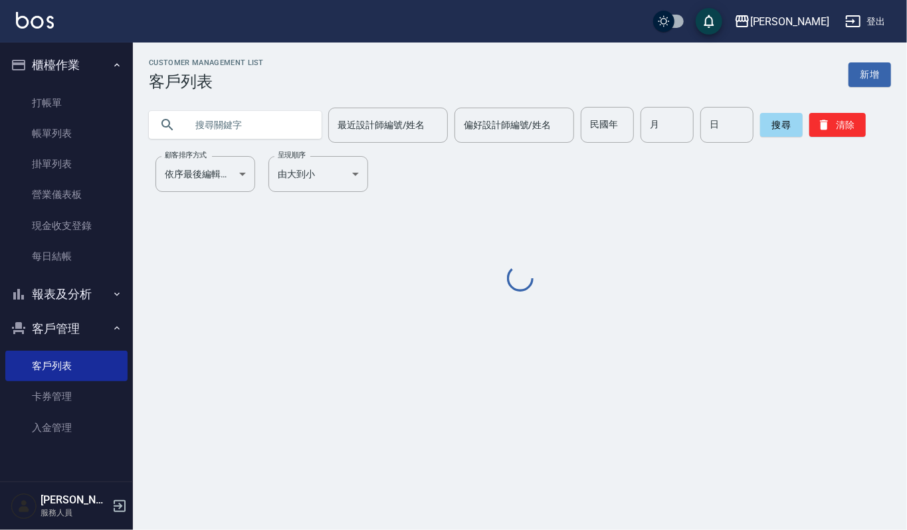
click at [263, 113] on div "最近設計師編號/姓名 最近設計師編號/姓名 偏好設計師編號/姓名 偏好設計師編號/姓名 民國年 民國年 月 月 日 日 搜尋 清除" at bounding box center [512, 117] width 759 height 52
click at [258, 120] on input "text" at bounding box center [248, 125] width 125 height 36
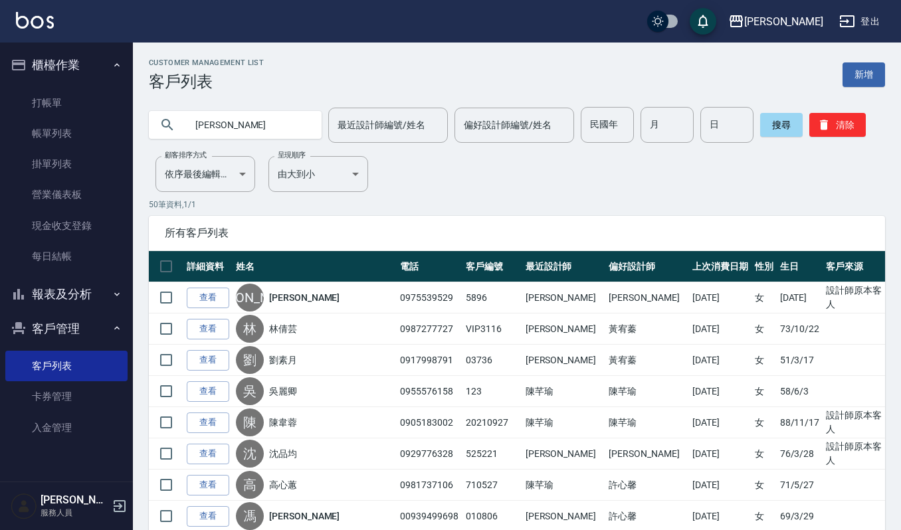
type input "[PERSON_NAME]"
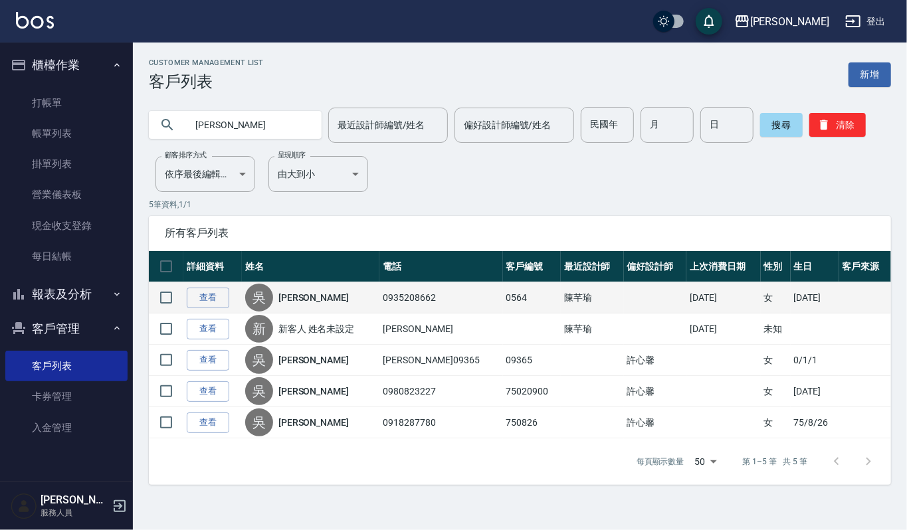
click at [185, 299] on td "查看" at bounding box center [212, 298] width 59 height 31
click at [195, 296] on link "查看" at bounding box center [208, 298] width 43 height 21
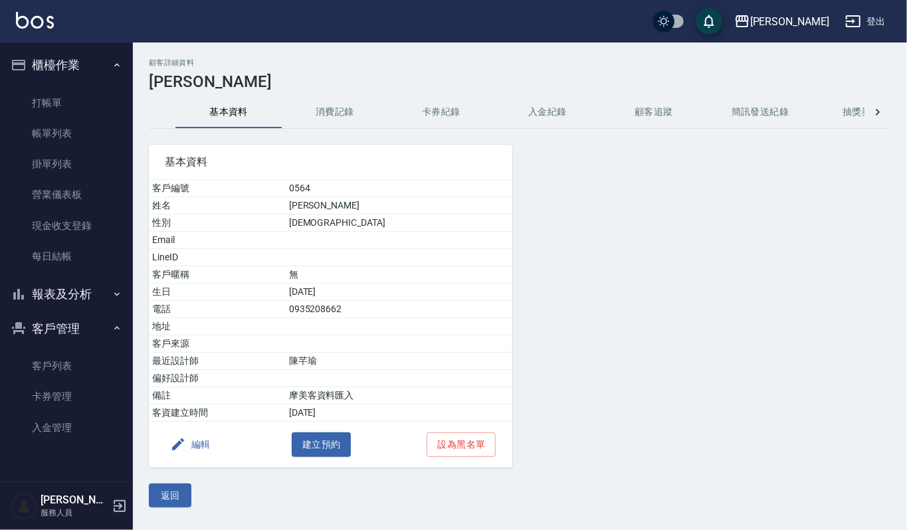
click at [336, 115] on button "消費記錄" at bounding box center [335, 112] width 106 height 32
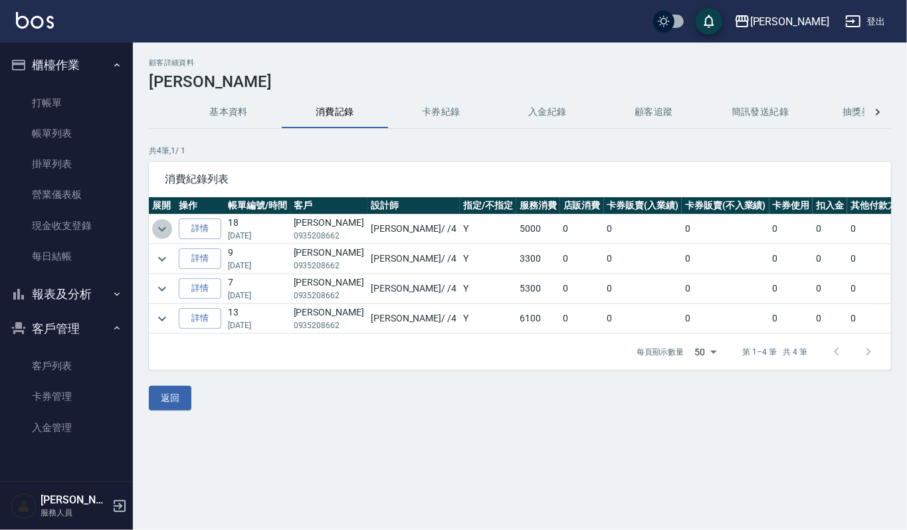
click at [163, 227] on icon "expand row" at bounding box center [162, 229] width 16 height 16
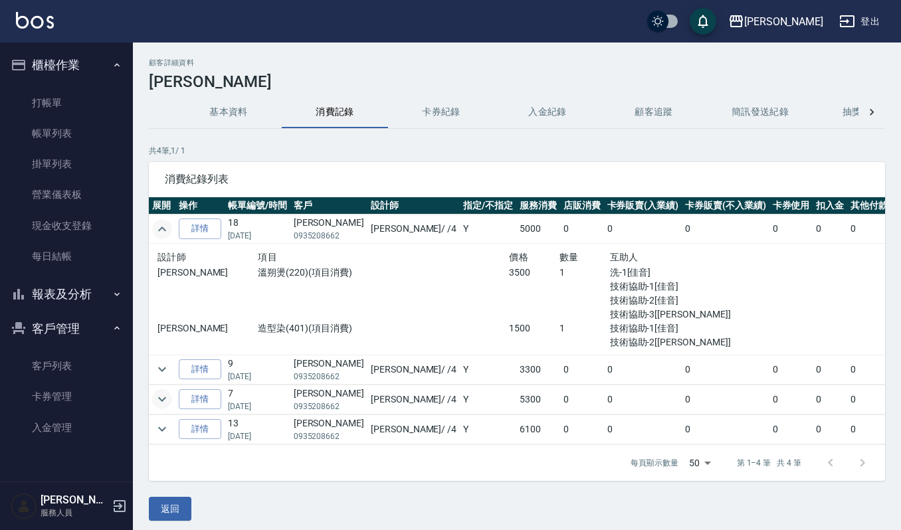
click at [160, 406] on icon "expand row" at bounding box center [162, 400] width 16 height 16
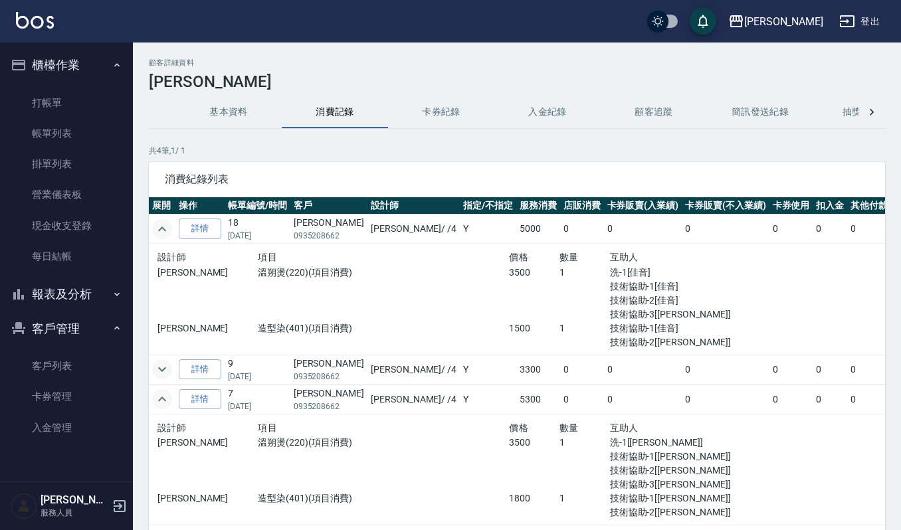
click at [163, 366] on icon "expand row" at bounding box center [162, 370] width 16 height 16
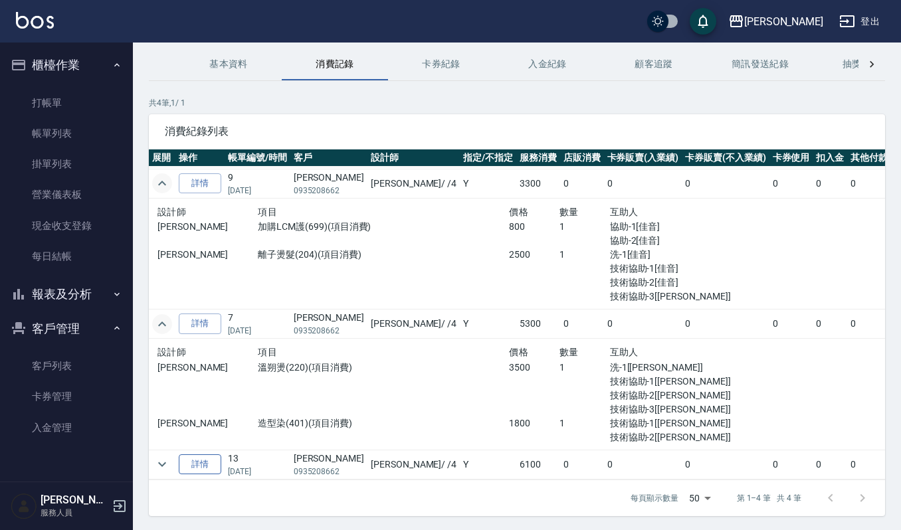
scroll to position [90, 0]
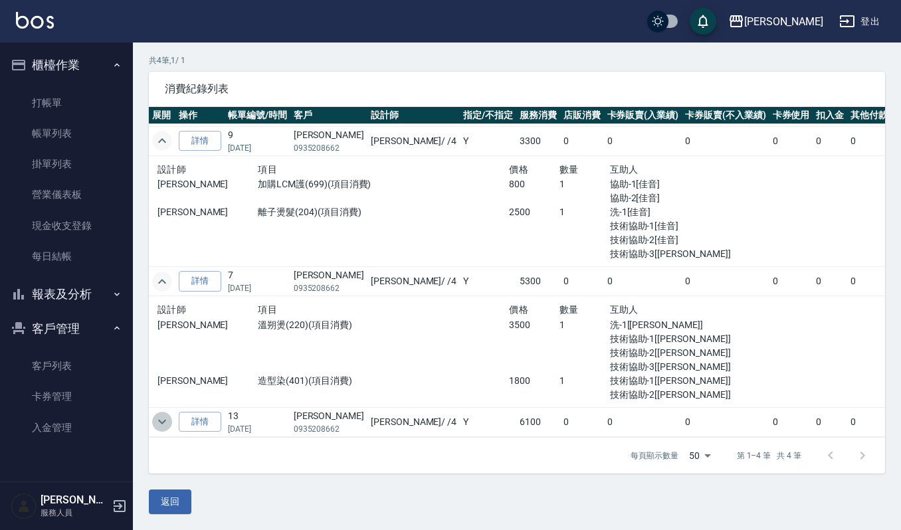
click at [163, 414] on icon "expand row" at bounding box center [162, 422] width 16 height 16
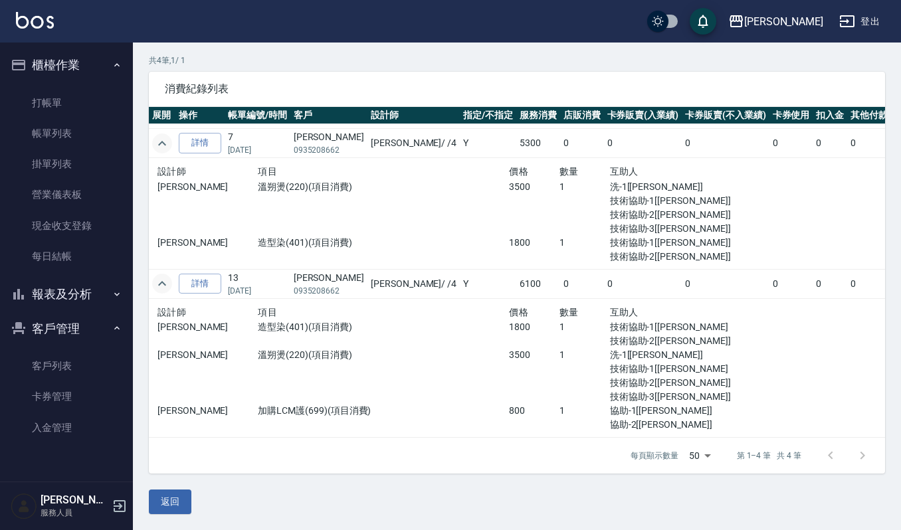
scroll to position [291, 0]
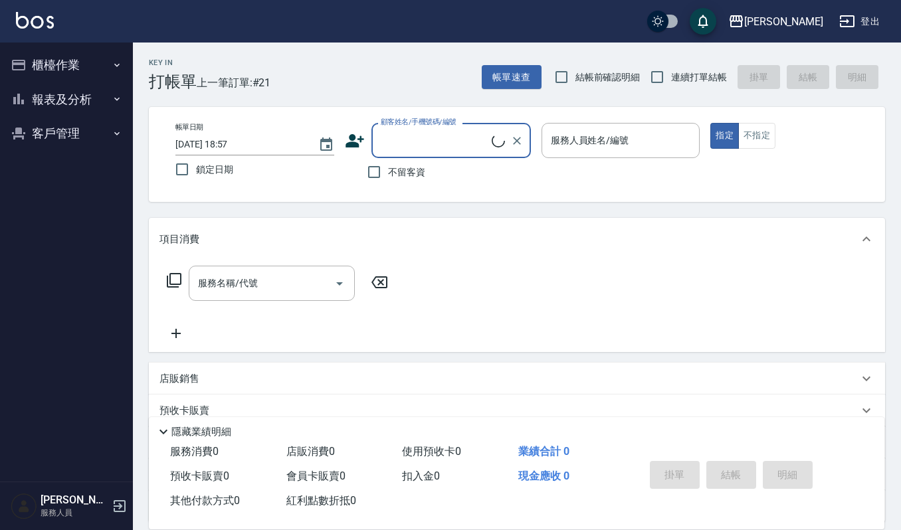
drag, startPoint x: 47, startPoint y: 52, endPoint x: 48, endPoint y: 59, distance: 7.4
click at [49, 59] on button "櫃檯作業" at bounding box center [66, 65] width 122 height 35
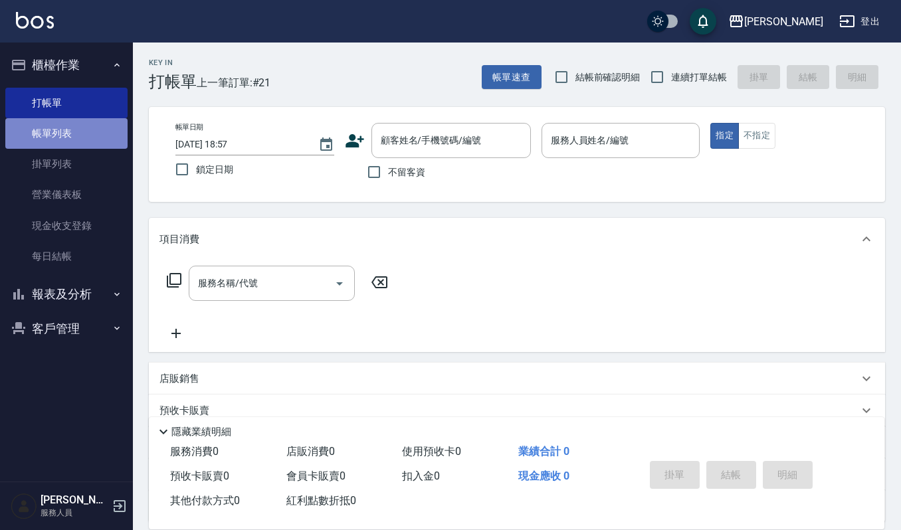
click at [40, 131] on link "帳單列表" at bounding box center [66, 133] width 122 height 31
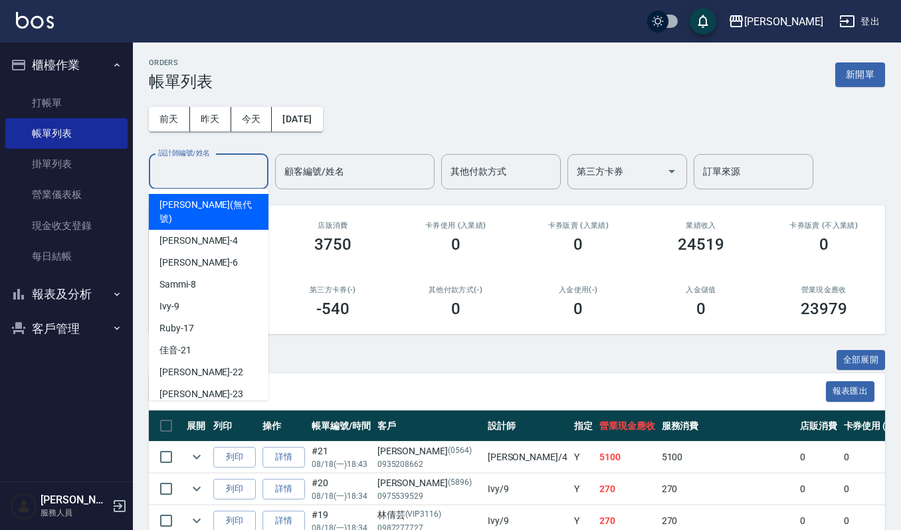
click at [189, 168] on input "設計師編號/姓名" at bounding box center [209, 171] width 108 height 23
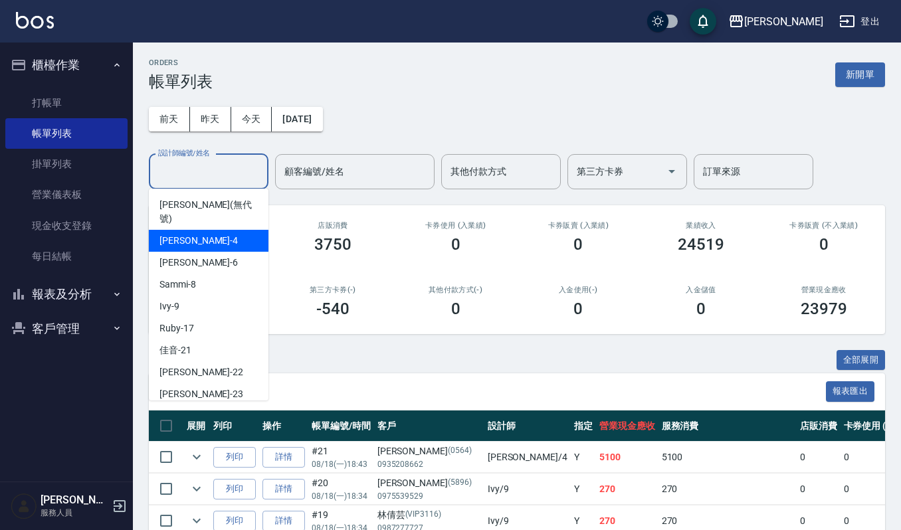
drag, startPoint x: 199, startPoint y: 213, endPoint x: 197, endPoint y: 222, distance: 9.7
click at [197, 221] on ul "[PERSON_NAME] (無代號) [PERSON_NAME] -4 [PERSON_NAME] -6 Sammi -8 Ivy -9 Ruby -17 …" at bounding box center [209, 295] width 120 height 212
click at [197, 230] on div "[PERSON_NAME] -4" at bounding box center [209, 241] width 120 height 22
type input "[PERSON_NAME]-4"
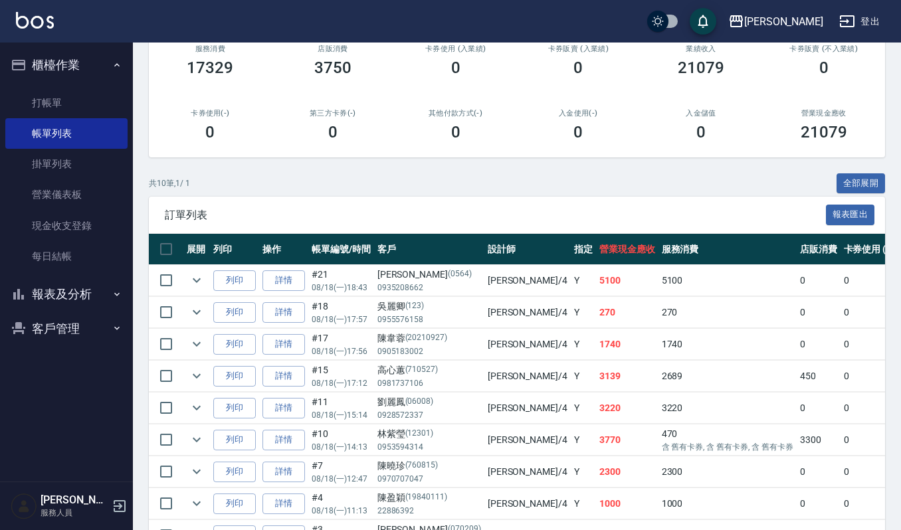
scroll to position [266, 0]
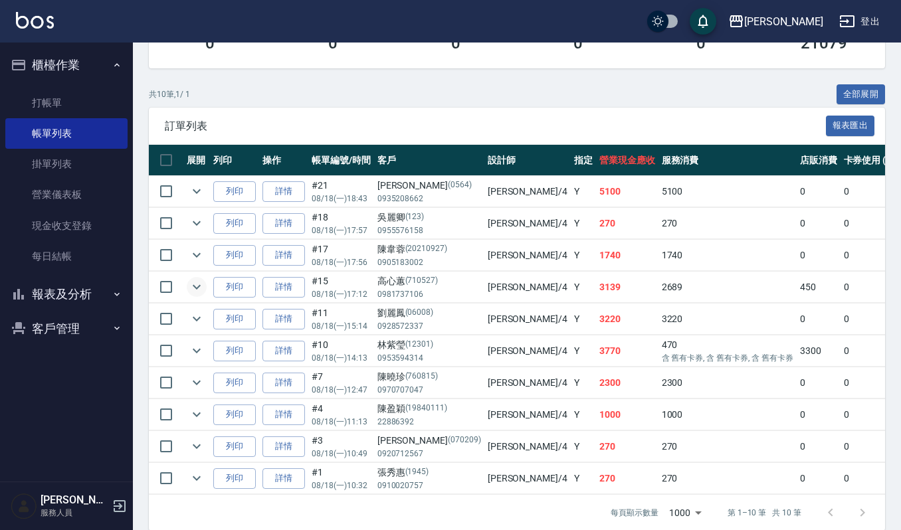
click at [200, 291] on icon "expand row" at bounding box center [197, 287] width 16 height 16
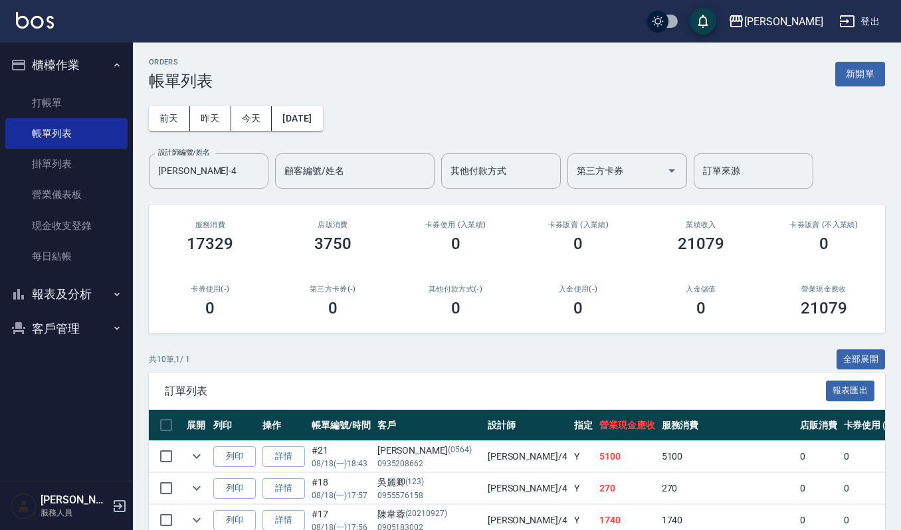
scroll to position [0, 0]
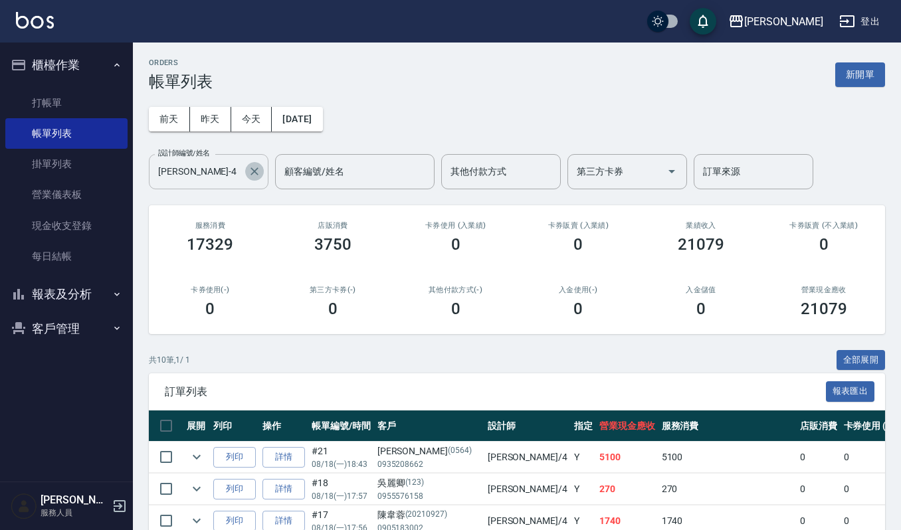
click at [259, 177] on icon "Clear" at bounding box center [254, 171] width 13 height 13
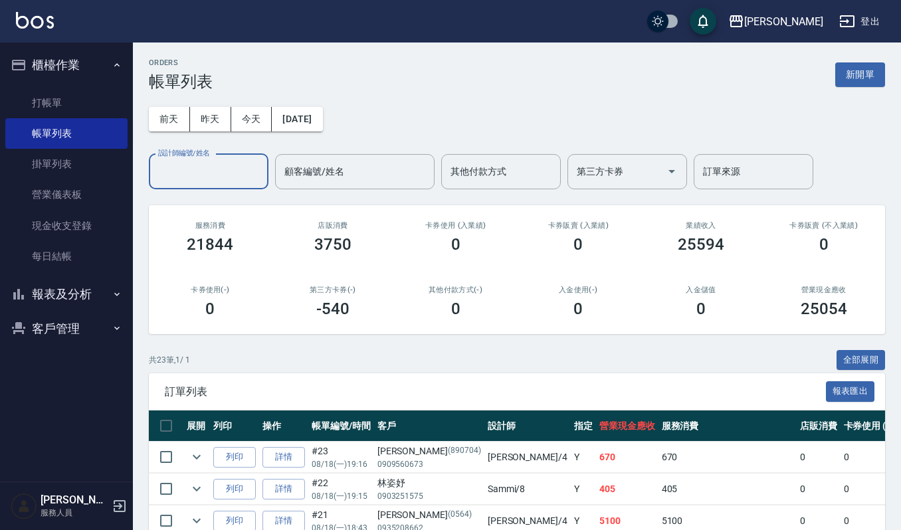
click at [232, 172] on input "設計師編號/姓名" at bounding box center [209, 171] width 108 height 23
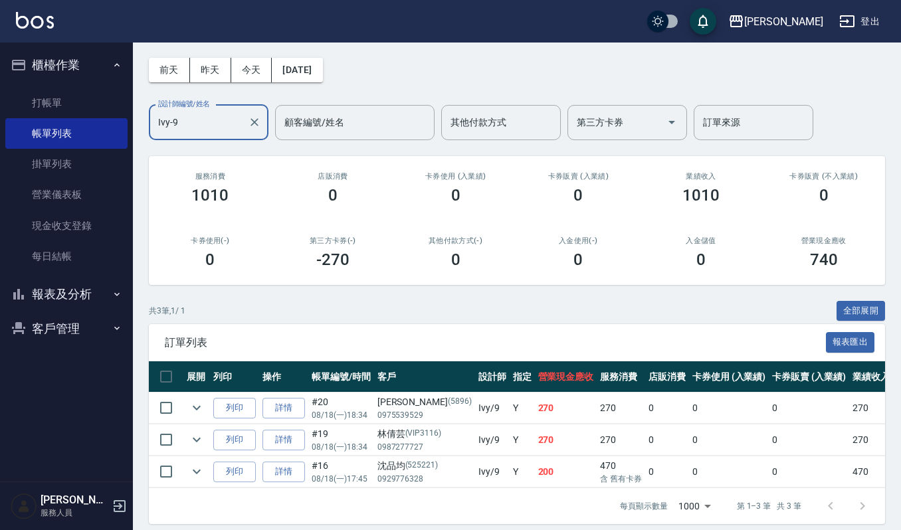
scroll to position [73, 0]
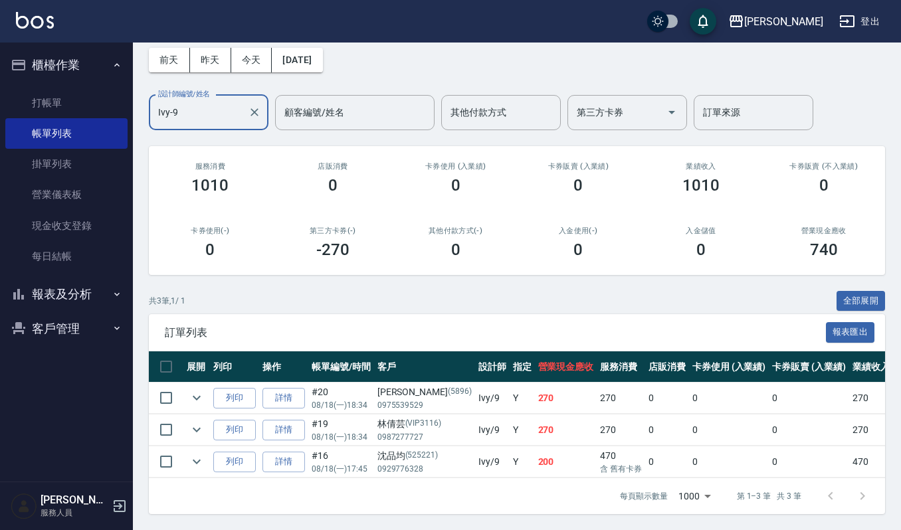
type input "Ivy-9"
click at [51, 299] on button "報表及分析" at bounding box center [66, 294] width 122 height 35
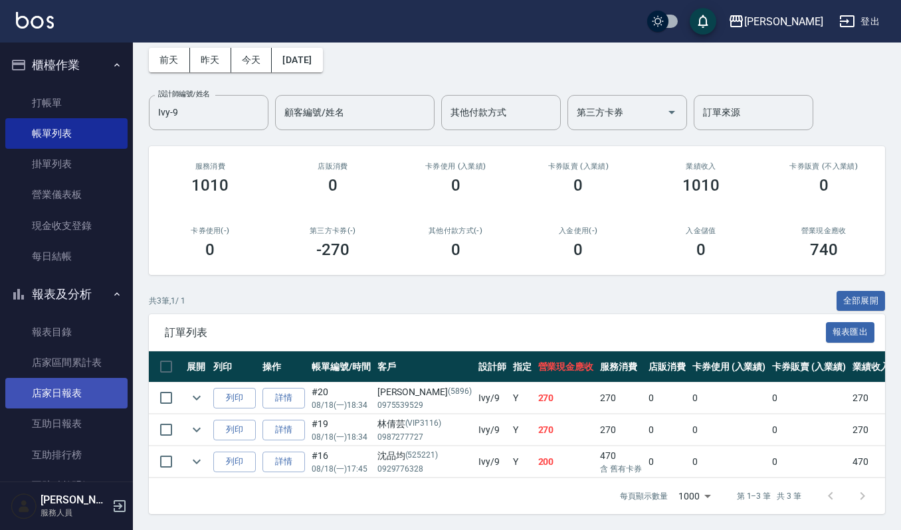
click at [64, 387] on link "店家日報表" at bounding box center [66, 393] width 122 height 31
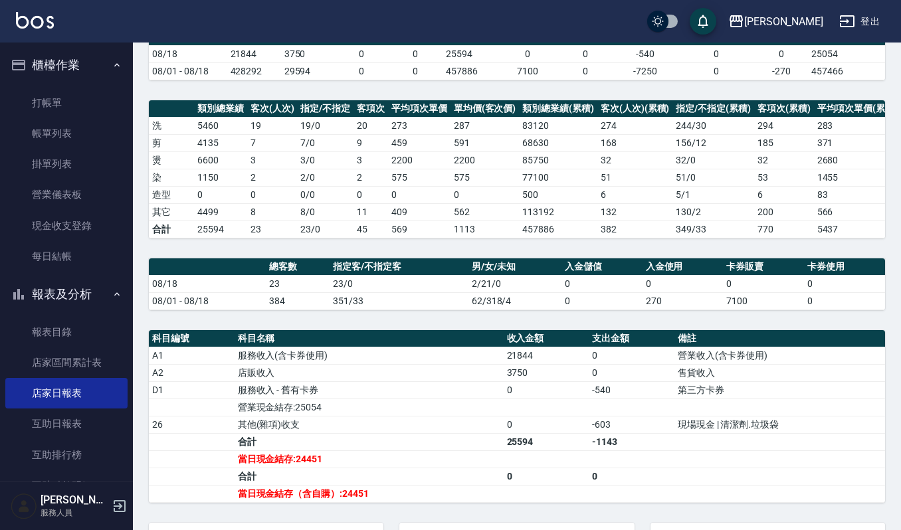
scroll to position [298, 0]
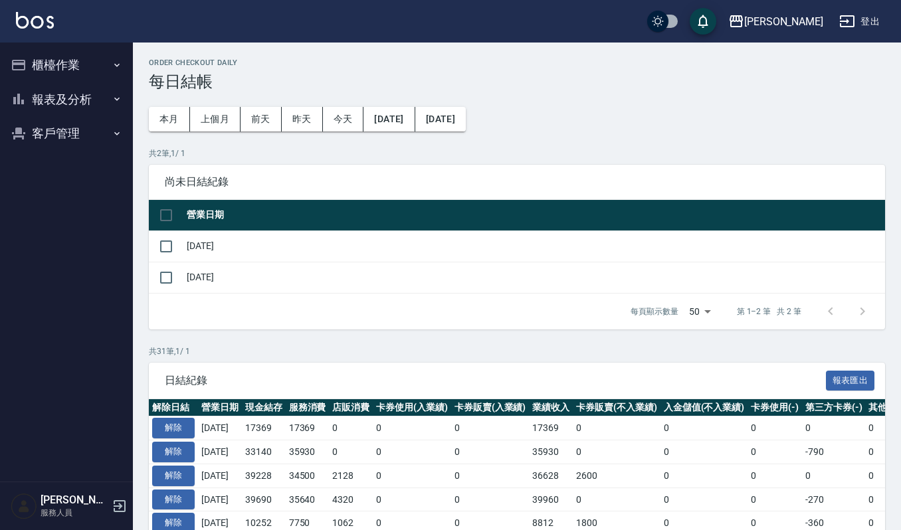
click at [80, 72] on button "櫃檯作業" at bounding box center [66, 65] width 122 height 35
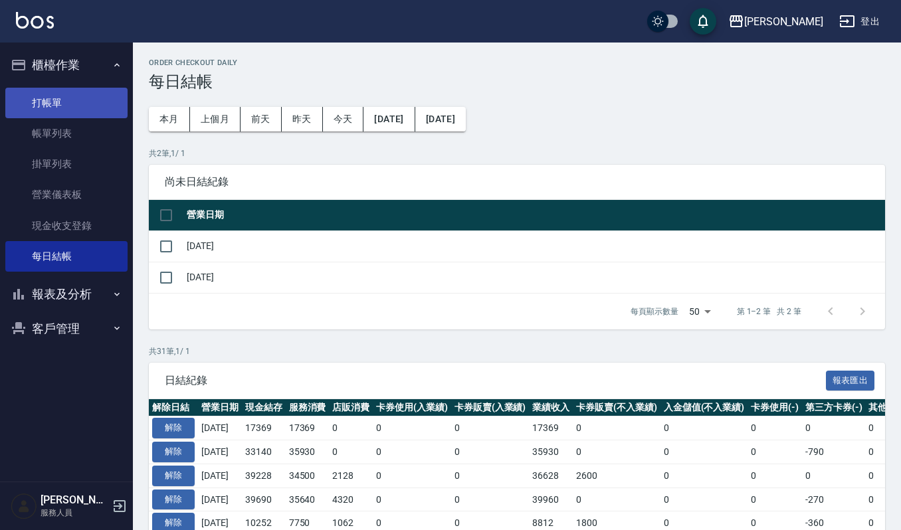
click at [66, 102] on link "打帳單" at bounding box center [66, 103] width 122 height 31
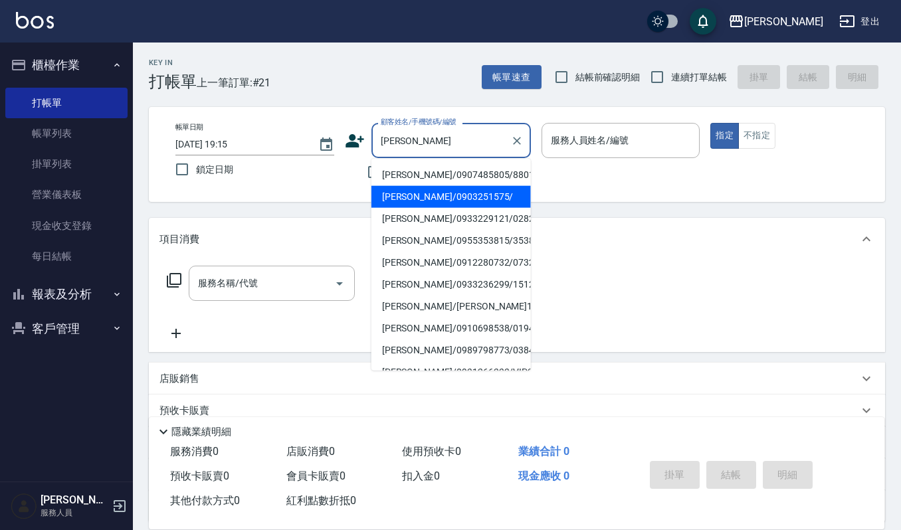
type input "[PERSON_NAME]"
click at [412, 192] on div "帳單日期 [DATE] 19:15 鎖定日期 顧客姓名/手機號碼/編號 顧客姓名/手機號碼/編號 不留客資 服務人員姓名/編號 服務人員姓名/編號 指定 不指定" at bounding box center [517, 154] width 737 height 95
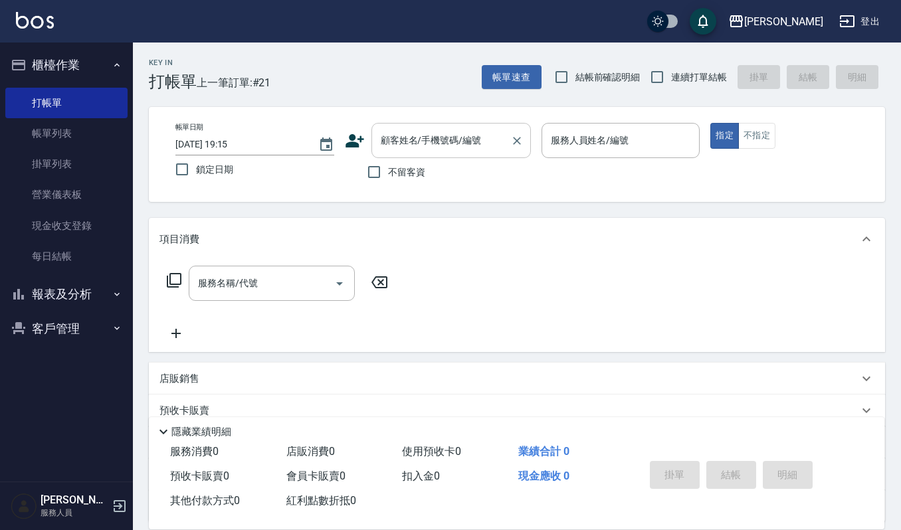
click at [442, 137] on input "顧客姓名/手機號碼/編號" at bounding box center [442, 140] width 128 height 23
click at [443, 133] on input "顧客姓名/手機號碼/編號" at bounding box center [442, 140] width 128 height 23
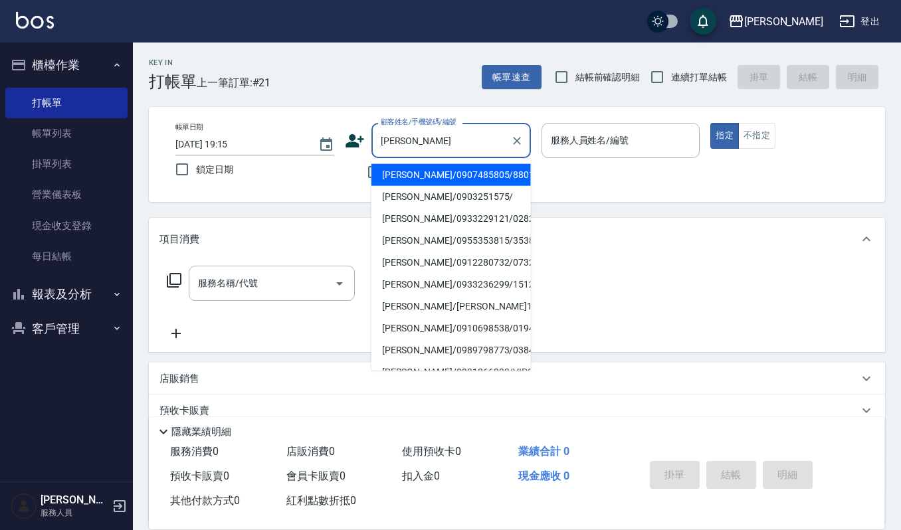
click at [419, 197] on li "[PERSON_NAME]/0903251575/" at bounding box center [452, 197] width 160 height 22
type input "[PERSON_NAME]/0903251575/"
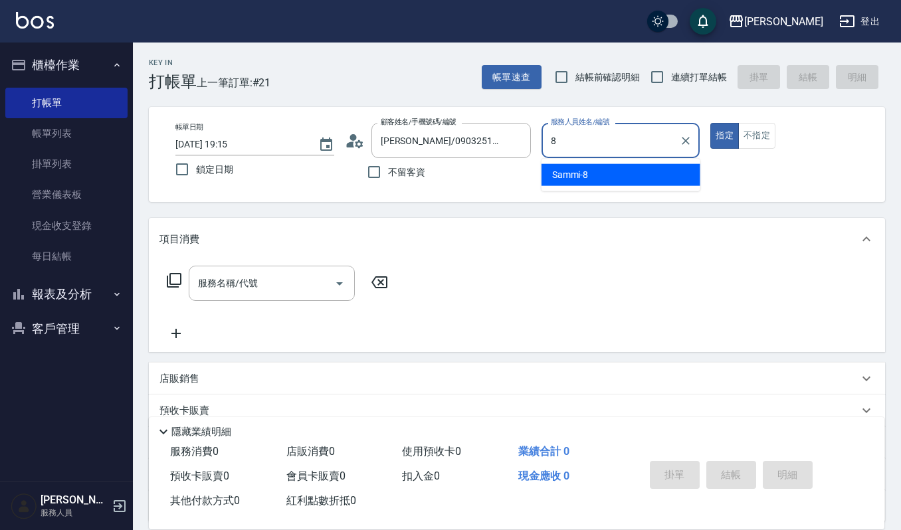
type input "Sammi-8"
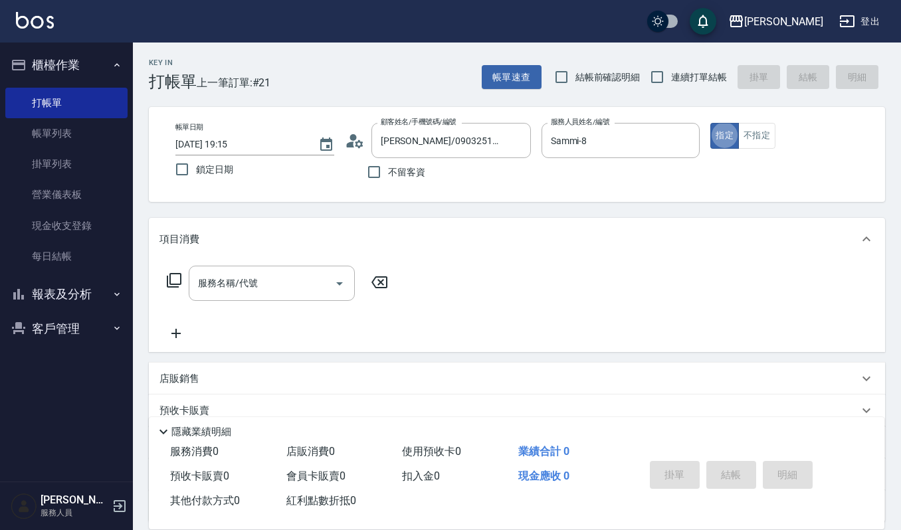
type button "true"
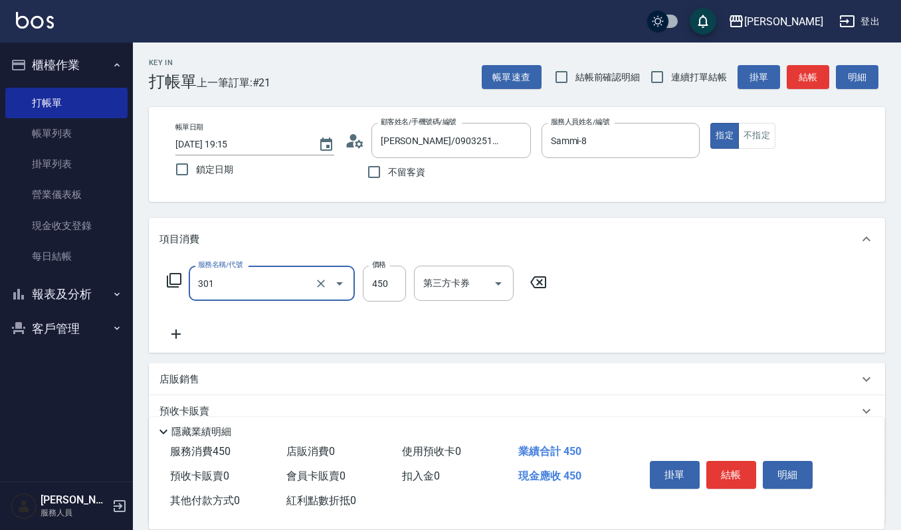
type input "創意剪髮(301)"
type input "405"
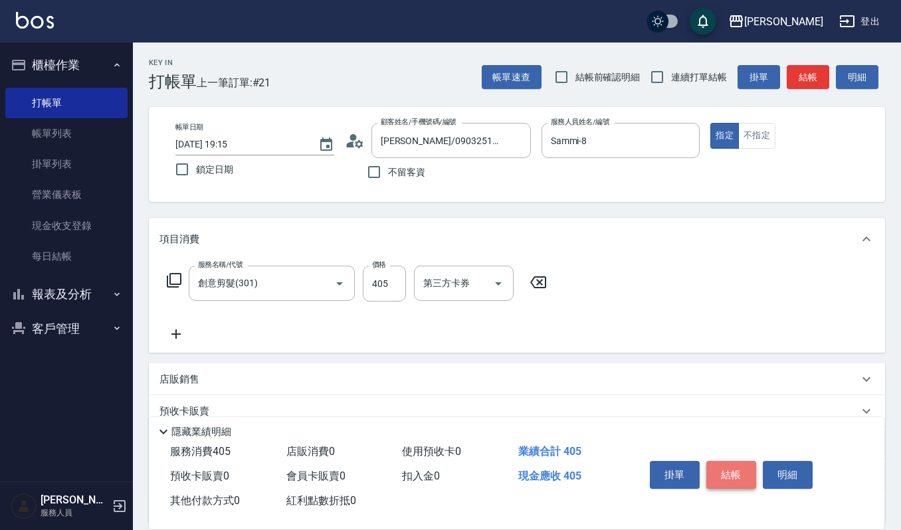
click at [727, 472] on button "結帳" at bounding box center [732, 475] width 50 height 28
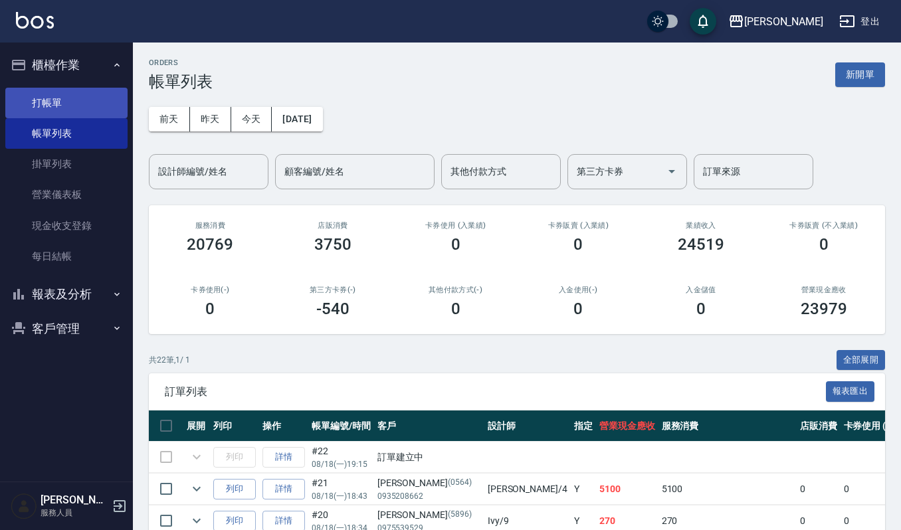
click at [44, 89] on link "打帳單" at bounding box center [66, 103] width 122 height 31
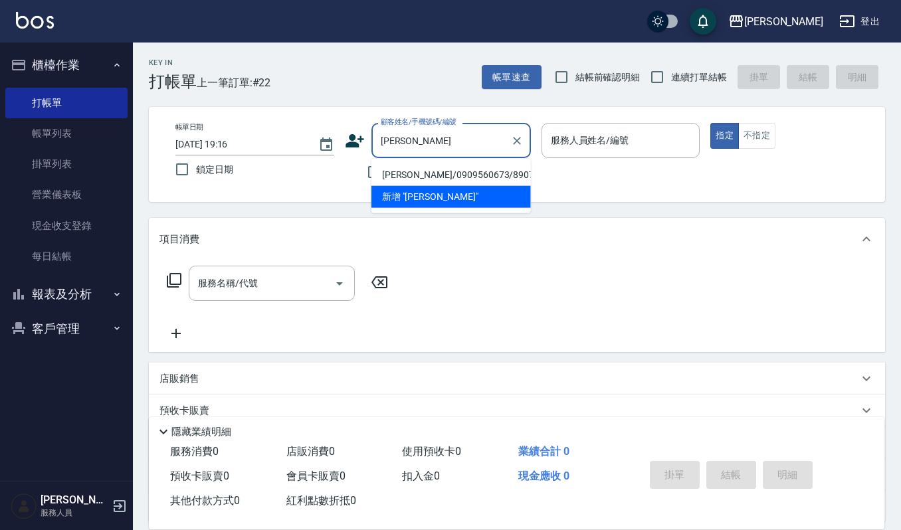
click at [445, 169] on li "翁靖姍/0909560673/890704" at bounding box center [452, 175] width 160 height 22
type input "翁靖姍/0909560673/890704"
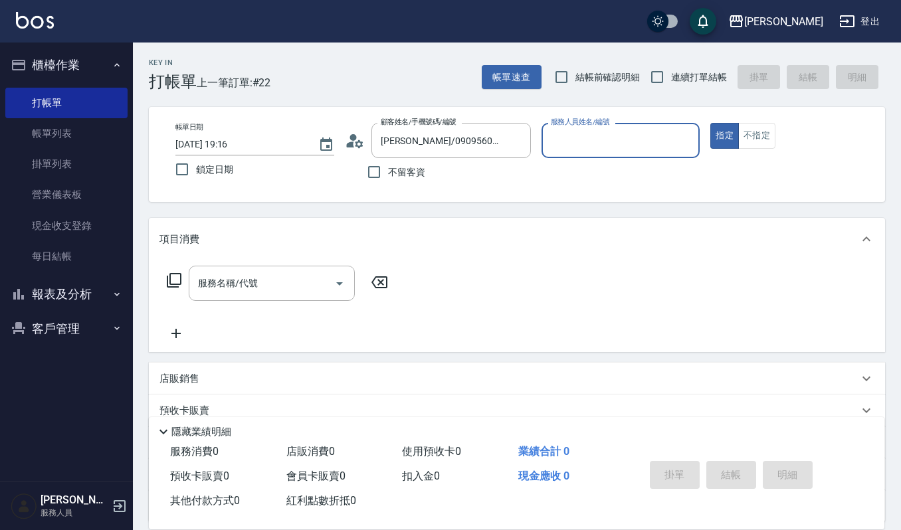
type input "陳孟婕-48"
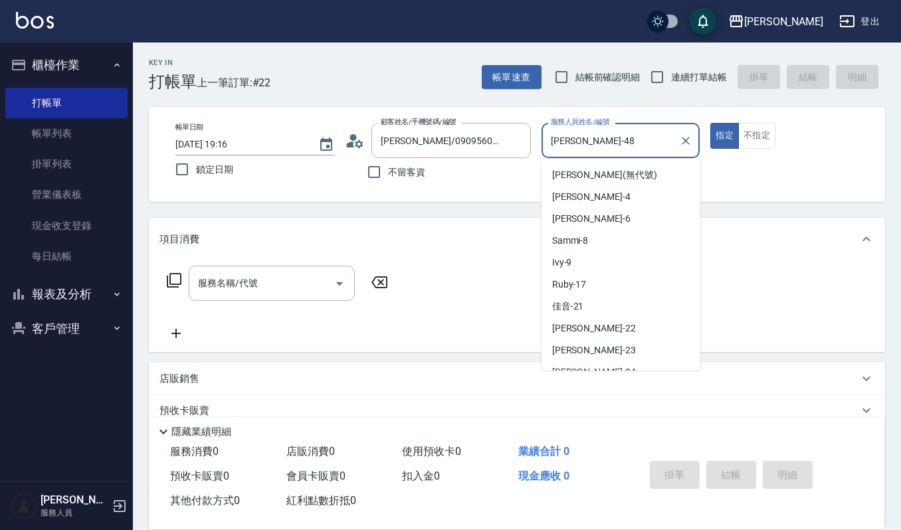
scroll to position [144, 0]
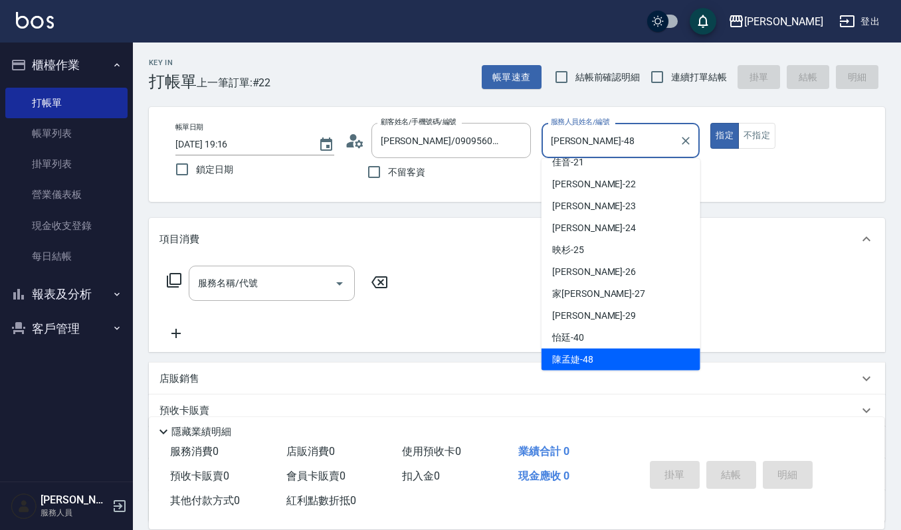
drag, startPoint x: 659, startPoint y: 133, endPoint x: 565, endPoint y: 158, distance: 97.7
click at [556, 149] on input "陳孟婕-48" at bounding box center [611, 140] width 127 height 23
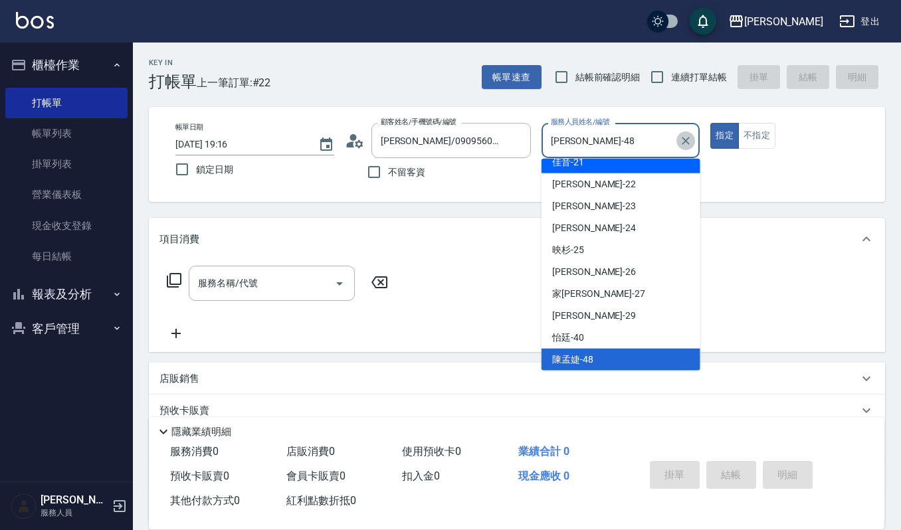
click at [689, 141] on icon "Clear" at bounding box center [685, 140] width 13 height 13
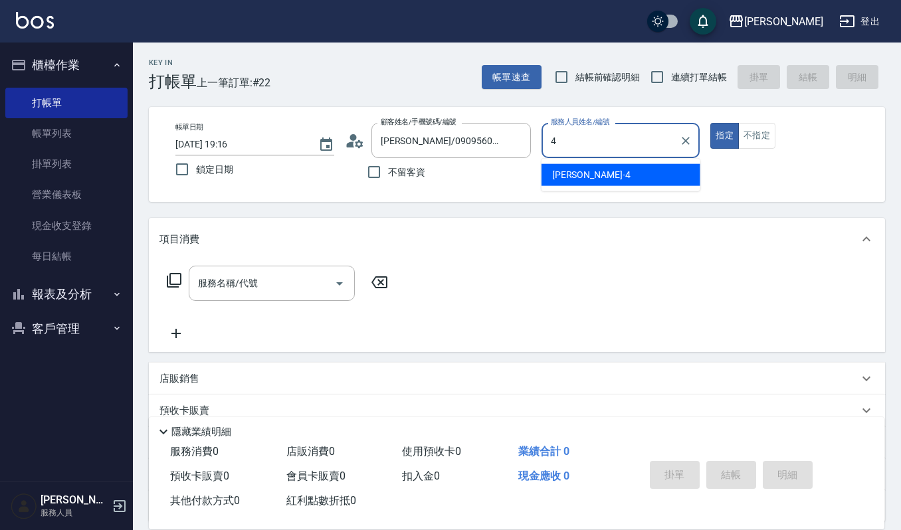
scroll to position [0, 0]
type input "吉兒-4"
type button "true"
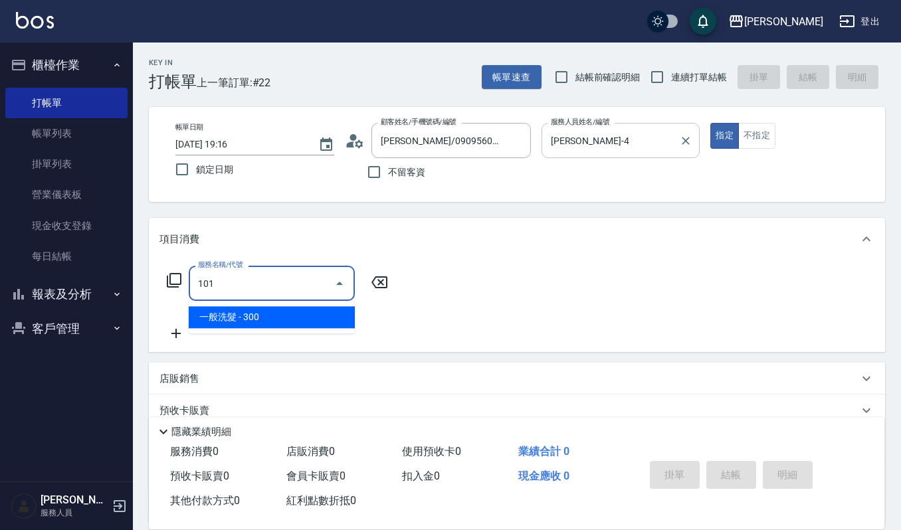
type input "一般洗髮(101)"
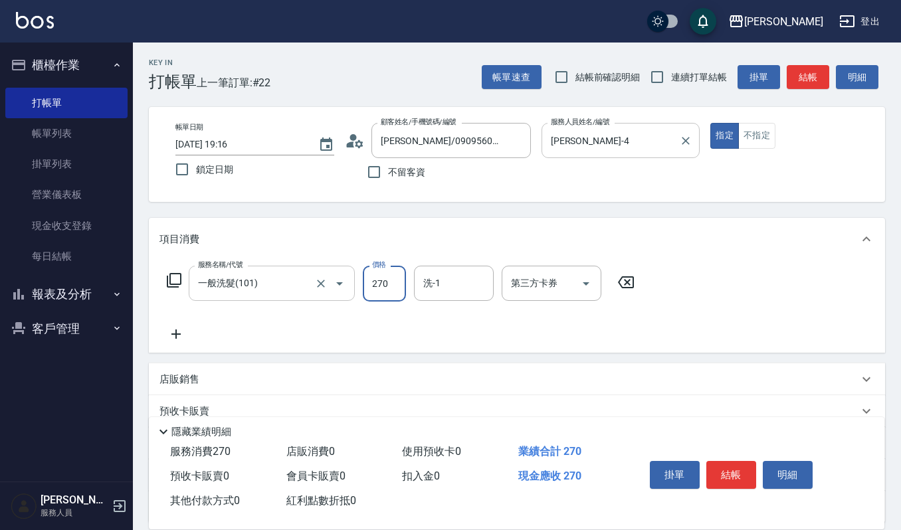
type input "270"
type input "佳音-21"
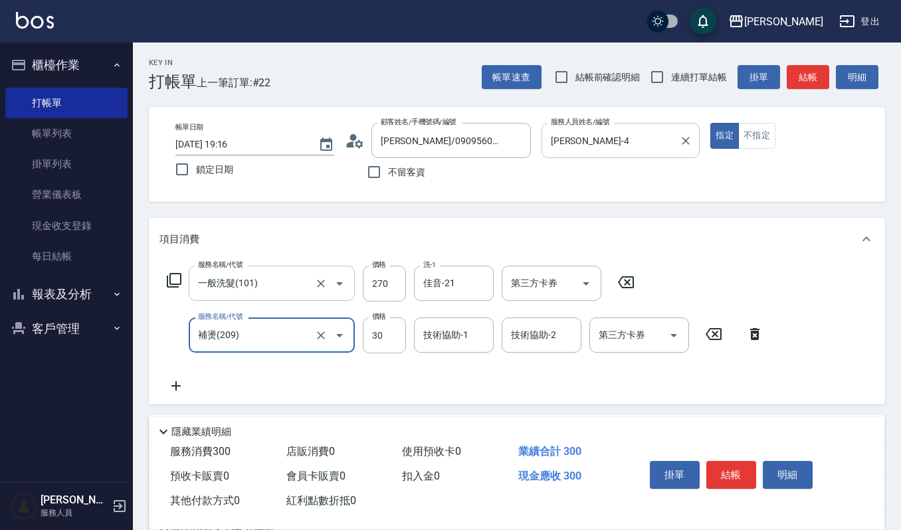
type input "補燙(209)"
type input "400"
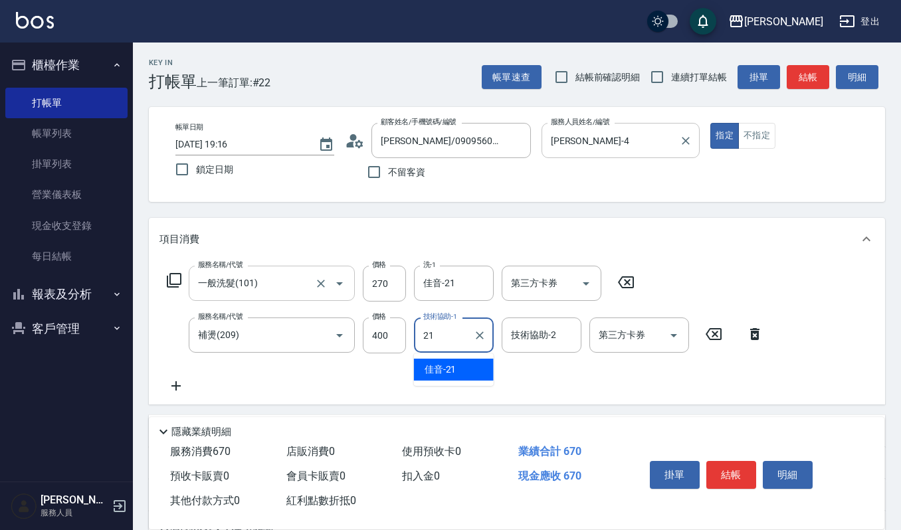
type input "佳音-21"
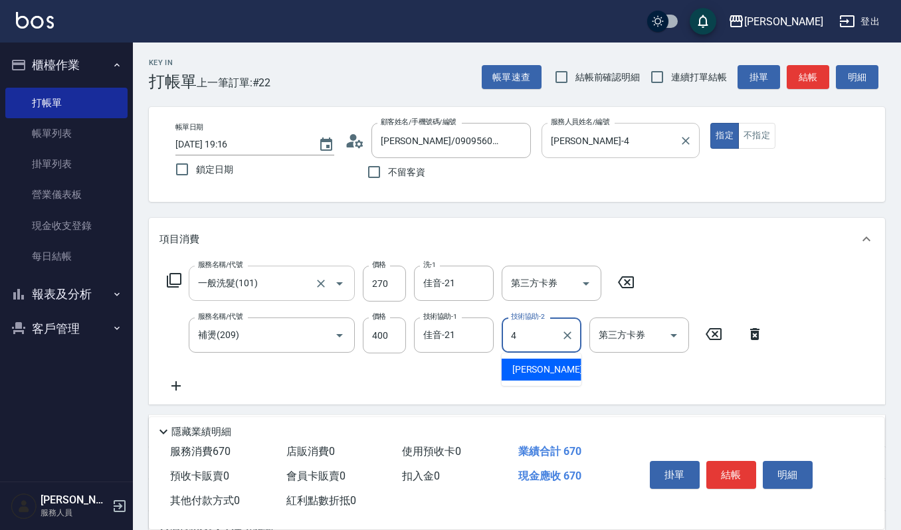
type input "吉兒-4"
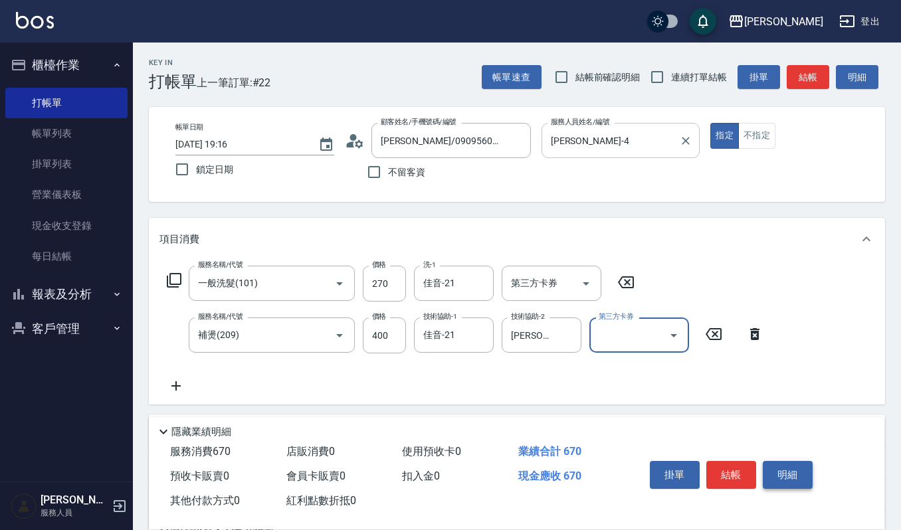
click at [777, 471] on button "明細" at bounding box center [788, 475] width 50 height 28
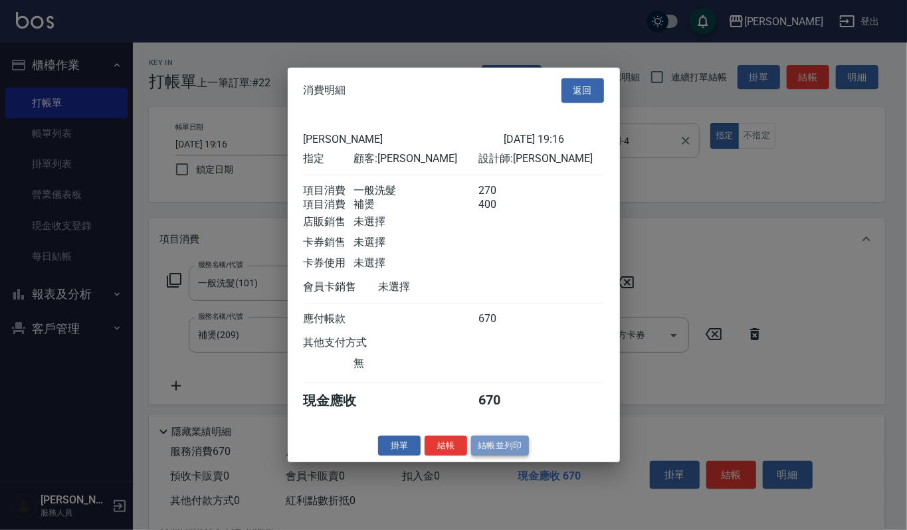
click at [483, 451] on button "結帳並列印" at bounding box center [500, 445] width 58 height 21
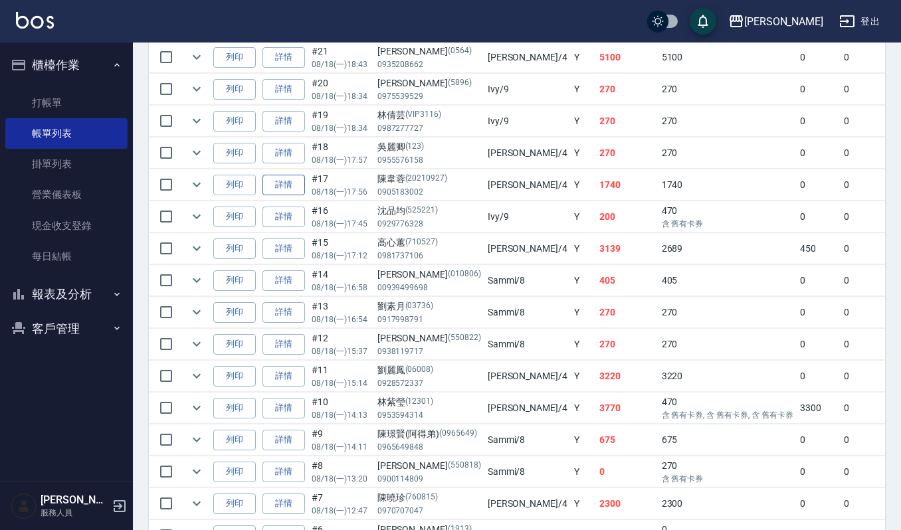
scroll to position [110, 0]
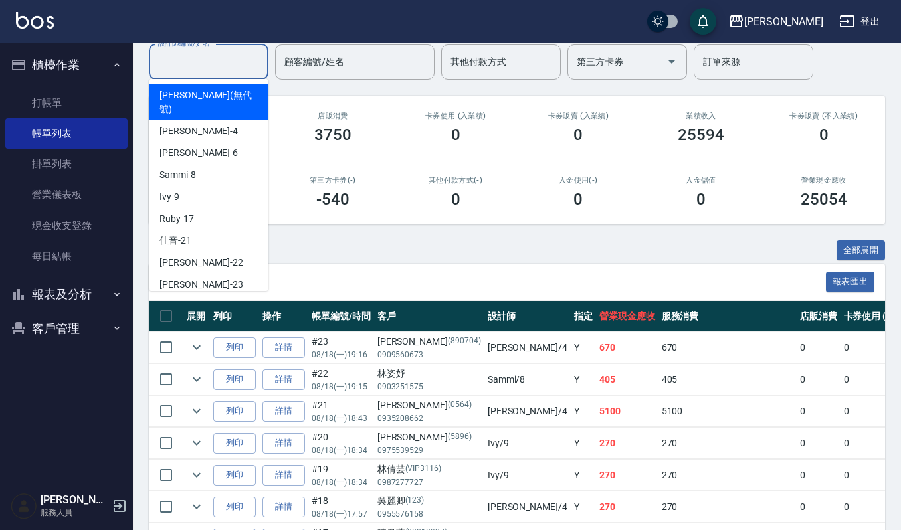
click at [195, 54] on input "設計師編號/姓名" at bounding box center [209, 62] width 108 height 23
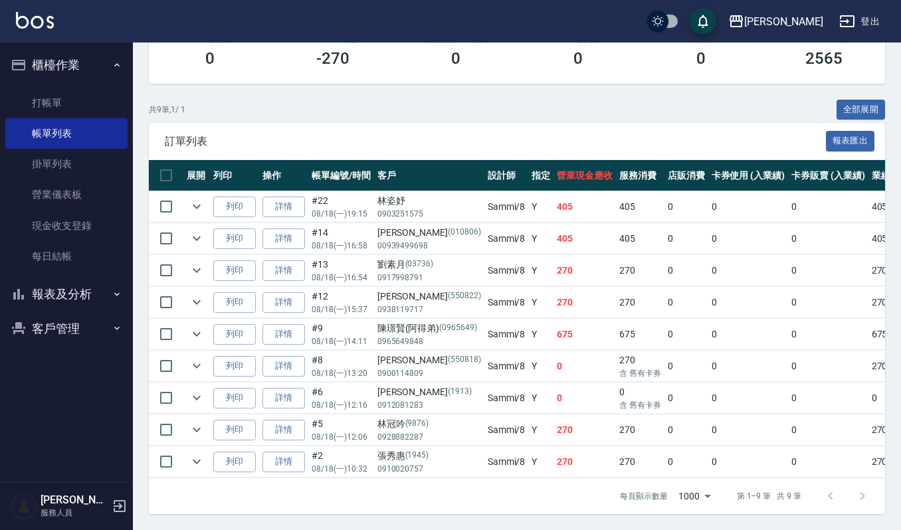
scroll to position [266, 0]
drag, startPoint x: 202, startPoint y: 386, endPoint x: 197, endPoint y: 394, distance: 9.0
click at [197, 394] on icon "expand row" at bounding box center [197, 398] width 16 height 16
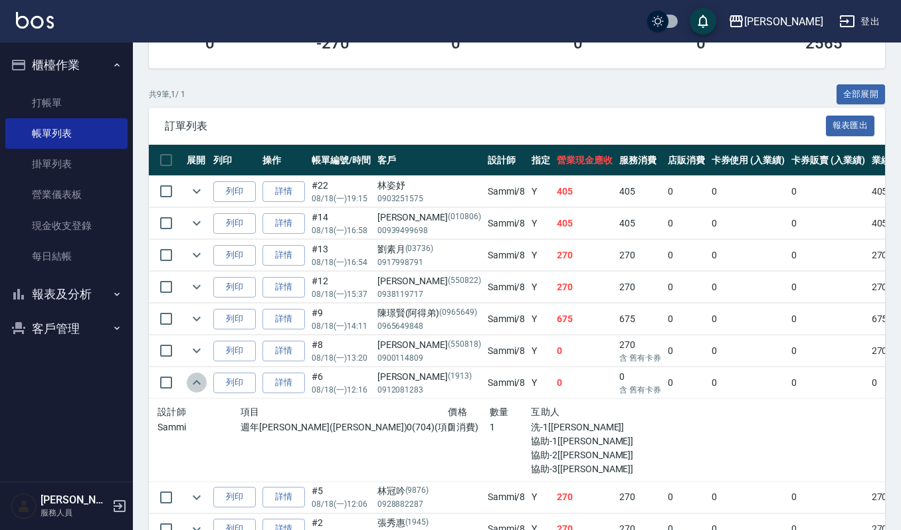
click at [197, 391] on icon "expand row" at bounding box center [197, 383] width 16 height 16
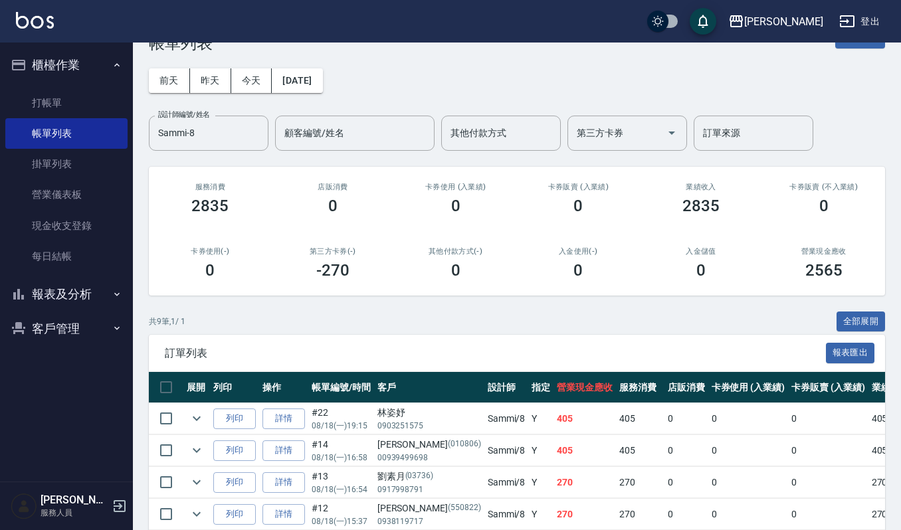
scroll to position [0, 0]
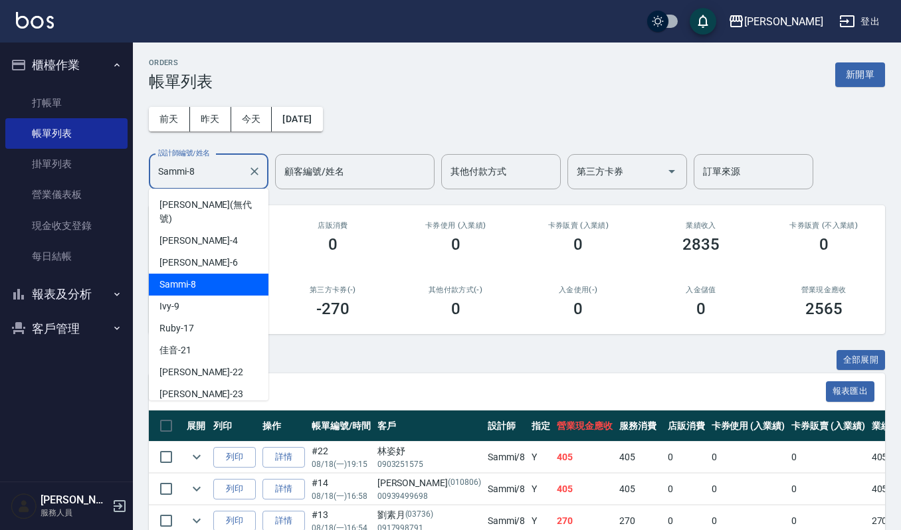
drag, startPoint x: 177, startPoint y: 161, endPoint x: 0, endPoint y: 128, distance: 179.8
click at [0, 130] on div "上越[PERSON_NAME] 登出 櫃檯作業 打帳單 帳單列表 掛單列表 營業儀表板 現金收支登錄 每日結帳 報表及分析 報表目錄 店家區間累計表 店家日報…" at bounding box center [450, 390] width 901 height 781
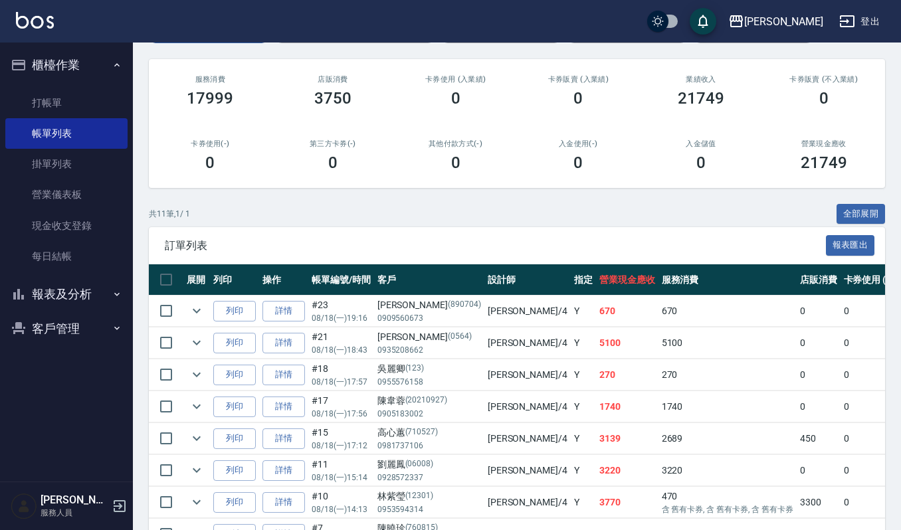
scroll to position [177, 0]
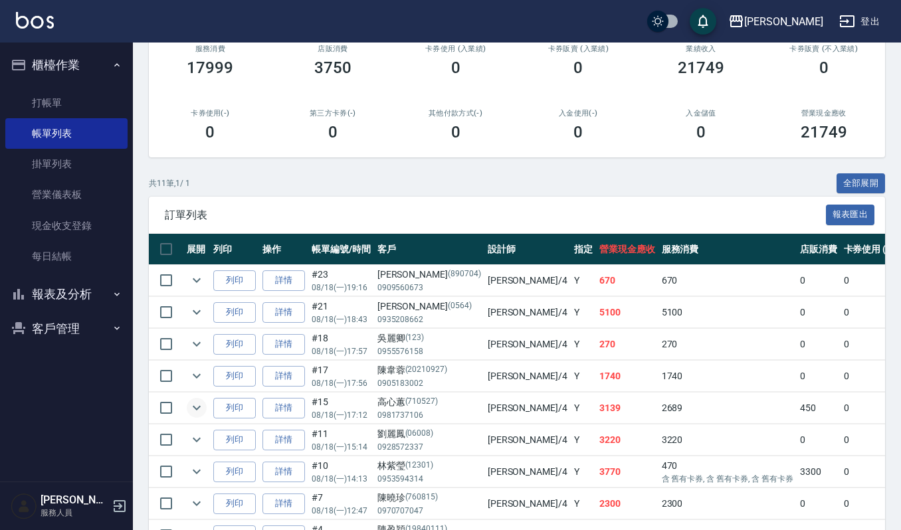
type input "[PERSON_NAME]-4"
click at [192, 413] on icon "expand row" at bounding box center [197, 408] width 16 height 16
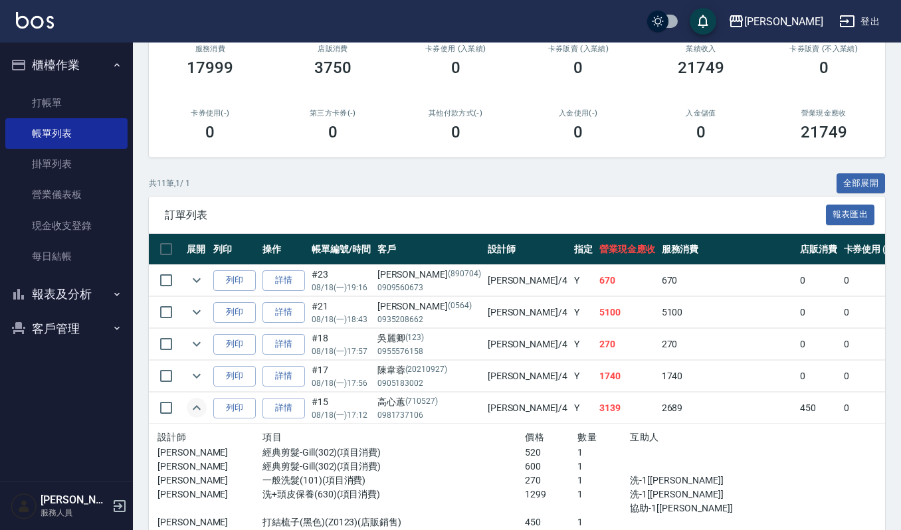
click at [191, 407] on icon "expand row" at bounding box center [197, 408] width 16 height 16
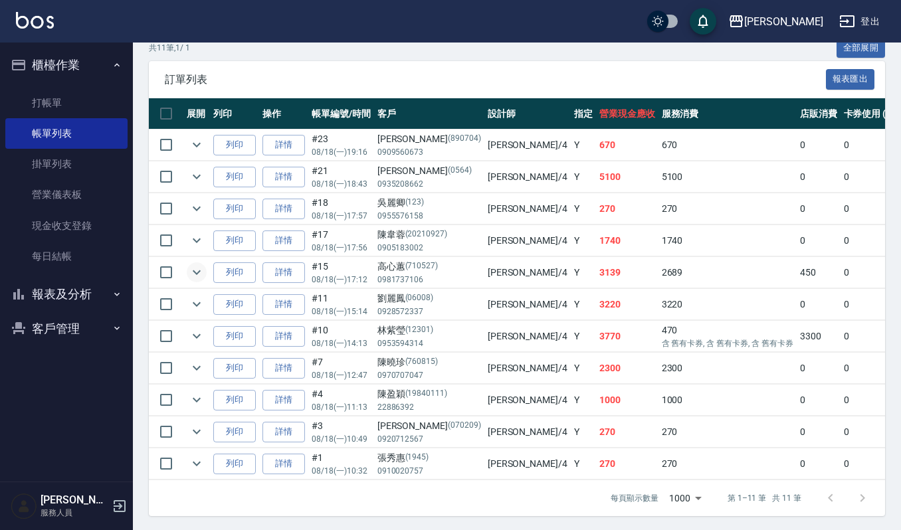
scroll to position [332, 0]
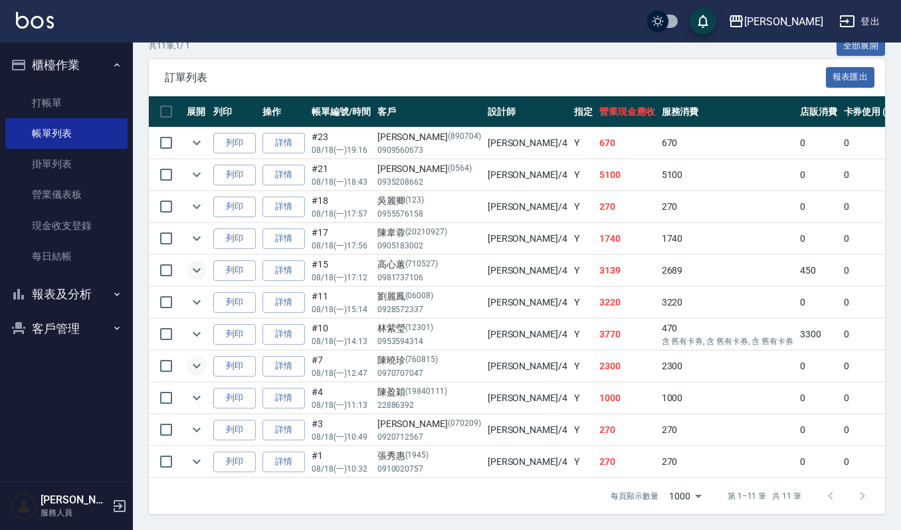
click at [205, 356] on button "expand row" at bounding box center [197, 366] width 20 height 20
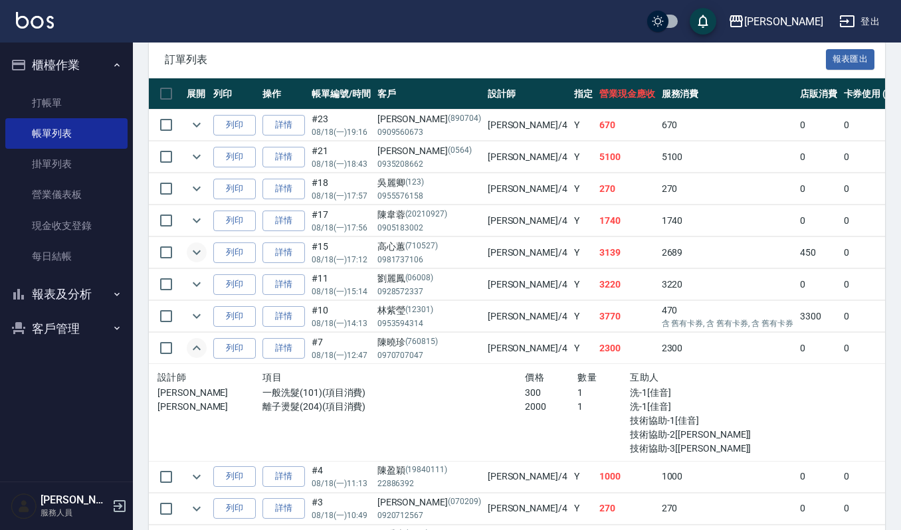
click at [205, 352] on button "expand row" at bounding box center [197, 348] width 20 height 20
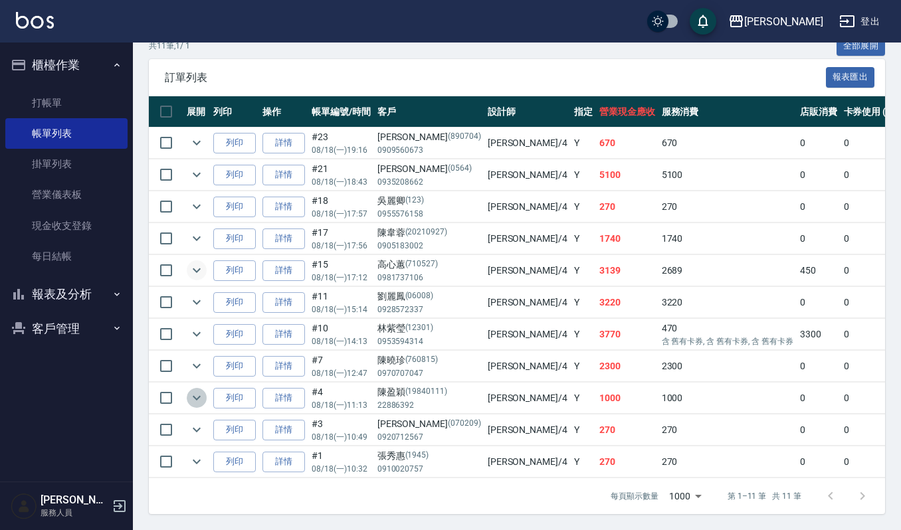
click at [202, 392] on button "expand row" at bounding box center [197, 398] width 20 height 20
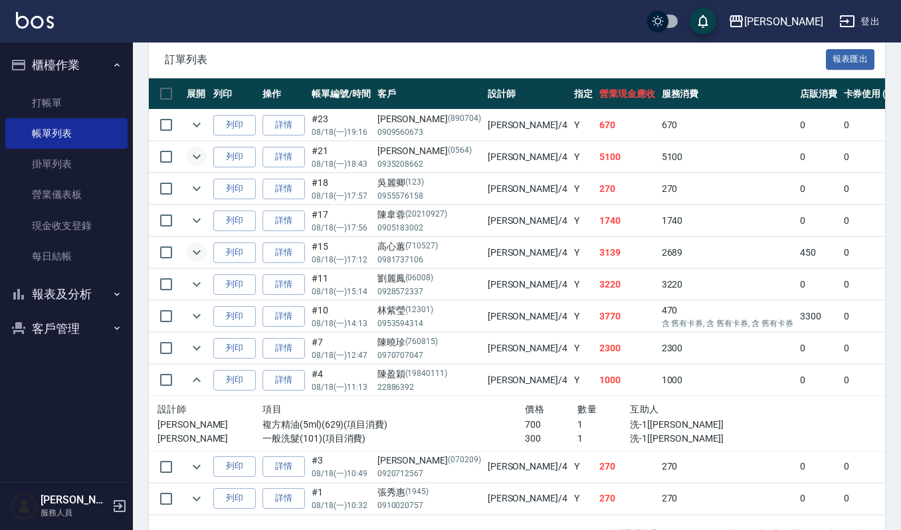
click at [201, 158] on icon "expand row" at bounding box center [197, 157] width 16 height 16
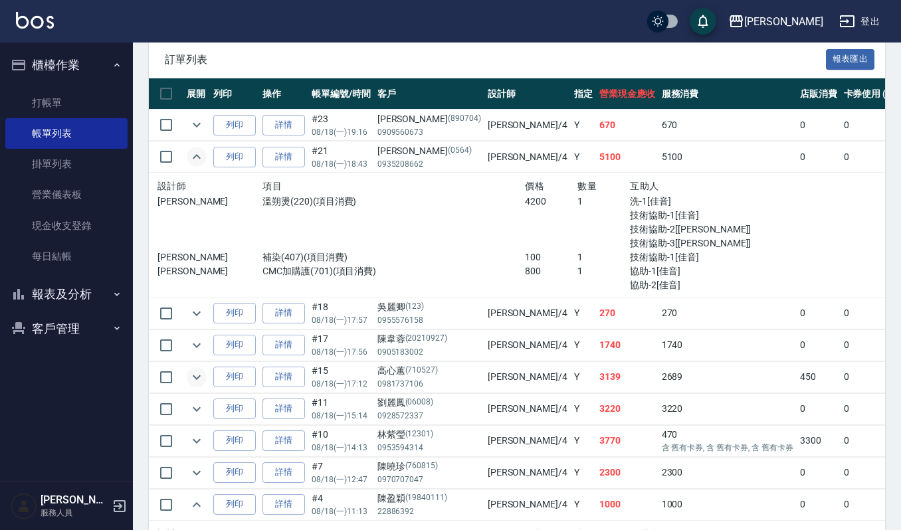
click at [201, 158] on icon "expand row" at bounding box center [197, 157] width 16 height 16
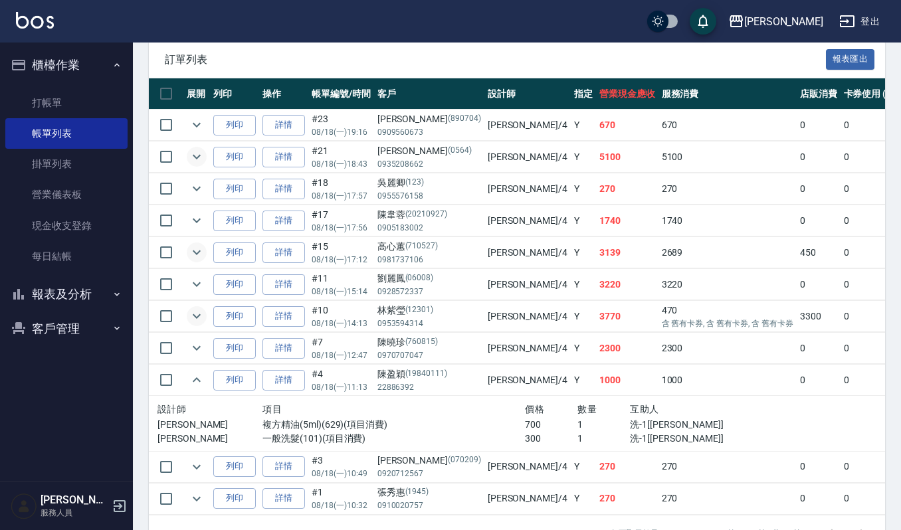
click at [200, 320] on icon "expand row" at bounding box center [197, 316] width 16 height 16
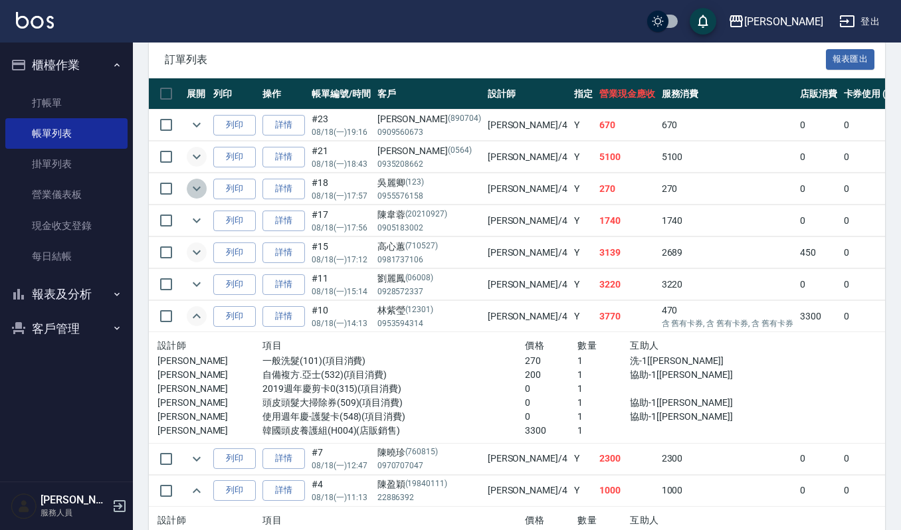
click at [192, 191] on icon "expand row" at bounding box center [197, 189] width 16 height 16
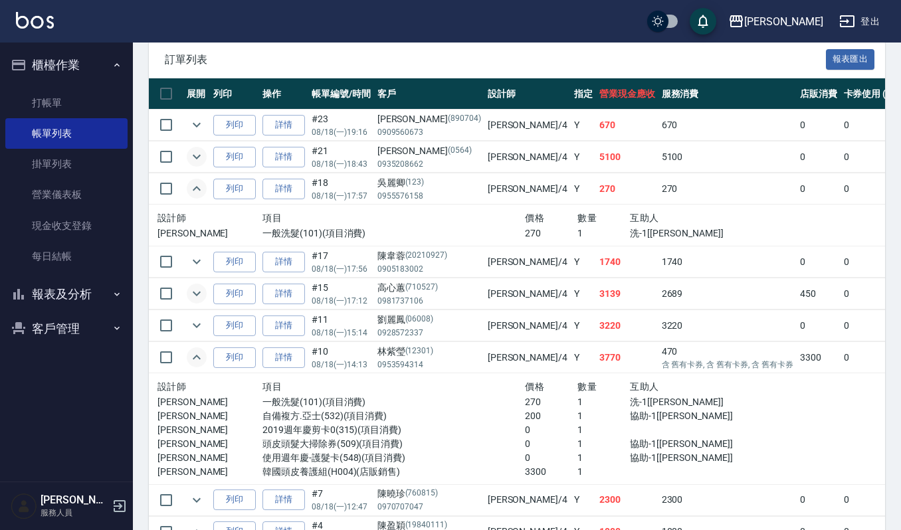
click at [193, 149] on button "expand row" at bounding box center [197, 157] width 20 height 20
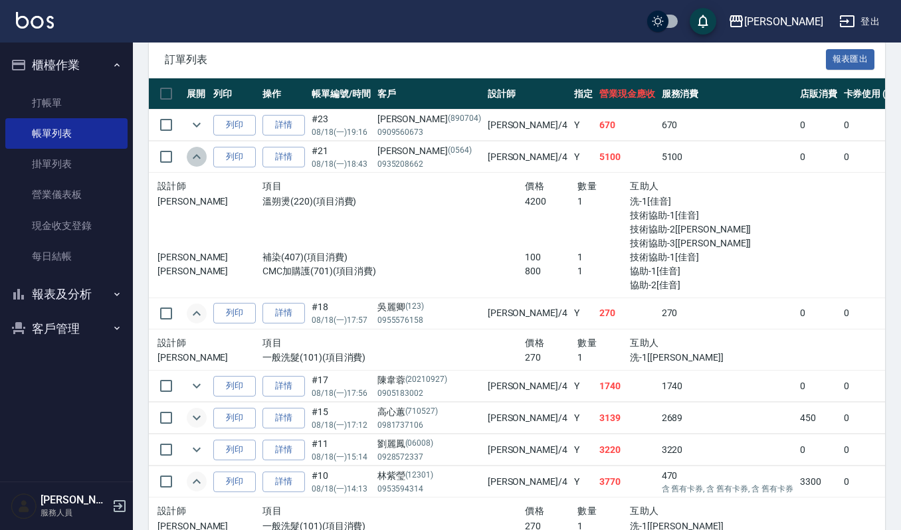
click at [193, 149] on button "expand row" at bounding box center [197, 157] width 20 height 20
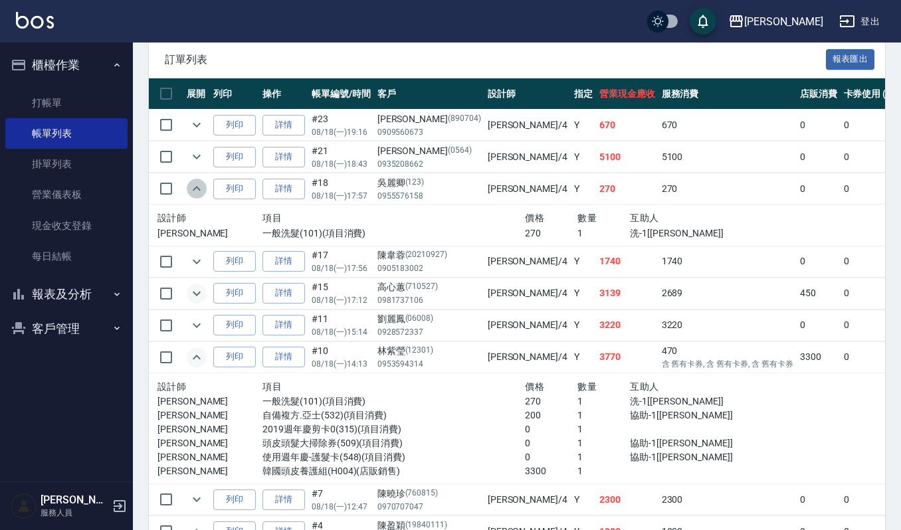
click at [199, 184] on icon "expand row" at bounding box center [197, 189] width 16 height 16
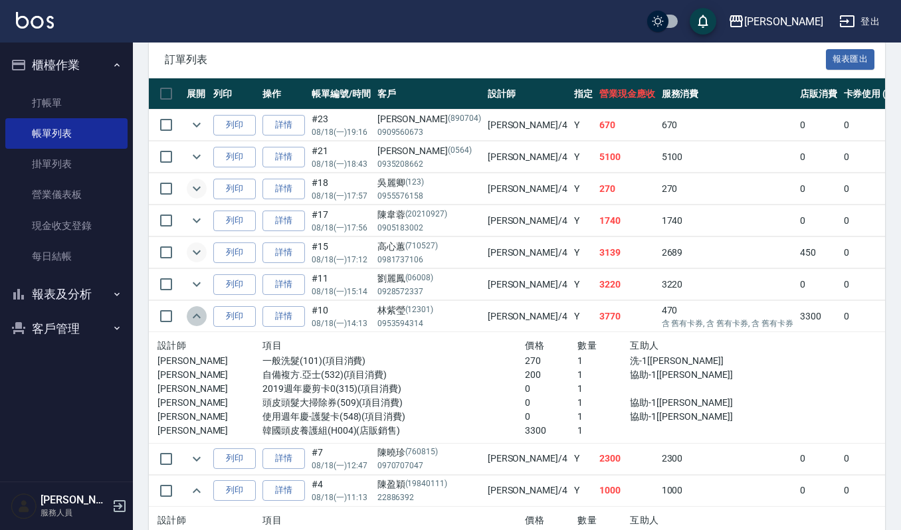
click at [194, 322] on icon "expand row" at bounding box center [197, 316] width 16 height 16
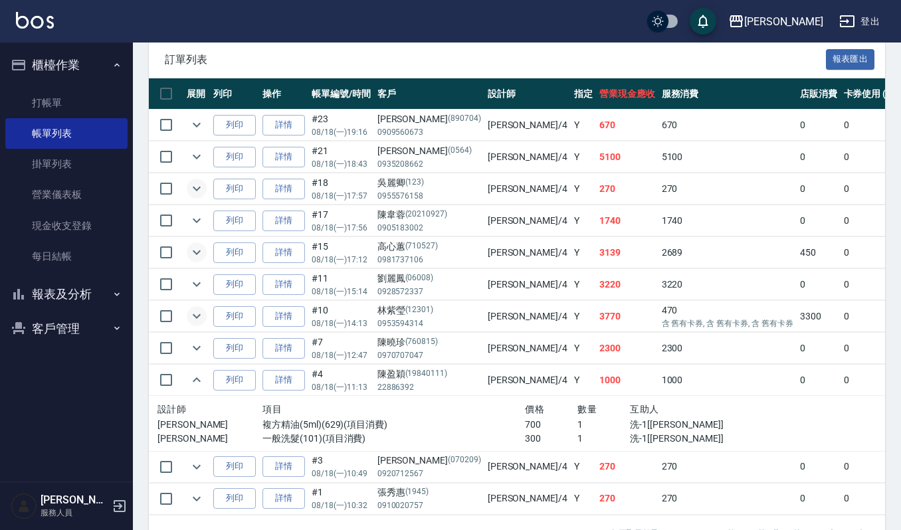
click at [203, 395] on td at bounding box center [196, 380] width 27 height 31
click at [198, 388] on icon "expand row" at bounding box center [197, 380] width 16 height 16
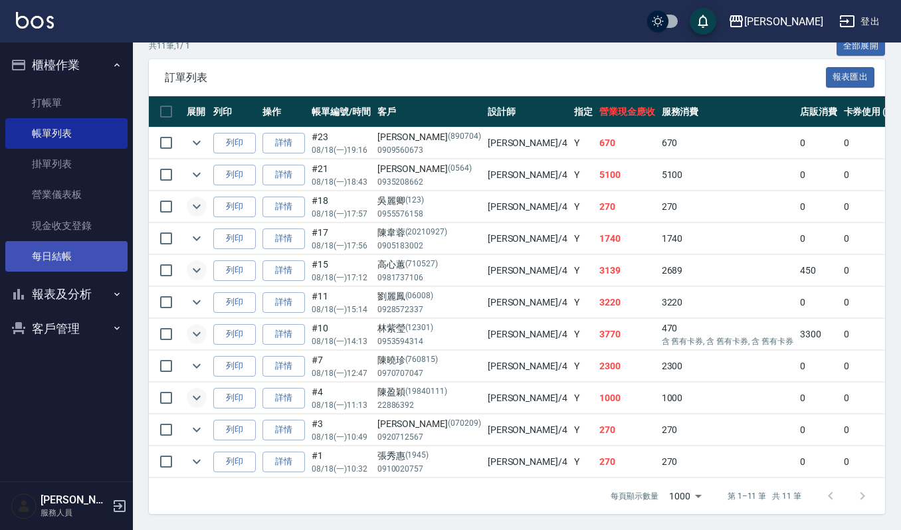
click at [75, 249] on link "每日結帳" at bounding box center [66, 256] width 122 height 31
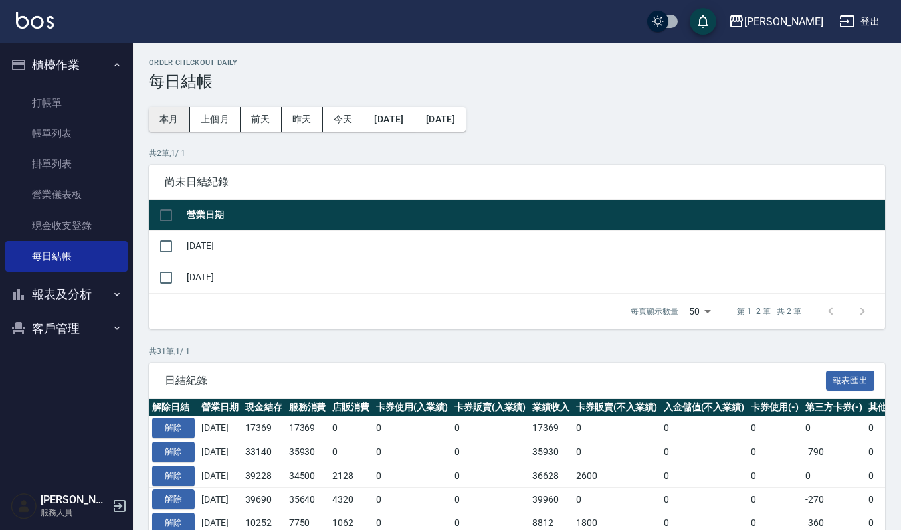
click at [181, 117] on button "本月" at bounding box center [169, 119] width 41 height 25
drag, startPoint x: 240, startPoint y: 477, endPoint x: 300, endPoint y: 466, distance: 61.5
click at [300, 466] on tr "解除 2025/08/15 39228 34500 2128 0 0 36628 2600 0 0 0 0 0 39228 0 0 0 2025/08/18" at bounding box center [749, 476] width 1201 height 24
click at [165, 285] on input "checkbox" at bounding box center [166, 278] width 28 height 28
checkbox input "true"
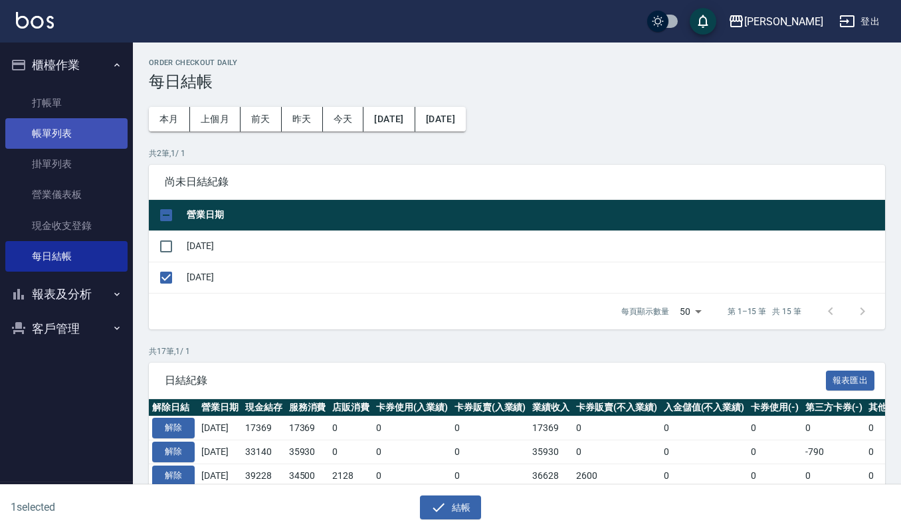
click at [83, 126] on link "帳單列表" at bounding box center [66, 133] width 122 height 31
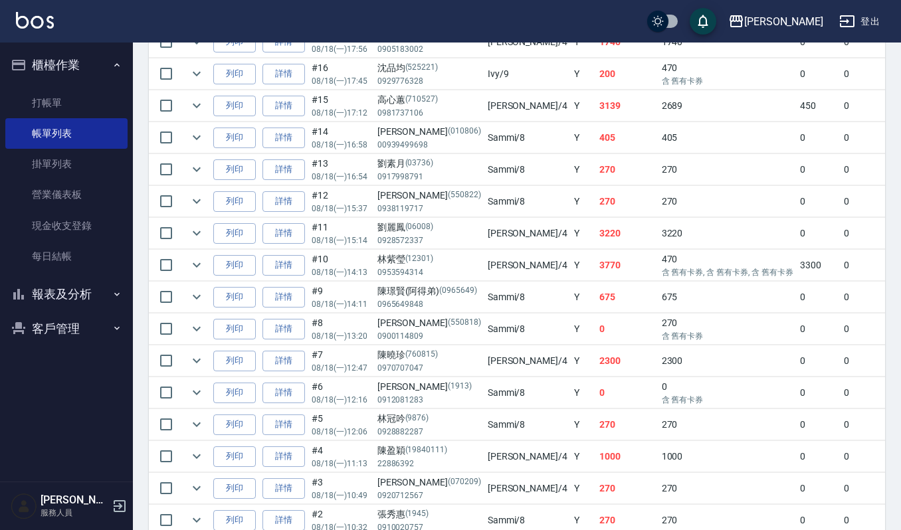
scroll to position [709, 0]
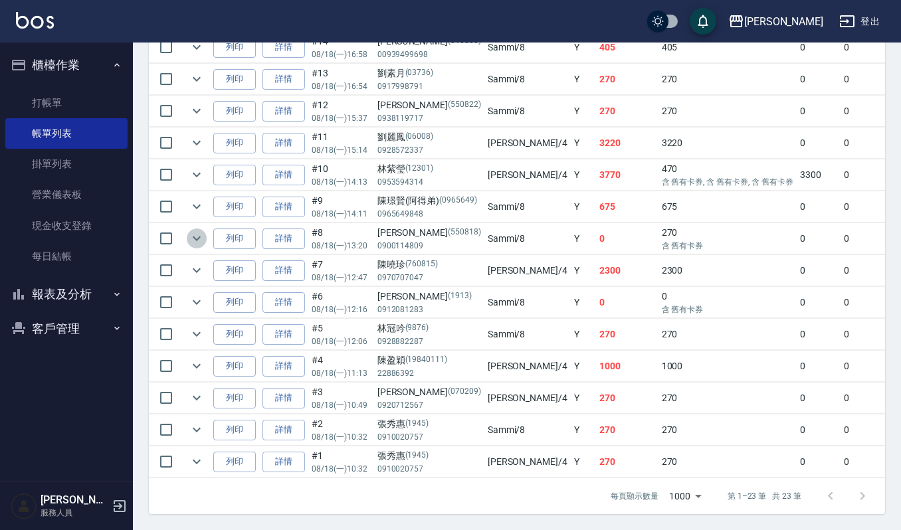
click at [195, 237] on icon "expand row" at bounding box center [197, 239] width 8 height 5
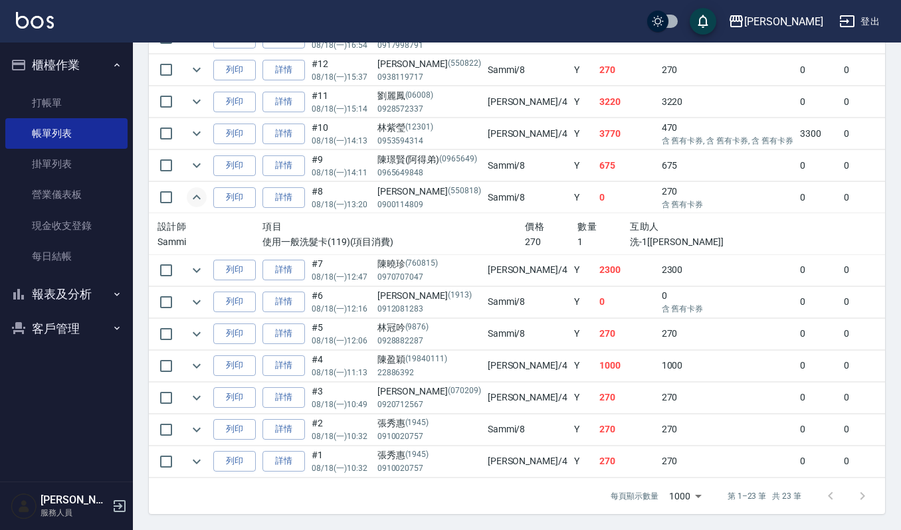
scroll to position [762, 0]
click at [74, 325] on button "客戶管理" at bounding box center [66, 329] width 122 height 35
click at [84, 278] on ul "客戶列表 卡券管理 入金管理" at bounding box center [66, 179] width 122 height 195
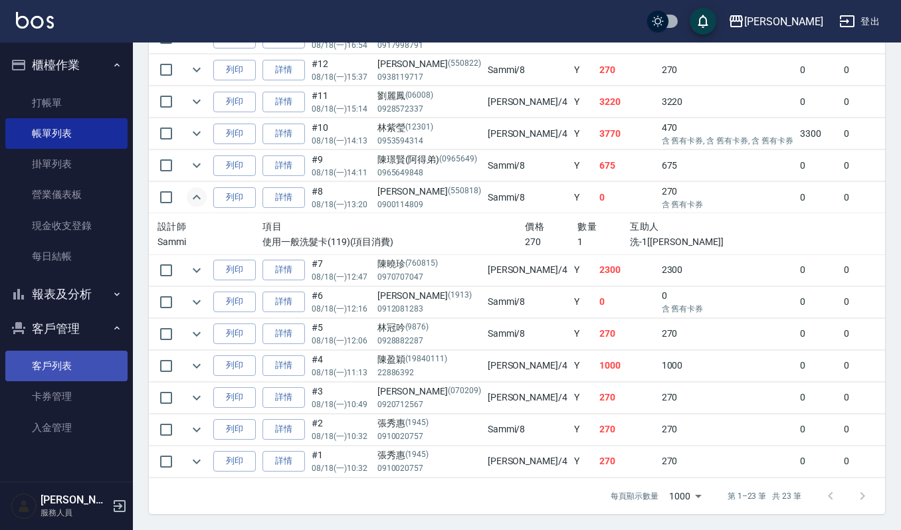
click at [84, 360] on link "客戶列表" at bounding box center [66, 366] width 122 height 31
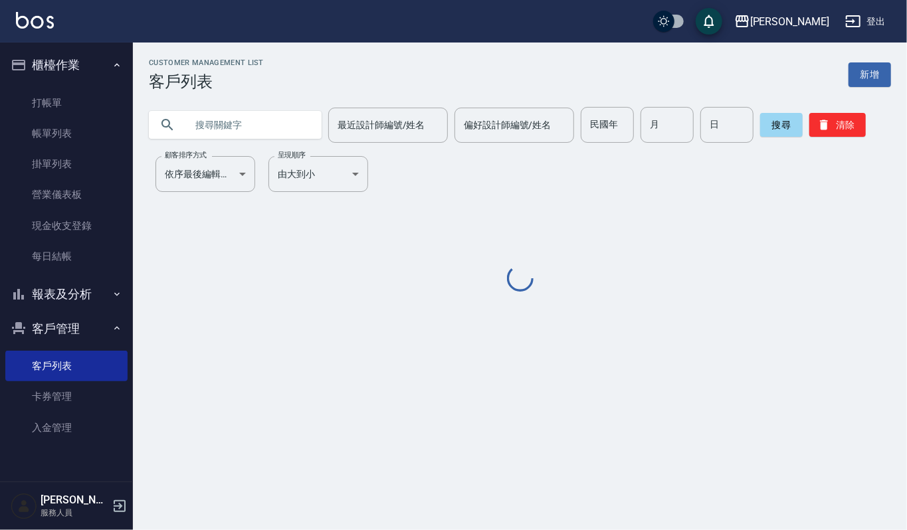
click at [248, 108] on input "text" at bounding box center [248, 125] width 125 height 36
type input "陳林"
click at [779, 108] on div "搜尋 清除" at bounding box center [814, 125] width 106 height 36
click at [772, 134] on button "搜尋" at bounding box center [782, 125] width 43 height 24
click at [772, 125] on button "搜尋" at bounding box center [782, 125] width 43 height 24
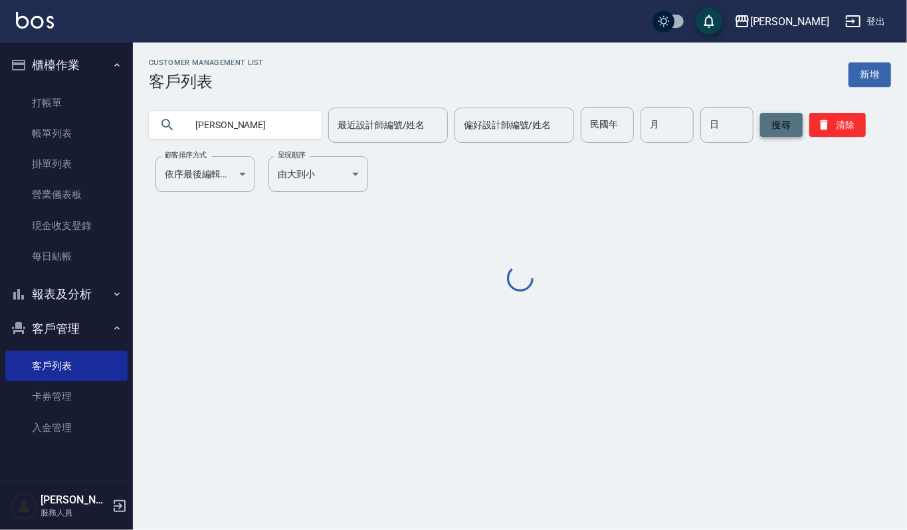
click at [772, 125] on button "搜尋" at bounding box center [782, 125] width 43 height 24
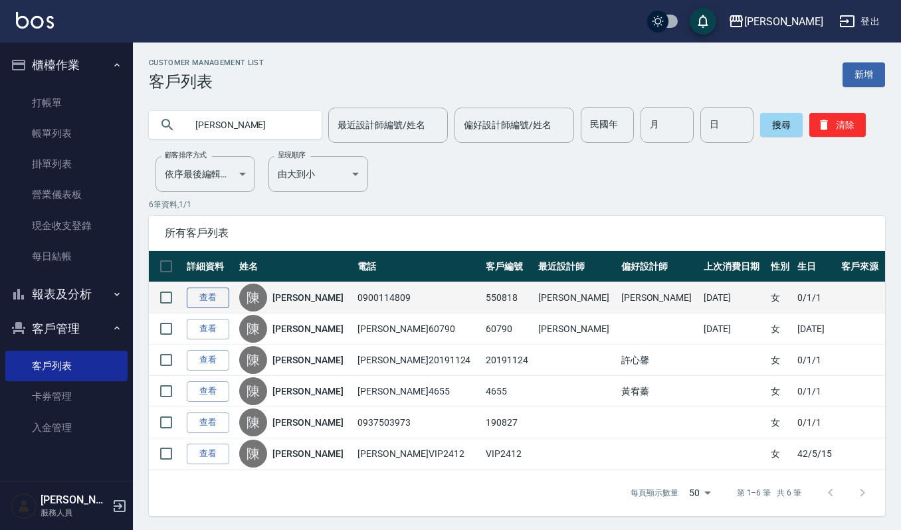
click at [189, 306] on link "查看" at bounding box center [208, 298] width 43 height 21
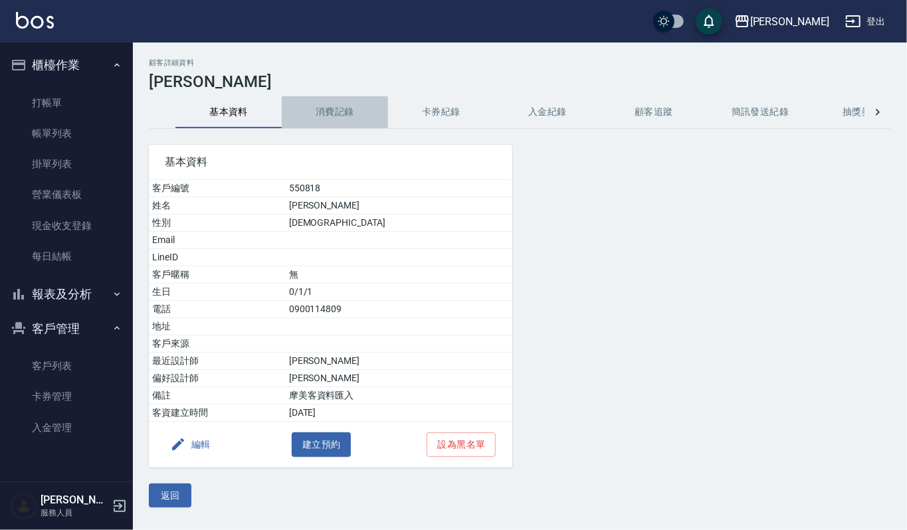
click at [351, 112] on button "消費記錄" at bounding box center [335, 112] width 106 height 32
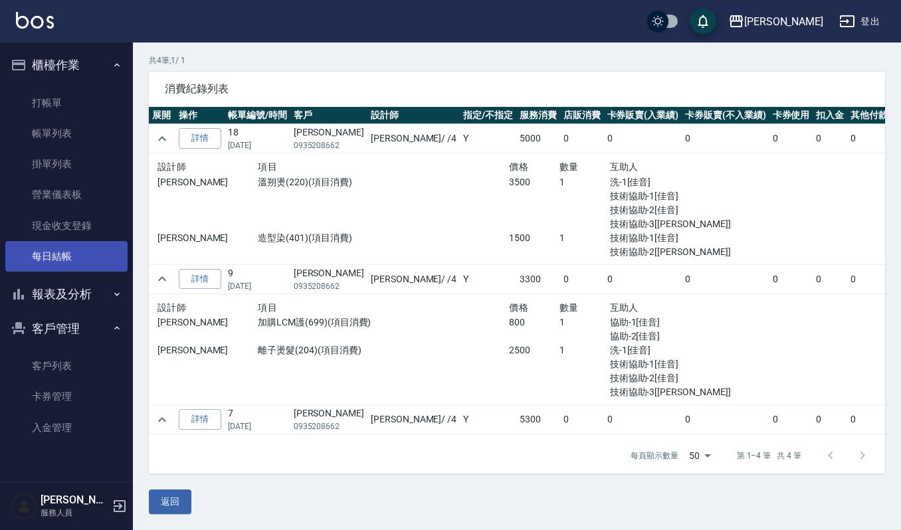
scroll to position [291, 0]
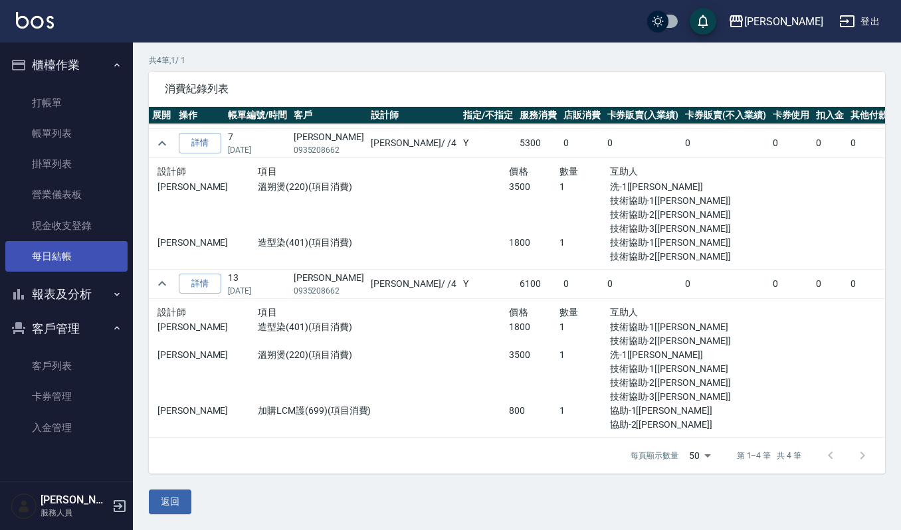
click at [91, 248] on link "每日結帳" at bounding box center [66, 256] width 122 height 31
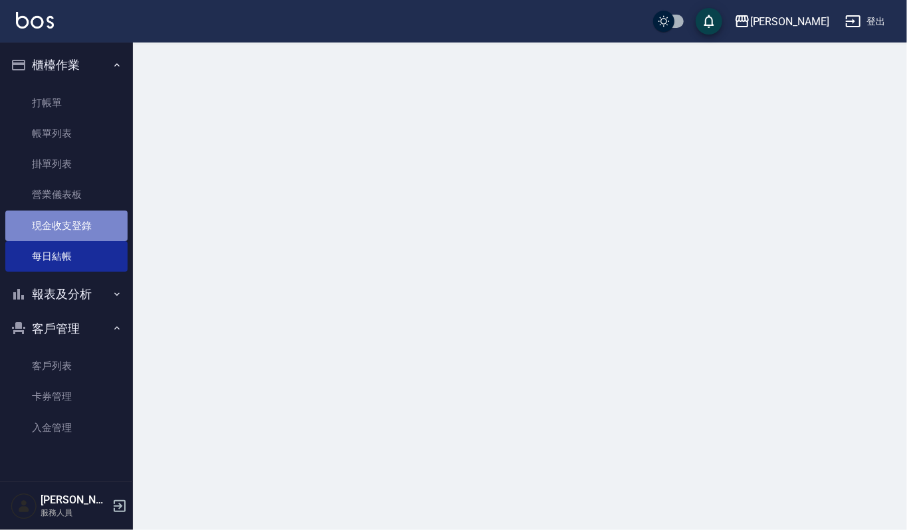
click at [99, 226] on link "現金收支登錄" at bounding box center [66, 226] width 122 height 31
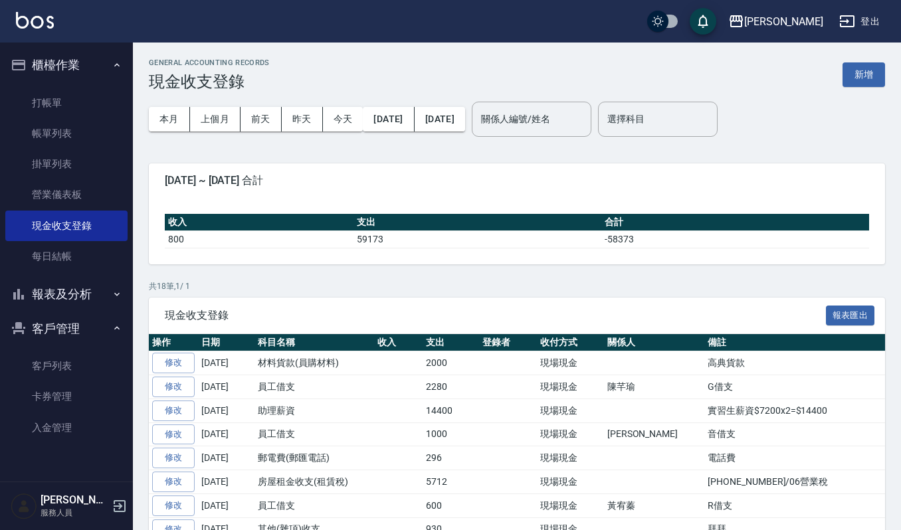
click at [864, 94] on div "本月 上個月 [DATE] [DATE] [DATE] [DATE] [DATE] 關係人編號/姓名 關係人編號/姓名 選擇科目 選擇科目" at bounding box center [517, 119] width 737 height 57
click at [862, 69] on button "新增" at bounding box center [864, 74] width 43 height 25
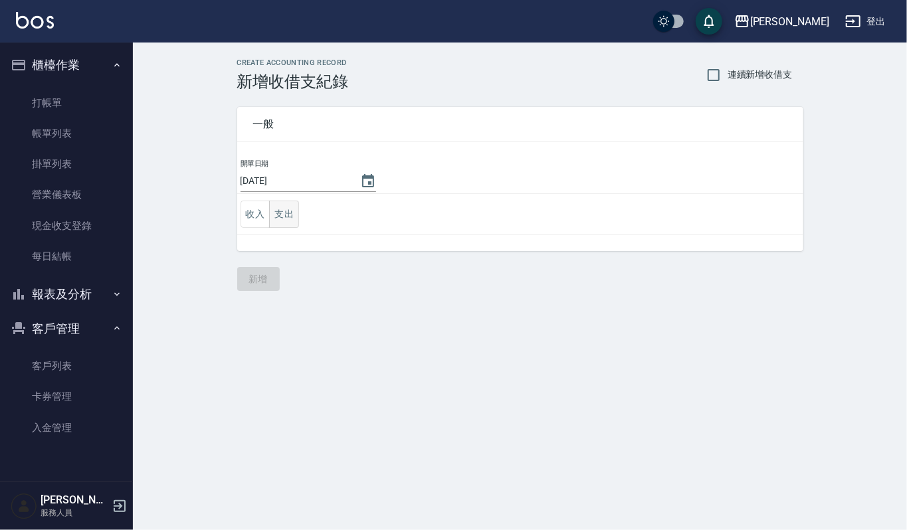
click at [289, 224] on button "支出" at bounding box center [284, 214] width 30 height 27
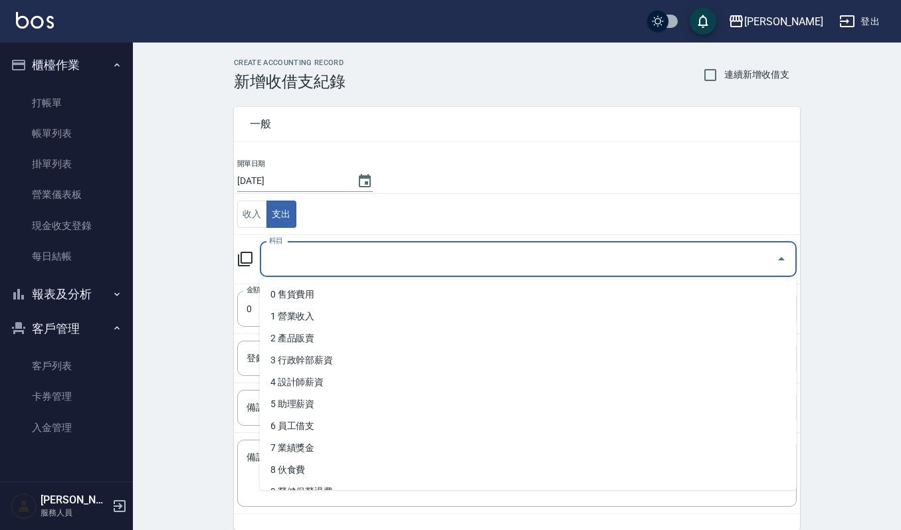
drag, startPoint x: 306, startPoint y: 251, endPoint x: 306, endPoint y: 259, distance: 7.3
click at [306, 259] on input "科目" at bounding box center [518, 259] width 505 height 23
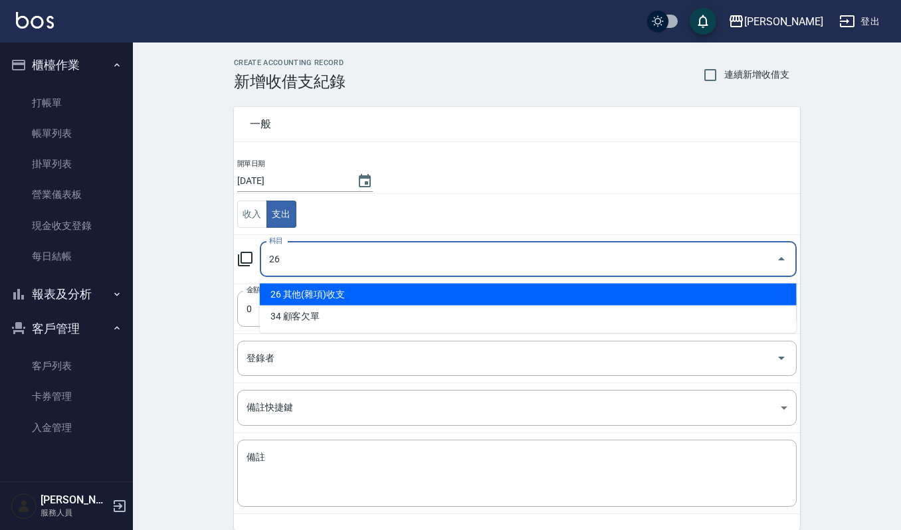
click at [366, 293] on li "26 其他(雜項)收支" at bounding box center [528, 295] width 537 height 22
type input "26 其他(雜項)收支"
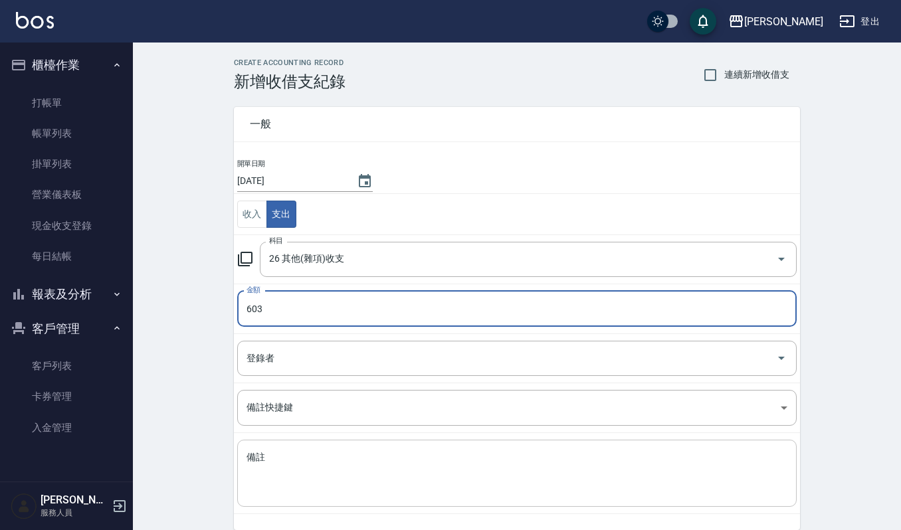
type input "603"
click at [482, 476] on textarea "備註" at bounding box center [517, 473] width 541 height 45
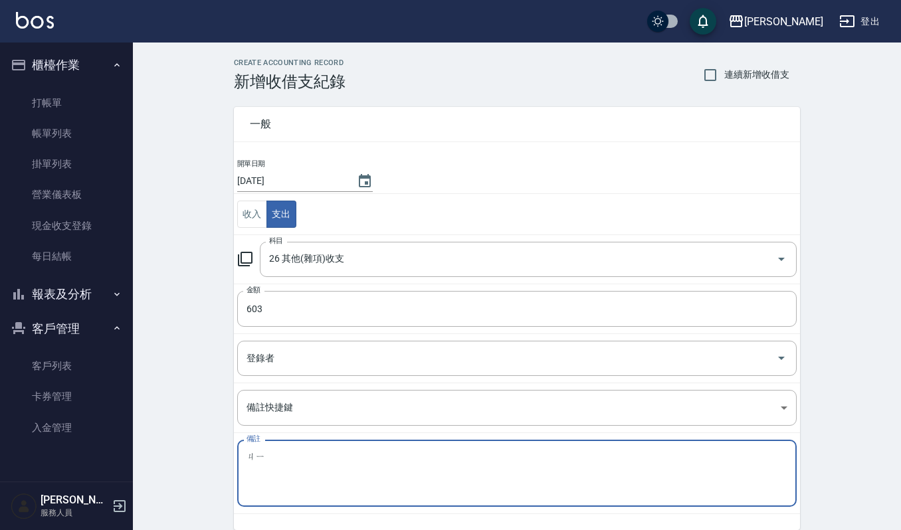
type textarea "ㄐ"
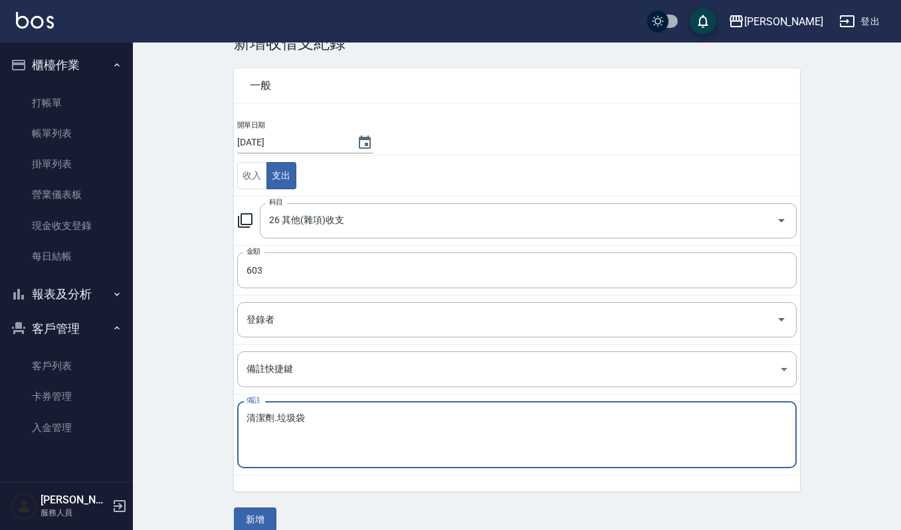
scroll to position [57, 0]
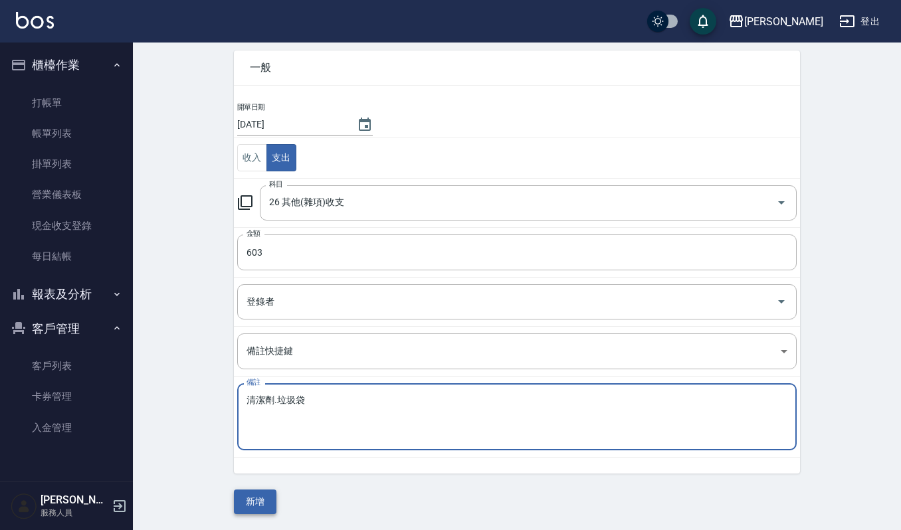
type textarea "清潔劑.垃圾袋"
click at [261, 498] on button "新增" at bounding box center [255, 502] width 43 height 25
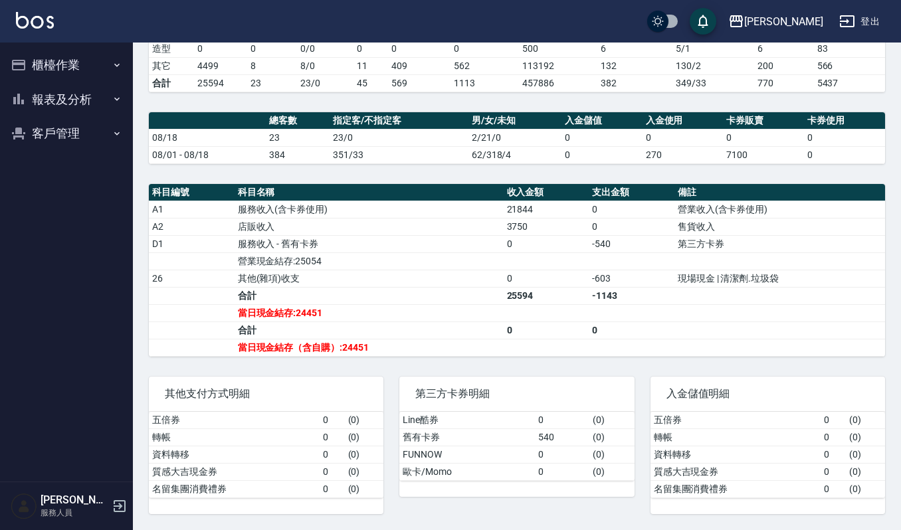
scroll to position [298, 0]
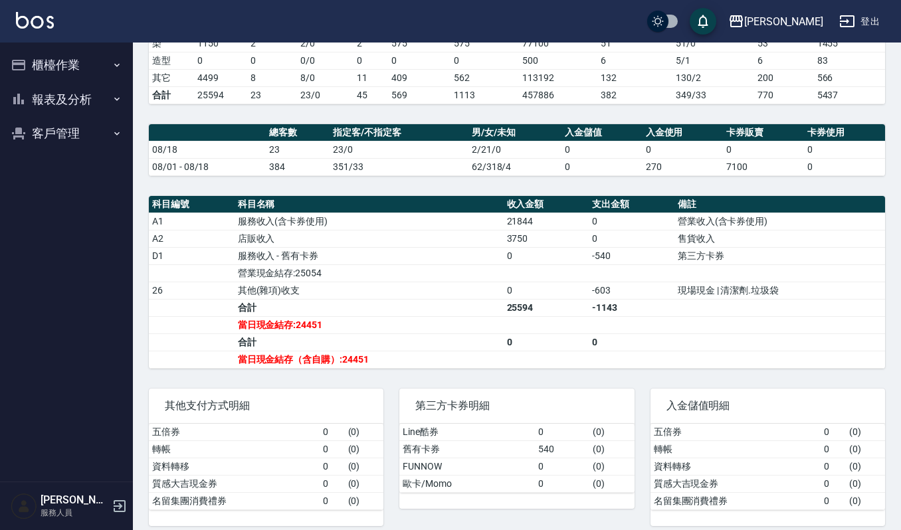
scroll to position [298, 0]
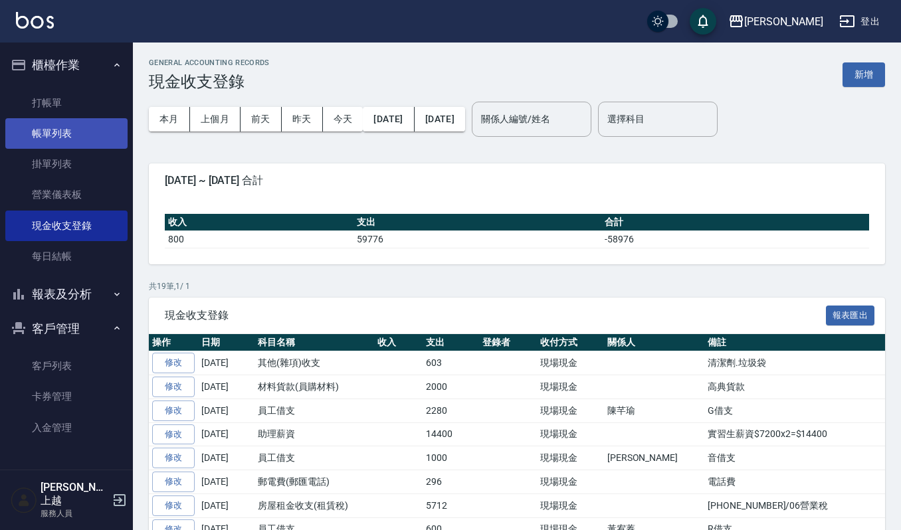
click at [75, 124] on link "帳單列表" at bounding box center [66, 133] width 122 height 31
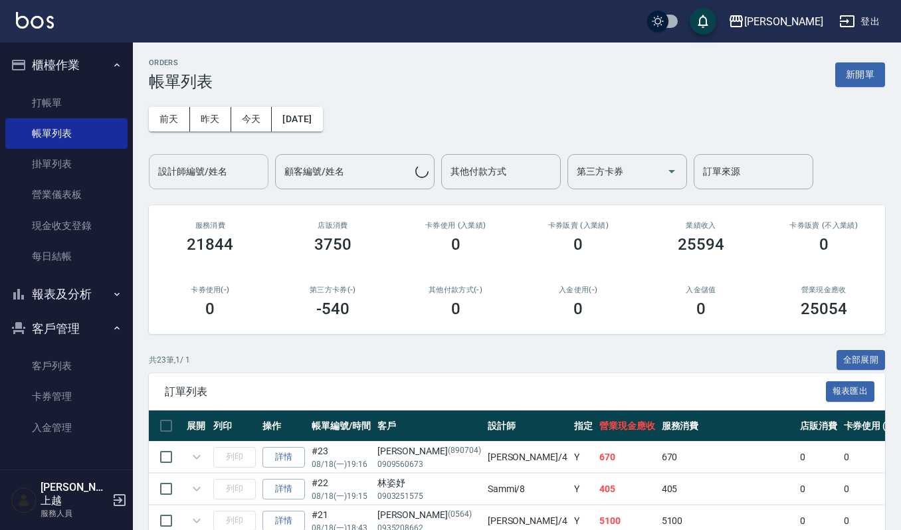
click at [243, 177] on input "設計師編號/姓名" at bounding box center [209, 171] width 108 height 23
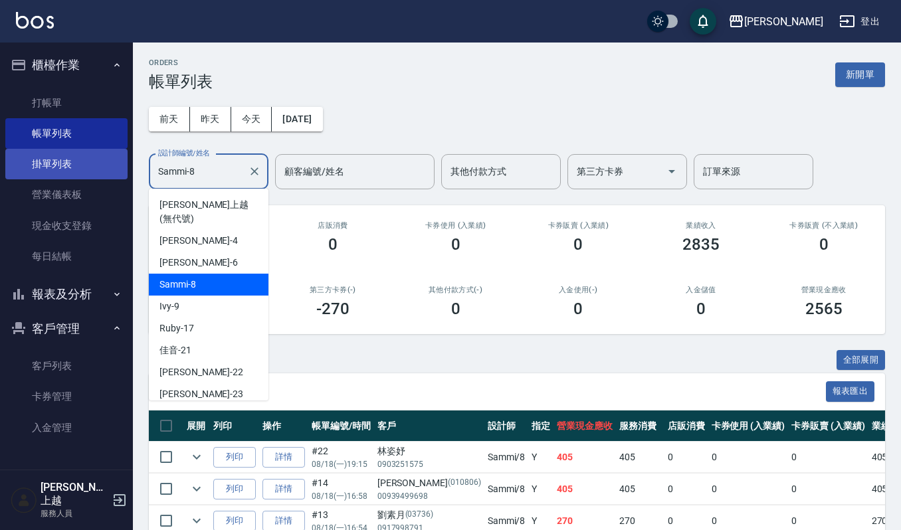
drag, startPoint x: 223, startPoint y: 174, endPoint x: 110, endPoint y: 162, distance: 113.6
click at [110, 162] on div "上越[PERSON_NAME] 登出 櫃檯作業 打帳單 帳單列表 掛單列表 營業儀表板 現金收支登錄 每日結帳 報表及分析 報表目錄 店家區間累計表 店家日報…" at bounding box center [450, 390] width 901 height 781
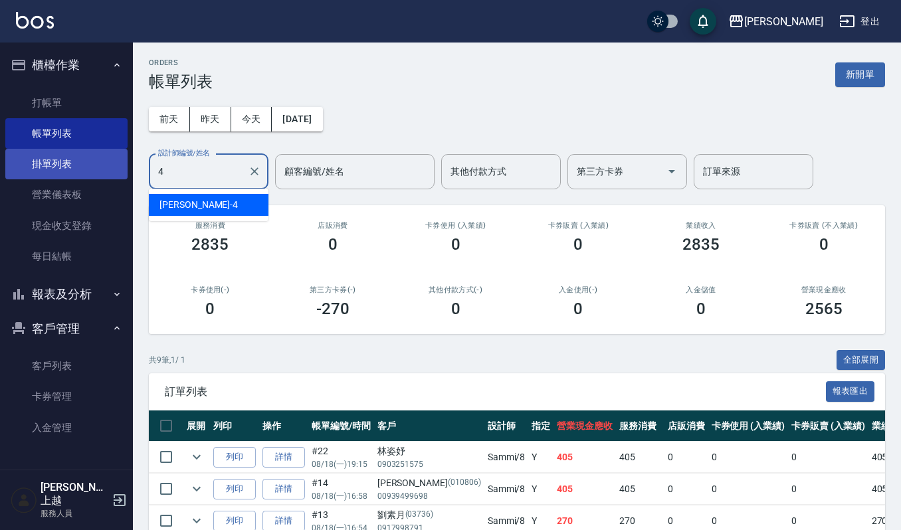
type input "[PERSON_NAME]-4"
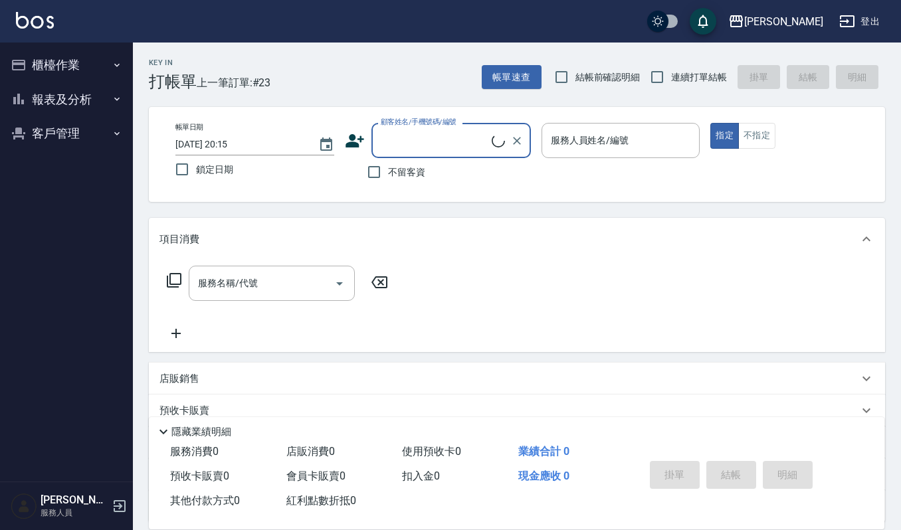
click at [72, 52] on button "櫃檯作業" at bounding box center [66, 65] width 122 height 35
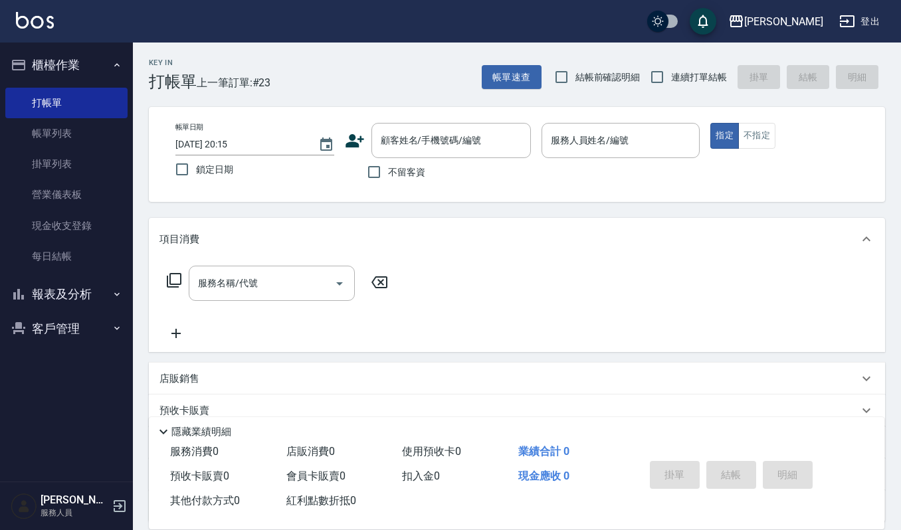
click at [97, 287] on button "報表及分析" at bounding box center [66, 294] width 122 height 35
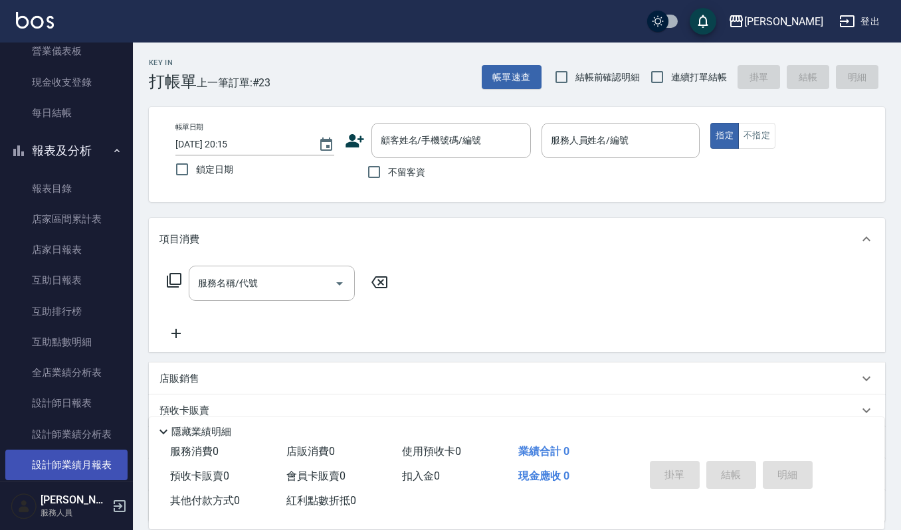
scroll to position [314, 0]
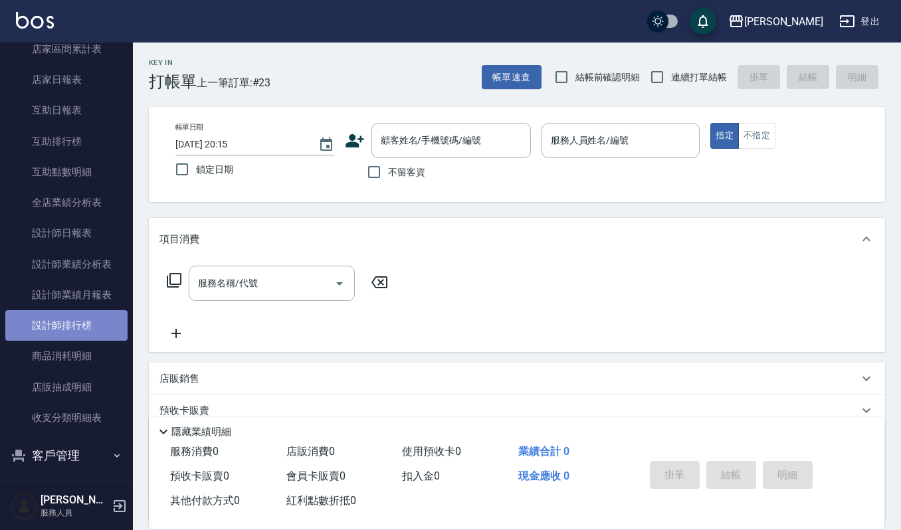
click at [94, 333] on link "設計師排行榜" at bounding box center [66, 325] width 122 height 31
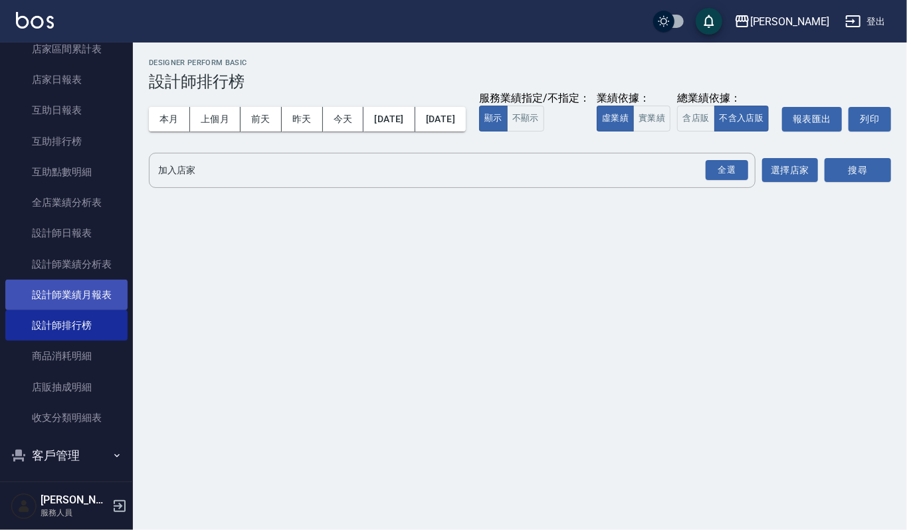
click at [99, 285] on link "設計師業績月報表" at bounding box center [66, 295] width 122 height 31
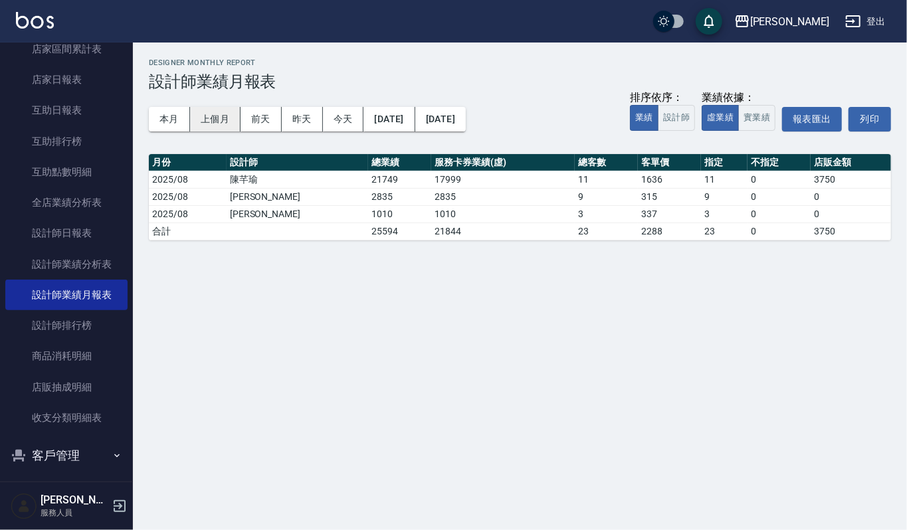
click at [208, 108] on button "上個月" at bounding box center [215, 119] width 51 height 25
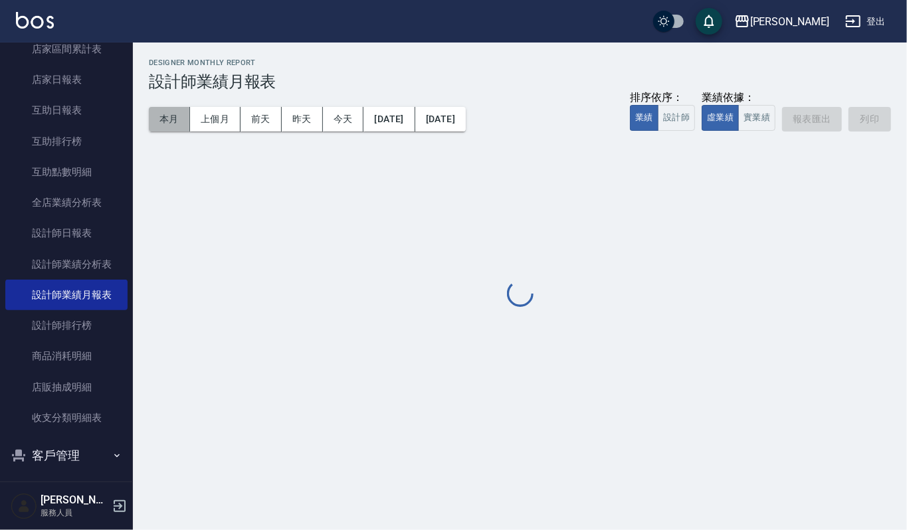
click at [165, 114] on button "本月" at bounding box center [169, 119] width 41 height 25
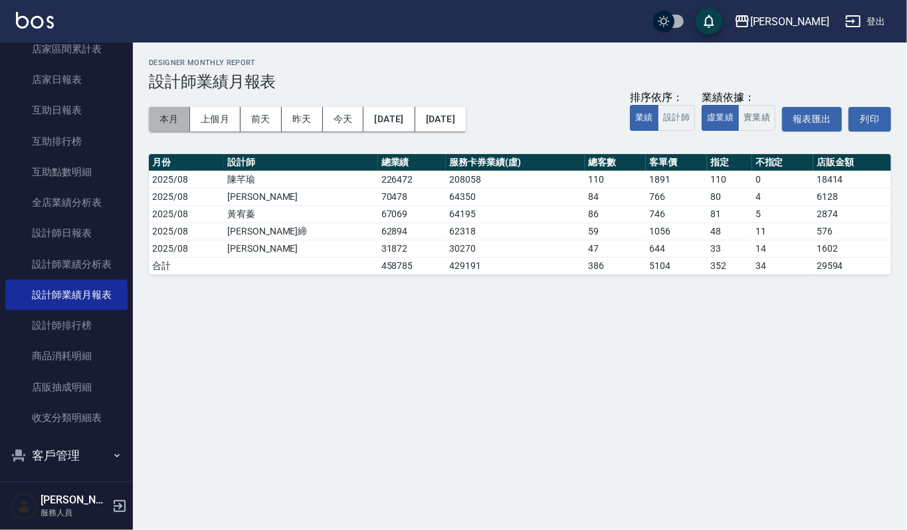
click at [165, 114] on button "本月" at bounding box center [169, 119] width 41 height 25
click at [100, 266] on link "設計師業績分析表" at bounding box center [66, 264] width 122 height 31
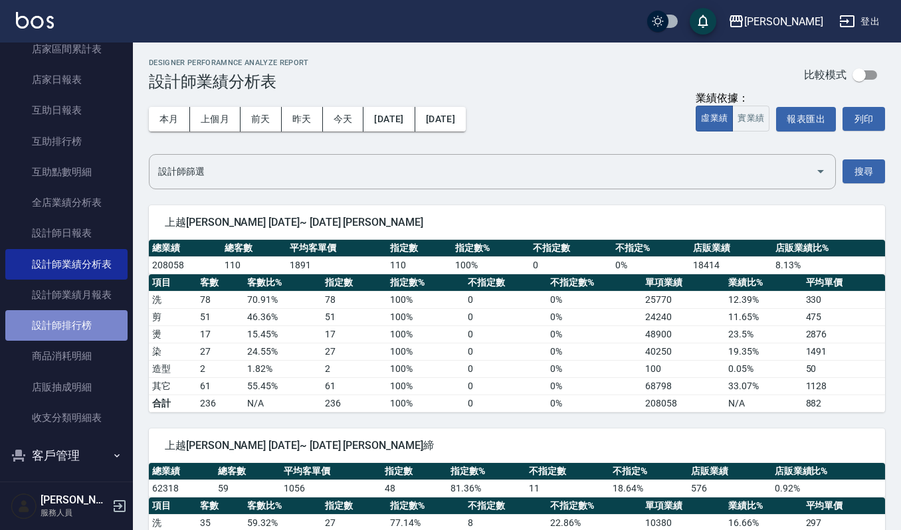
click at [82, 328] on link "設計師排行榜" at bounding box center [66, 325] width 122 height 31
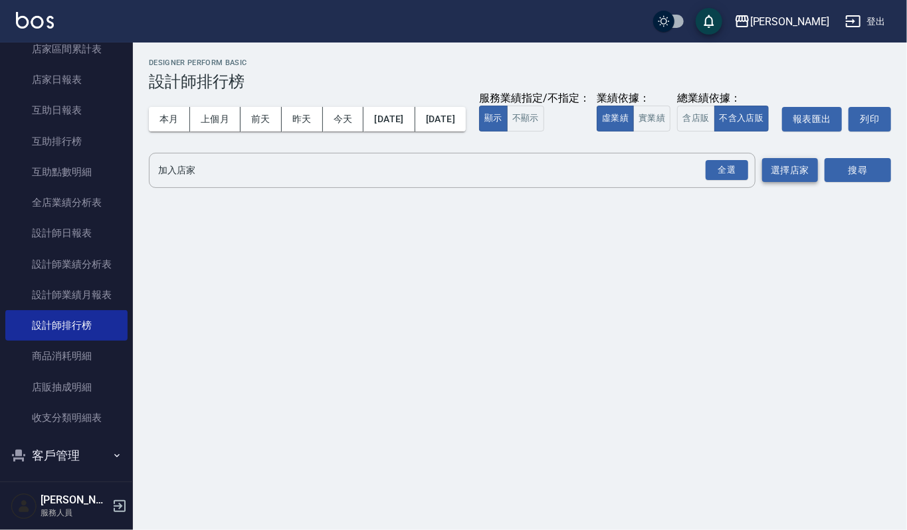
click at [803, 183] on button "選擇店家" at bounding box center [790, 170] width 56 height 25
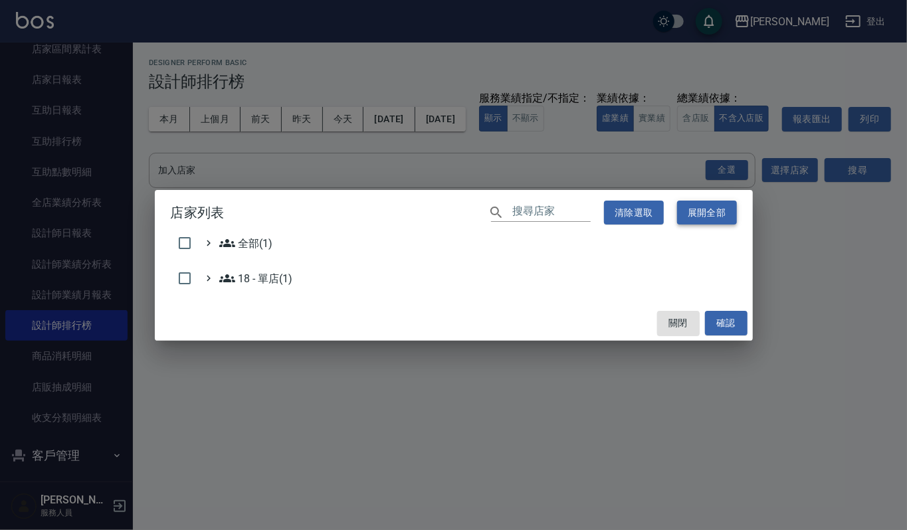
click at [734, 205] on button "展開全部" at bounding box center [707, 213] width 60 height 25
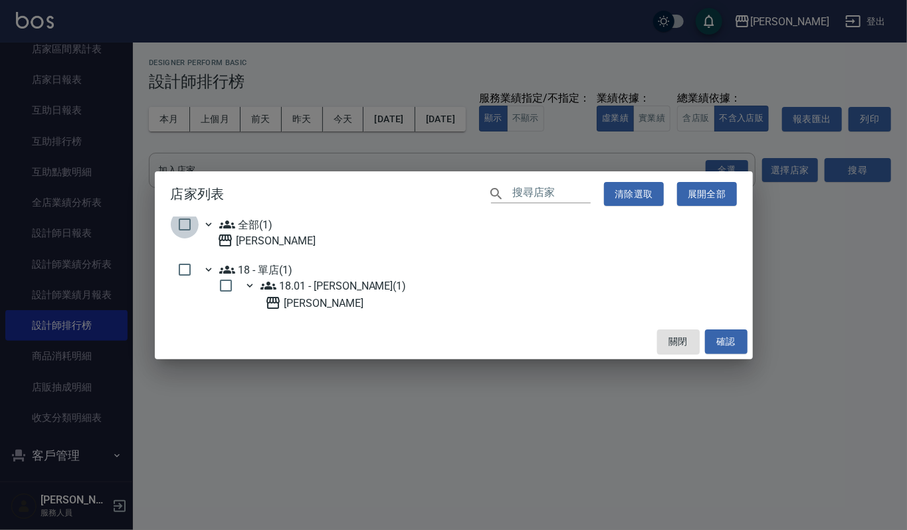
click at [176, 223] on input "checkbox" at bounding box center [185, 225] width 28 height 28
checkbox input "true"
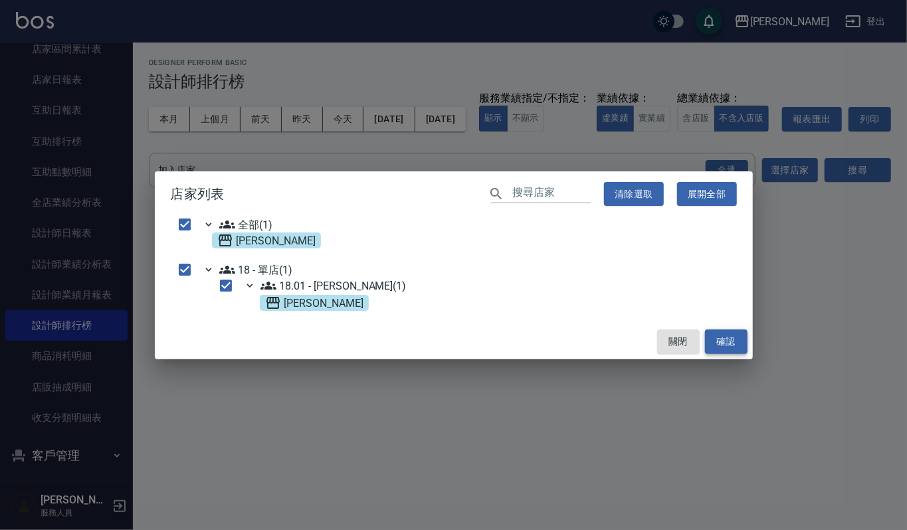
click at [742, 335] on button "確認" at bounding box center [726, 342] width 43 height 25
checkbox input "false"
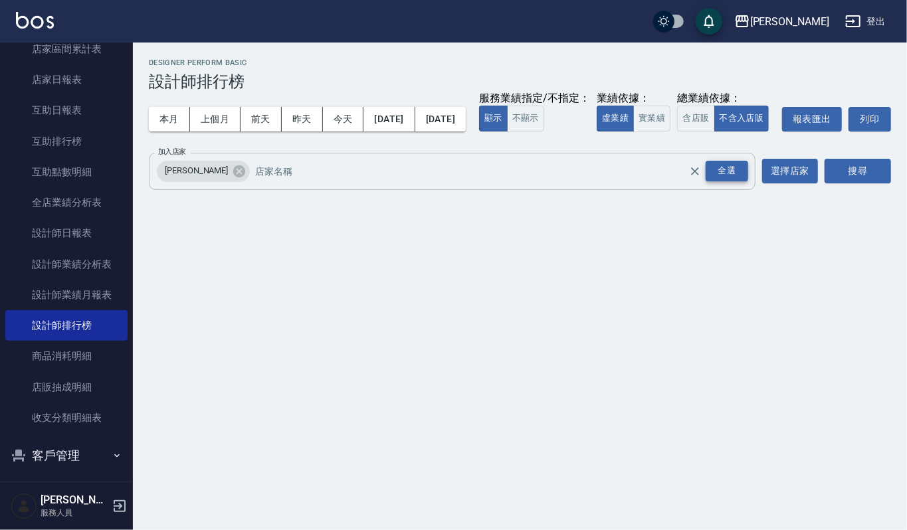
click at [737, 181] on div "全選" at bounding box center [727, 171] width 43 height 21
click at [838, 183] on button "搜尋" at bounding box center [858, 171] width 66 height 25
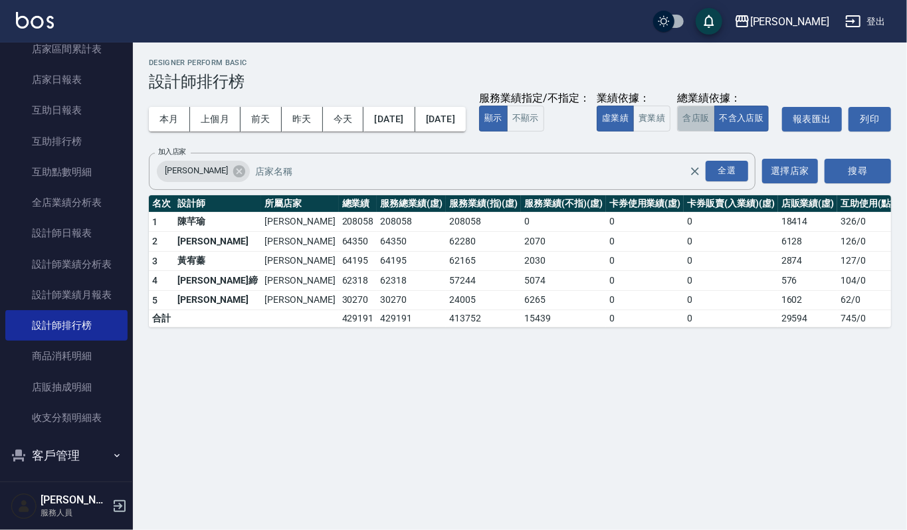
click at [677, 132] on button "含店販" at bounding box center [695, 119] width 37 height 26
click at [715, 132] on button "不含入店販" at bounding box center [742, 119] width 55 height 26
click at [36, 28] on link at bounding box center [35, 21] width 38 height 19
